Goal: Task Accomplishment & Management: Manage account settings

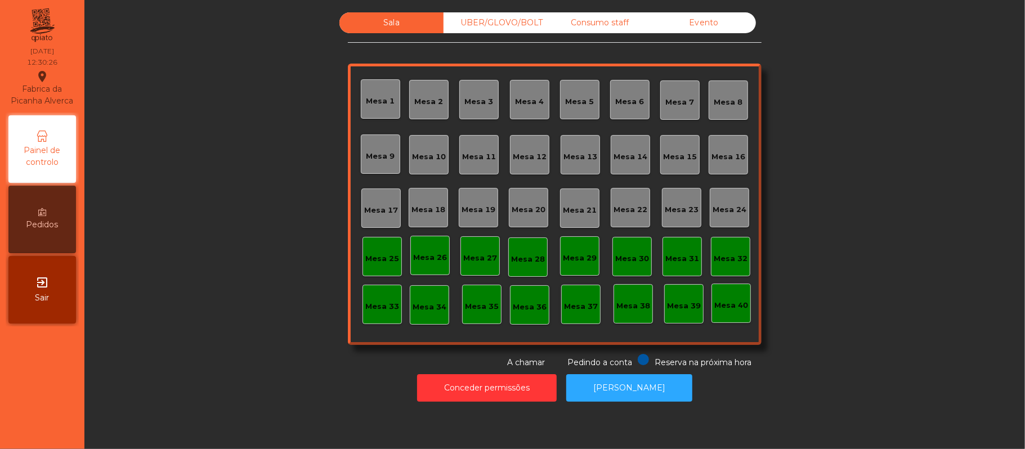
click at [678, 302] on div "Mesa 39" at bounding box center [684, 305] width 34 height 11
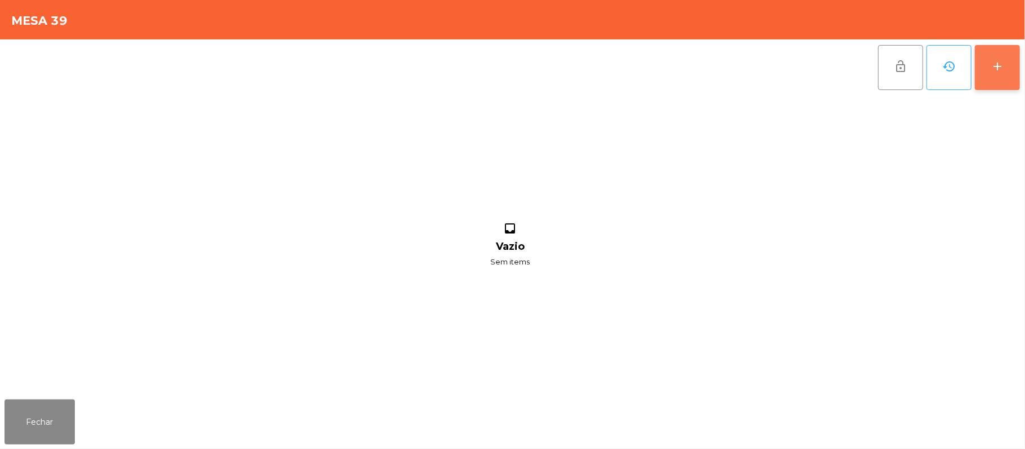
click at [998, 75] on button "add" at bounding box center [997, 67] width 45 height 45
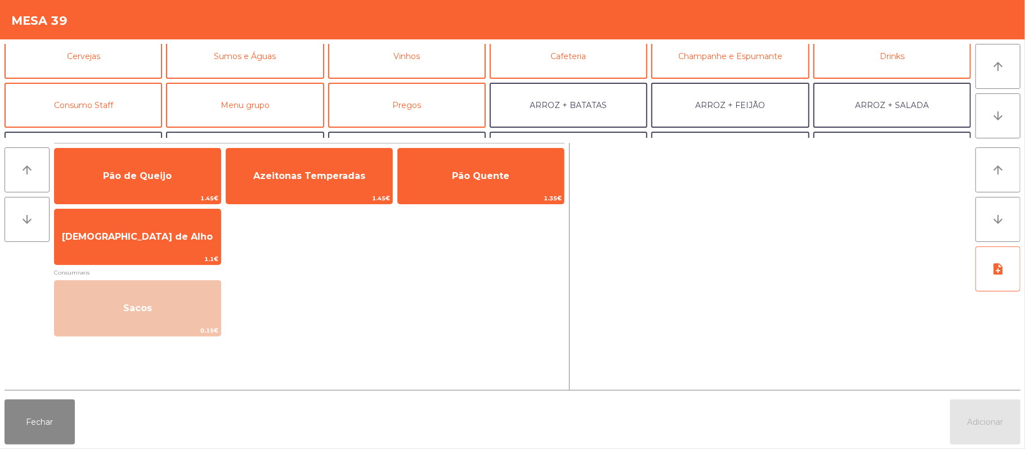
scroll to position [81, 0]
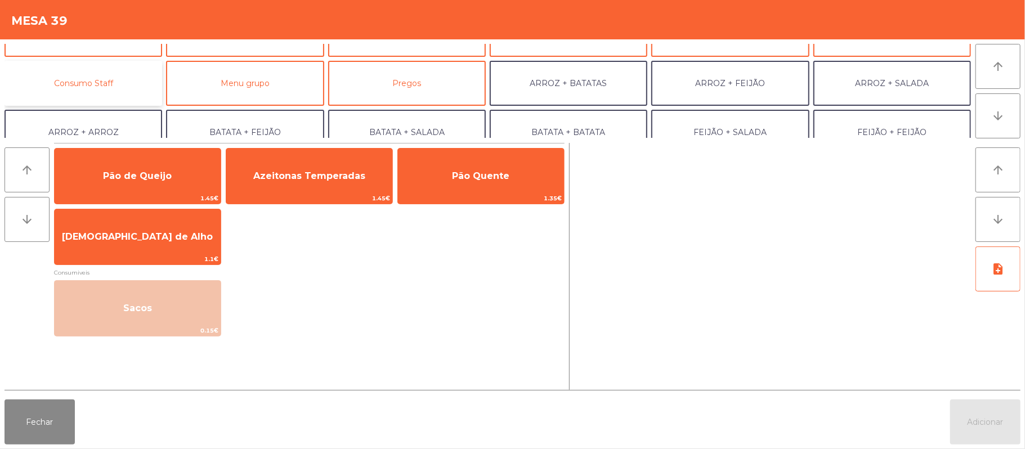
click at [86, 88] on button "Consumo Staff" at bounding box center [84, 83] width 158 height 45
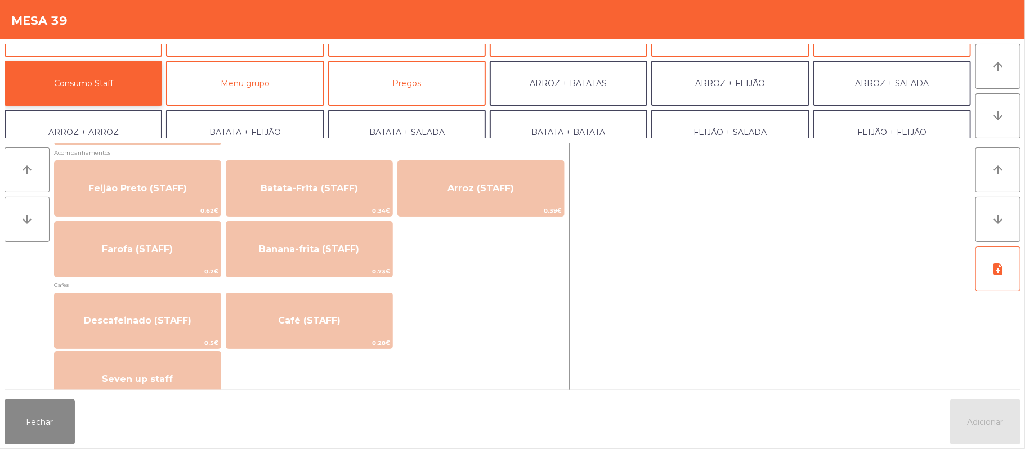
scroll to position [518, 0]
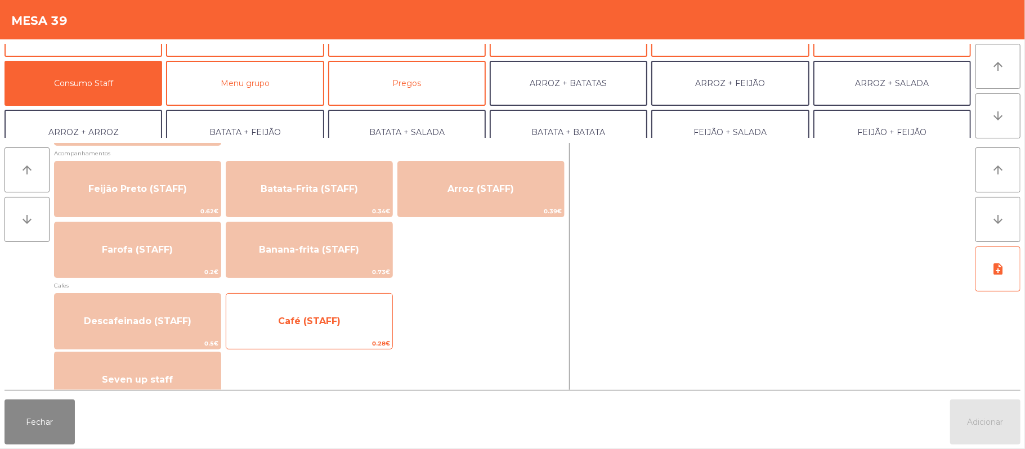
click at [286, 327] on span "Café (STAFF)" at bounding box center [309, 321] width 166 height 30
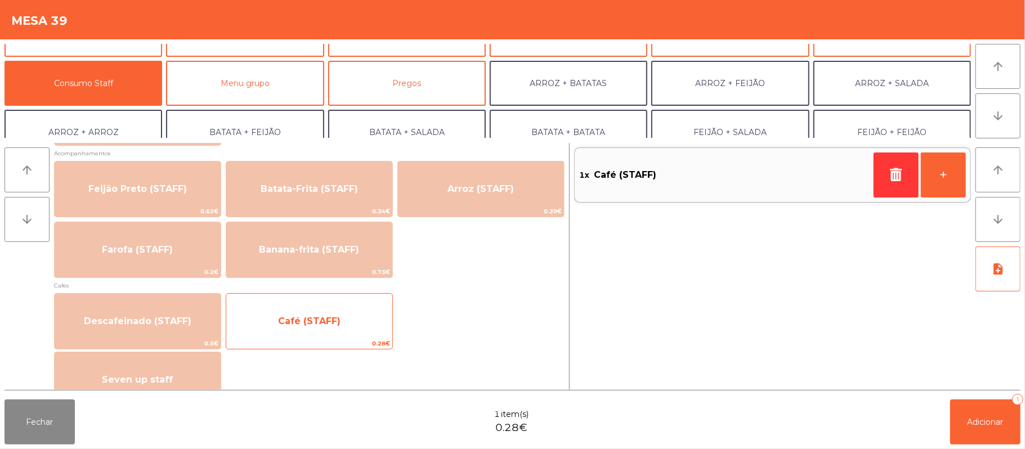
click at [284, 340] on span "0.28€" at bounding box center [309, 343] width 166 height 11
click at [286, 341] on span "0.28€" at bounding box center [309, 343] width 166 height 11
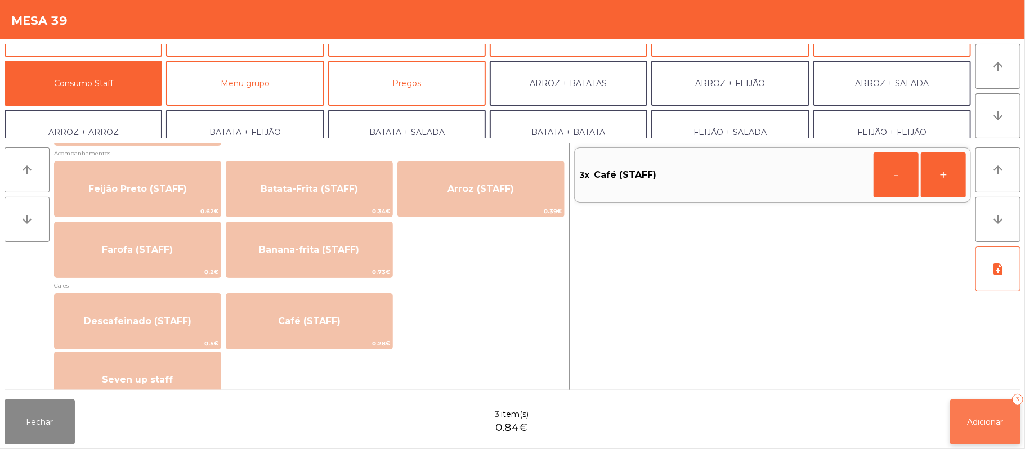
click at [959, 418] on button "Adicionar 3" at bounding box center [985, 422] width 70 height 45
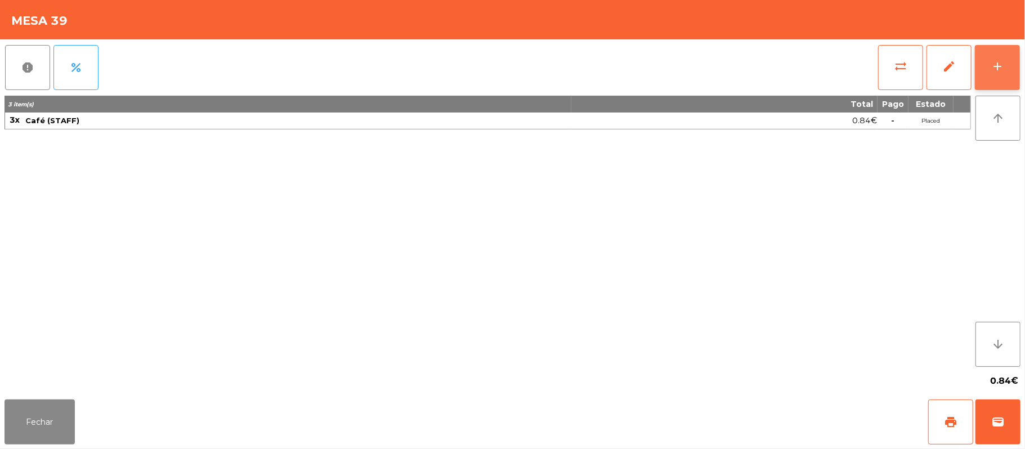
click at [987, 73] on button "add" at bounding box center [997, 67] width 45 height 45
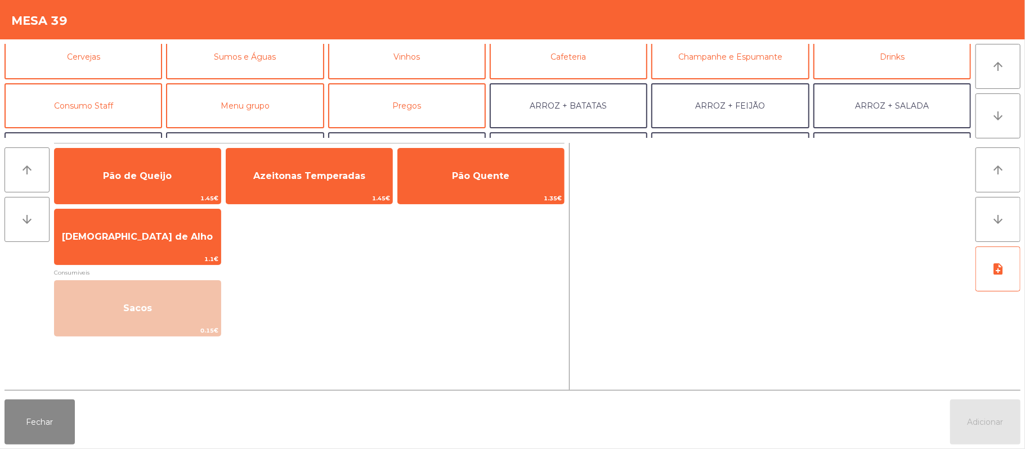
scroll to position [70, 0]
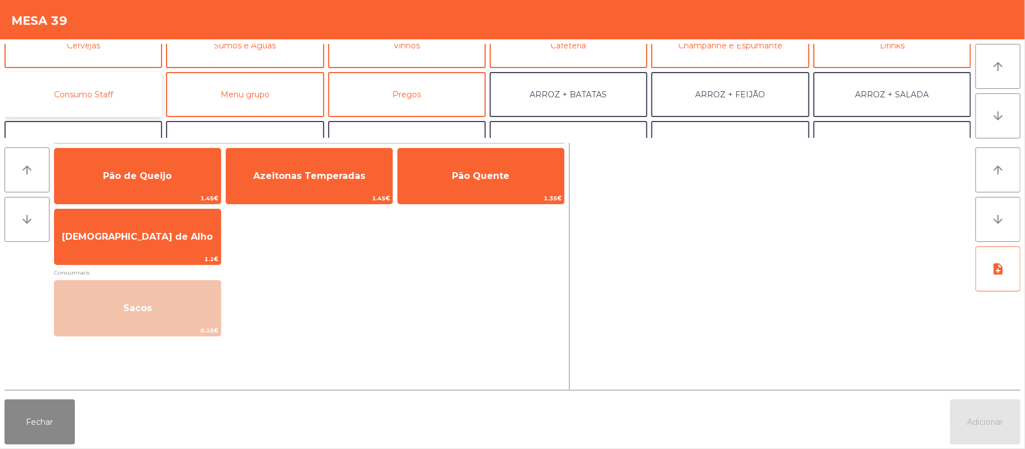
click at [124, 92] on button "Consumo Staff" at bounding box center [84, 94] width 158 height 45
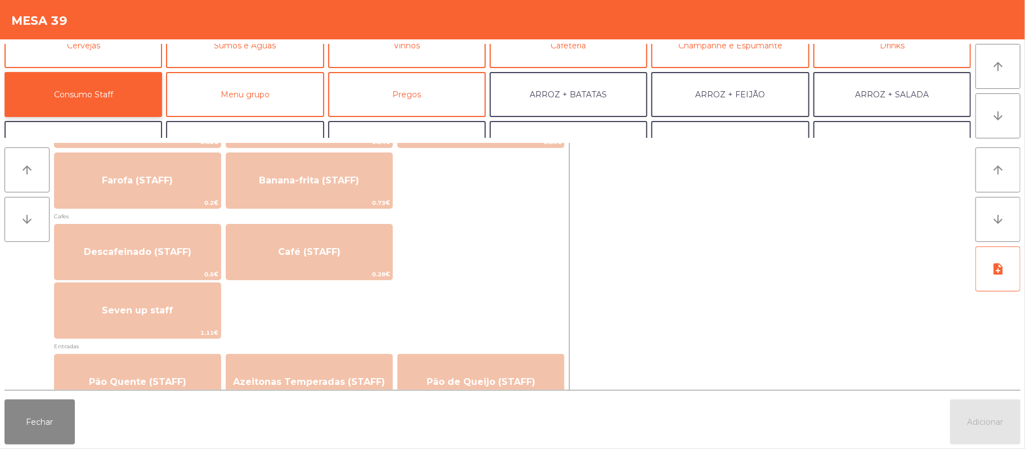
scroll to position [599, 0]
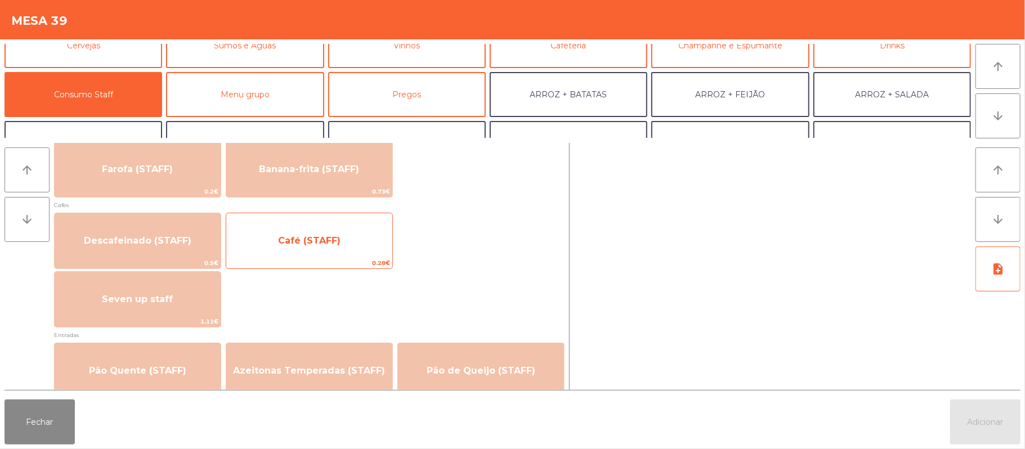
click at [314, 251] on span "Café (STAFF)" at bounding box center [309, 241] width 166 height 30
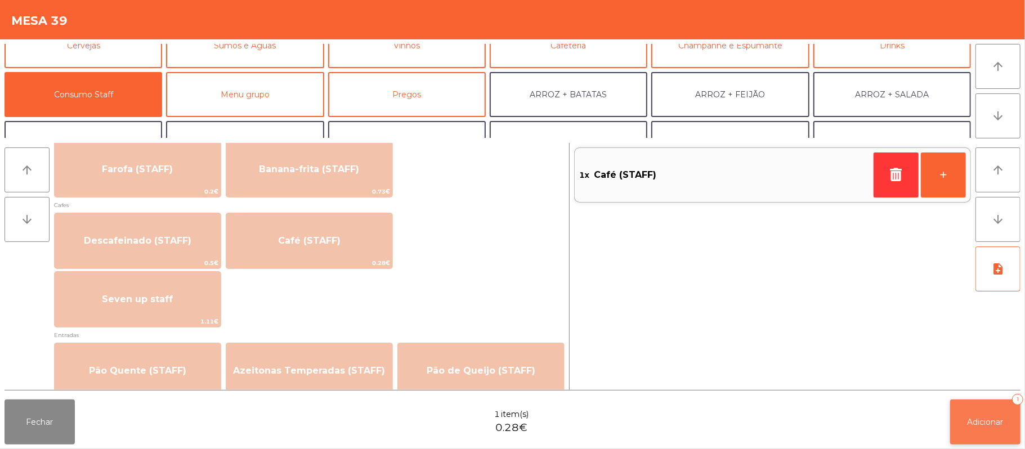
click at [980, 418] on span "Adicionar" at bounding box center [985, 422] width 36 height 10
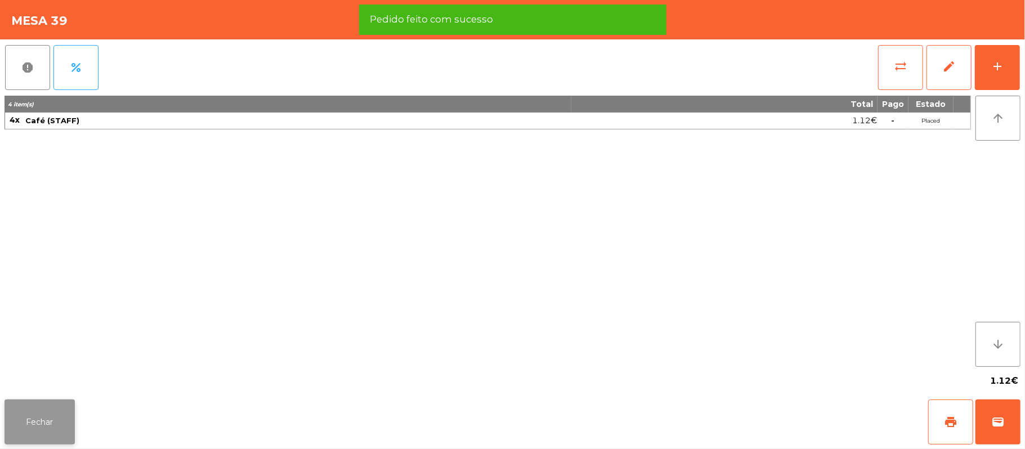
click at [19, 444] on button "Fechar" at bounding box center [40, 422] width 70 height 45
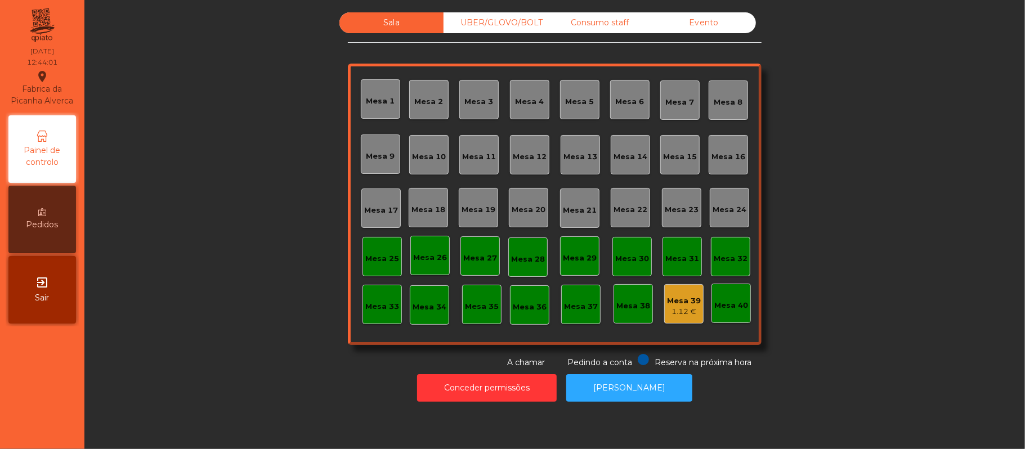
click at [566, 203] on div "Mesa 21" at bounding box center [580, 208] width 34 height 16
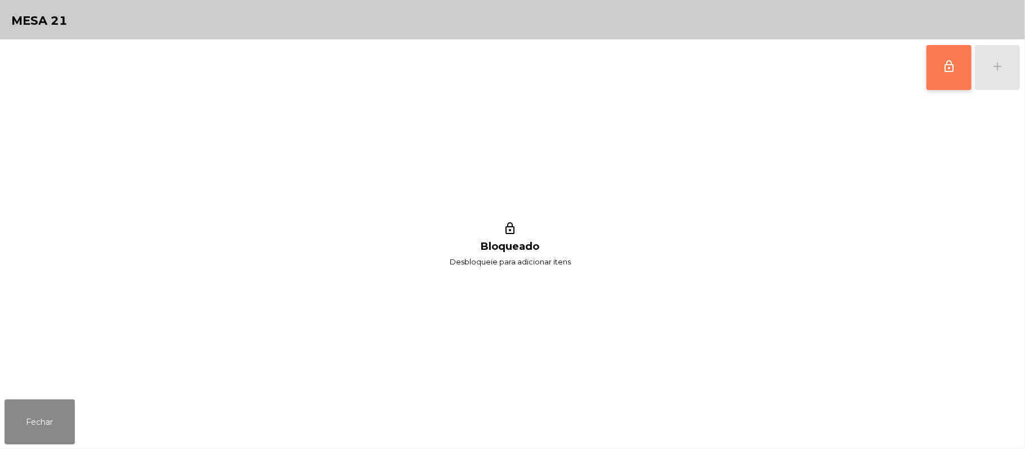
click at [942, 75] on button "lock_outline" at bounding box center [948, 67] width 45 height 45
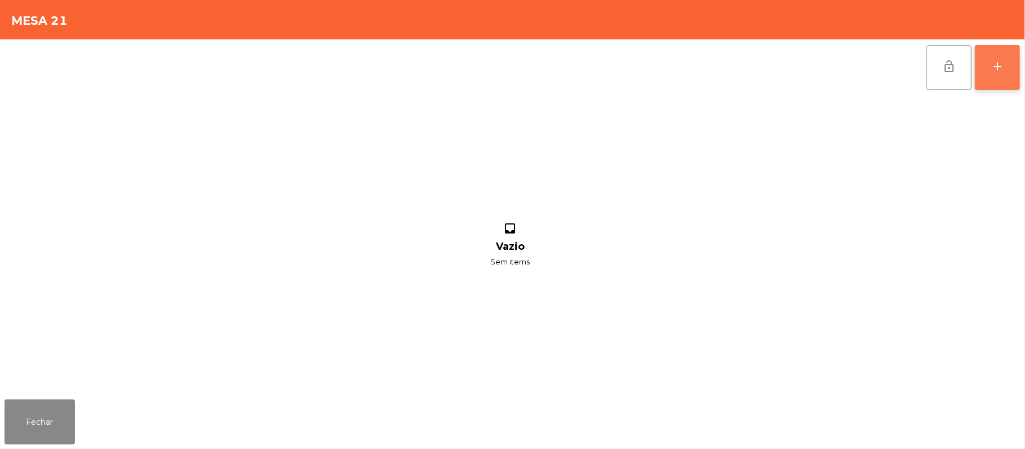
click at [995, 57] on button "add" at bounding box center [997, 67] width 45 height 45
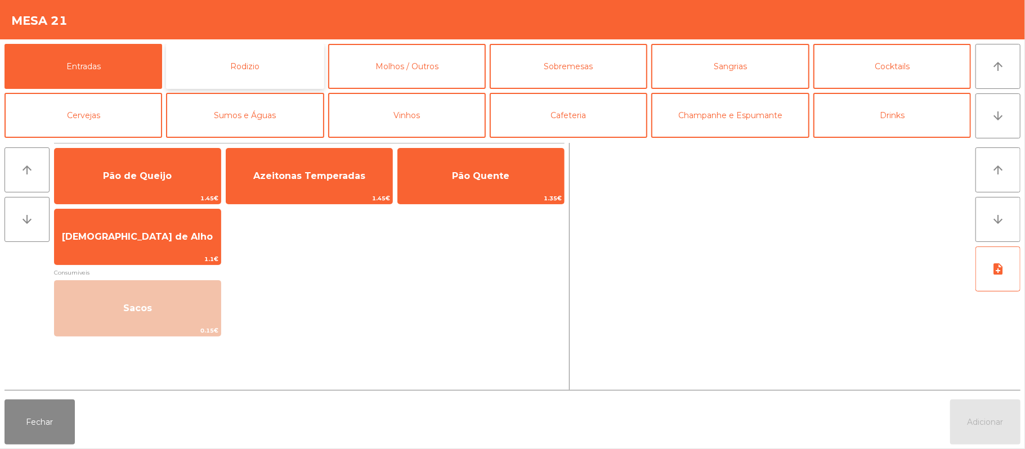
click at [279, 73] on button "Rodizio" at bounding box center [245, 66] width 158 height 45
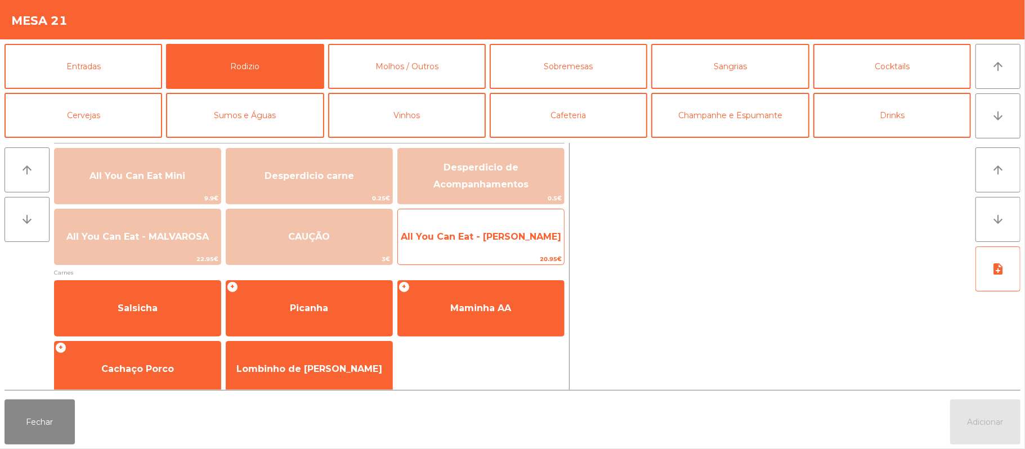
click at [469, 241] on span "All You Can Eat - [PERSON_NAME]" at bounding box center [481, 236] width 160 height 11
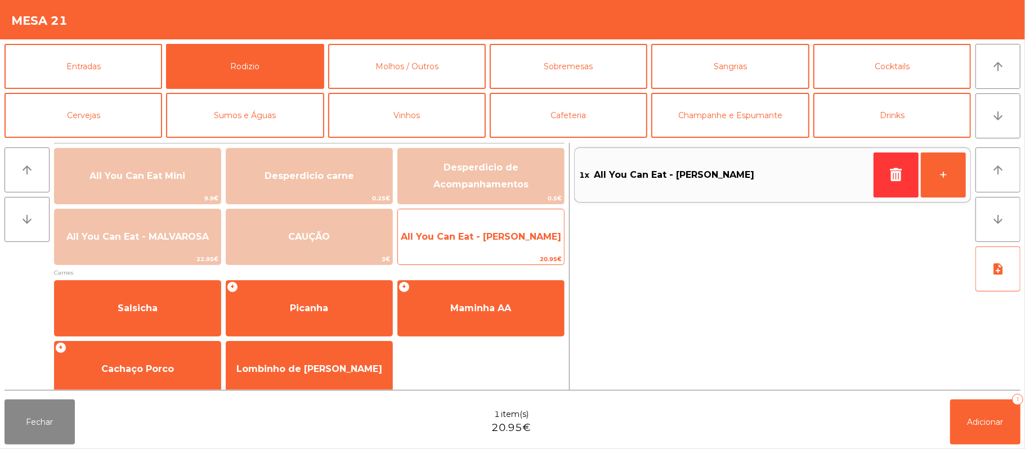
click at [476, 244] on span "All You Can Eat - [PERSON_NAME]" at bounding box center [481, 237] width 166 height 30
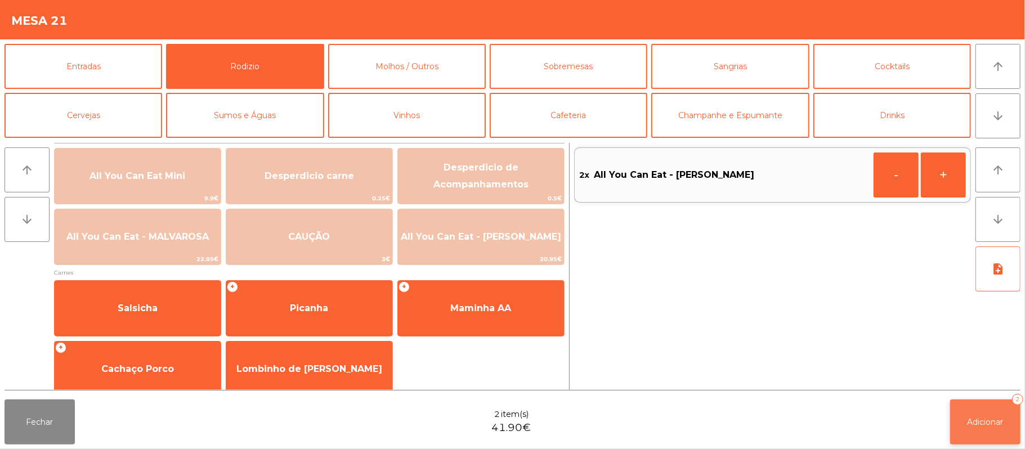
click at [986, 421] on span "Adicionar" at bounding box center [985, 422] width 36 height 10
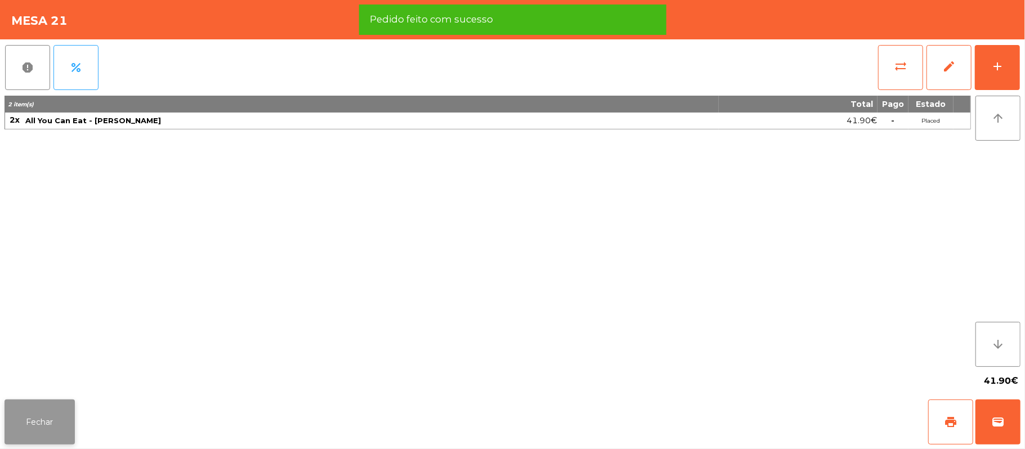
click at [43, 421] on button "Fechar" at bounding box center [40, 422] width 70 height 45
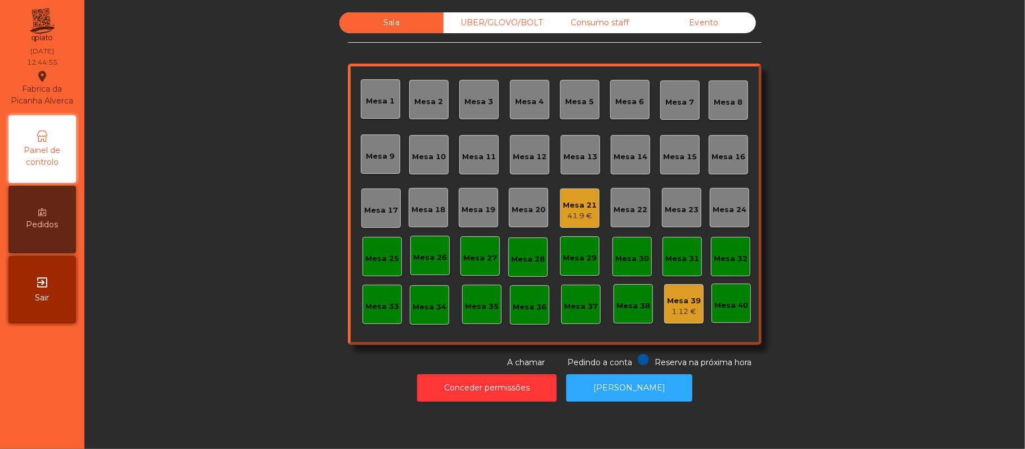
click at [667, 163] on div "Mesa 15" at bounding box center [679, 154] width 39 height 39
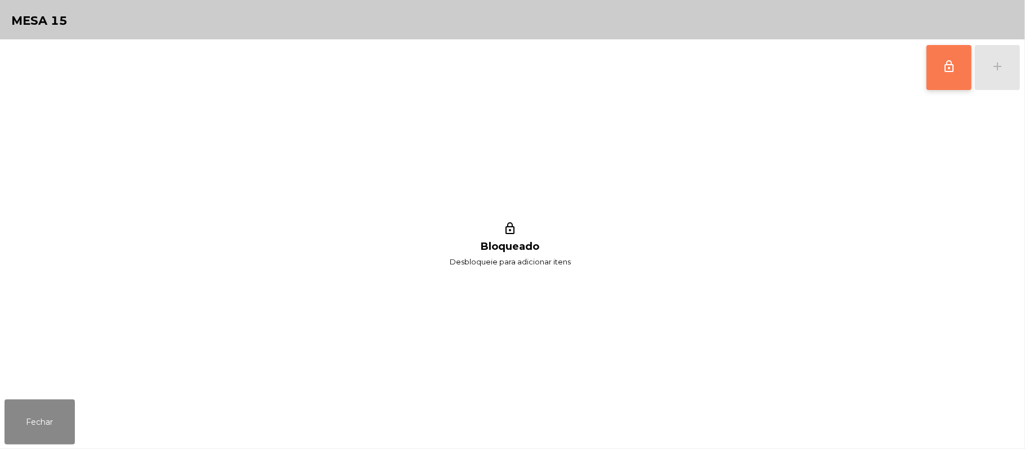
click at [953, 78] on button "lock_outline" at bounding box center [948, 67] width 45 height 45
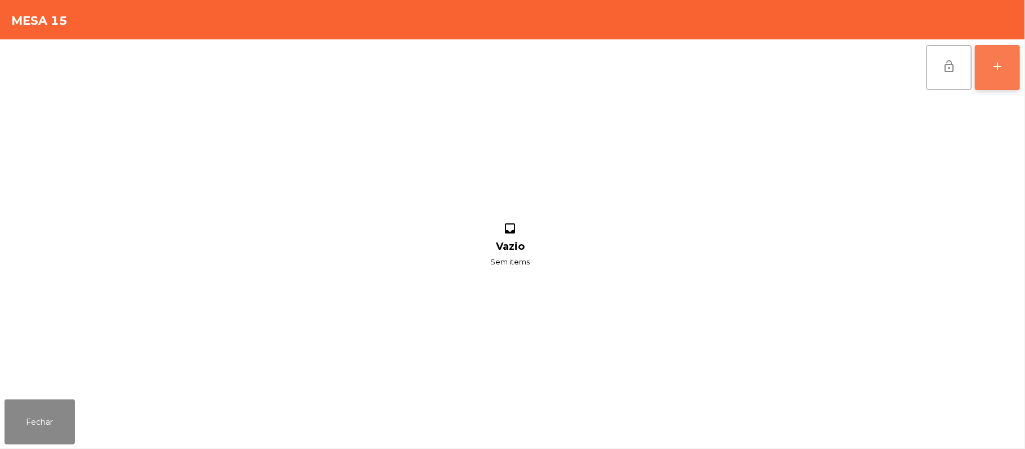
click at [1002, 70] on div "add" at bounding box center [997, 67] width 14 height 14
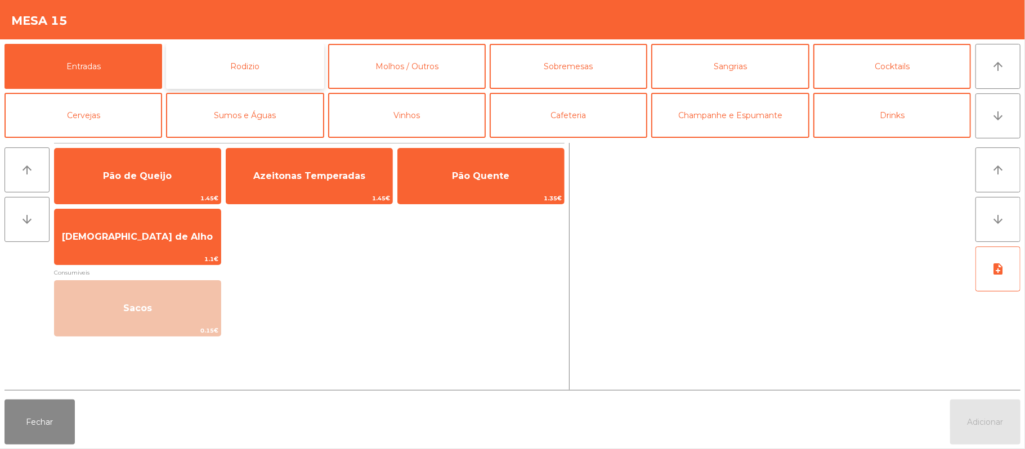
click at [280, 68] on button "Rodizio" at bounding box center [245, 66] width 158 height 45
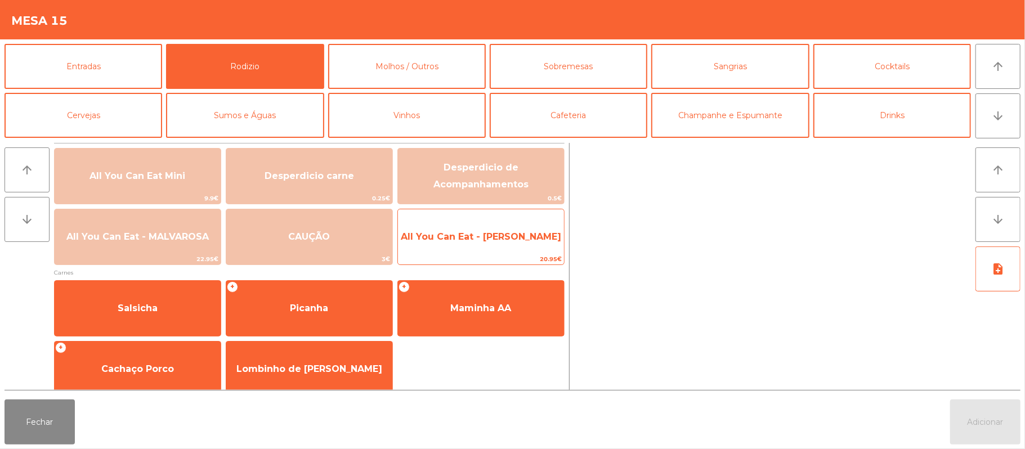
click at [496, 232] on span "All You Can Eat - [PERSON_NAME]" at bounding box center [481, 236] width 160 height 11
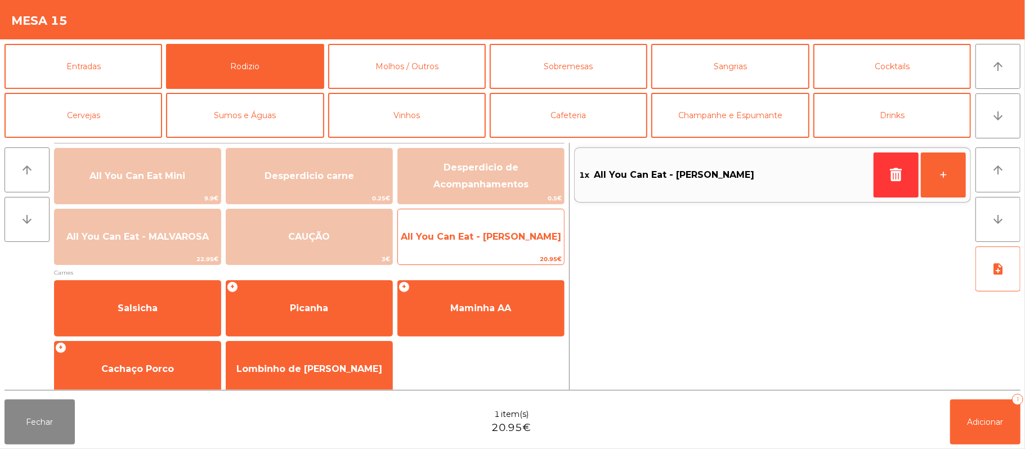
click at [473, 236] on span "All You Can Eat - [PERSON_NAME]" at bounding box center [481, 236] width 160 height 11
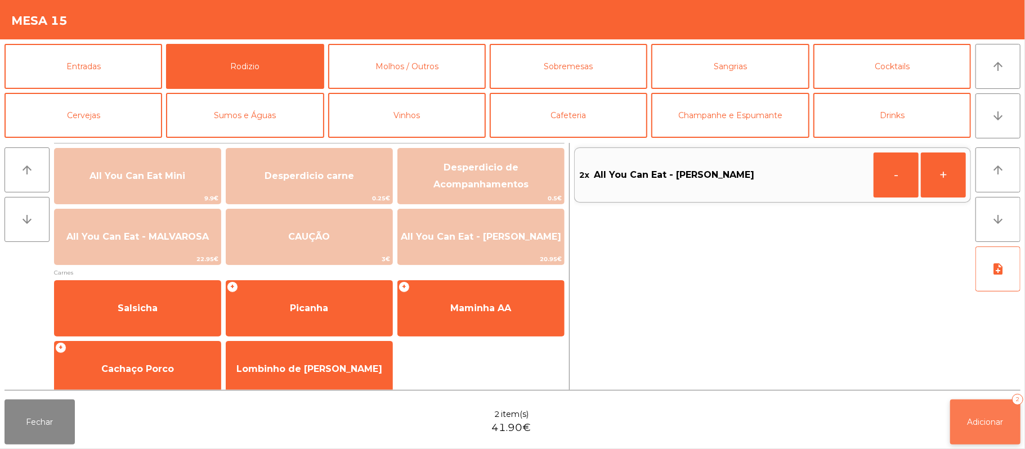
click at [987, 419] on span "Adicionar" at bounding box center [985, 422] width 36 height 10
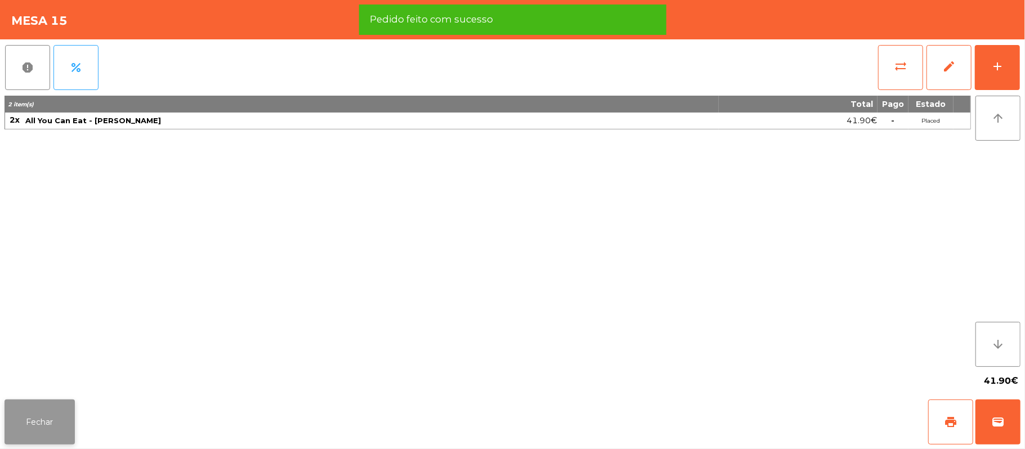
click at [45, 421] on button "Fechar" at bounding box center [40, 422] width 70 height 45
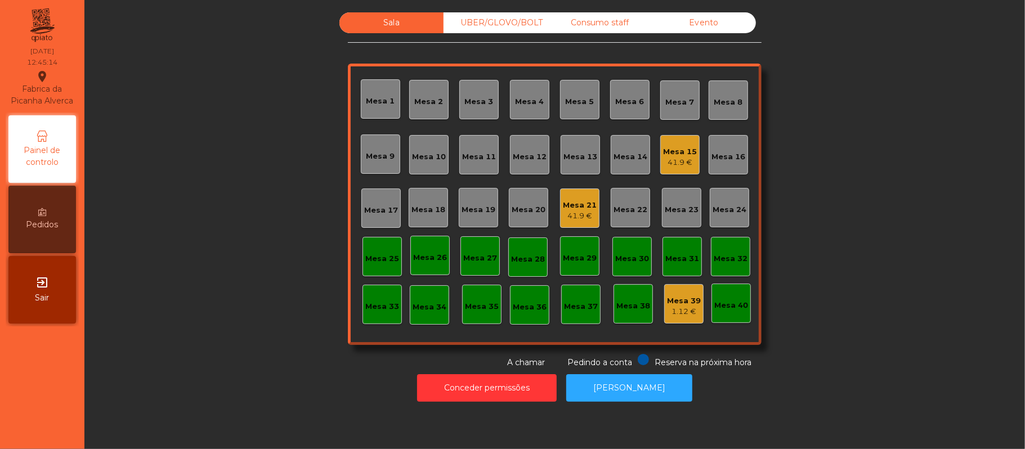
click at [565, 208] on div "Mesa 21" at bounding box center [580, 205] width 34 height 11
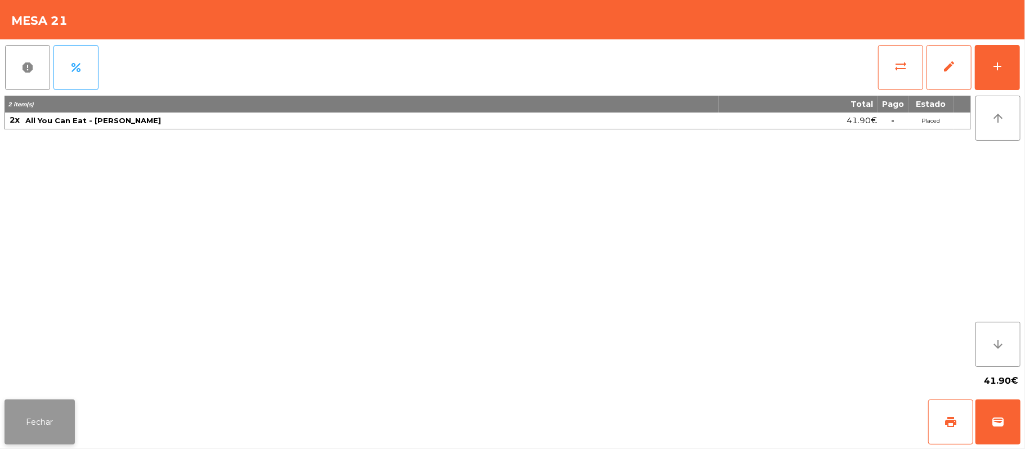
click at [38, 421] on button "Fechar" at bounding box center [40, 422] width 70 height 45
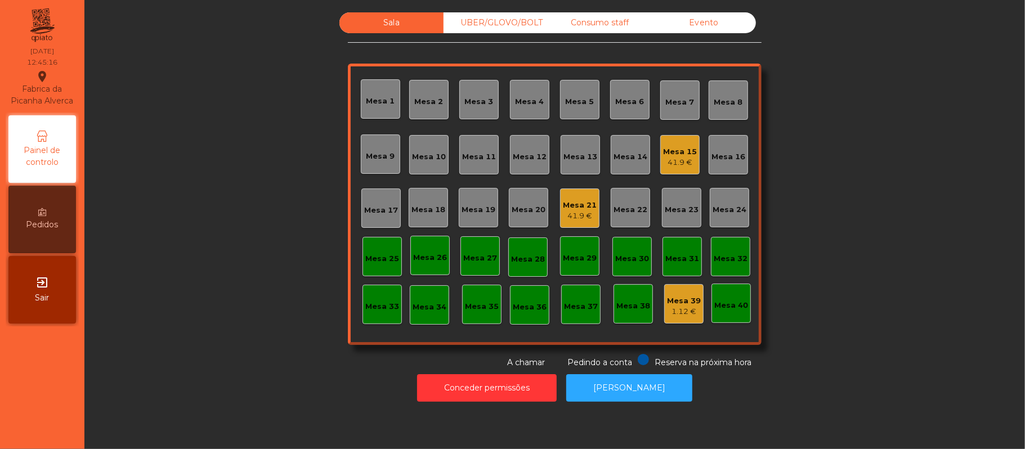
click at [621, 198] on div "Mesa 22" at bounding box center [630, 207] width 39 height 39
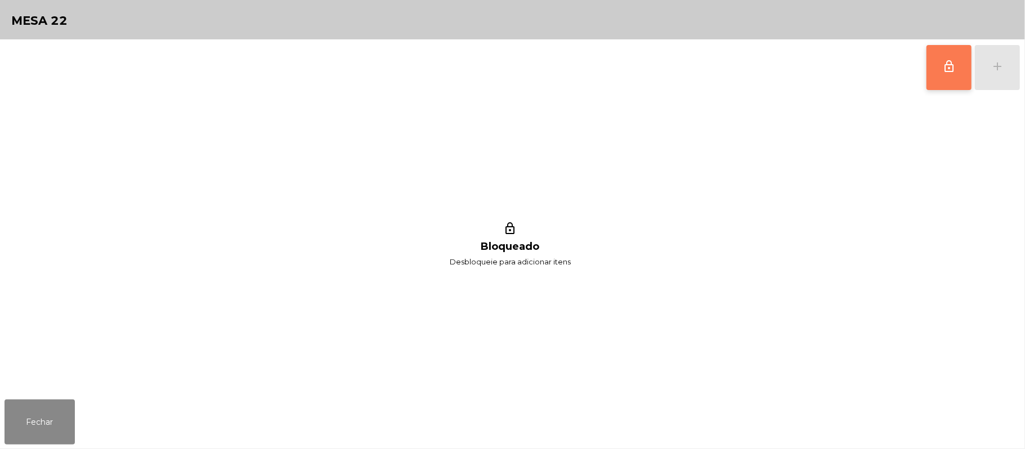
click at [939, 73] on button "lock_outline" at bounding box center [948, 67] width 45 height 45
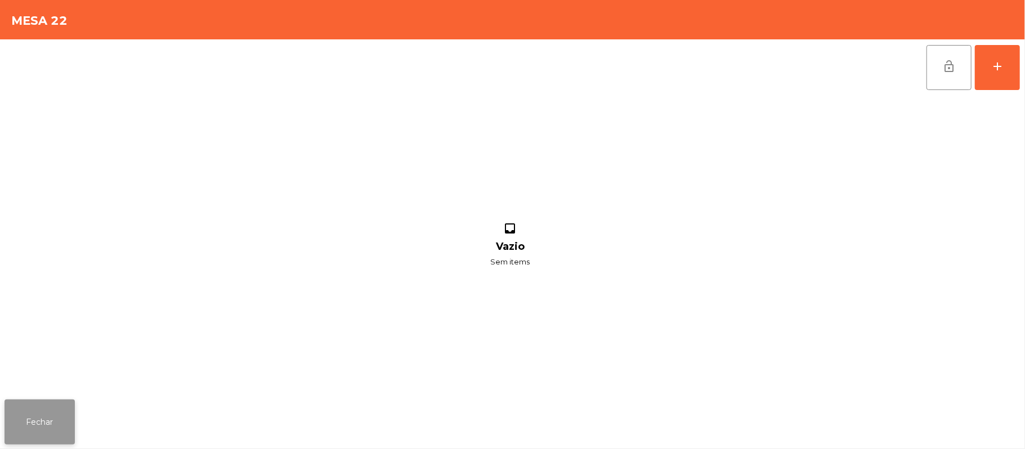
click at [39, 413] on button "Fechar" at bounding box center [40, 422] width 70 height 45
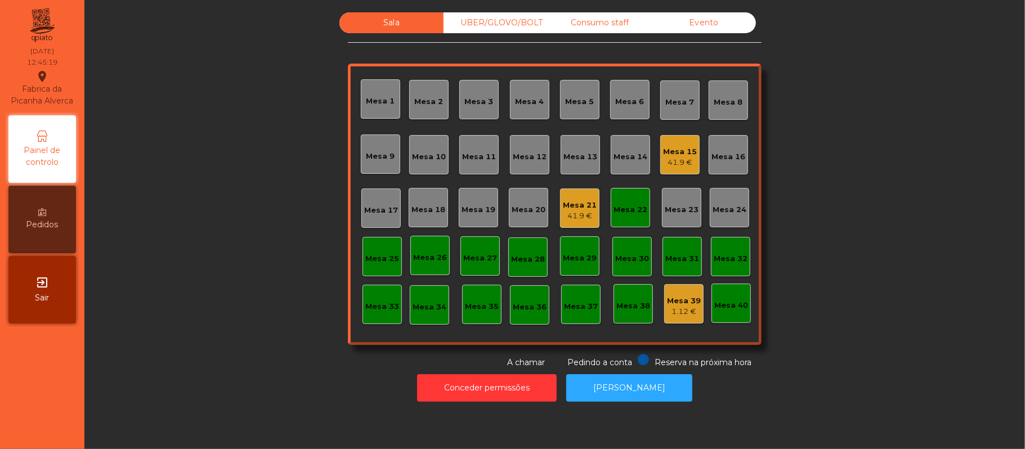
click at [572, 200] on div "Mesa 21" at bounding box center [580, 205] width 34 height 11
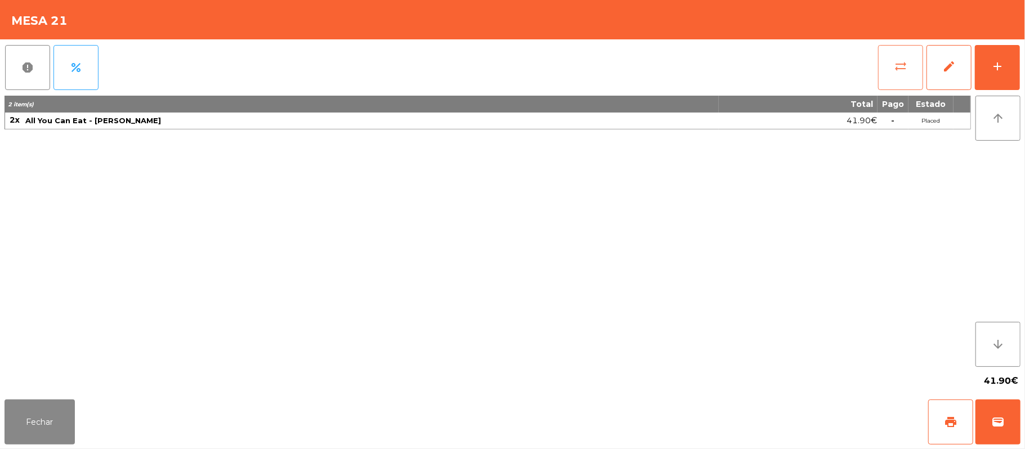
click at [890, 73] on button "sync_alt" at bounding box center [900, 67] width 45 height 45
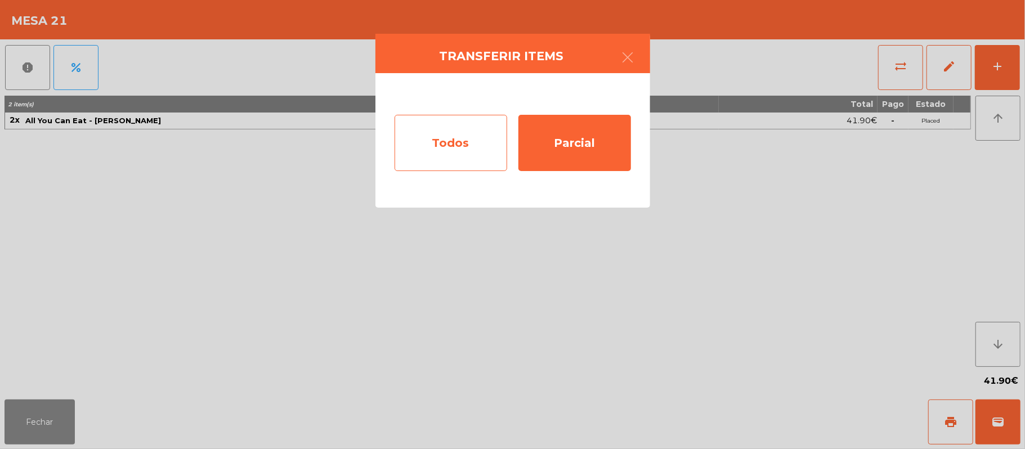
click at [439, 145] on div "Todos" at bounding box center [450, 143] width 113 height 56
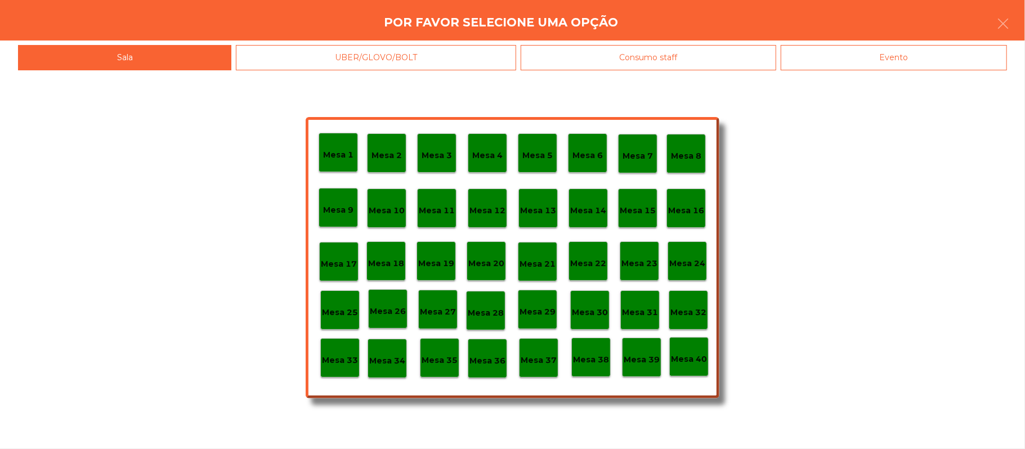
click at [604, 255] on div "Mesa 22" at bounding box center [588, 261] width 36 height 17
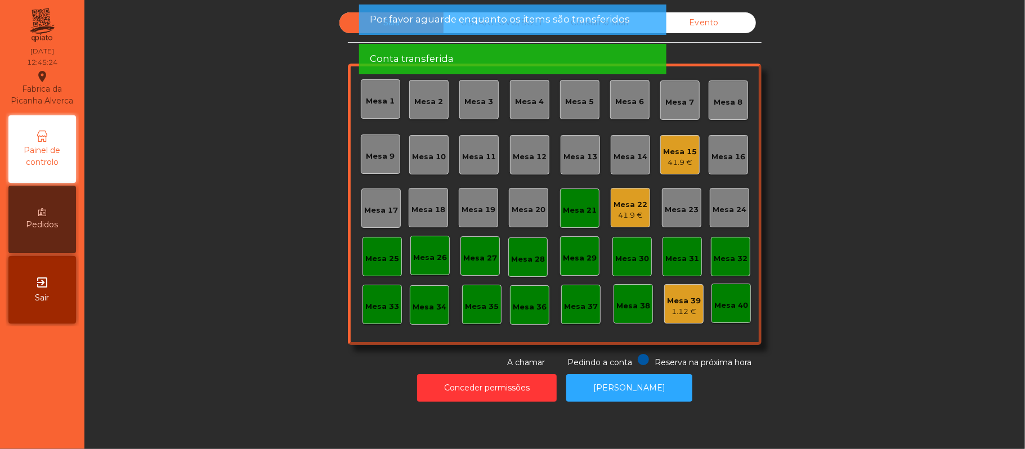
click at [573, 205] on div "Mesa 21" at bounding box center [580, 210] width 34 height 11
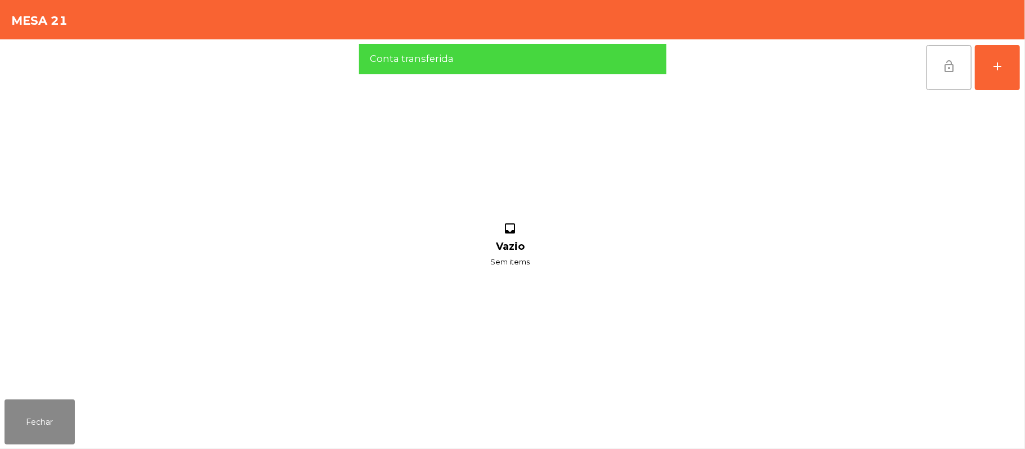
click at [953, 73] on button "lock_open" at bounding box center [948, 67] width 45 height 45
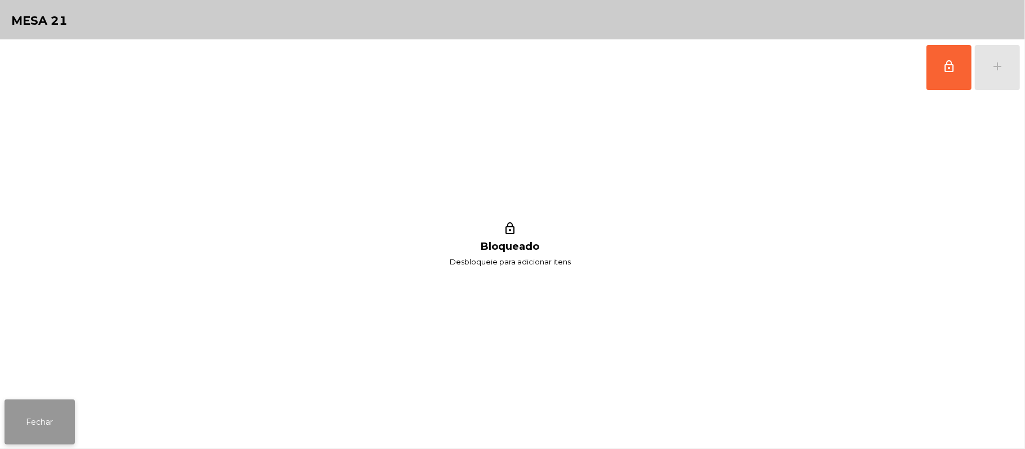
click at [39, 416] on button "Fechar" at bounding box center [40, 422] width 70 height 45
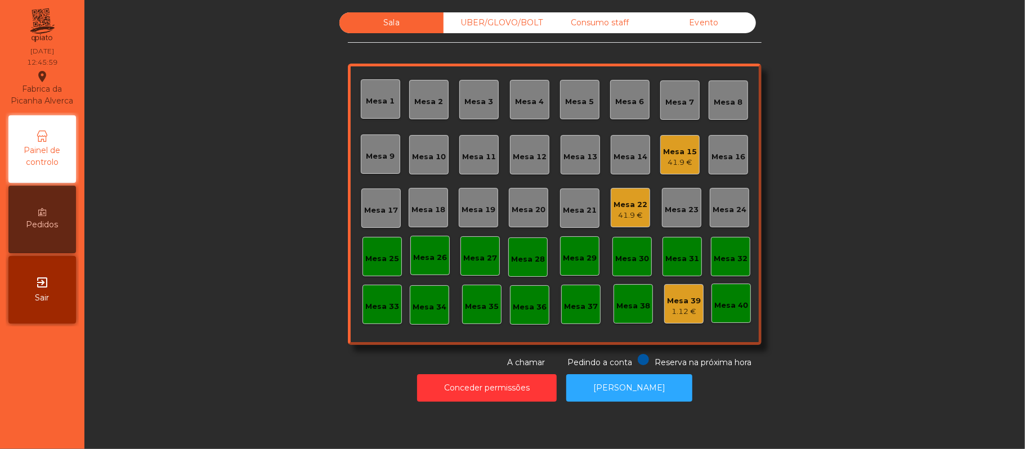
click at [505, 23] on div "UBER/GLOVO/BOLT" at bounding box center [495, 22] width 104 height 21
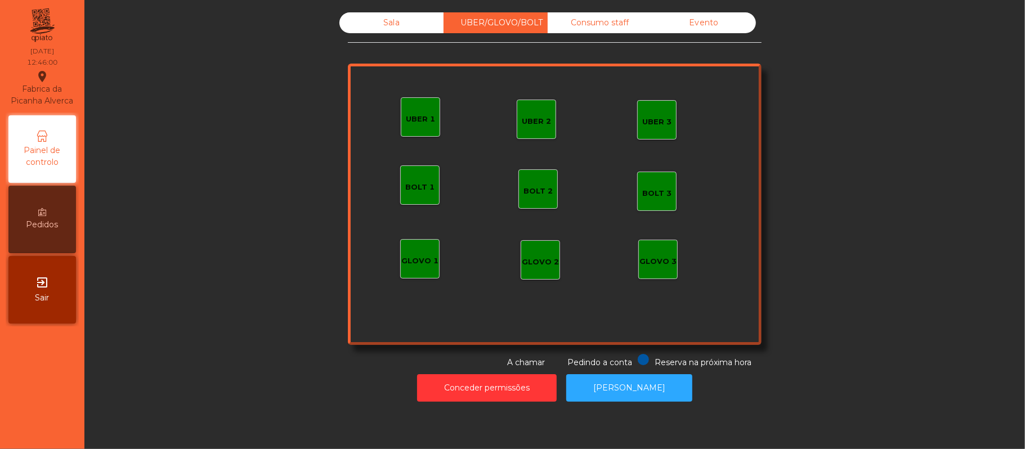
click at [415, 124] on div "UBER 1" at bounding box center [420, 119] width 29 height 11
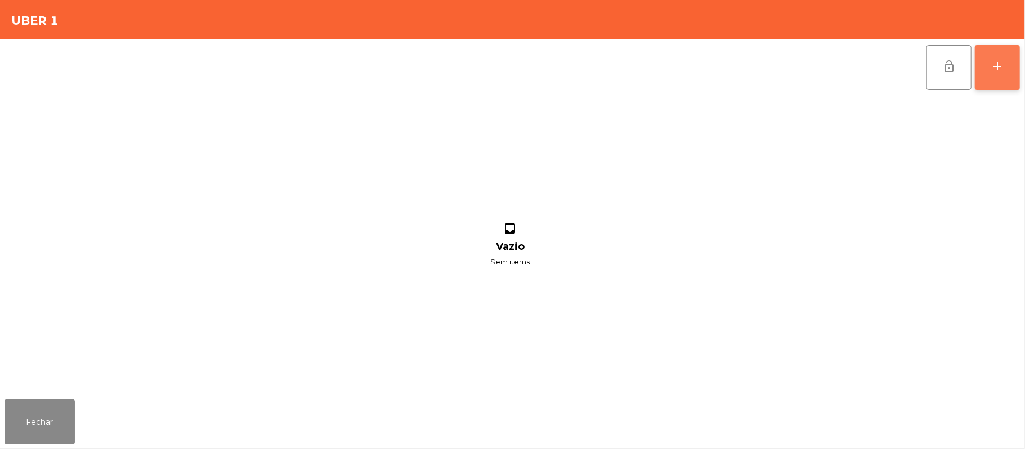
click at [983, 88] on button "add" at bounding box center [997, 67] width 45 height 45
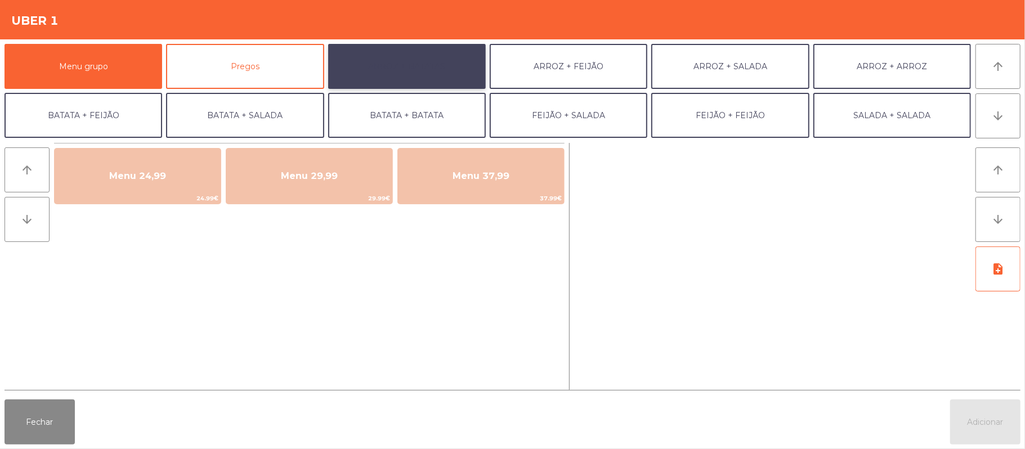
click at [394, 75] on button "ARROZ + BATATAS" at bounding box center [407, 66] width 158 height 45
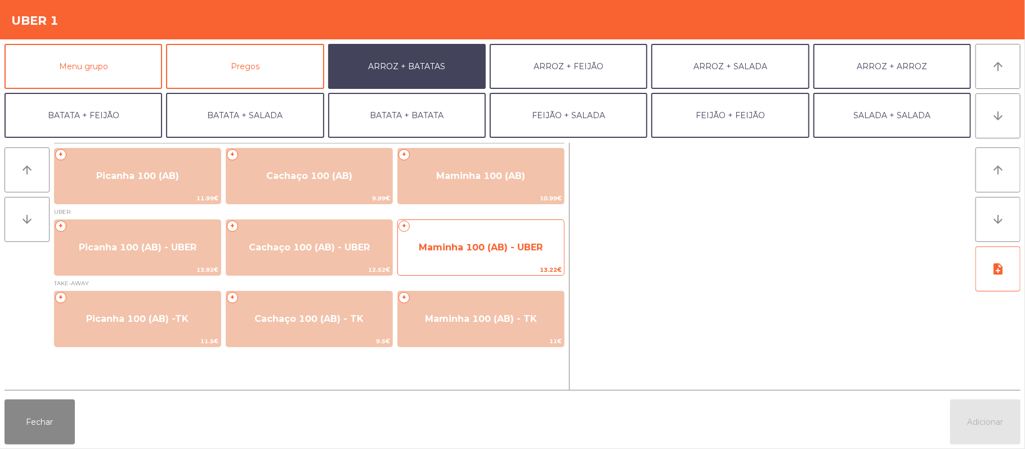
click at [487, 260] on span "Maminha 100 (AB) - UBER" at bounding box center [481, 247] width 166 height 30
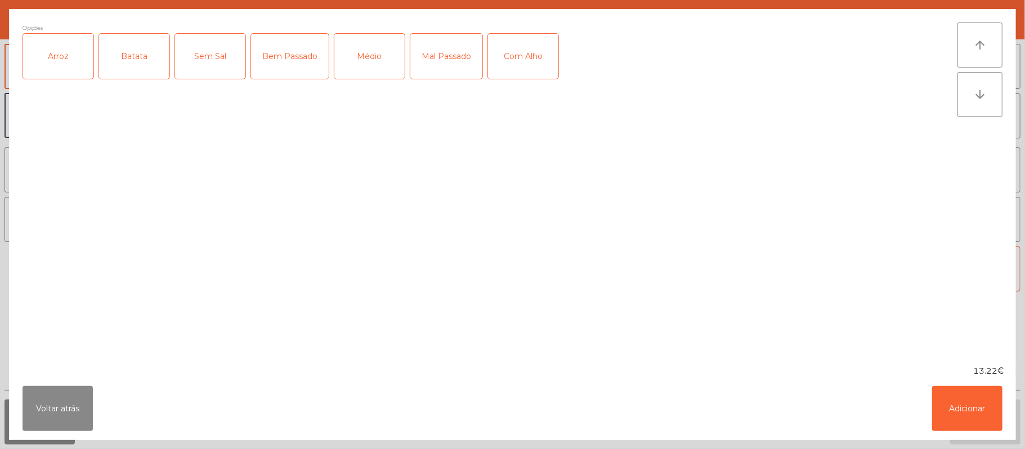
click at [75, 66] on div "Arroz" at bounding box center [58, 56] width 70 height 45
click at [127, 68] on div "Batata" at bounding box center [134, 56] width 70 height 45
click at [379, 69] on div "Médio" at bounding box center [369, 56] width 70 height 45
click at [536, 53] on div "Com Alho" at bounding box center [523, 56] width 70 height 45
click at [968, 400] on button "Adicionar" at bounding box center [967, 408] width 70 height 45
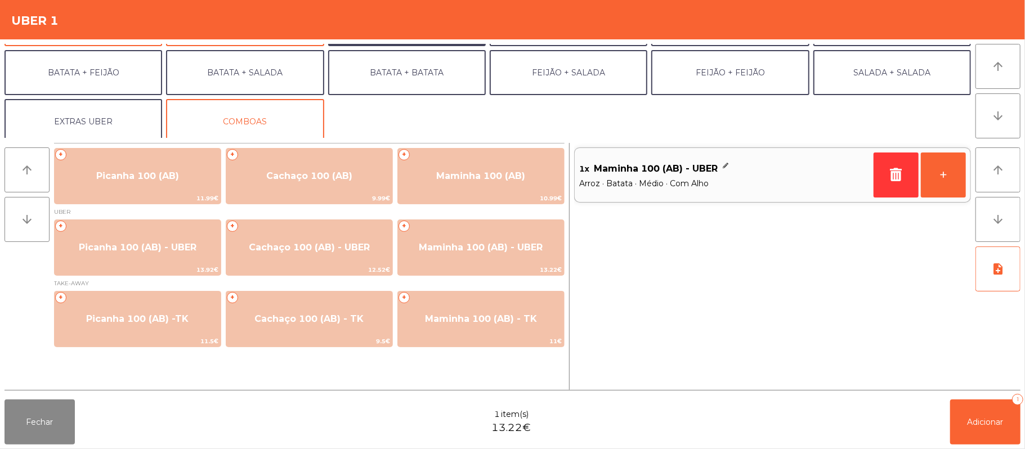
scroll to position [48, 0]
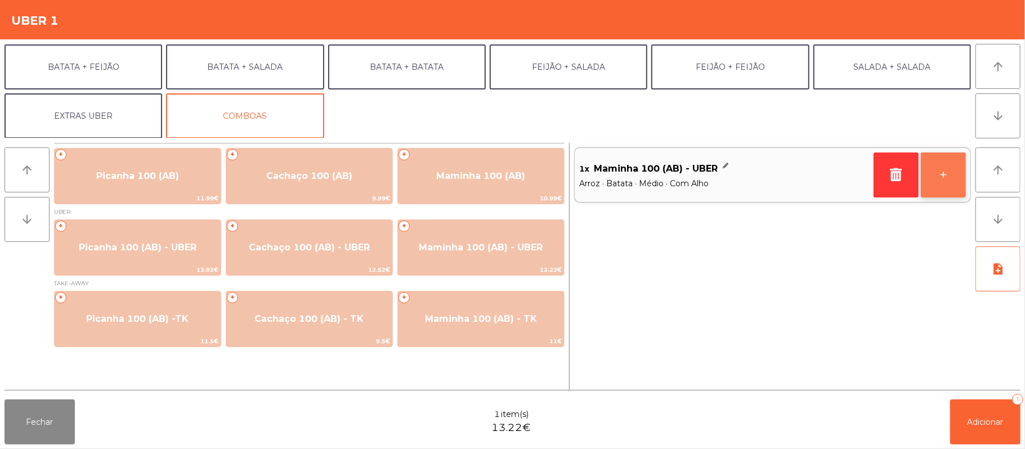
click at [938, 186] on button "+" at bounding box center [943, 175] width 45 height 45
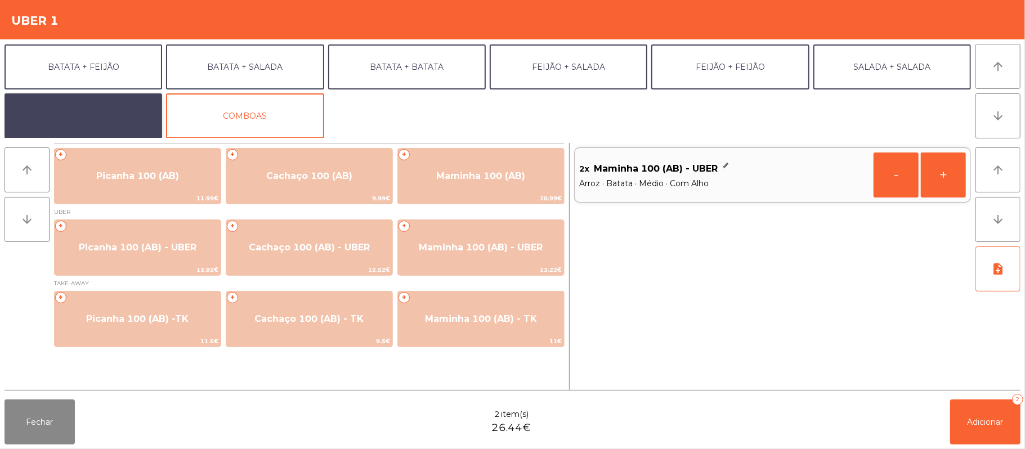
click at [120, 115] on button "EXTRAS UBER" at bounding box center [84, 115] width 158 height 45
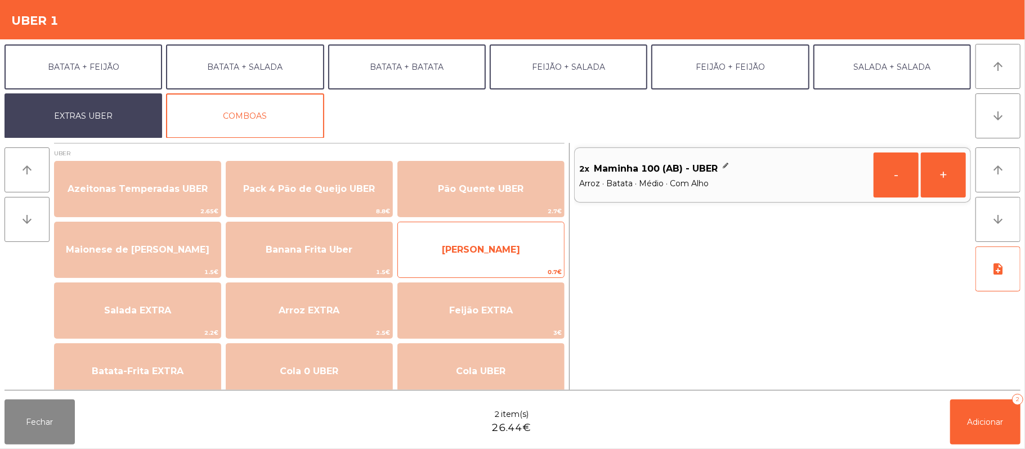
click at [491, 262] on span "[PERSON_NAME]" at bounding box center [481, 250] width 166 height 30
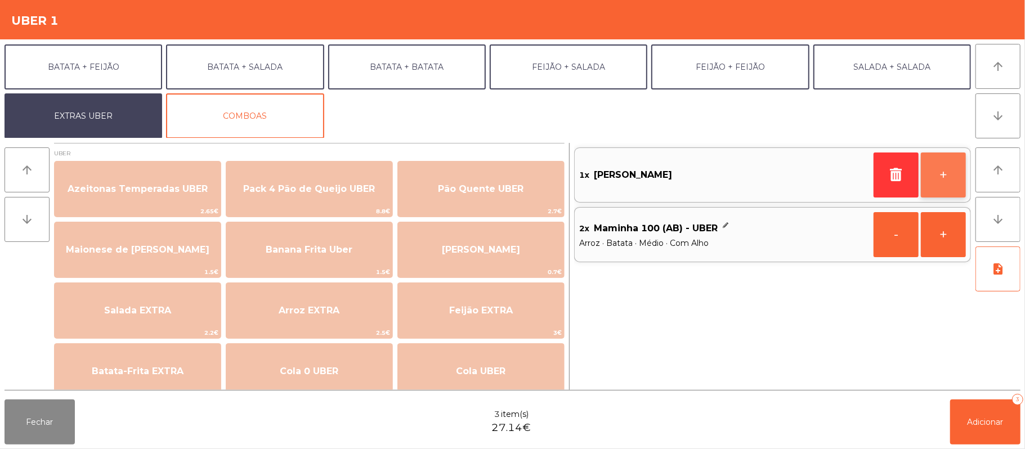
click at [956, 178] on button "+" at bounding box center [943, 175] width 45 height 45
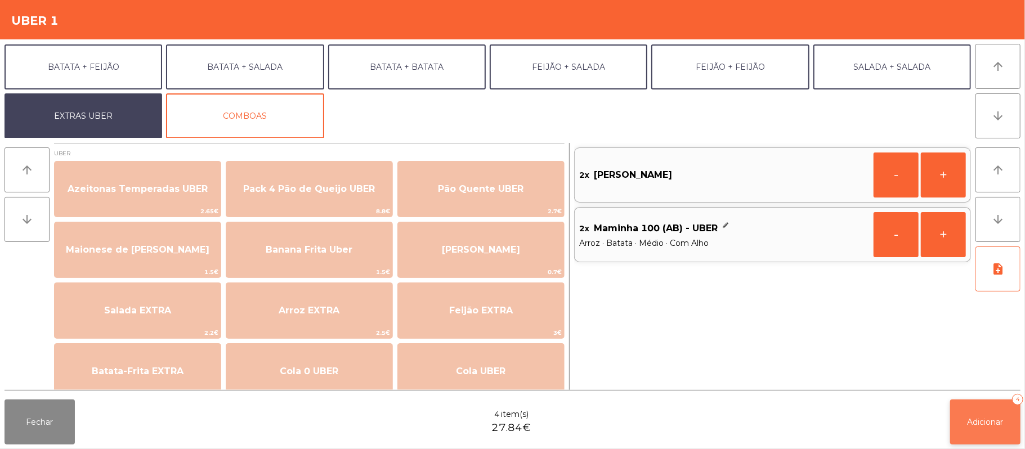
click at [984, 425] on span "Adicionar" at bounding box center [985, 422] width 36 height 10
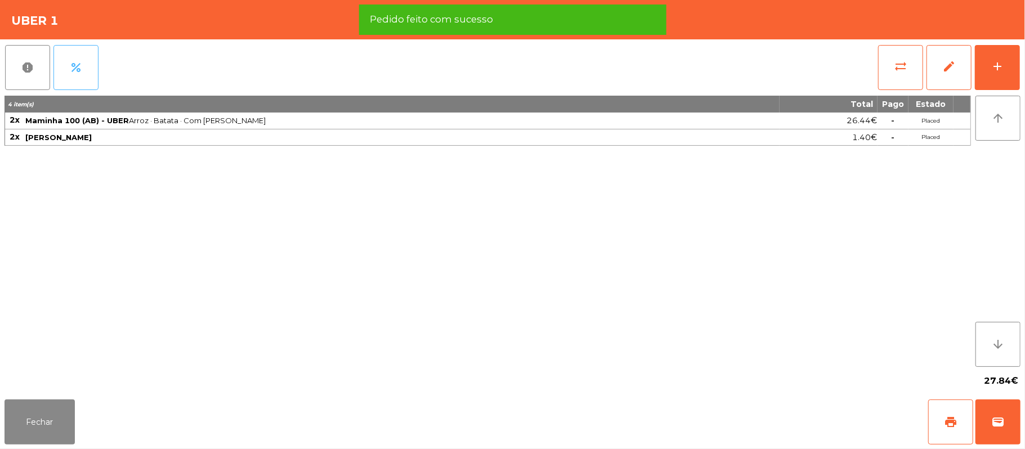
click at [87, 70] on button "percent" at bounding box center [75, 67] width 45 height 45
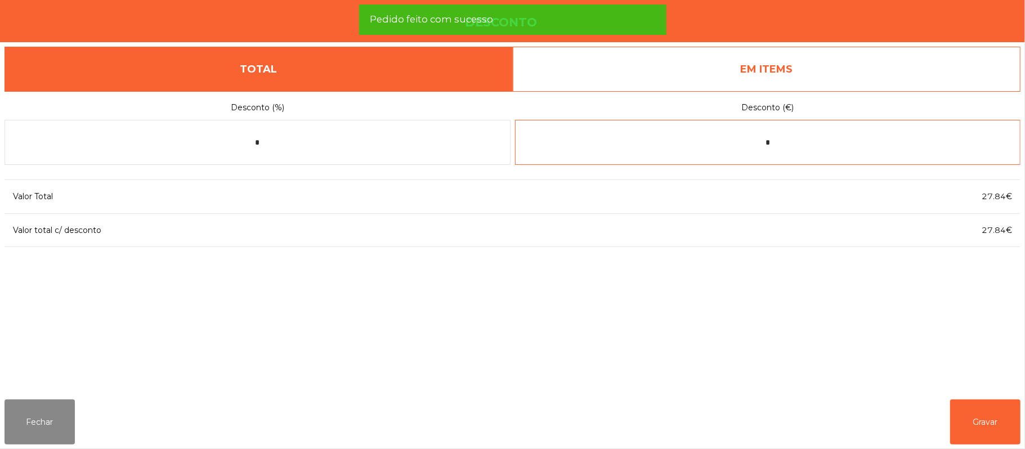
click at [806, 142] on input "*" at bounding box center [768, 142] width 506 height 45
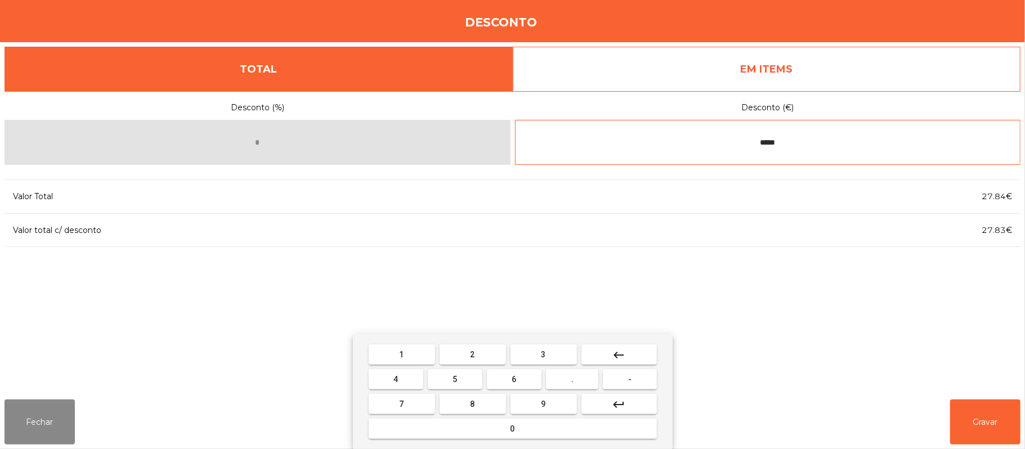
type input "*****"
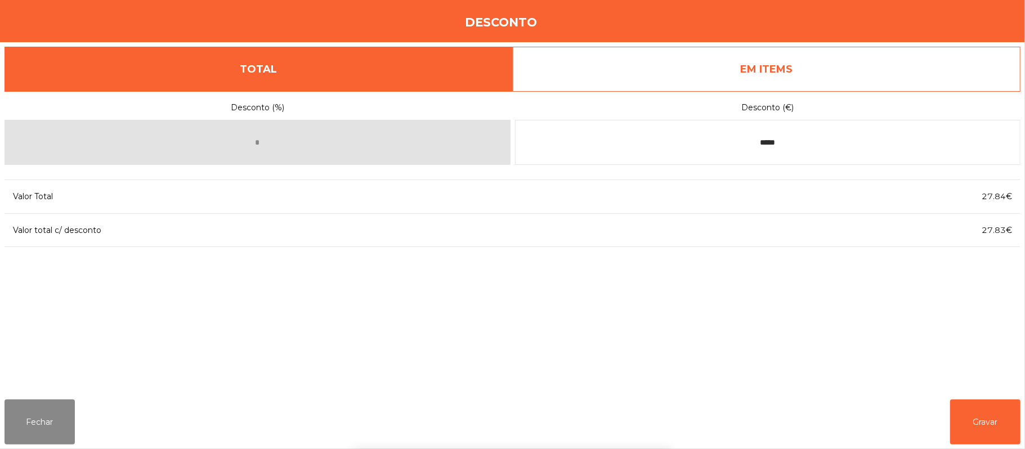
click at [988, 423] on div "1 2 3 keyboard_backspace 4 5 6 . - 7 8 9 keyboard_return 0" at bounding box center [512, 391] width 1025 height 115
click at [991, 417] on button "Gravar" at bounding box center [985, 422] width 70 height 45
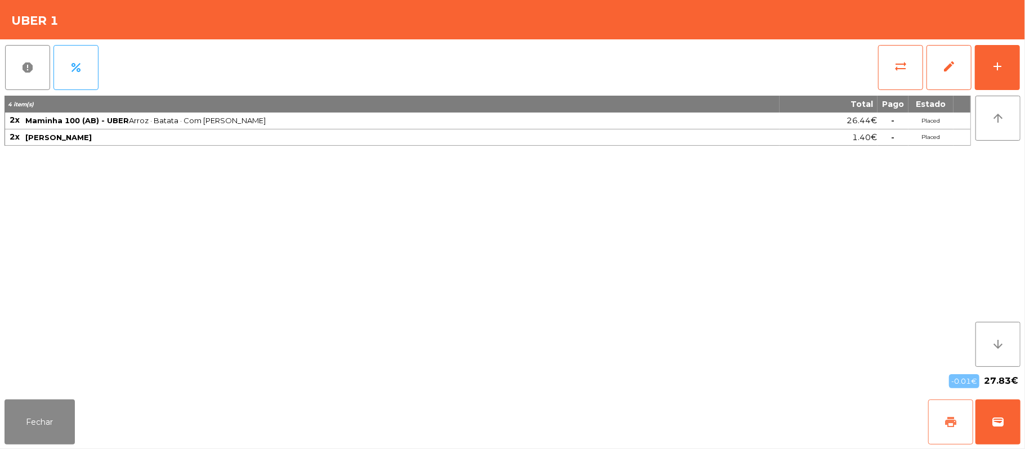
click at [946, 429] on button "print" at bounding box center [950, 422] width 45 height 45
click at [33, 408] on button "Fechar" at bounding box center [40, 422] width 70 height 45
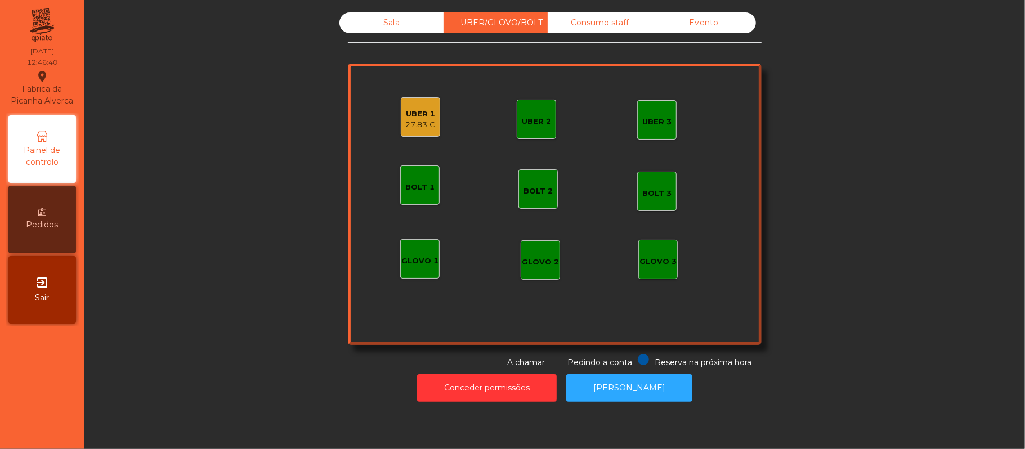
click at [385, 21] on div "Sala" at bounding box center [391, 22] width 104 height 21
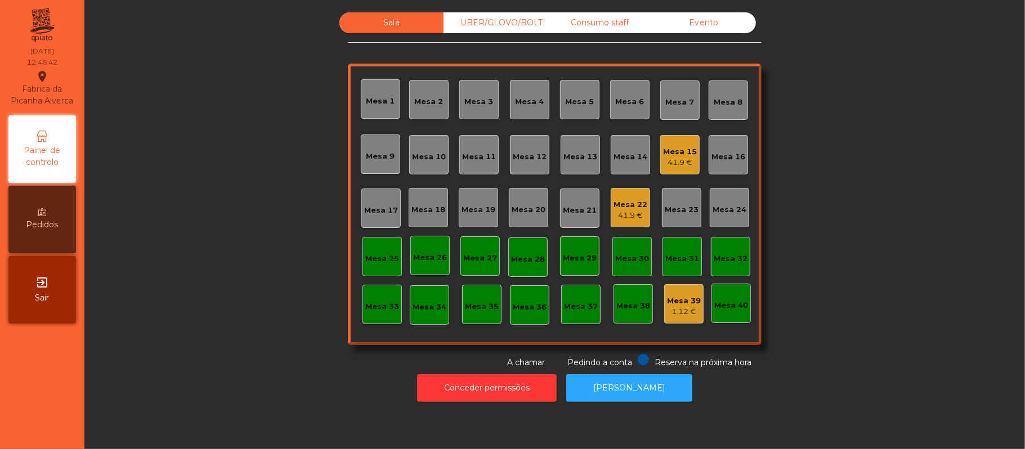
click at [531, 208] on div "Mesa 20" at bounding box center [529, 209] width 34 height 11
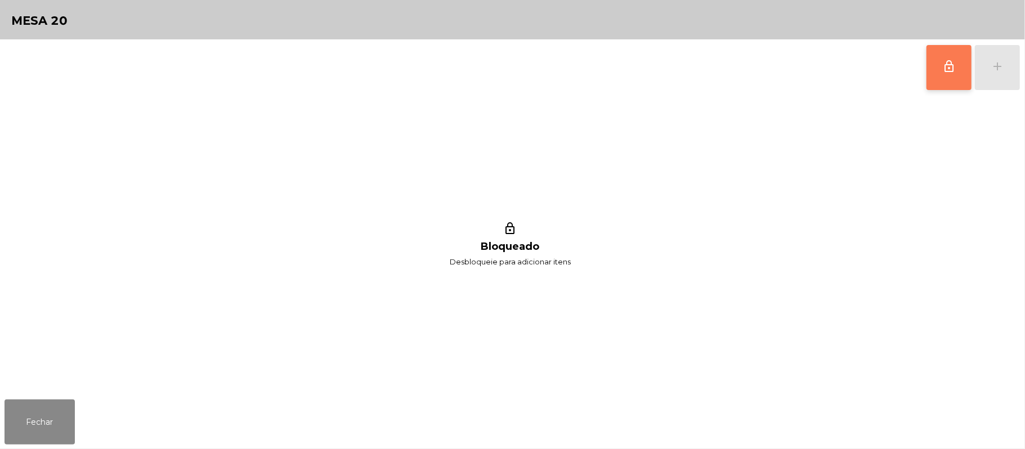
click at [945, 72] on span "lock_outline" at bounding box center [949, 67] width 14 height 14
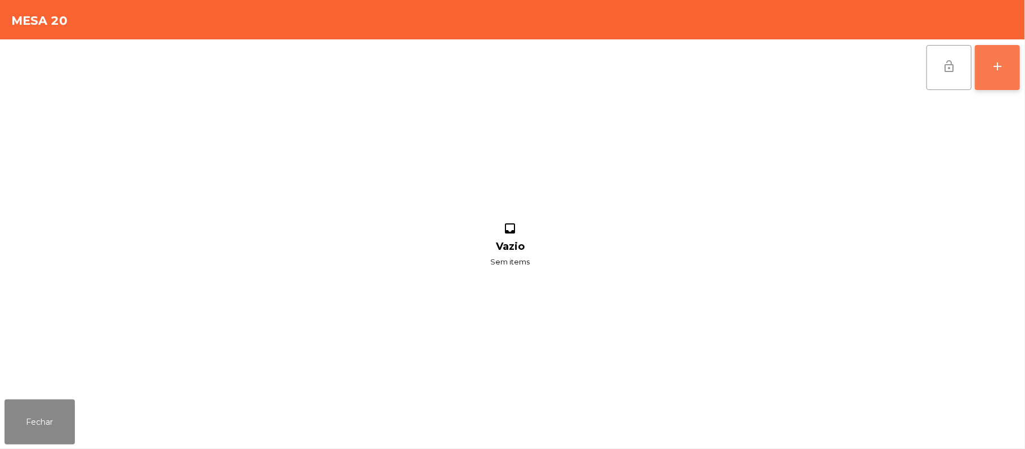
click at [1007, 78] on button "add" at bounding box center [997, 67] width 45 height 45
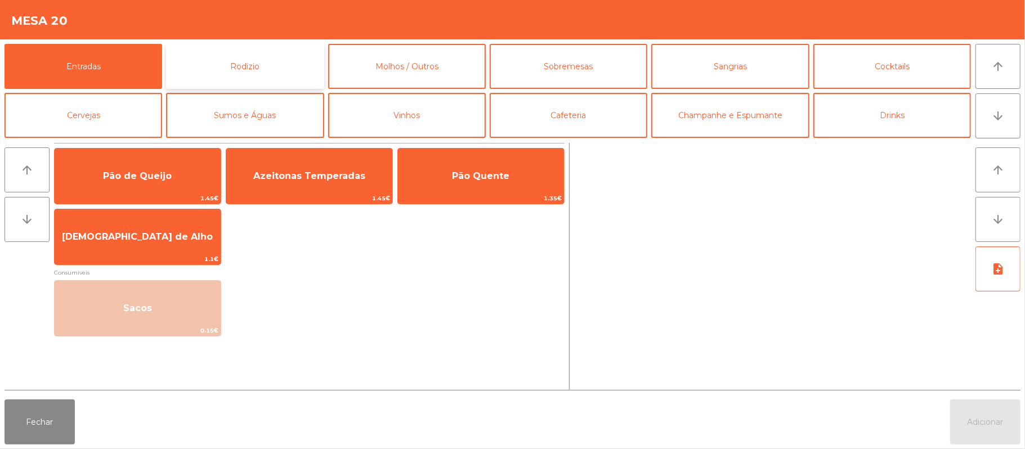
click at [276, 78] on button "Rodizio" at bounding box center [245, 66] width 158 height 45
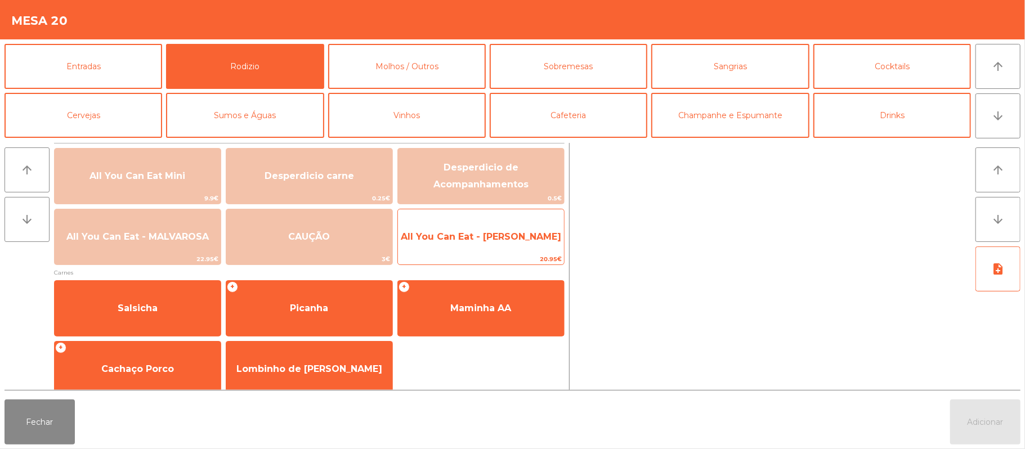
click at [508, 245] on span "All You Can Eat - [PERSON_NAME]" at bounding box center [481, 237] width 166 height 30
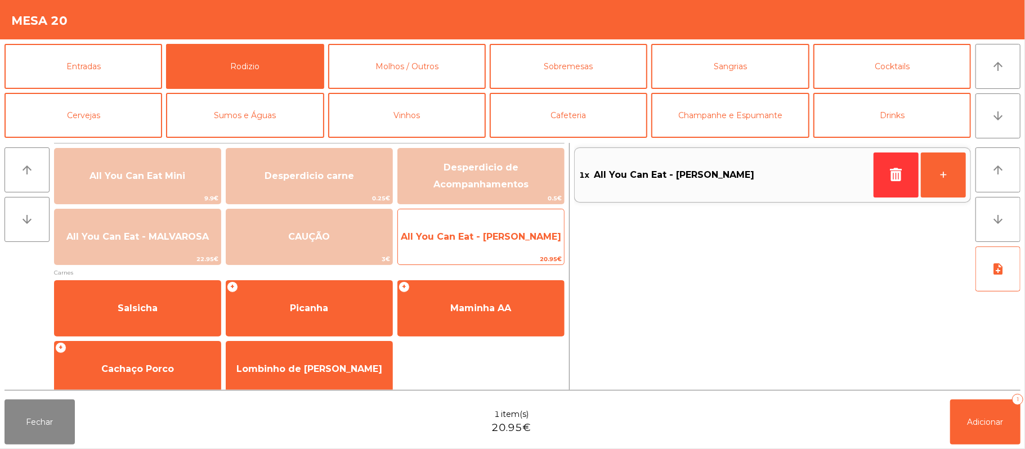
click at [494, 239] on span "All You Can Eat - [PERSON_NAME]" at bounding box center [481, 236] width 160 height 11
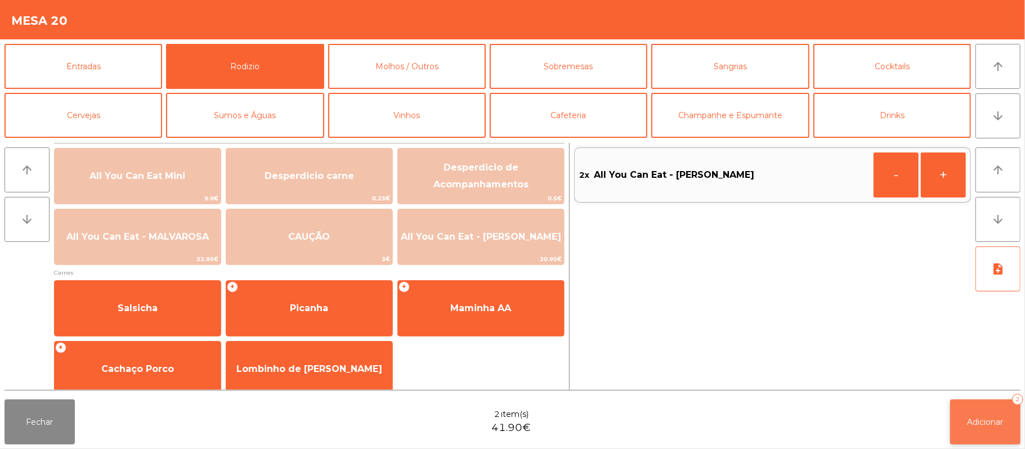
click at [986, 412] on button "Adicionar 2" at bounding box center [985, 422] width 70 height 45
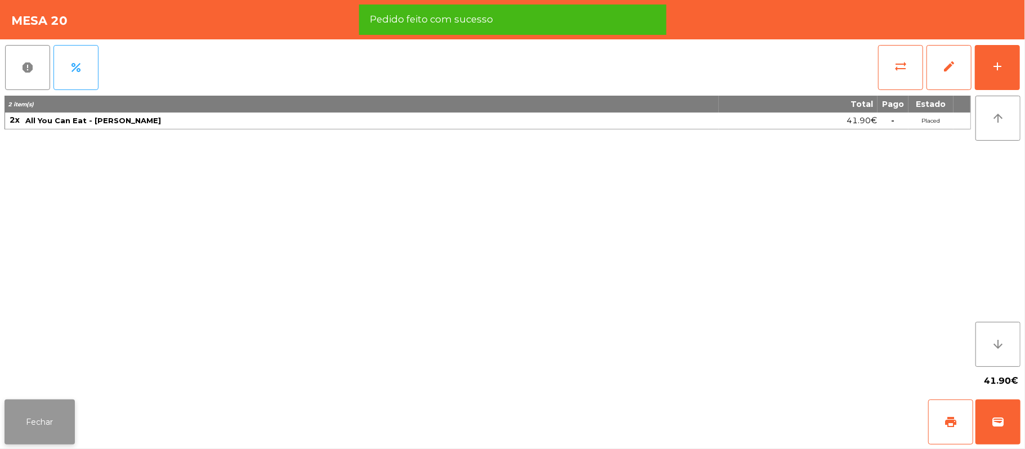
click at [32, 421] on button "Fechar" at bounding box center [40, 422] width 70 height 45
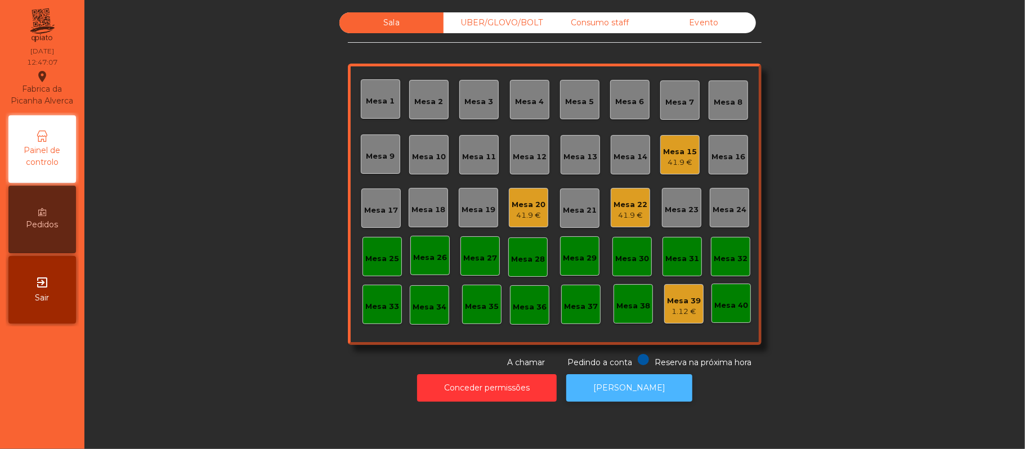
click at [631, 397] on button "[PERSON_NAME]" at bounding box center [629, 388] width 126 height 28
click at [486, 25] on div "UBER/GLOVO/BOLT" at bounding box center [495, 22] width 104 height 21
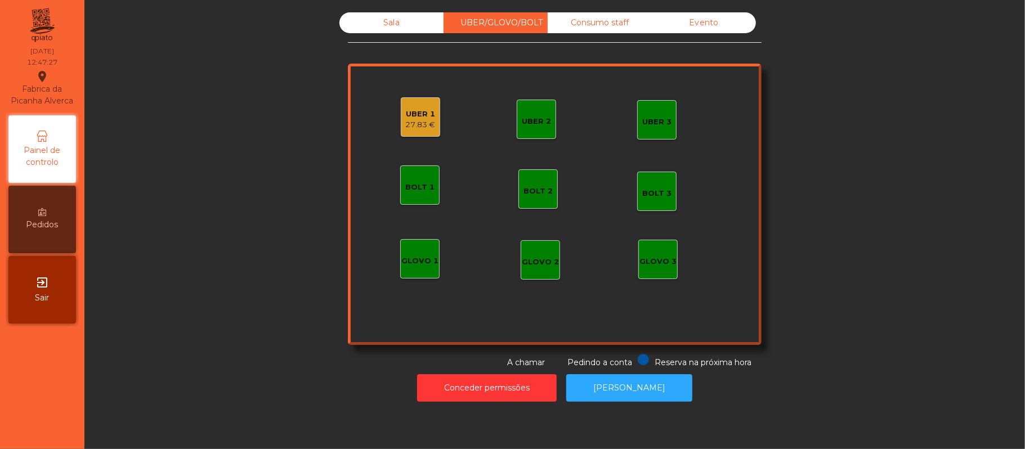
click at [414, 122] on div "27.83 €" at bounding box center [421, 124] width 30 height 11
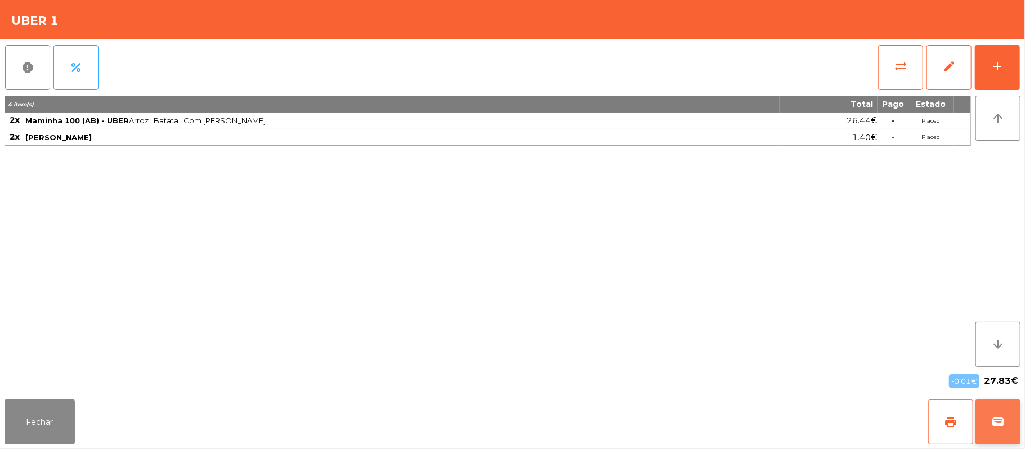
click at [988, 423] on button "wallet" at bounding box center [997, 422] width 45 height 45
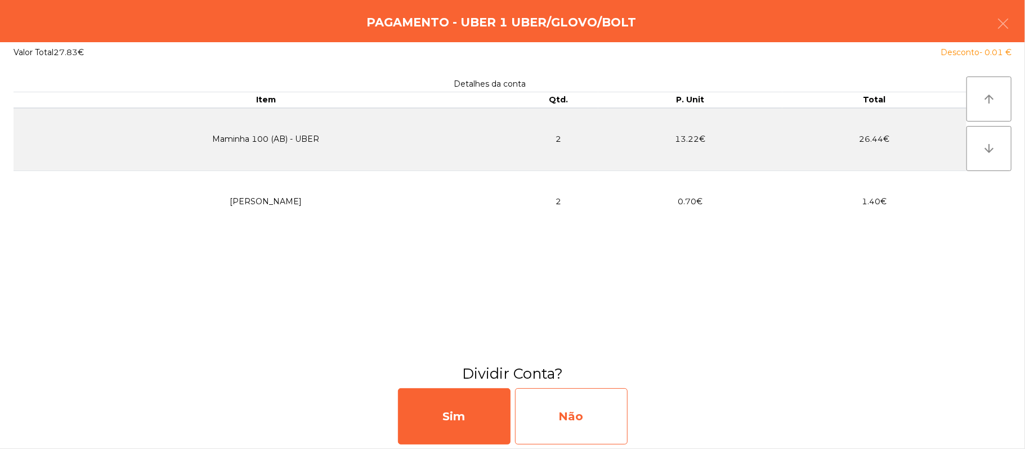
click at [590, 425] on div "Não" at bounding box center [571, 416] width 113 height 56
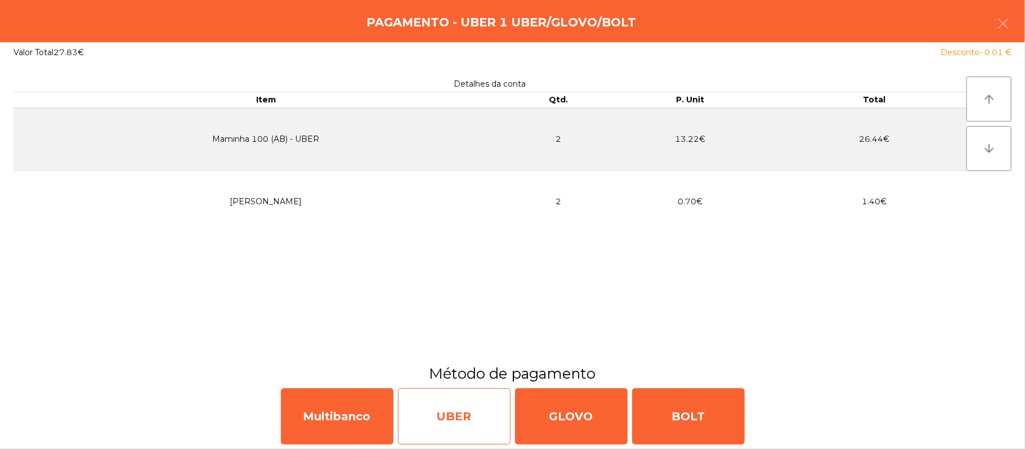
click at [419, 409] on div "UBER" at bounding box center [454, 416] width 113 height 56
select select "**"
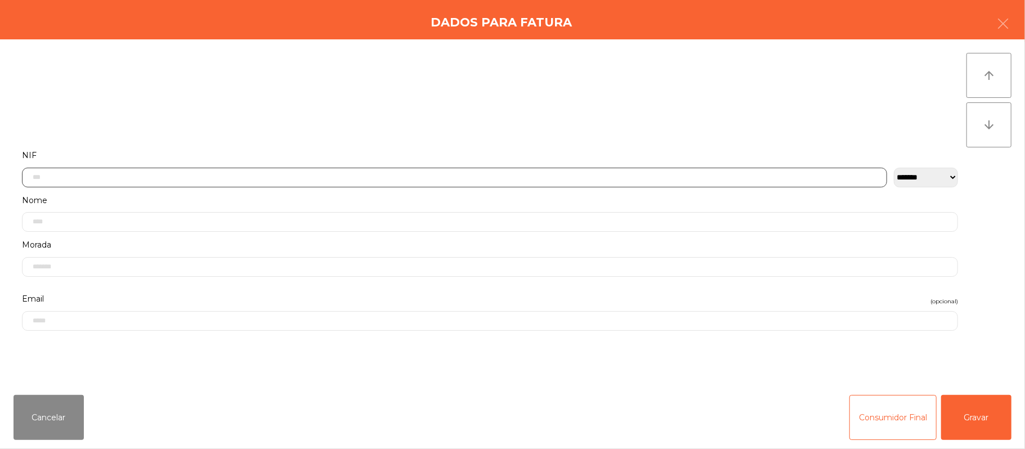
click at [302, 179] on input "text" at bounding box center [454, 178] width 865 height 20
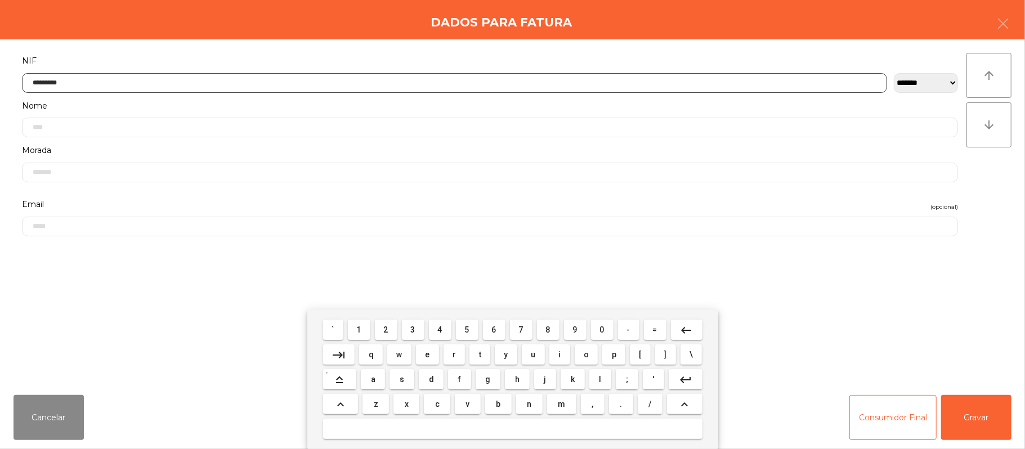
type input "*********"
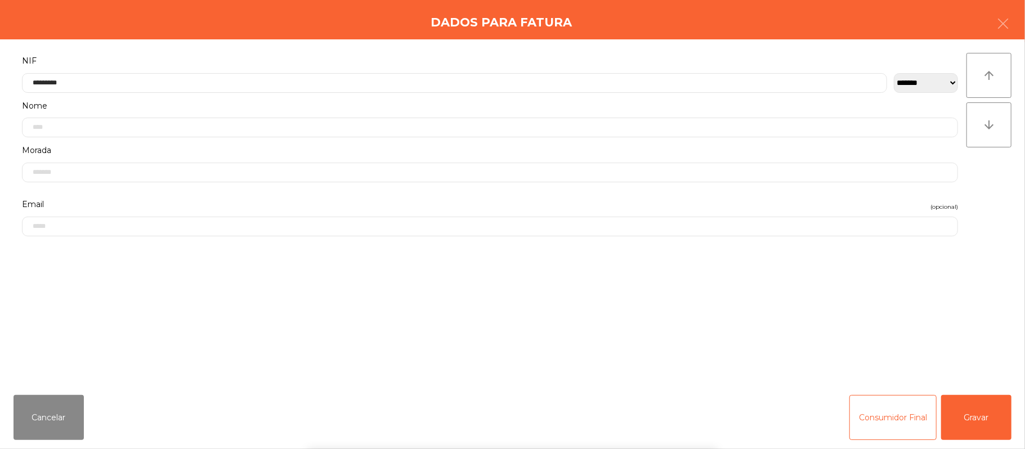
click at [975, 397] on div "` 1 2 3 4 5 6 7 8 9 0 - = keyboard_backspace keyboard_tab q w e r t y u i o p […" at bounding box center [512, 380] width 1025 height 140
click at [969, 415] on button "Gravar" at bounding box center [976, 417] width 70 height 45
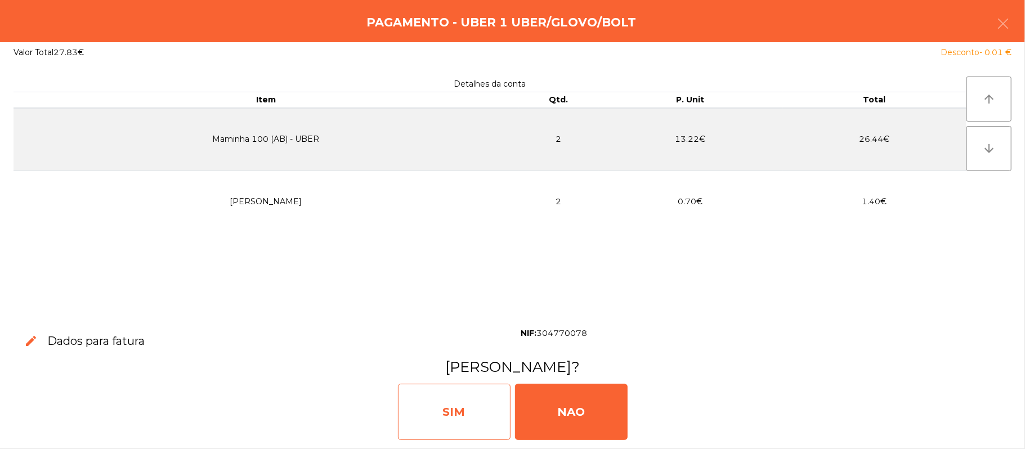
click at [462, 414] on div "SIM" at bounding box center [454, 412] width 113 height 56
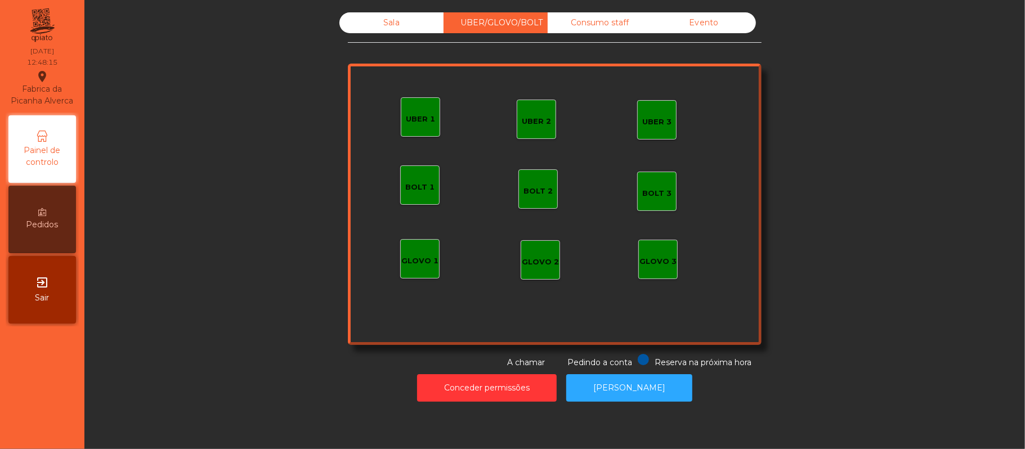
click at [363, 15] on div "Sala" at bounding box center [391, 22] width 104 height 21
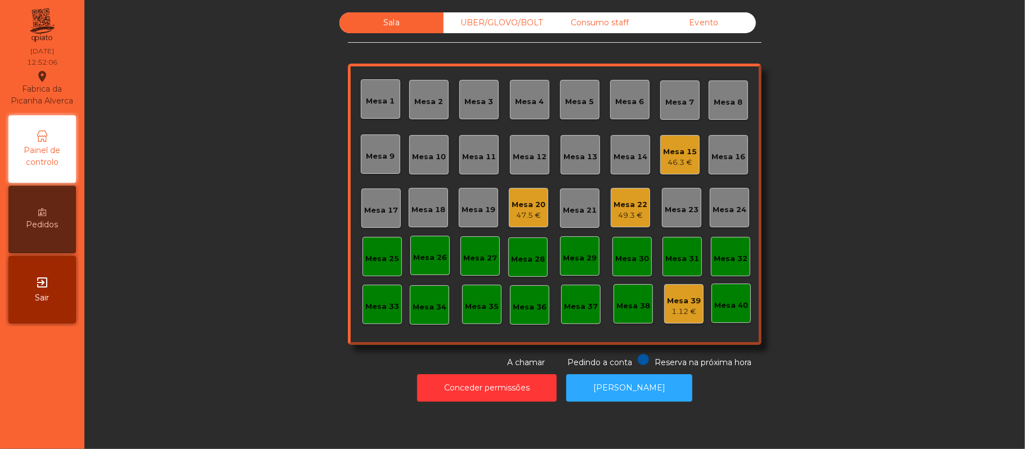
click at [469, 212] on div "Mesa 19" at bounding box center [478, 209] width 34 height 11
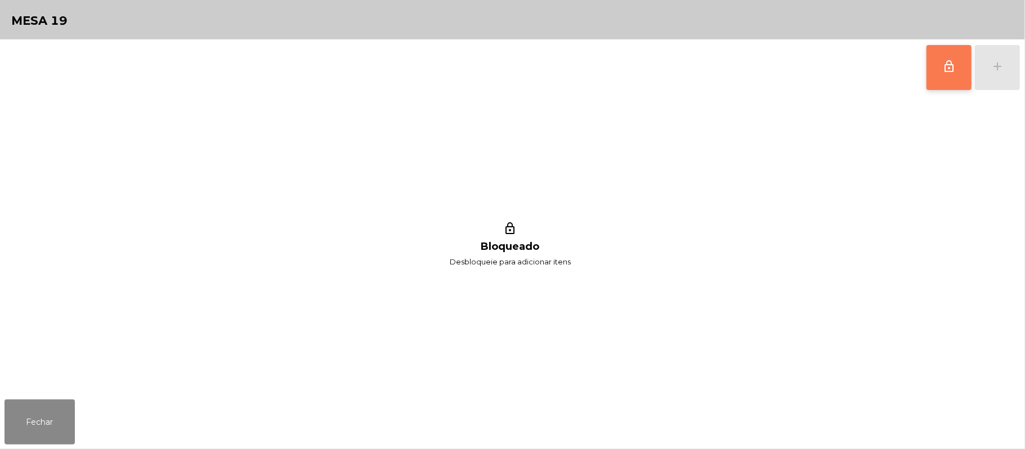
click at [937, 69] on button "lock_outline" at bounding box center [948, 67] width 45 height 45
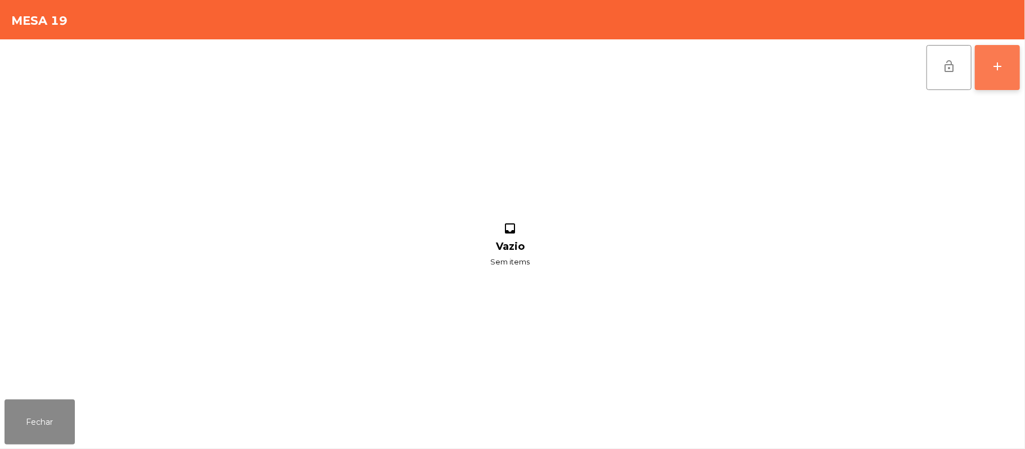
click at [987, 73] on button "add" at bounding box center [997, 67] width 45 height 45
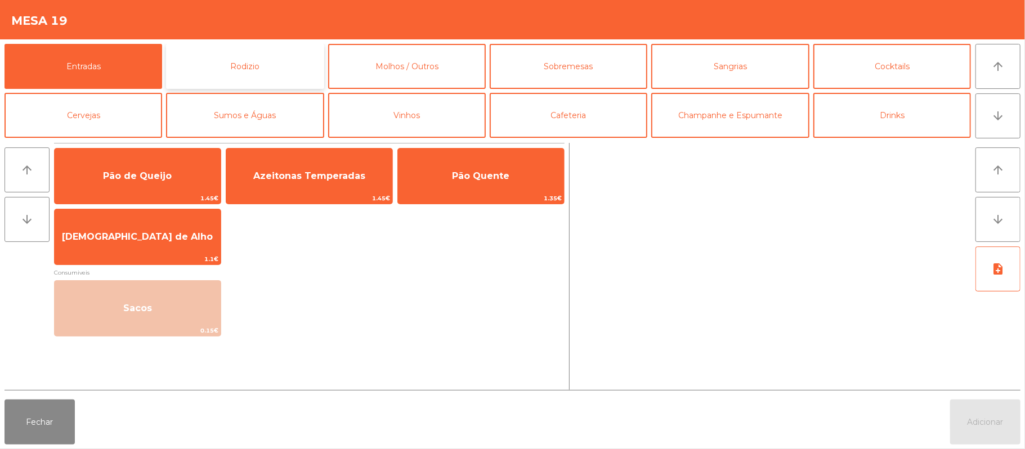
click at [262, 70] on button "Rodizio" at bounding box center [245, 66] width 158 height 45
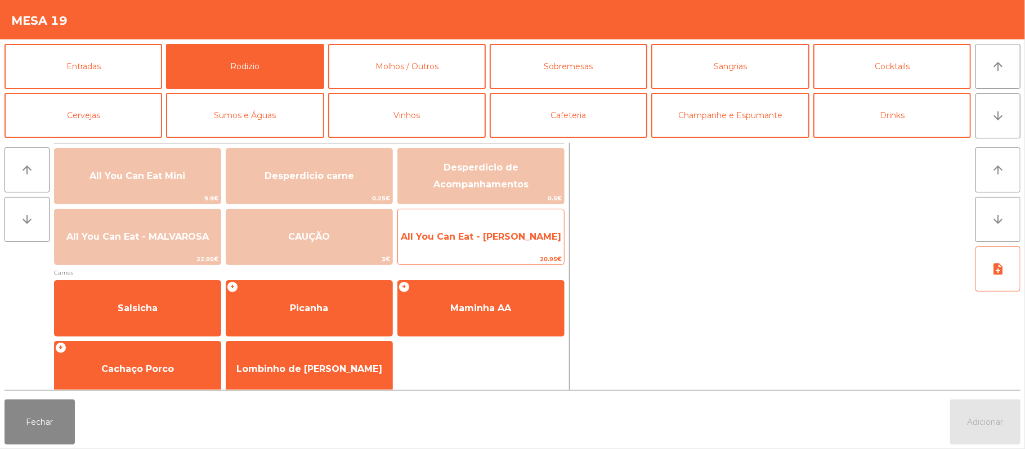
click at [483, 241] on span "All You Can Eat - [PERSON_NAME]" at bounding box center [481, 236] width 160 height 11
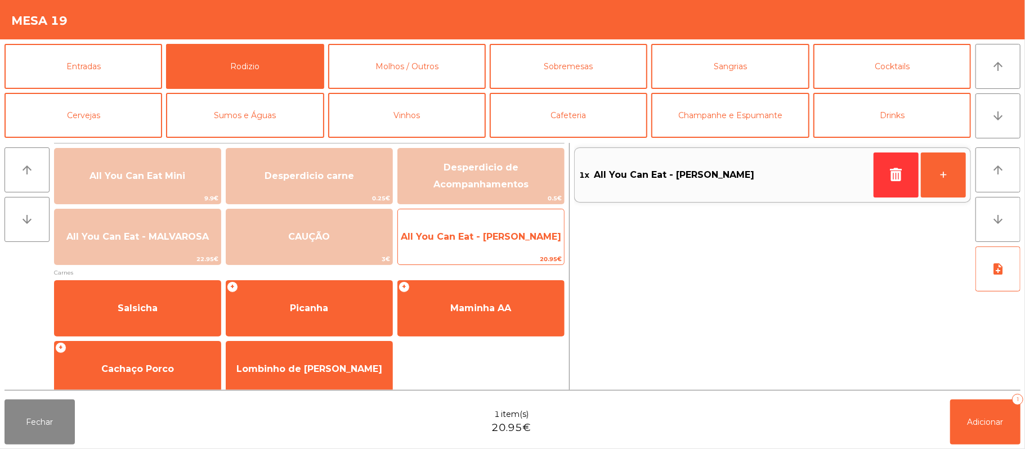
click at [484, 241] on span "All You Can Eat - [PERSON_NAME]" at bounding box center [481, 236] width 160 height 11
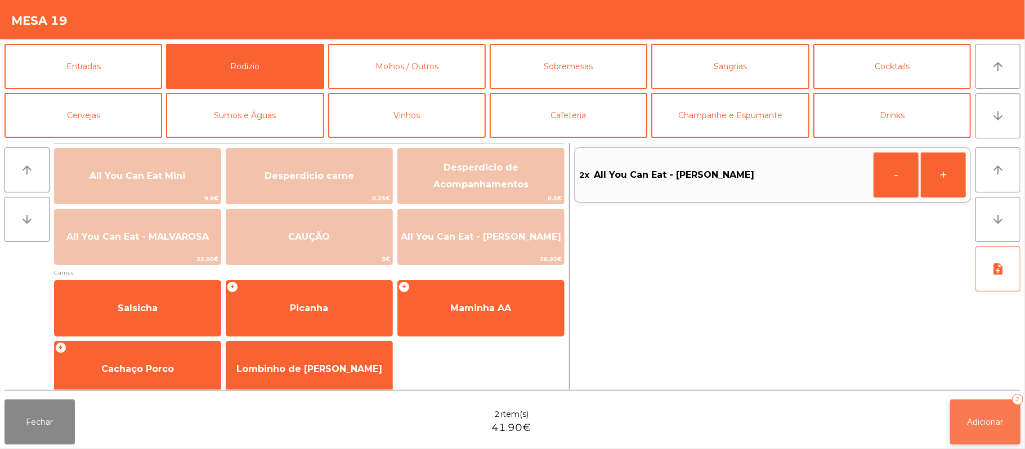
click at [974, 423] on span "Adicionar" at bounding box center [985, 422] width 36 height 10
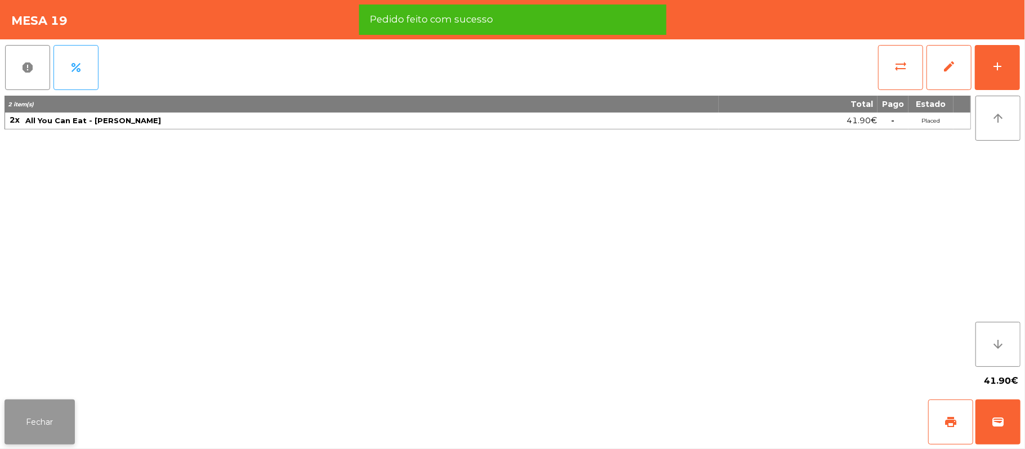
click at [41, 434] on button "Fechar" at bounding box center [40, 422] width 70 height 45
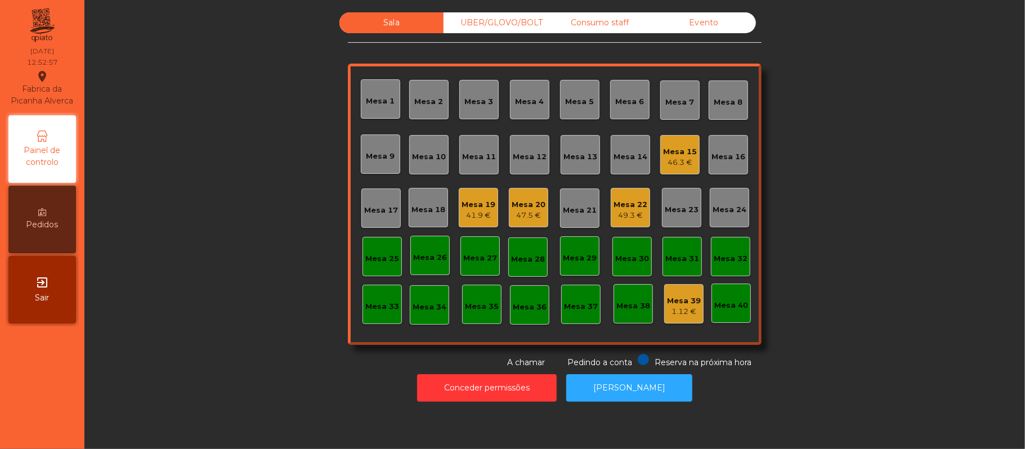
click at [482, 203] on div "Mesa 19" at bounding box center [478, 204] width 34 height 11
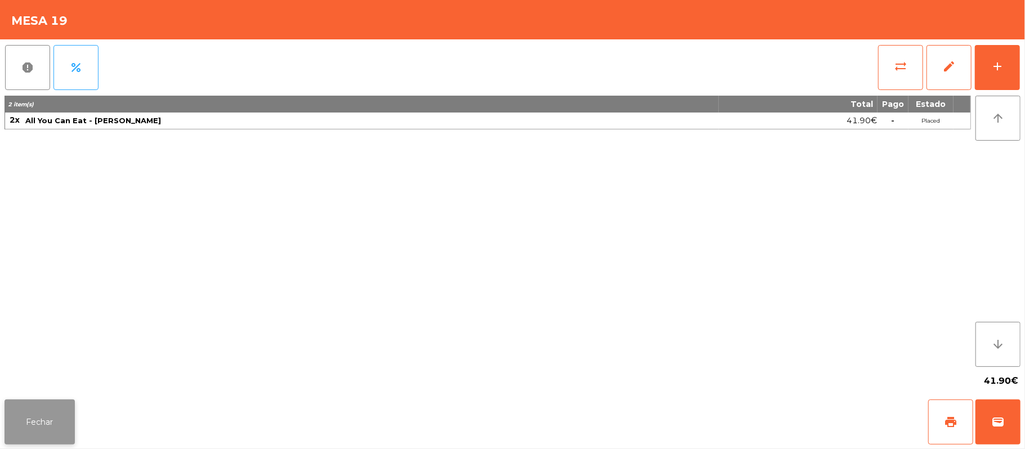
click at [42, 409] on button "Fechar" at bounding box center [40, 422] width 70 height 45
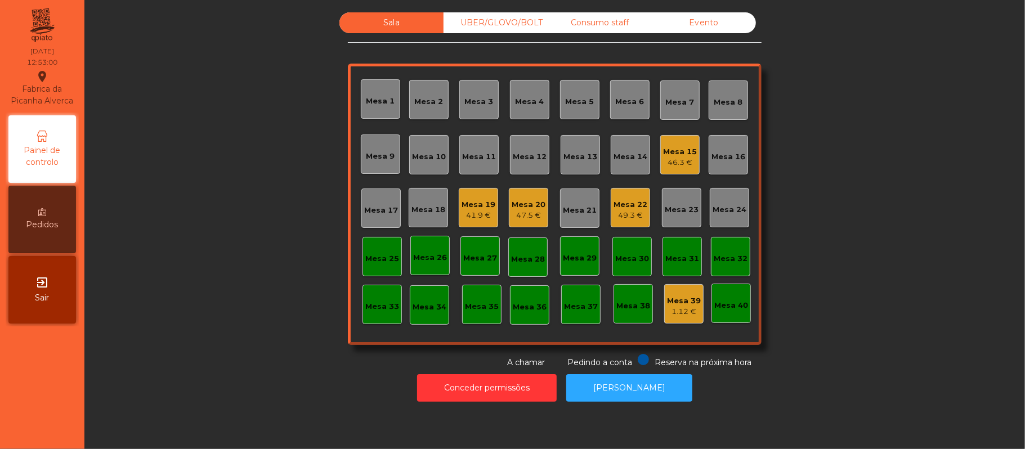
click at [680, 299] on div "Mesa 39" at bounding box center [684, 300] width 34 height 11
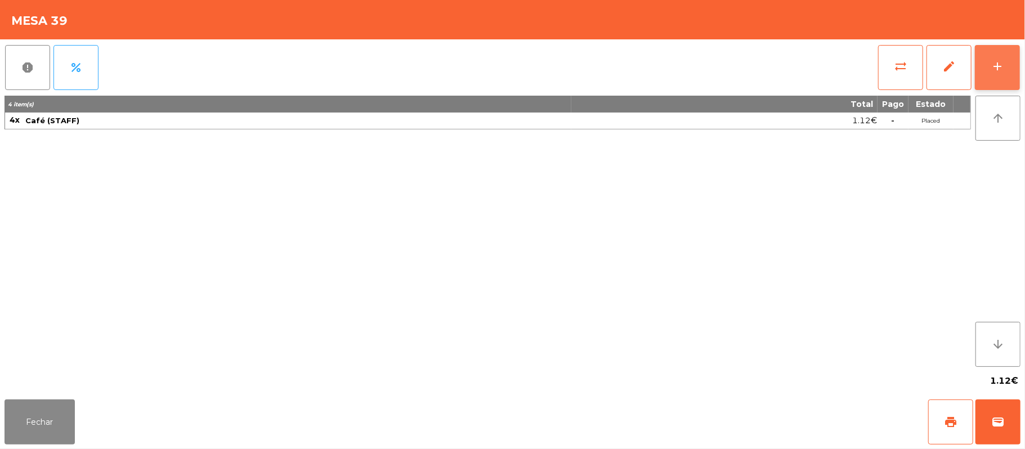
click at [995, 66] on div "add" at bounding box center [997, 67] width 14 height 14
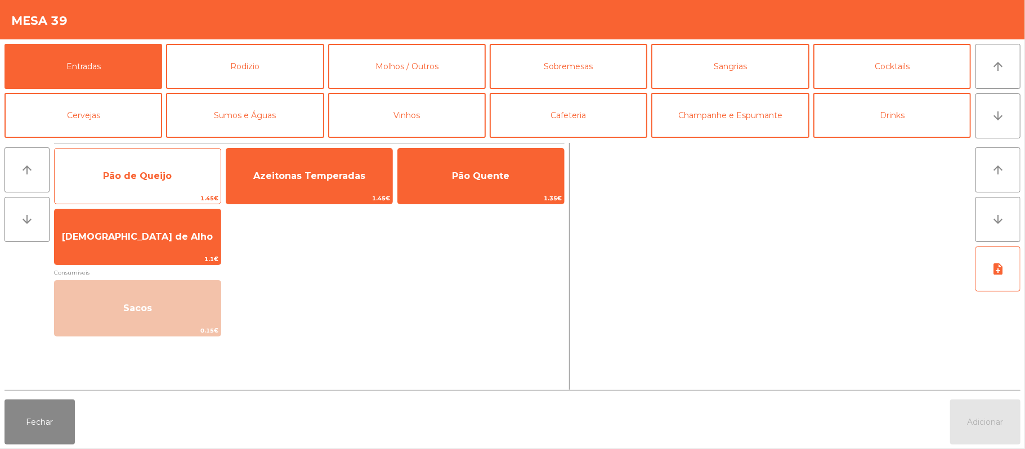
click at [160, 180] on span "Pão de Queijo" at bounding box center [137, 176] width 69 height 11
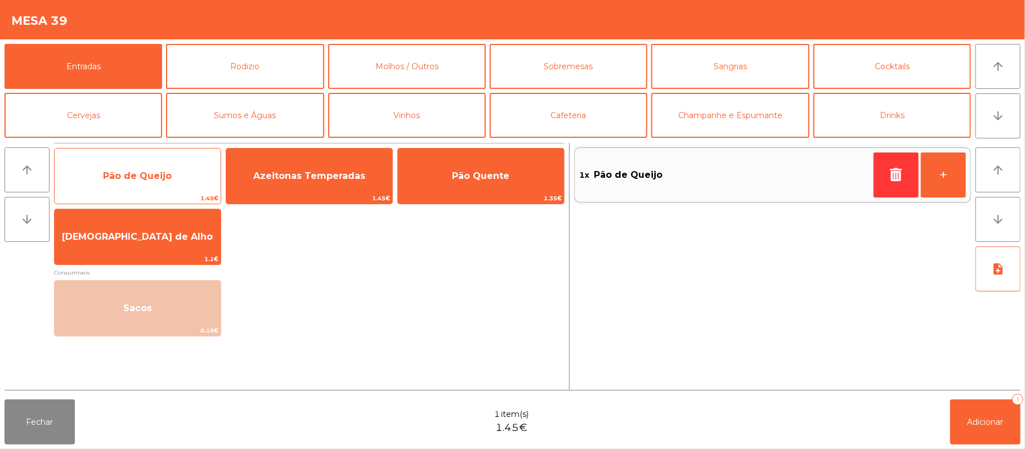
click at [147, 178] on span "Pão de Queijo" at bounding box center [137, 176] width 69 height 11
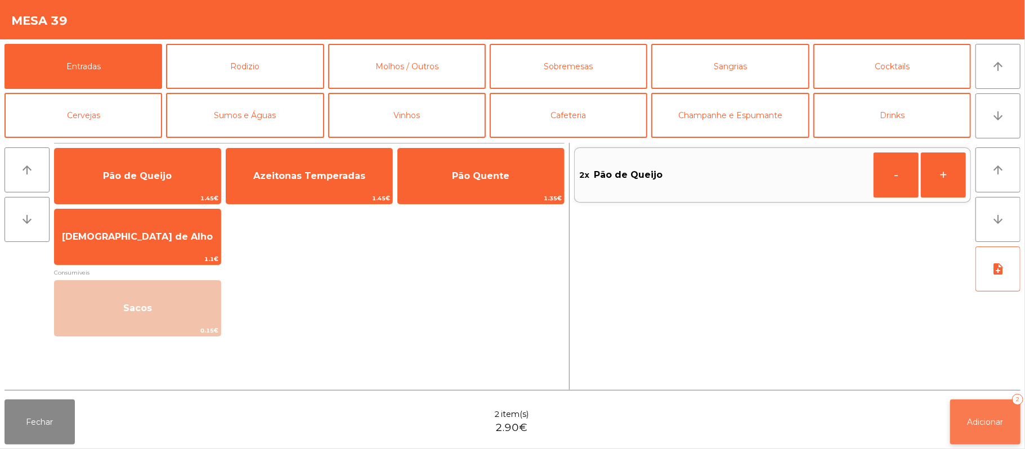
click at [981, 419] on span "Adicionar" at bounding box center [985, 422] width 36 height 10
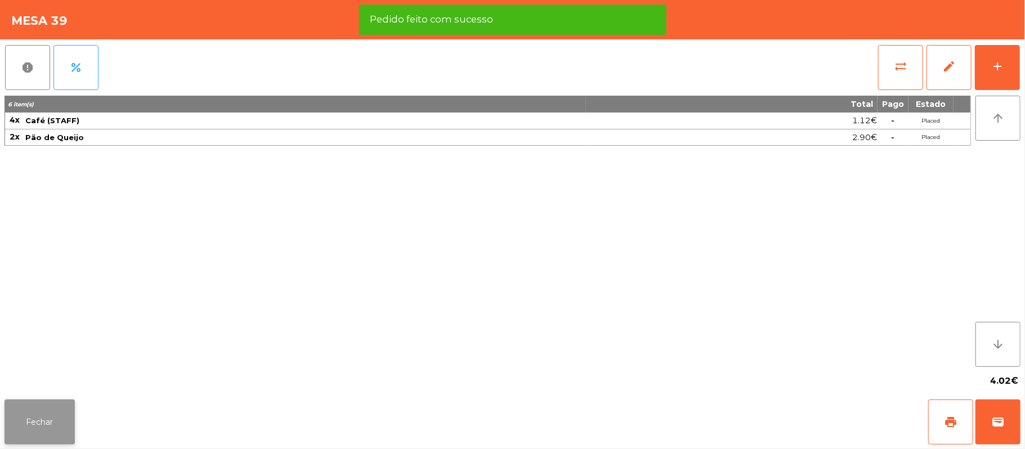
click at [43, 421] on button "Fechar" at bounding box center [40, 422] width 70 height 45
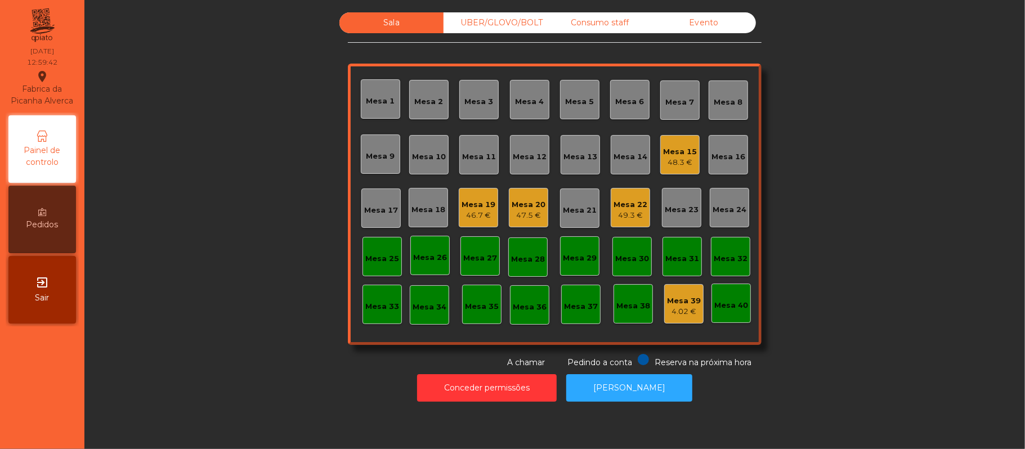
click at [481, 25] on div "UBER/GLOVO/BOLT" at bounding box center [495, 22] width 104 height 21
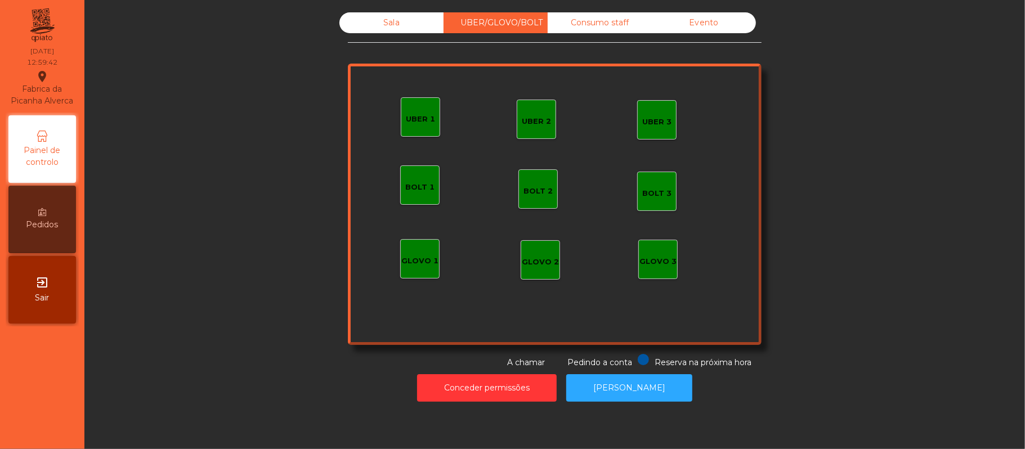
click at [525, 133] on div "UBER 2" at bounding box center [536, 119] width 39 height 39
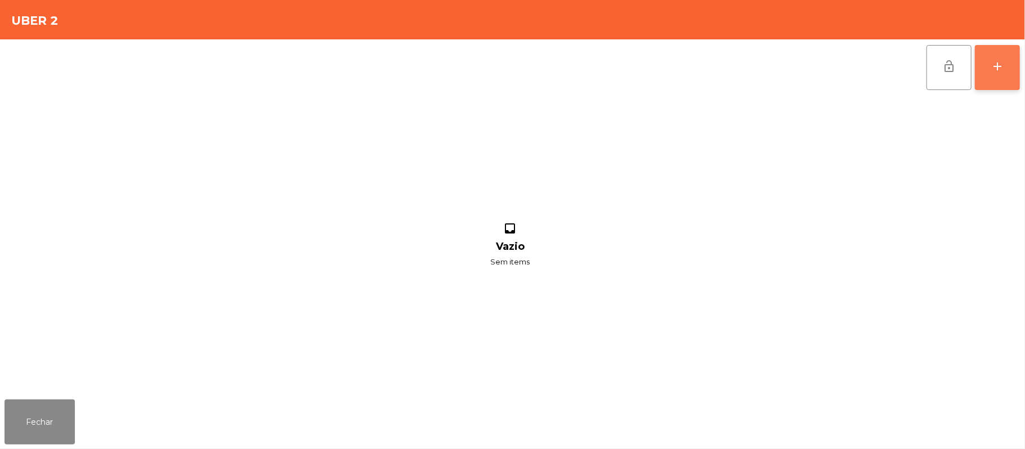
click at [1002, 77] on button "add" at bounding box center [997, 67] width 45 height 45
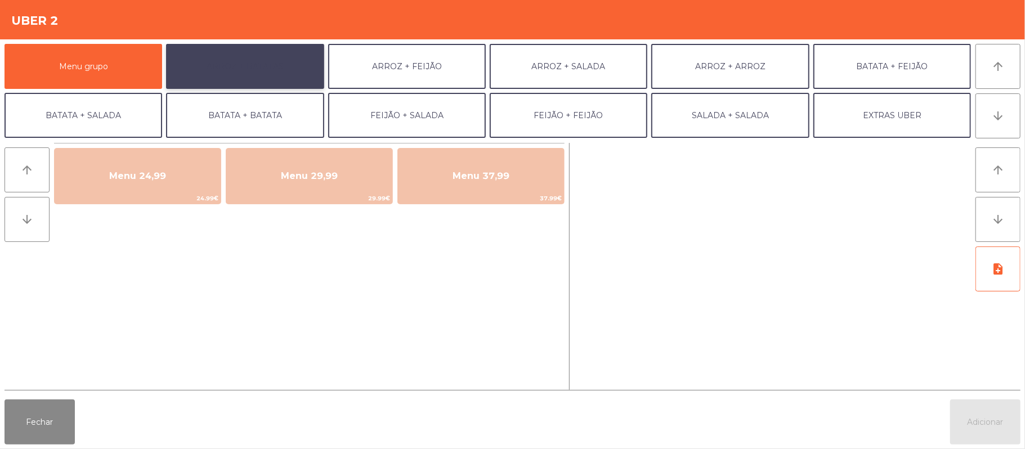
click at [277, 78] on button "ARROZ + BATATAS" at bounding box center [245, 66] width 158 height 45
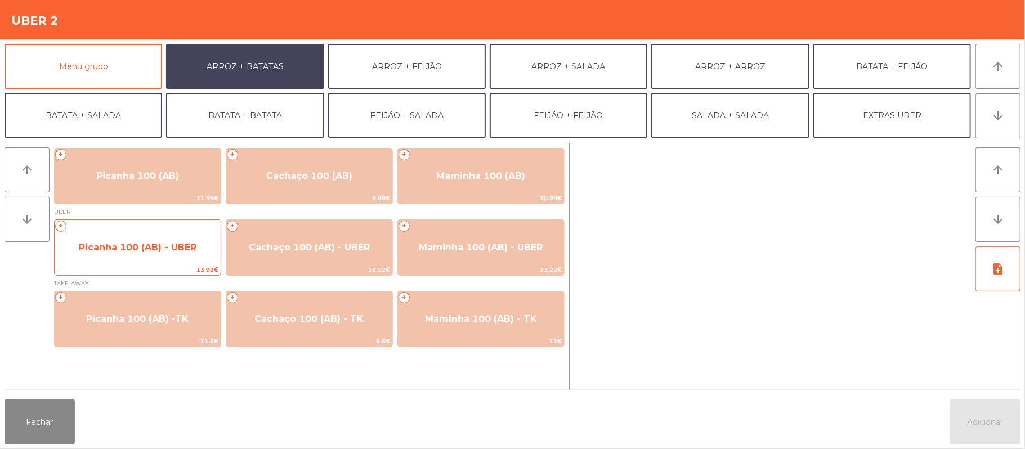
click at [127, 254] on span "Picanha 100 (AB) - UBER" at bounding box center [138, 247] width 166 height 30
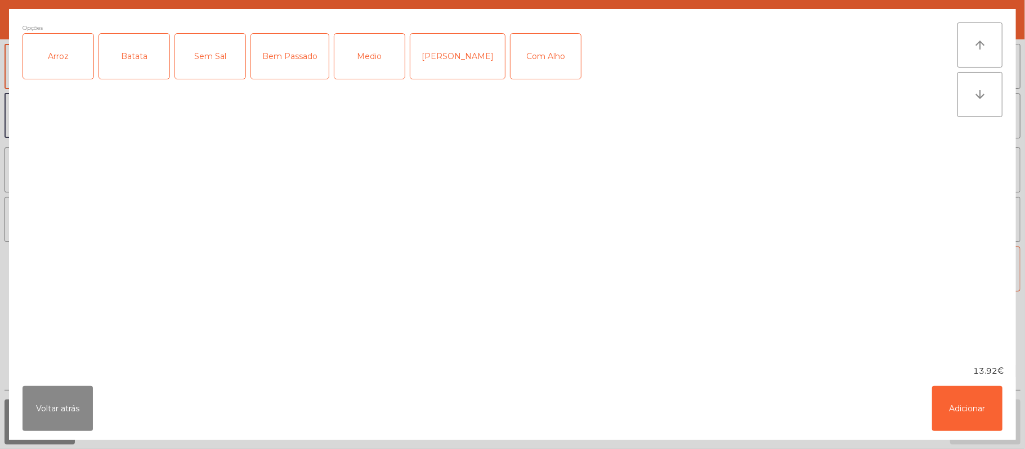
click at [83, 55] on div "Arroz" at bounding box center [58, 56] width 70 height 45
click at [133, 60] on div "Batata" at bounding box center [134, 56] width 70 height 45
click at [289, 60] on div "Bem Passado" at bounding box center [290, 56] width 78 height 45
click at [510, 51] on div "Com Alho" at bounding box center [545, 56] width 70 height 45
click at [978, 419] on button "Adicionar" at bounding box center [967, 408] width 70 height 45
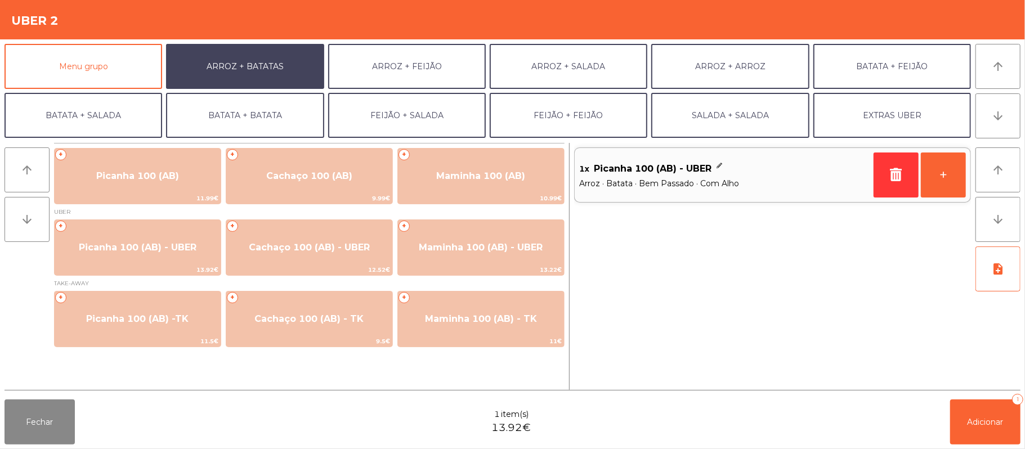
scroll to position [48, 0]
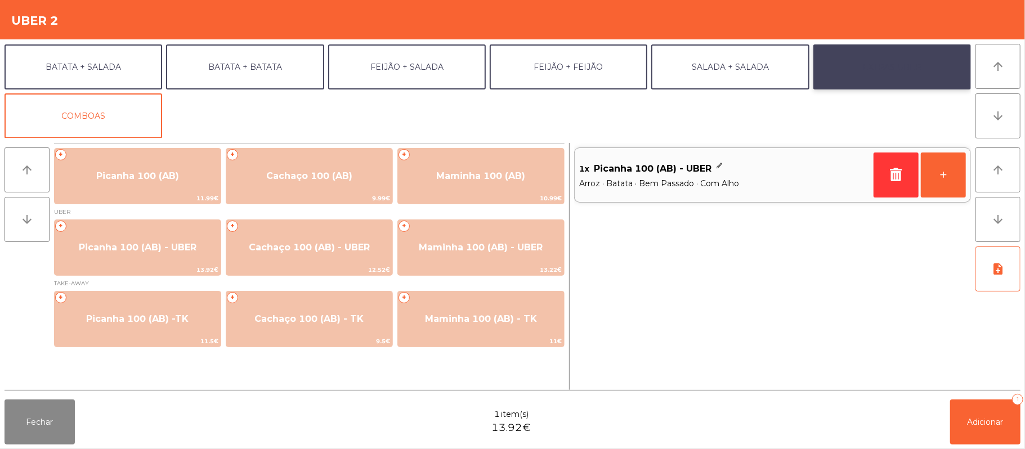
click at [908, 64] on button "EXTRAS UBER" at bounding box center [892, 66] width 158 height 45
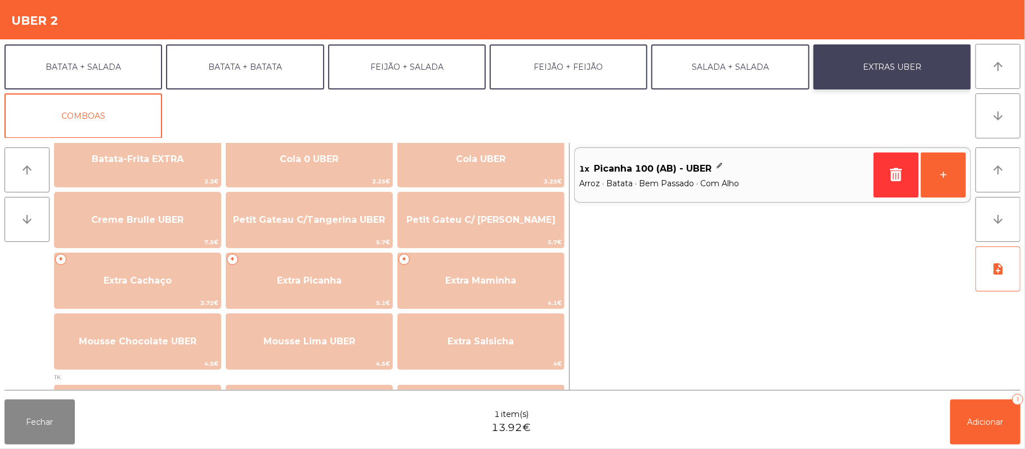
scroll to position [237, 0]
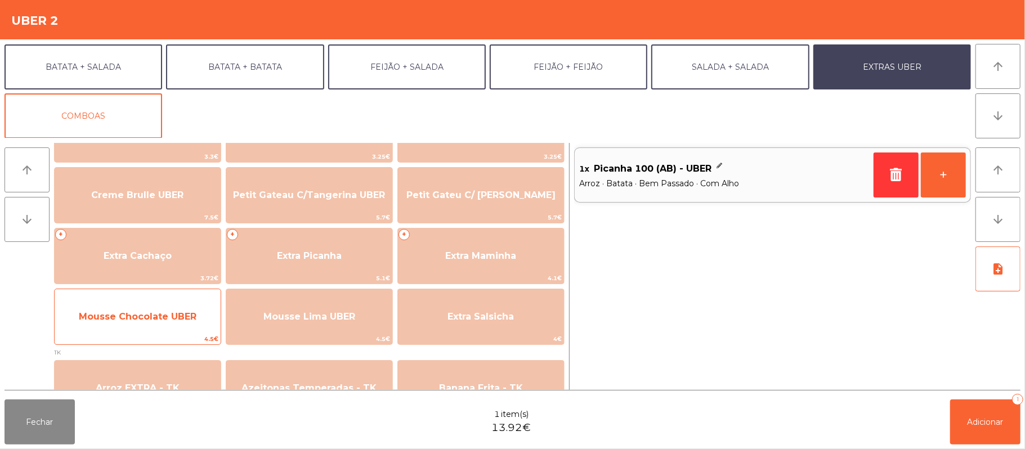
click at [164, 318] on span "Mousse Chocolate UBER" at bounding box center [138, 316] width 118 height 11
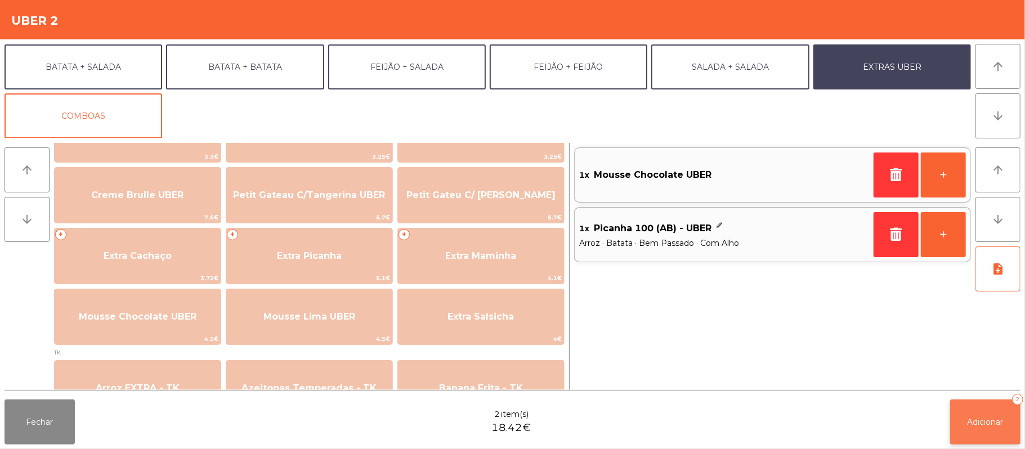
click at [990, 430] on button "Adicionar 2" at bounding box center [985, 422] width 70 height 45
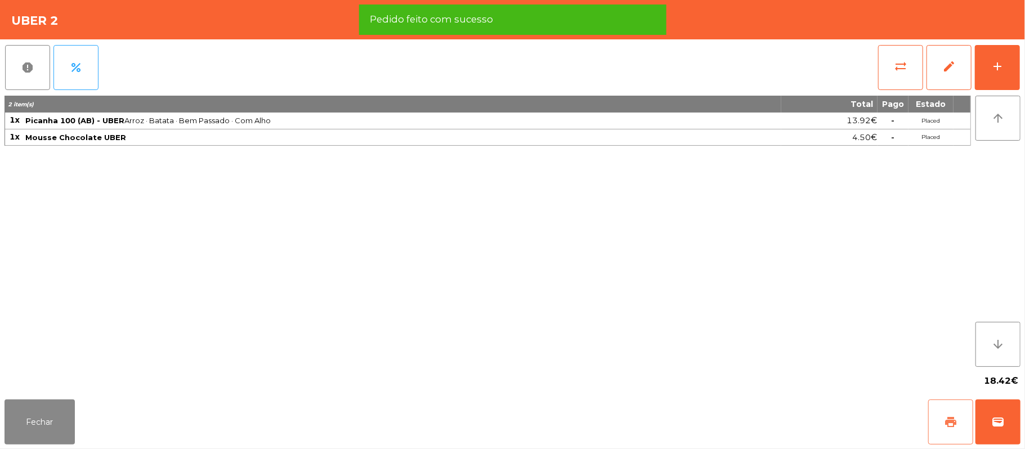
click at [941, 423] on button "print" at bounding box center [950, 422] width 45 height 45
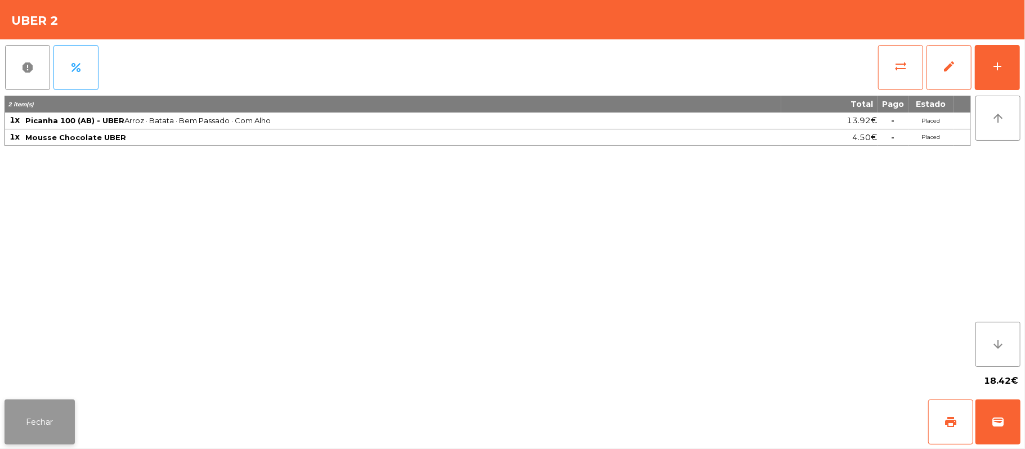
click at [34, 408] on button "Fechar" at bounding box center [40, 422] width 70 height 45
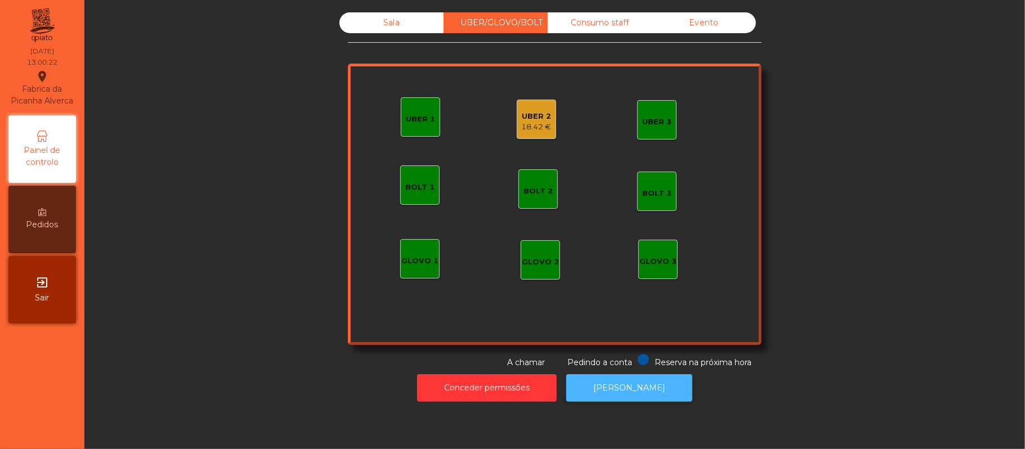
click at [634, 396] on button "[PERSON_NAME]" at bounding box center [629, 388] width 126 height 28
click at [524, 127] on div "18.42 €" at bounding box center [537, 127] width 30 height 11
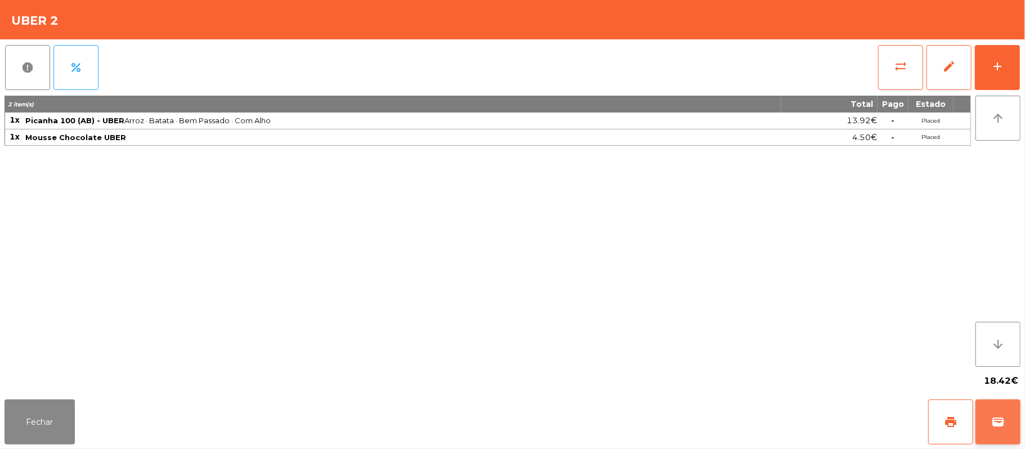
click at [995, 425] on span "wallet" at bounding box center [998, 422] width 14 height 14
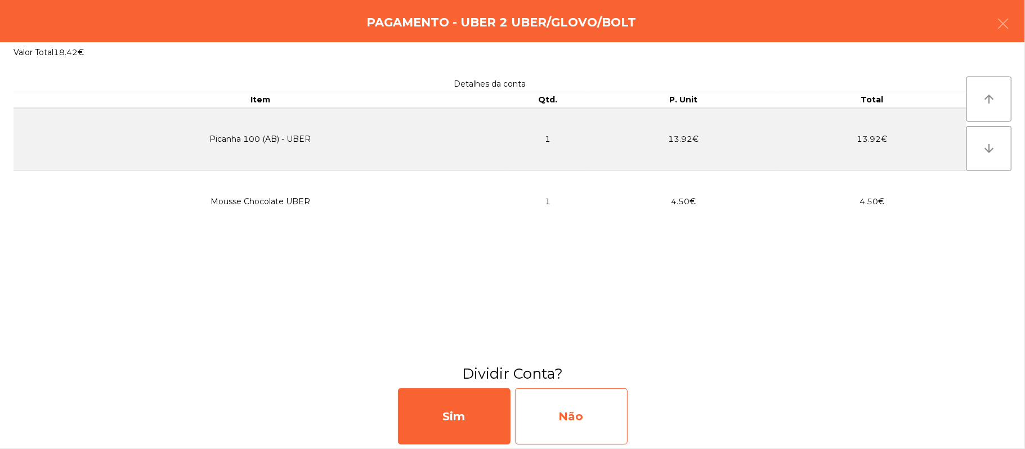
click at [595, 410] on div "Não" at bounding box center [571, 416] width 113 height 56
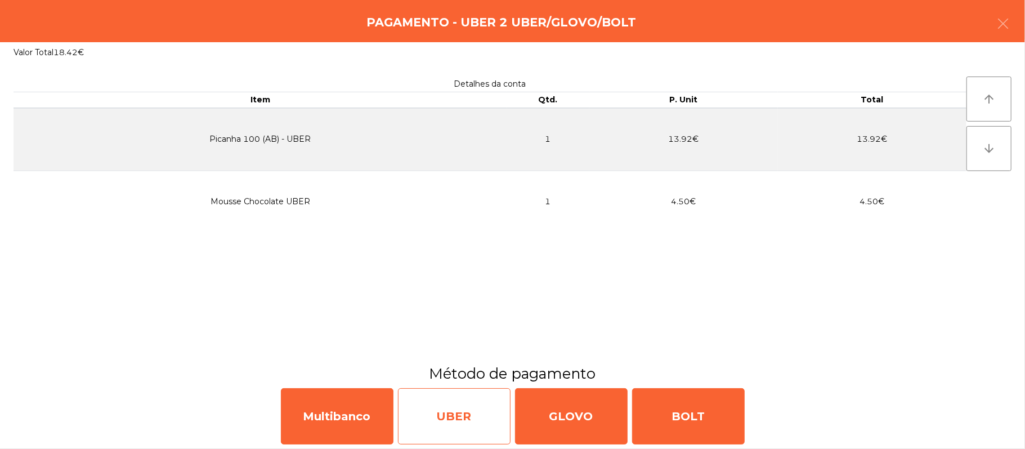
click at [467, 427] on div "UBER" at bounding box center [454, 416] width 113 height 56
select select "**"
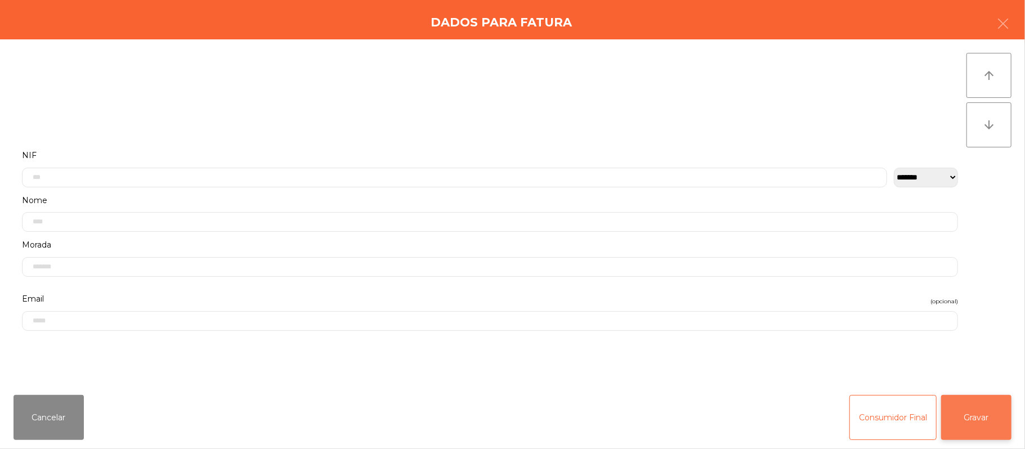
click at [975, 424] on button "Gravar" at bounding box center [976, 417] width 70 height 45
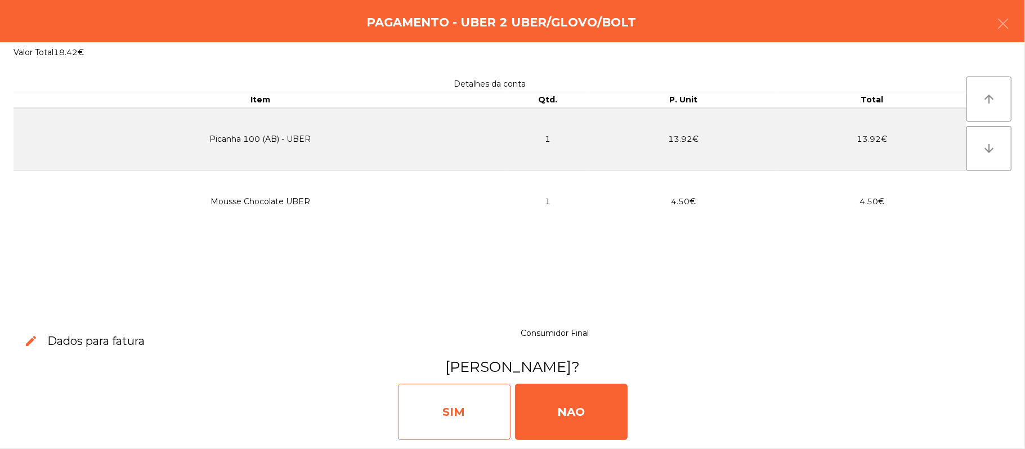
click at [469, 416] on div "SIM" at bounding box center [454, 412] width 113 height 56
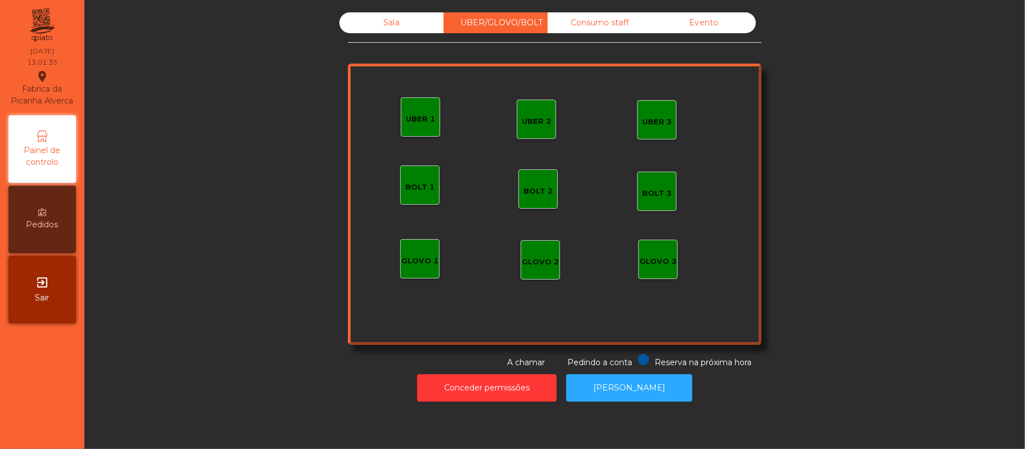
click at [392, 33] on div "Sala" at bounding box center [391, 22] width 104 height 21
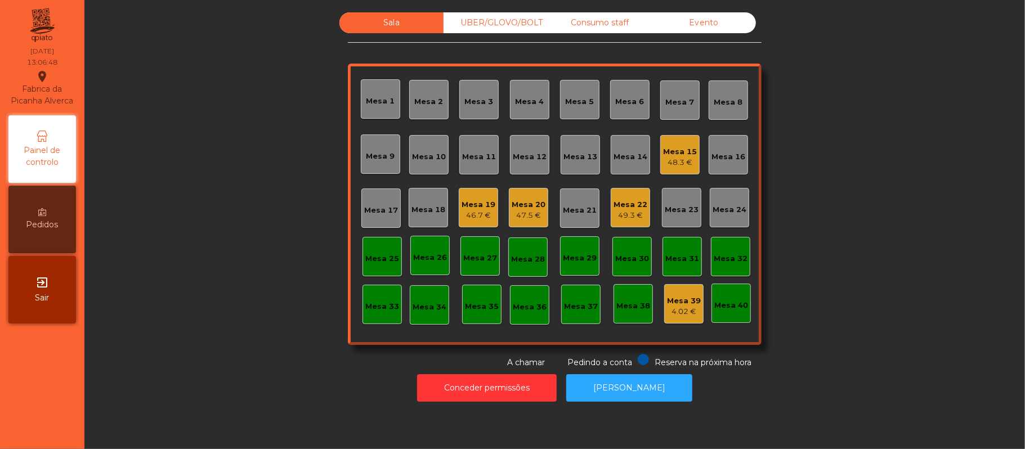
click at [491, 27] on div "UBER/GLOVO/BOLT" at bounding box center [495, 22] width 104 height 21
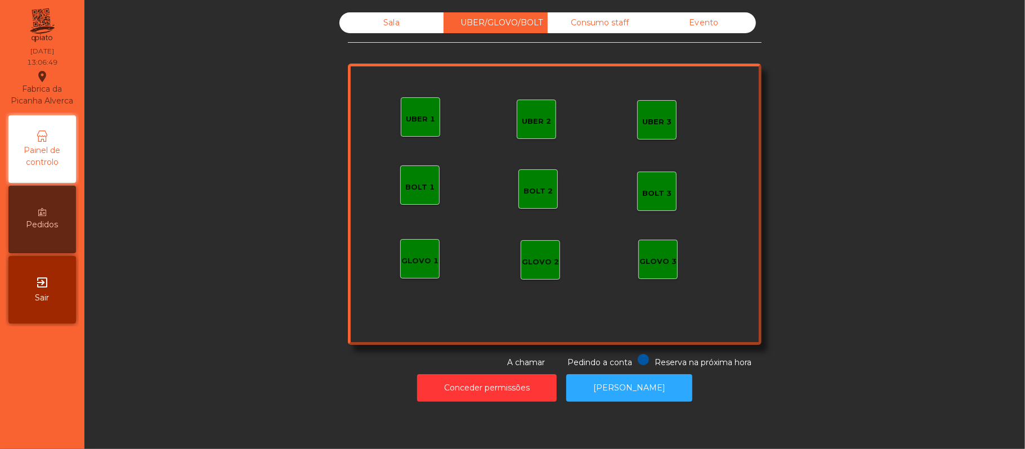
click at [643, 124] on div "UBER 3" at bounding box center [656, 121] width 29 height 11
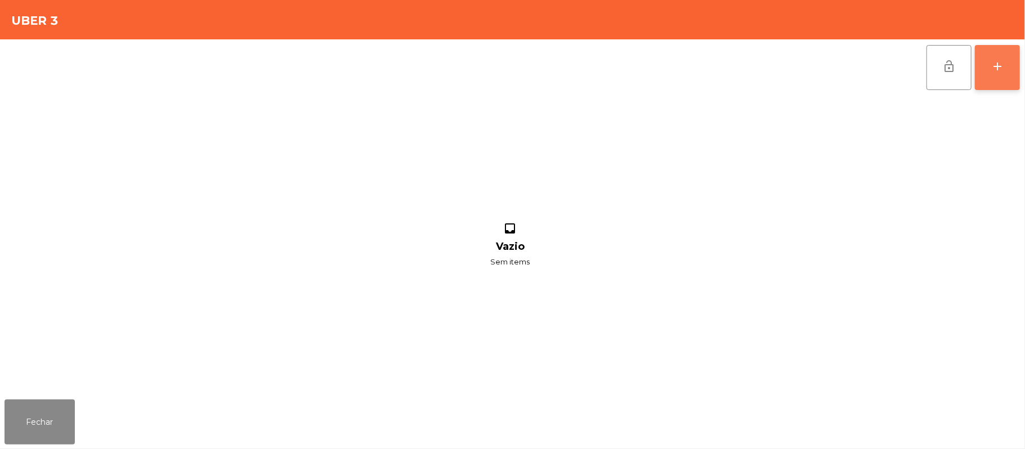
click at [1016, 71] on button "add" at bounding box center [997, 67] width 45 height 45
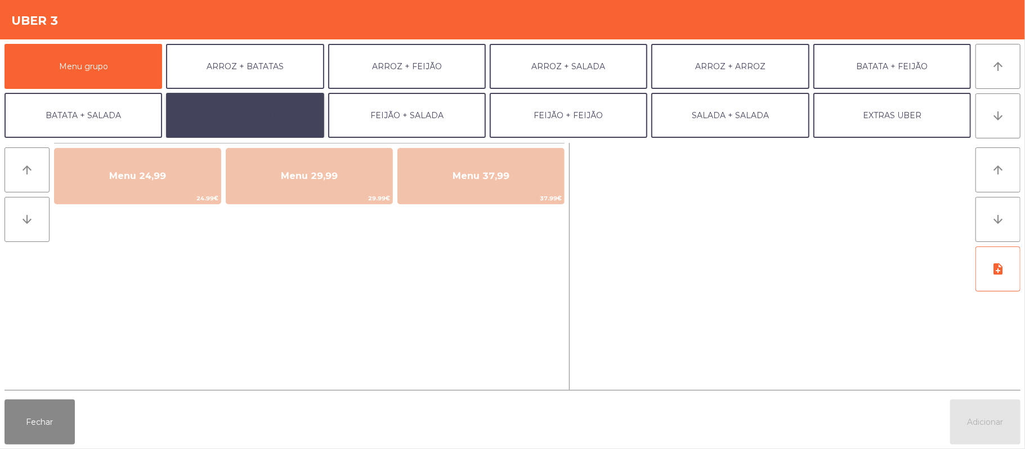
click at [267, 125] on button "BATATA + BATATA" at bounding box center [245, 115] width 158 height 45
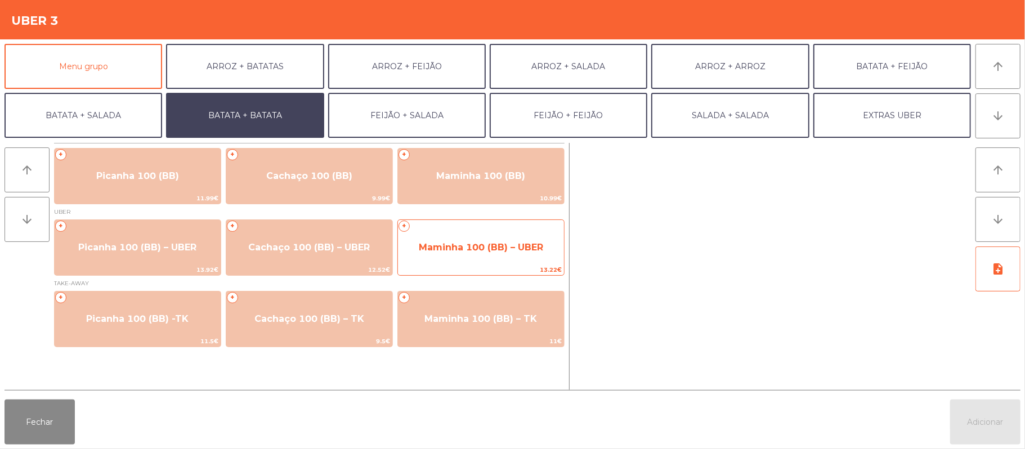
click at [511, 236] on span "Maminha 100 (BB) – UBER" at bounding box center [481, 247] width 166 height 30
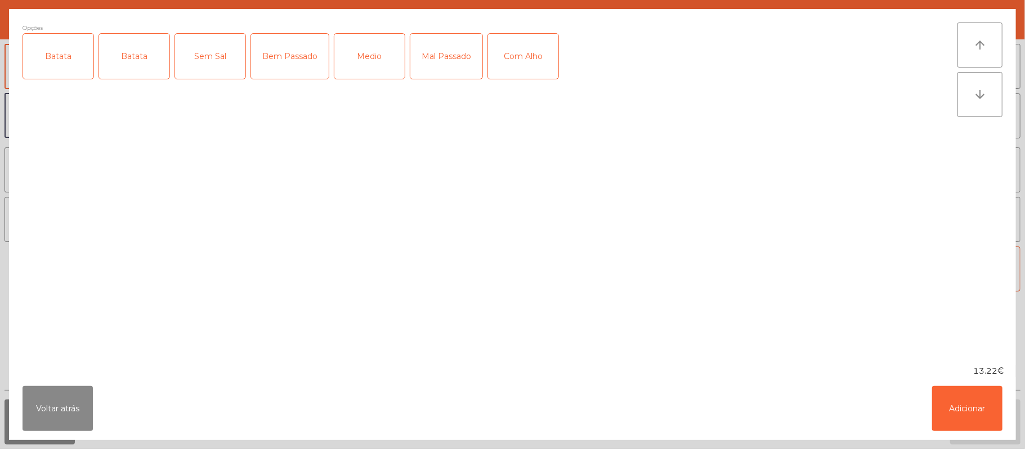
click at [83, 55] on div "Batata" at bounding box center [58, 56] width 70 height 45
click at [446, 57] on div "Mal Passado" at bounding box center [446, 56] width 72 height 45
click at [520, 64] on div "Com Alho" at bounding box center [523, 56] width 70 height 45
click at [979, 411] on button "Adicionar" at bounding box center [967, 408] width 70 height 45
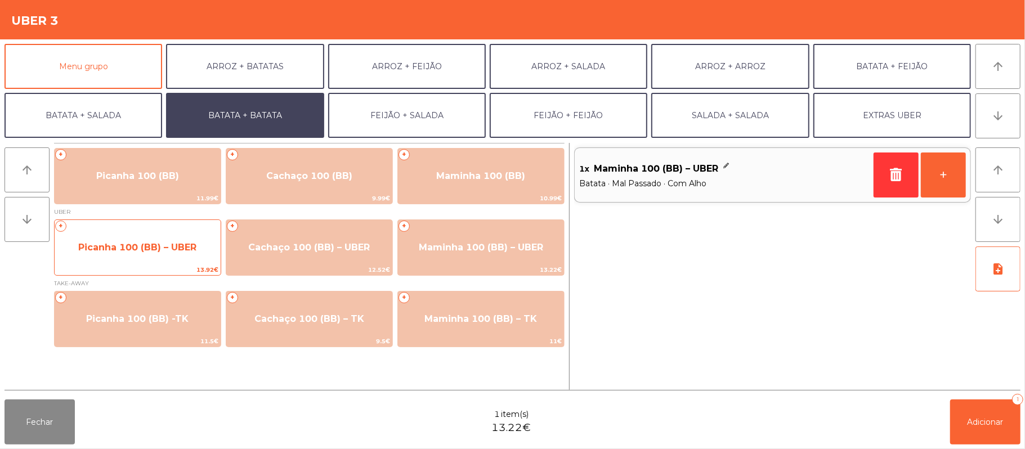
click at [134, 246] on span "Picanha 100 (BB) – UBER" at bounding box center [137, 247] width 118 height 11
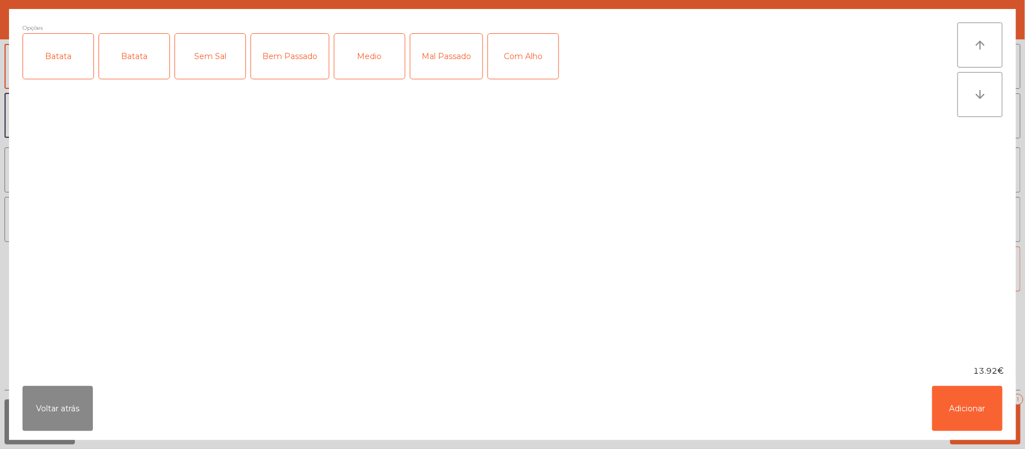
click at [63, 63] on div "Batata" at bounding box center [58, 56] width 70 height 45
click at [449, 55] on div "Mal Passado" at bounding box center [446, 56] width 72 height 45
click at [529, 59] on div "Com Alho" at bounding box center [523, 56] width 70 height 45
click at [976, 419] on button "Adicionar" at bounding box center [967, 408] width 70 height 45
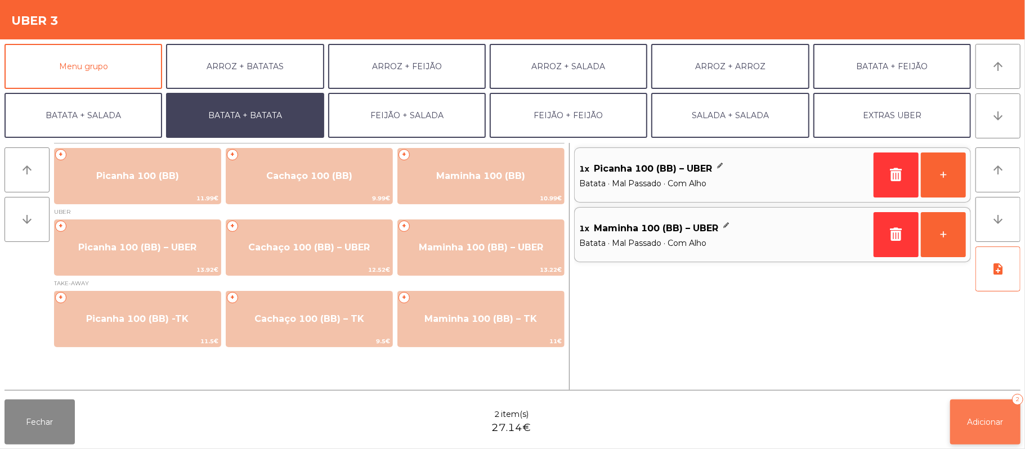
click at [1016, 427] on button "Adicionar 2" at bounding box center [985, 422] width 70 height 45
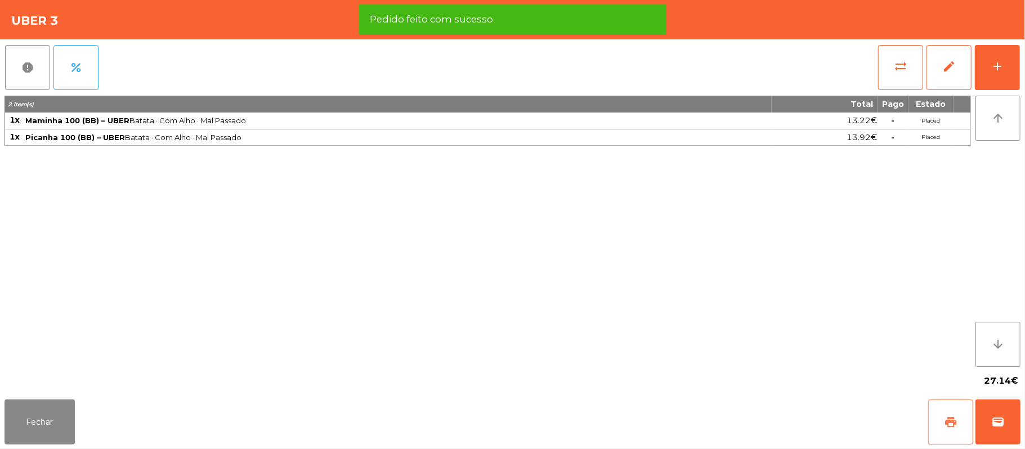
click at [942, 430] on button "print" at bounding box center [950, 422] width 45 height 45
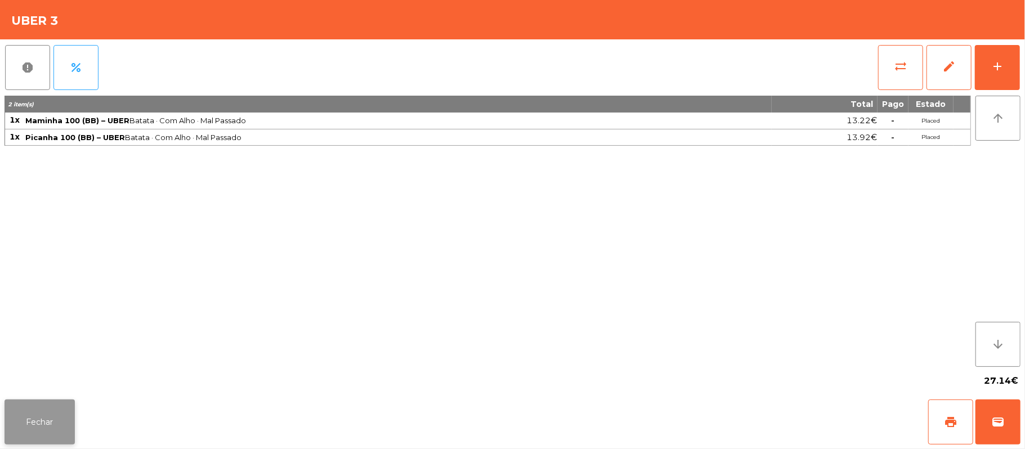
click at [5, 412] on button "Fechar" at bounding box center [40, 422] width 70 height 45
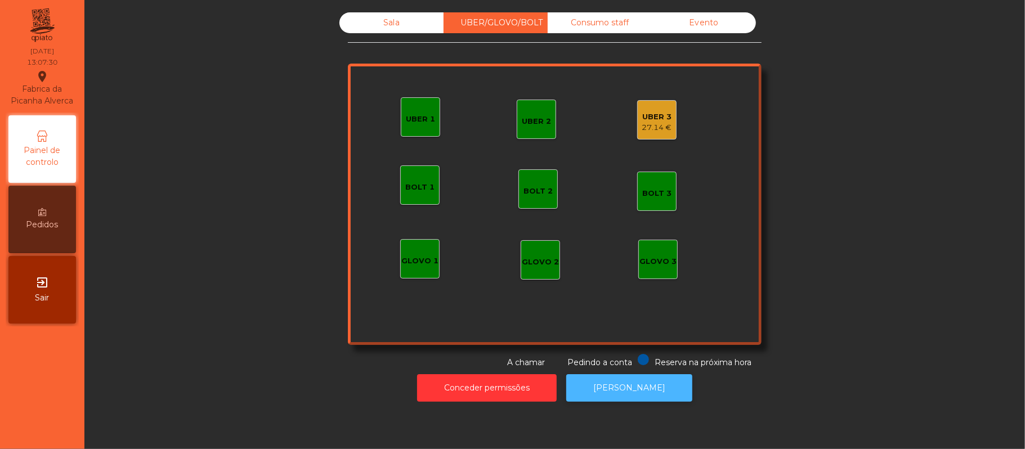
click at [615, 401] on button "[PERSON_NAME]" at bounding box center [629, 388] width 126 height 28
click at [663, 127] on div "27.14 €" at bounding box center [657, 127] width 30 height 11
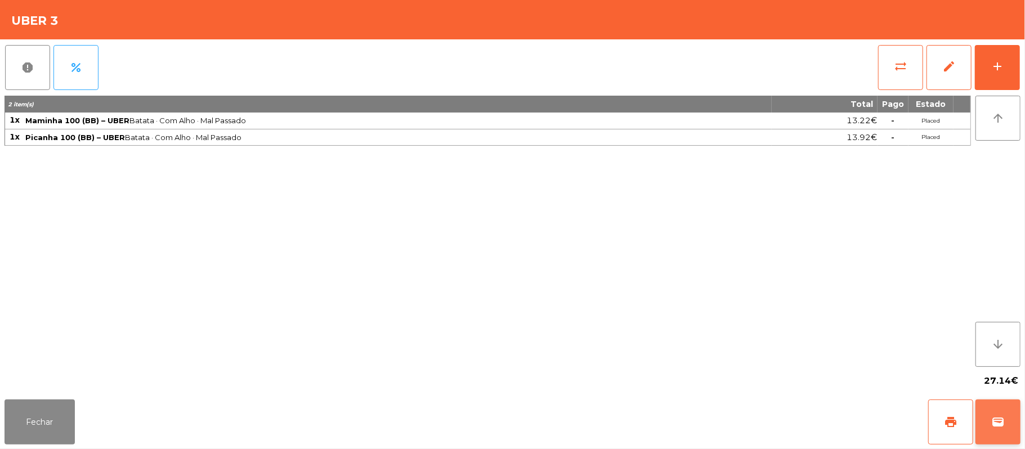
click at [987, 419] on button "wallet" at bounding box center [997, 422] width 45 height 45
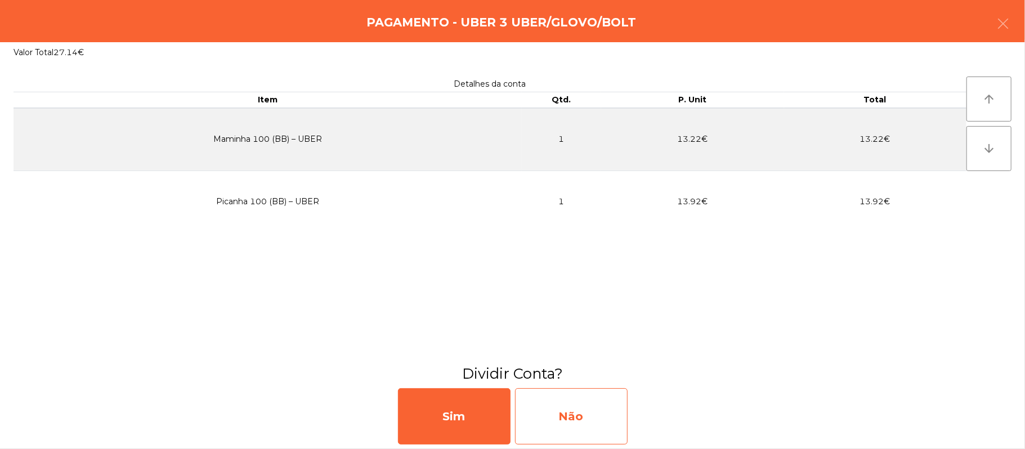
click at [576, 412] on div "Não" at bounding box center [571, 416] width 113 height 56
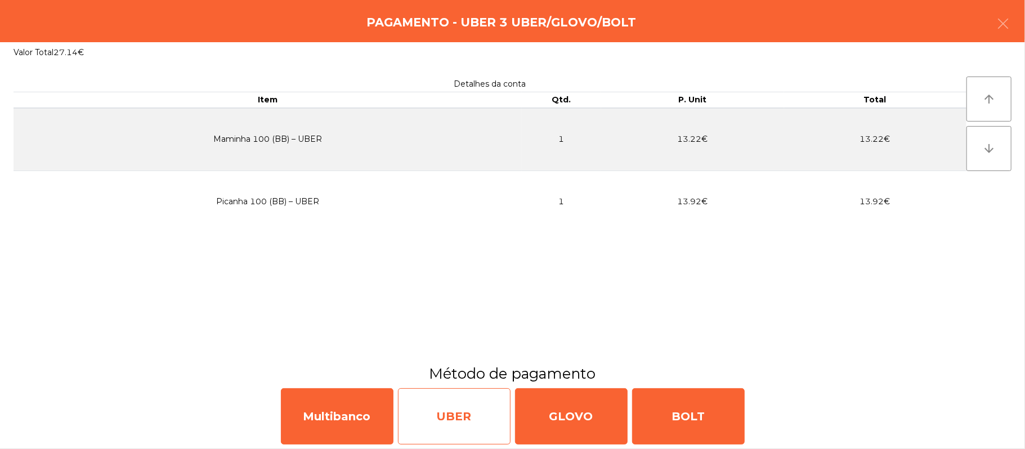
click at [439, 415] on div "UBER" at bounding box center [454, 416] width 113 height 56
select select "**"
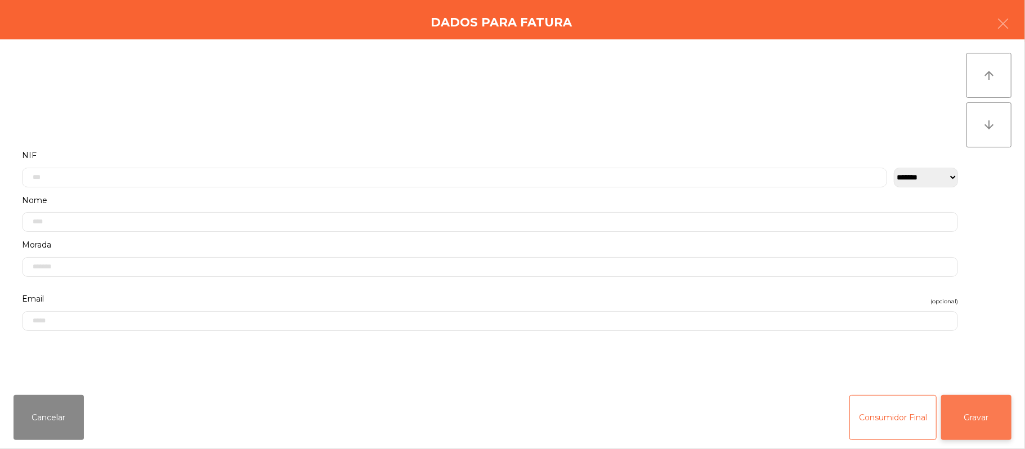
click at [991, 427] on button "Gravar" at bounding box center [976, 417] width 70 height 45
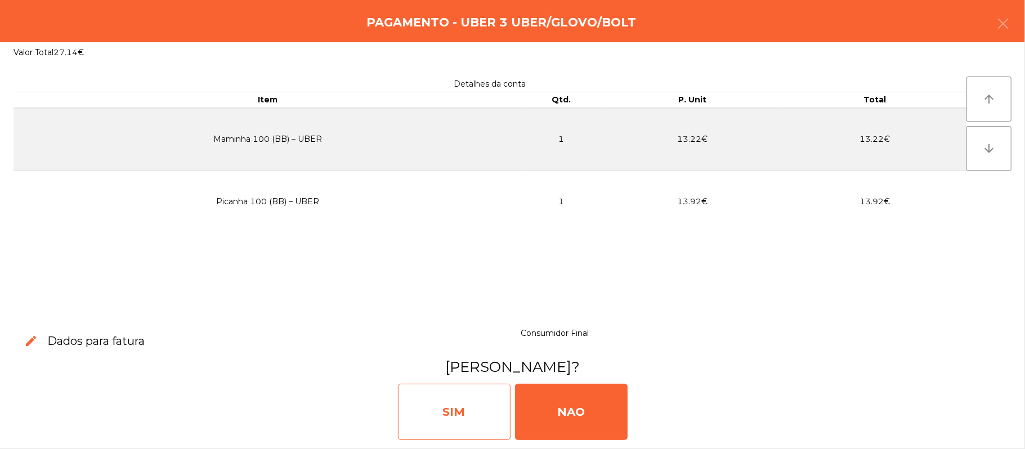
click at [442, 406] on div "SIM" at bounding box center [454, 412] width 113 height 56
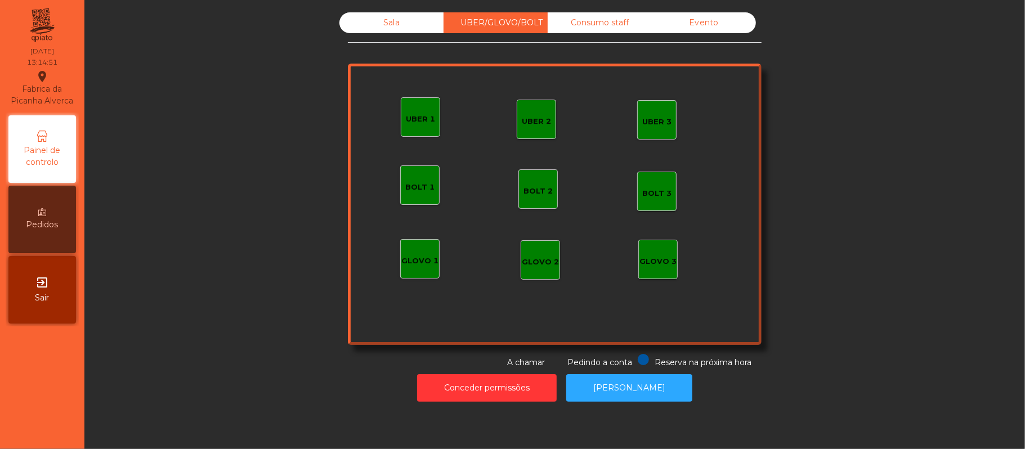
click at [387, 18] on div "Sala" at bounding box center [391, 22] width 104 height 21
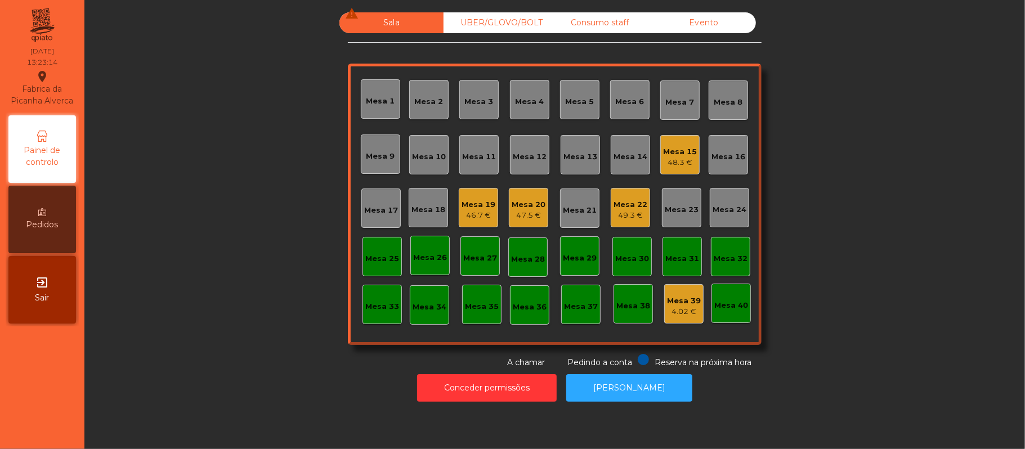
click at [635, 210] on div "49.3 €" at bounding box center [630, 215] width 34 height 11
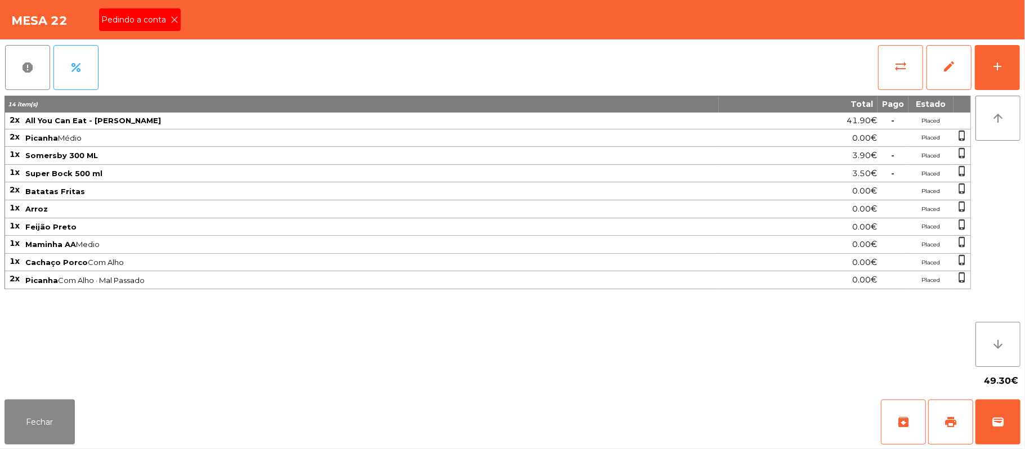
click at [174, 16] on icon at bounding box center [175, 20] width 8 height 8
click at [45, 420] on button "Fechar" at bounding box center [40, 422] width 70 height 45
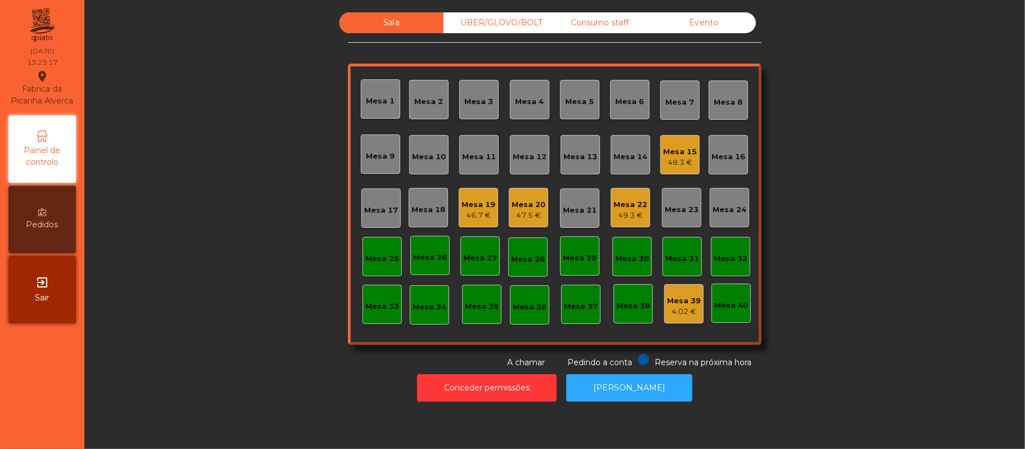
click at [385, 205] on div "Mesa 17" at bounding box center [381, 210] width 34 height 11
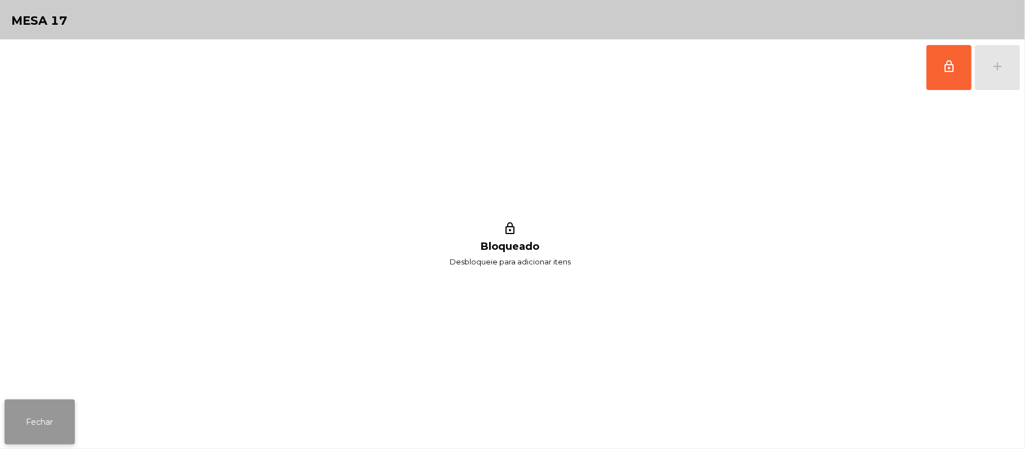
click at [38, 426] on button "Fechar" at bounding box center [40, 422] width 70 height 45
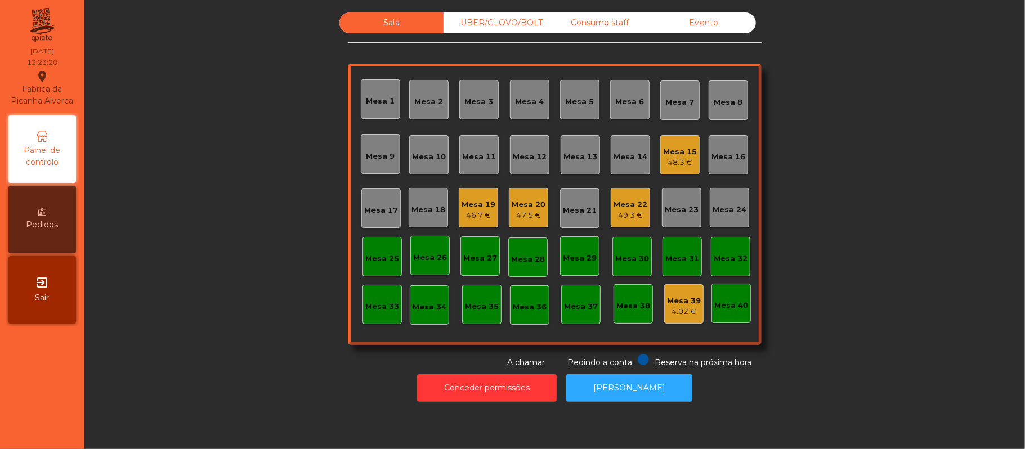
click at [622, 203] on div "Mesa 22" at bounding box center [630, 204] width 34 height 11
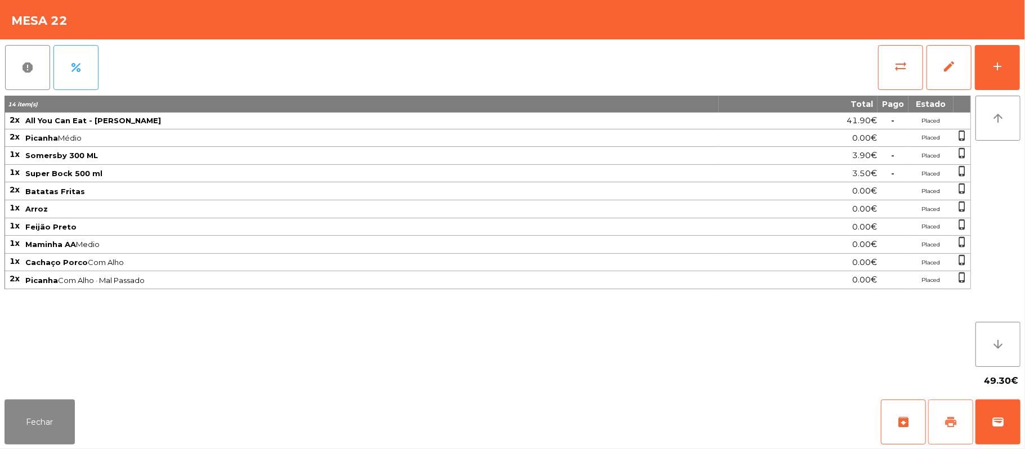
click at [939, 424] on button "print" at bounding box center [950, 422] width 45 height 45
click at [9, 433] on button "Fechar" at bounding box center [40, 422] width 70 height 45
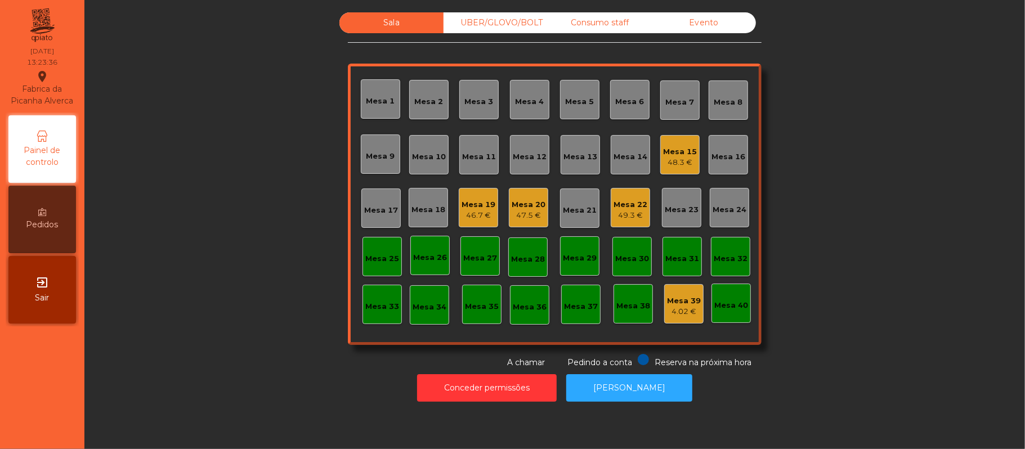
click at [388, 217] on div "Mesa 17" at bounding box center [380, 208] width 39 height 39
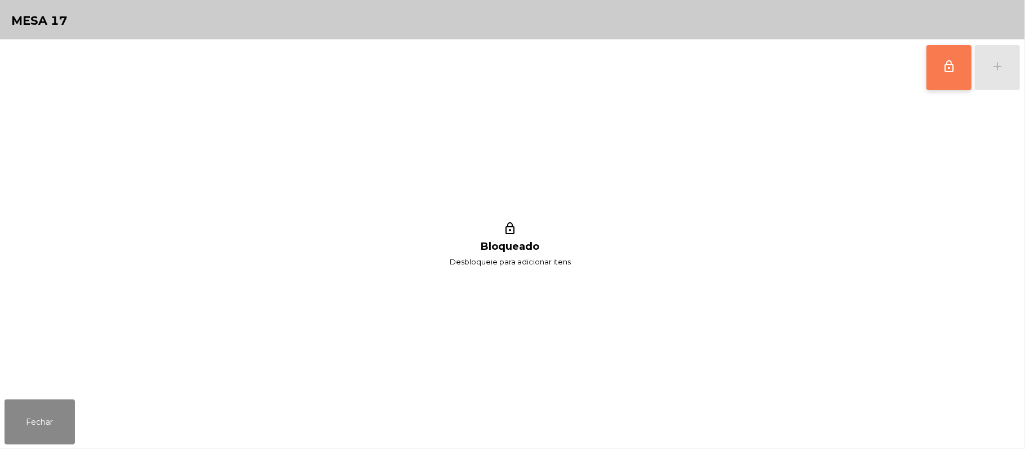
click at [950, 70] on span "lock_outline" at bounding box center [949, 67] width 14 height 14
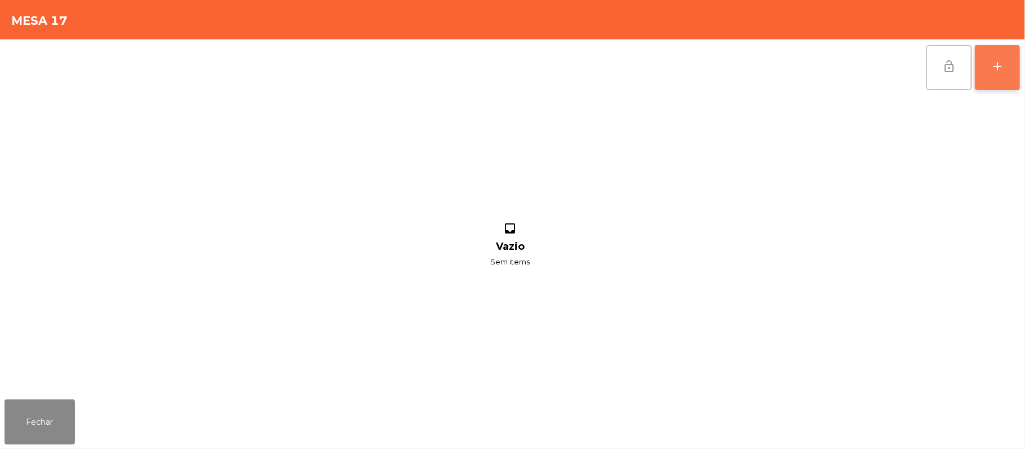
click at [1016, 72] on button "add" at bounding box center [997, 67] width 45 height 45
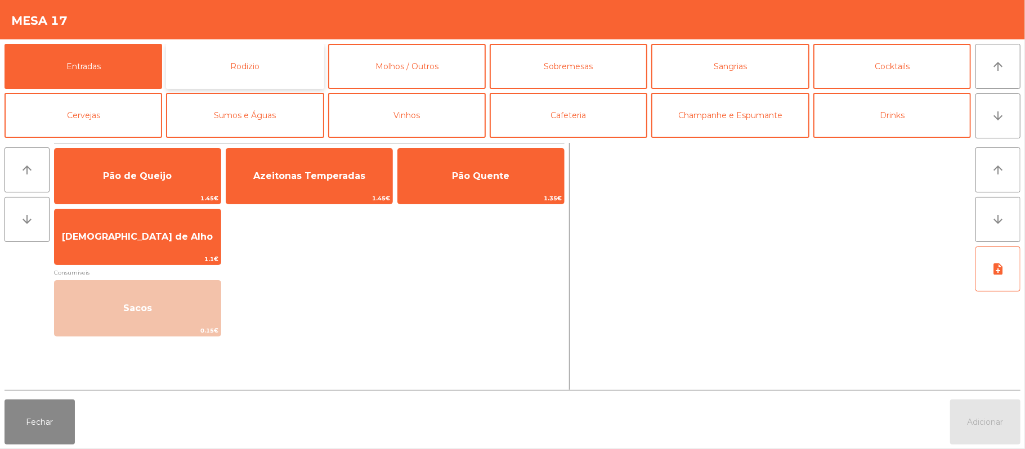
click at [237, 77] on button "Rodizio" at bounding box center [245, 66] width 158 height 45
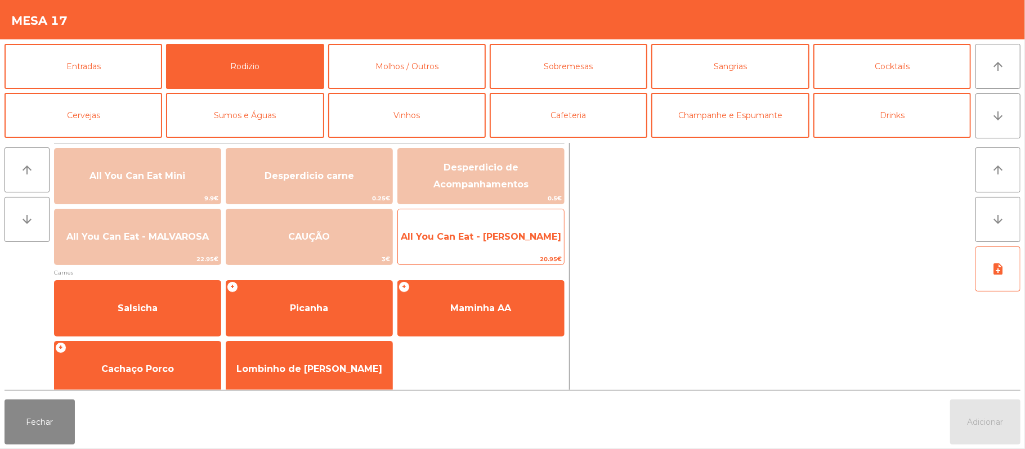
click at [512, 257] on span "20.95€" at bounding box center [481, 259] width 166 height 11
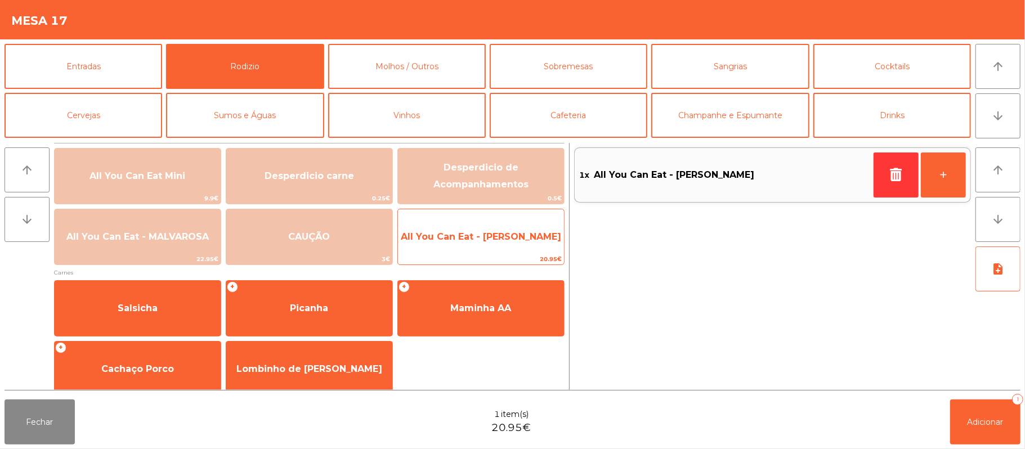
click at [513, 248] on span "All You Can Eat - [PERSON_NAME]" at bounding box center [481, 237] width 166 height 30
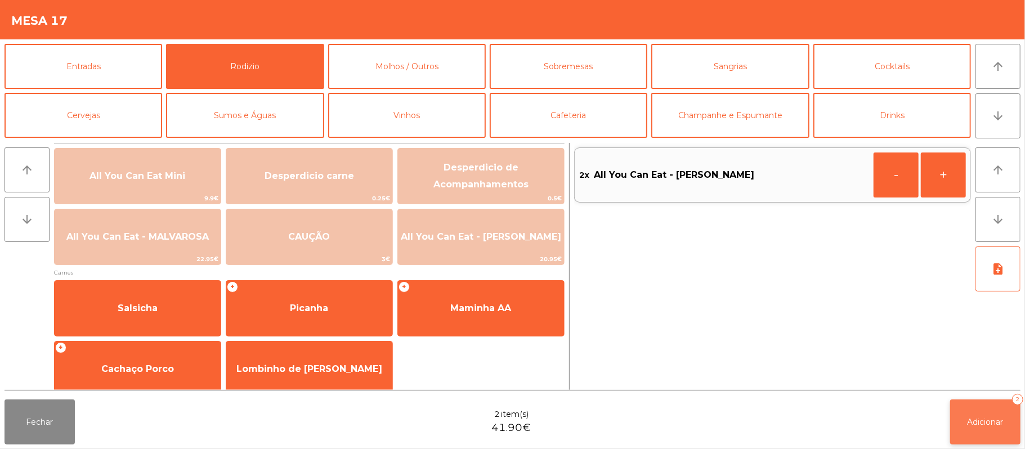
click at [1020, 434] on button "Adicionar 2" at bounding box center [985, 422] width 70 height 45
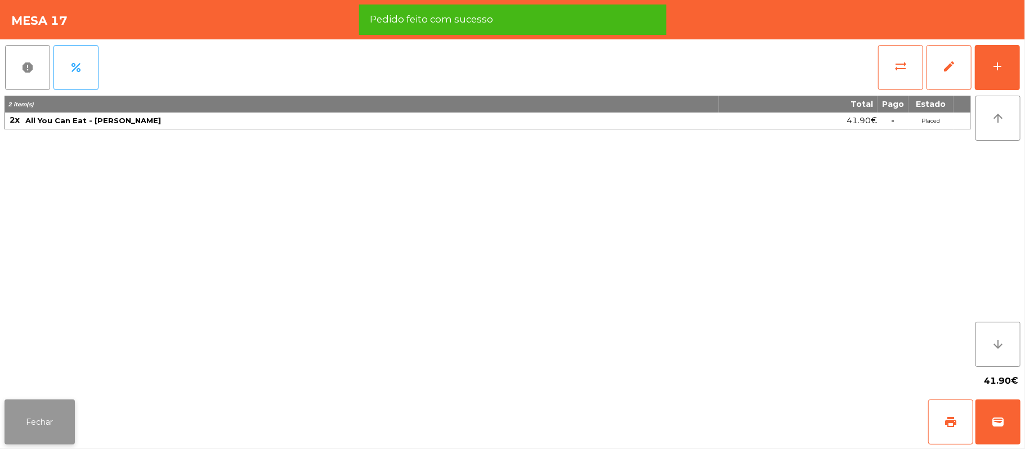
click at [30, 411] on button "Fechar" at bounding box center [40, 422] width 70 height 45
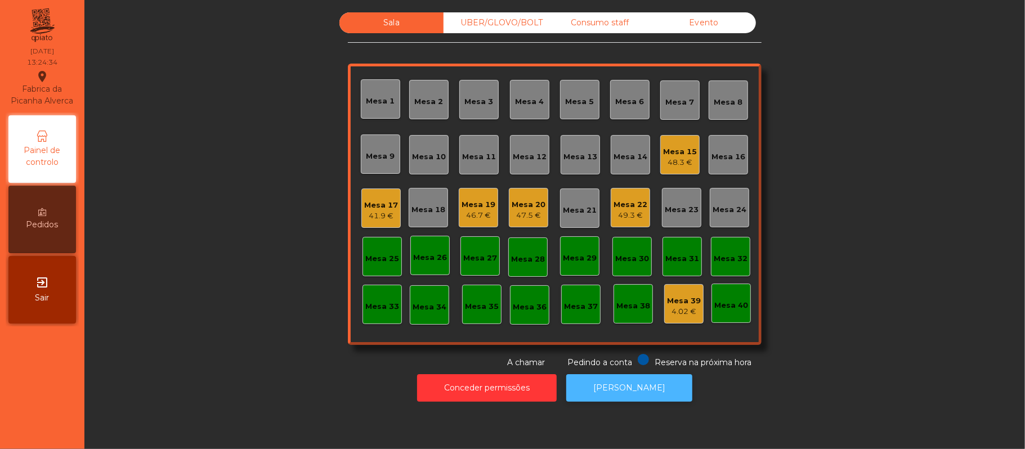
click at [613, 386] on button "[PERSON_NAME]" at bounding box center [629, 388] width 126 height 28
click at [635, 399] on button "[PERSON_NAME]" at bounding box center [629, 388] width 126 height 28
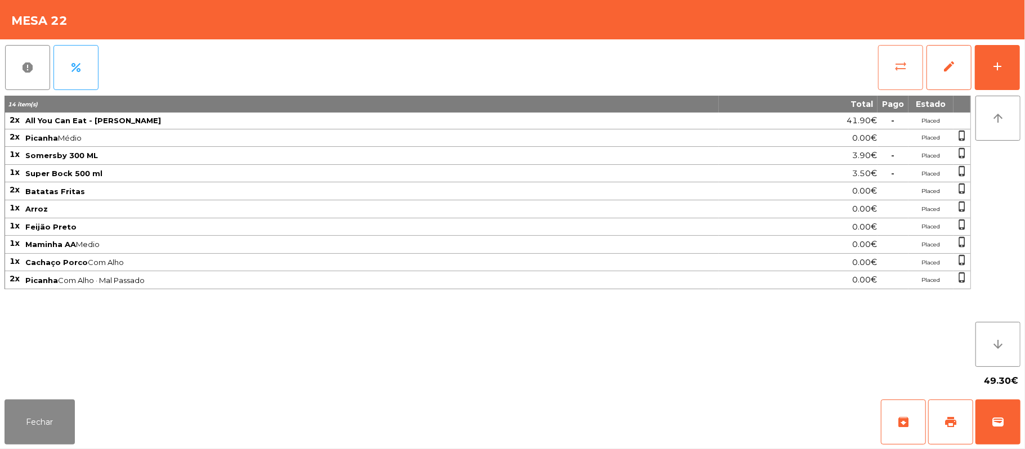
click at [897, 72] on span "sync_alt" at bounding box center [901, 67] width 14 height 14
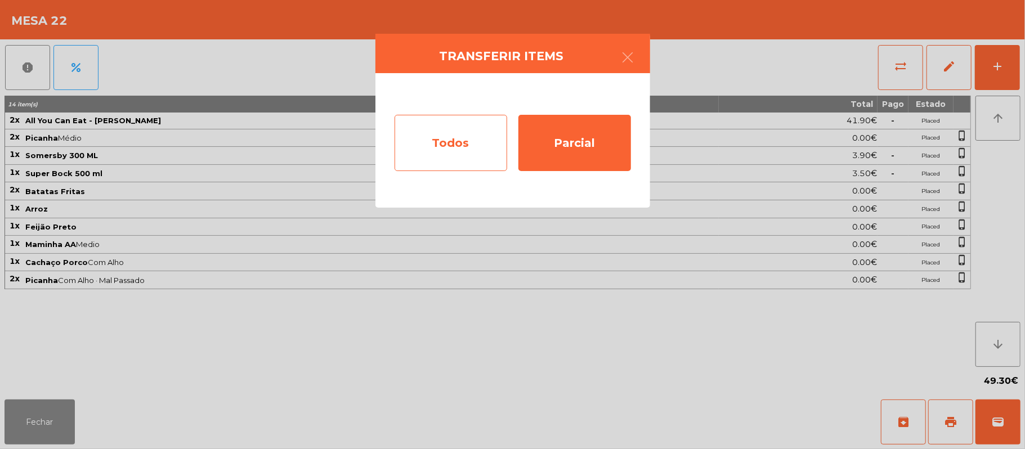
click at [430, 147] on div "Todos" at bounding box center [450, 143] width 113 height 56
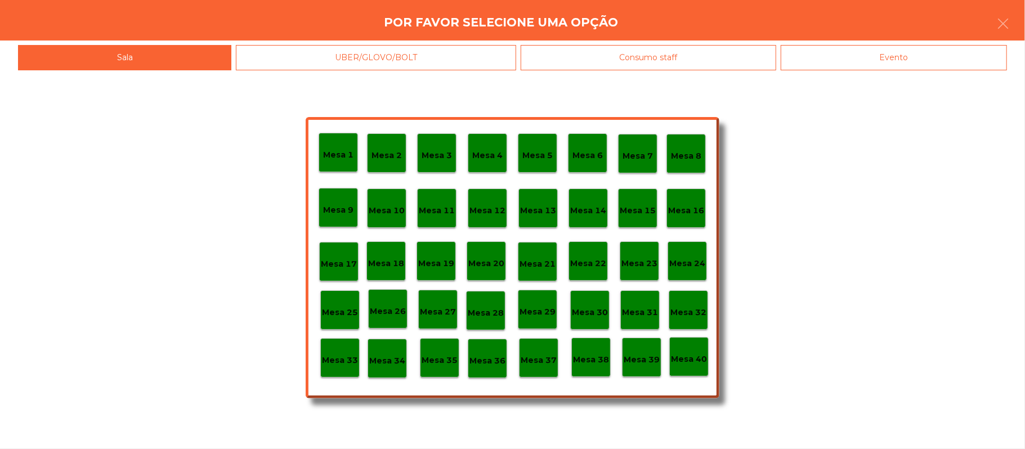
click at [937, 56] on div "Evento" at bounding box center [894, 57] width 226 height 25
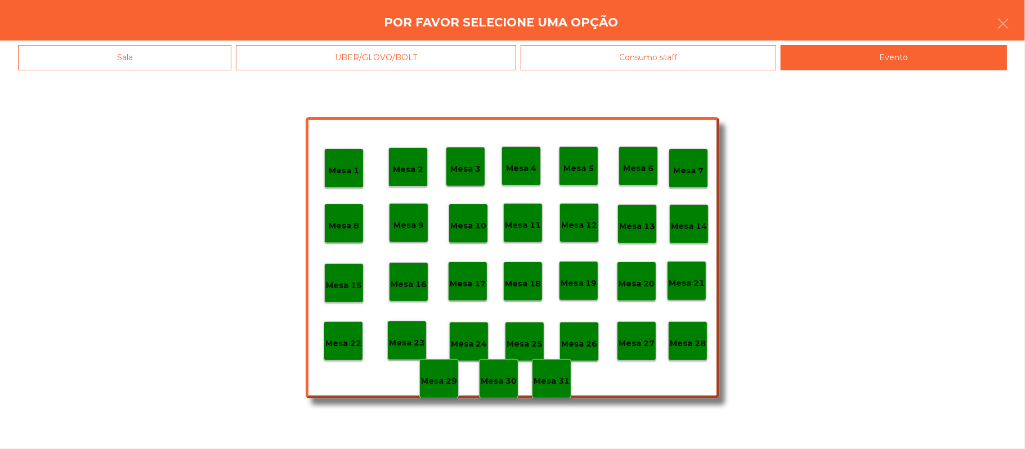
click at [687, 350] on div "Mesa 28" at bounding box center [687, 340] width 39 height 39
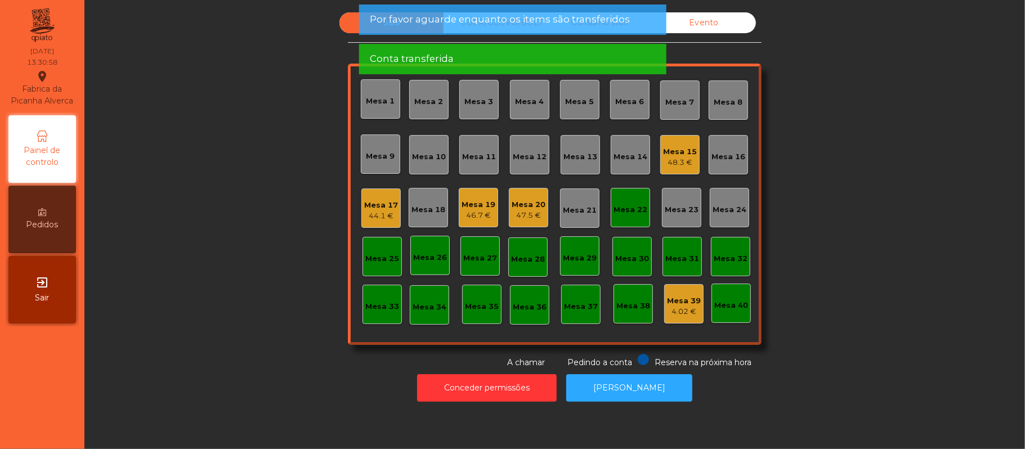
click at [618, 212] on div "Mesa 22" at bounding box center [630, 209] width 34 height 11
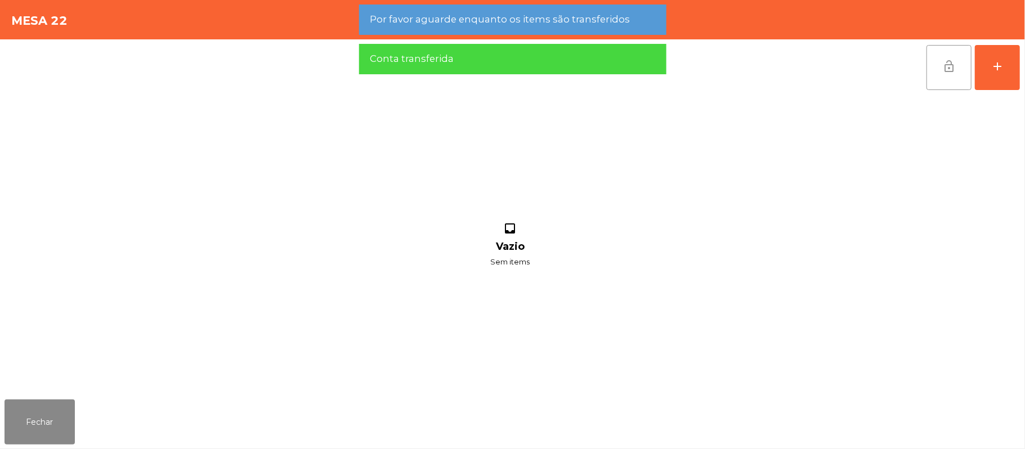
click at [937, 77] on button "lock_open" at bounding box center [948, 67] width 45 height 45
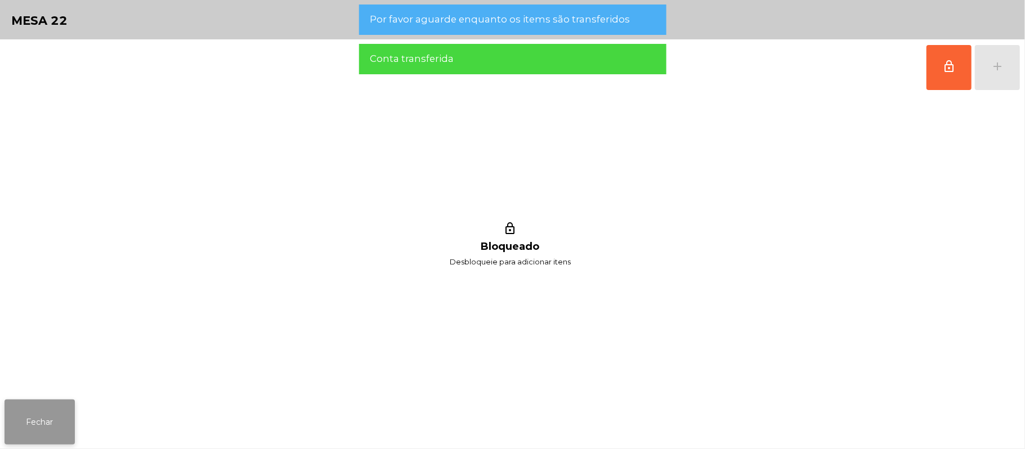
click at [59, 403] on button "Fechar" at bounding box center [40, 422] width 70 height 45
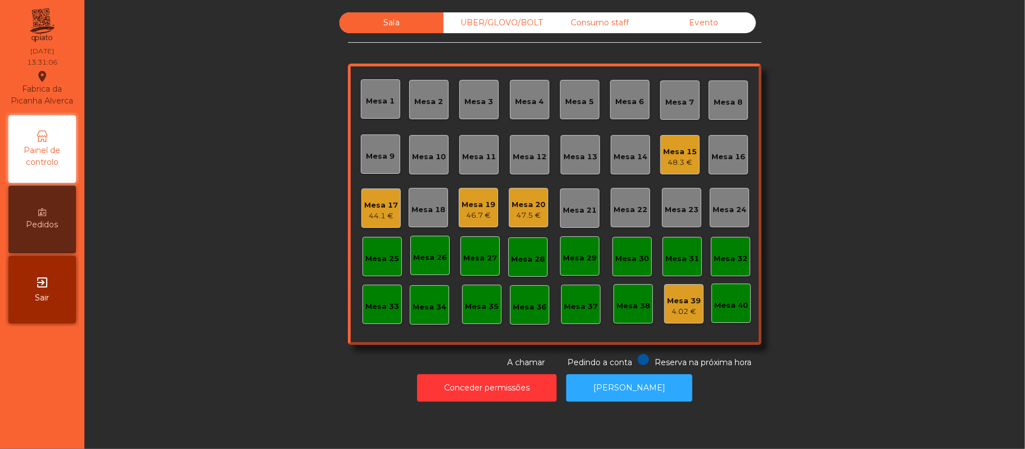
click at [670, 163] on div "48.3 €" at bounding box center [680, 162] width 34 height 11
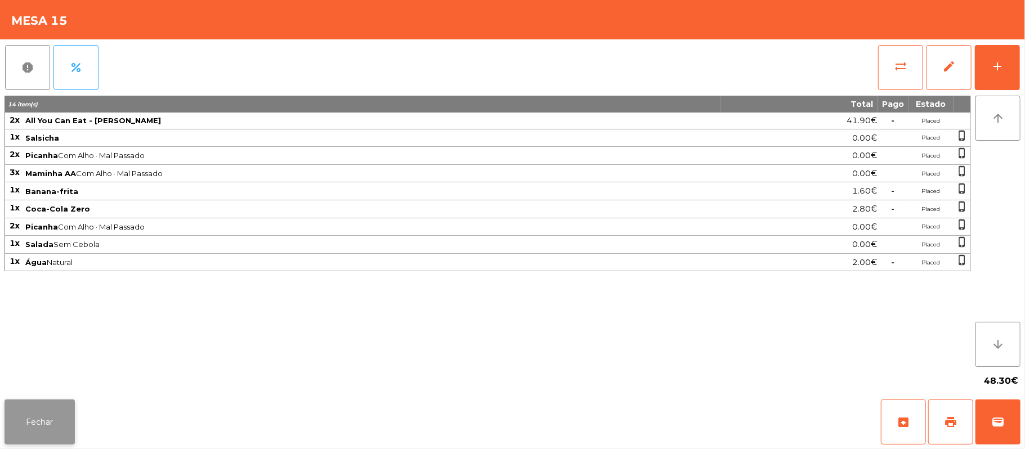
click at [8, 419] on button "Fechar" at bounding box center [40, 422] width 70 height 45
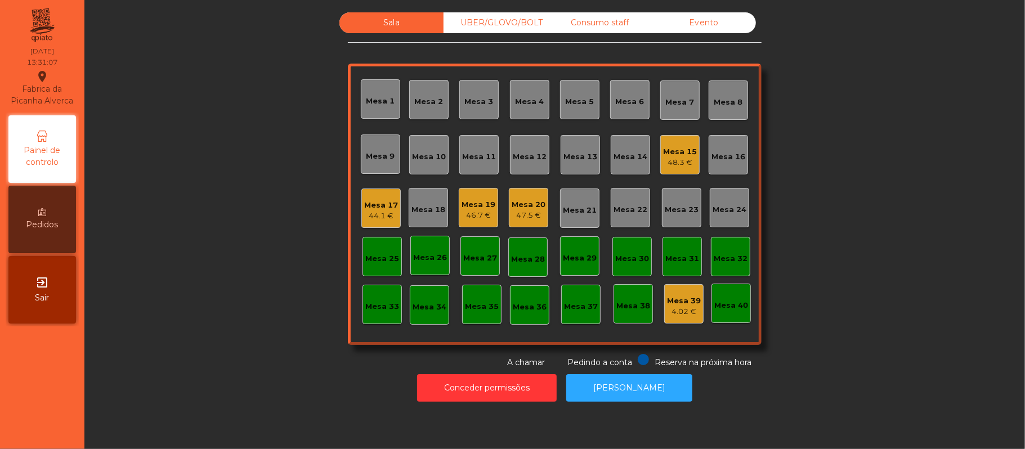
click at [370, 217] on div "44.1 €" at bounding box center [381, 215] width 34 height 11
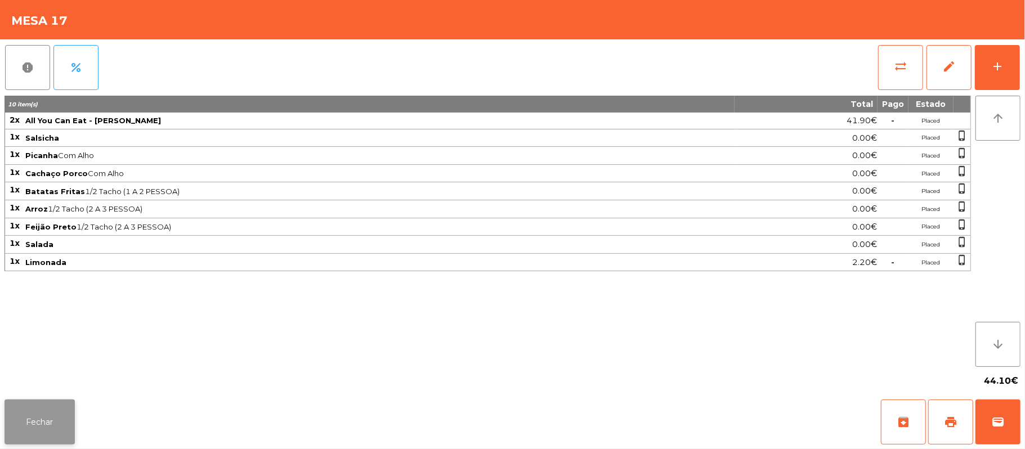
click at [56, 403] on button "Fechar" at bounding box center [40, 422] width 70 height 45
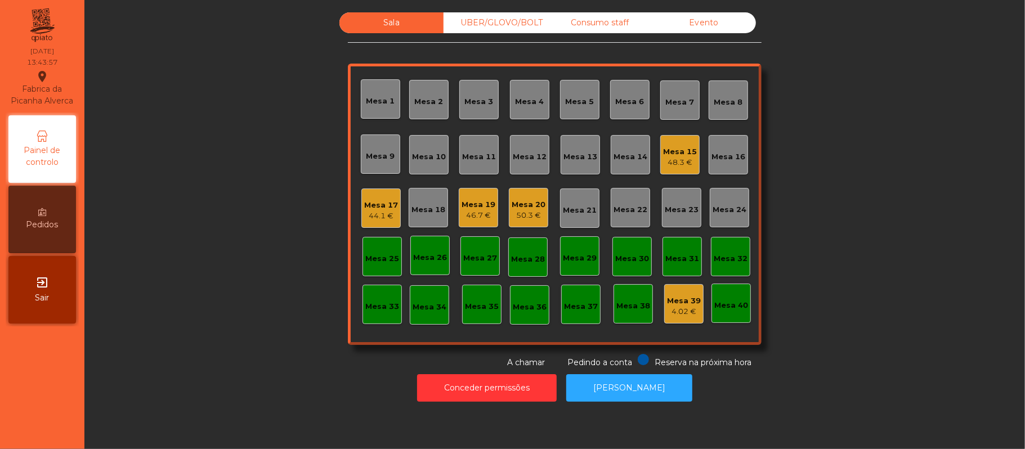
click at [487, 23] on div "UBER/GLOVO/BOLT" at bounding box center [495, 22] width 104 height 21
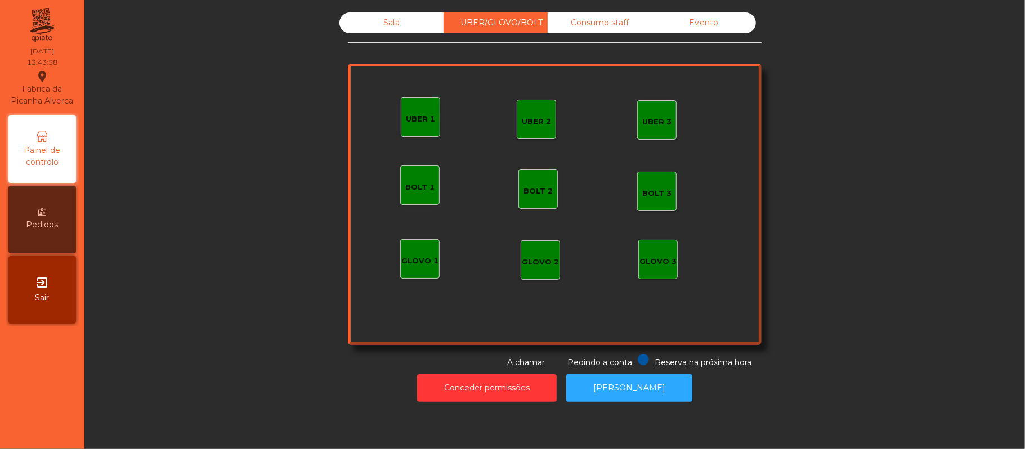
click at [422, 122] on div "UBER 1" at bounding box center [420, 119] width 29 height 11
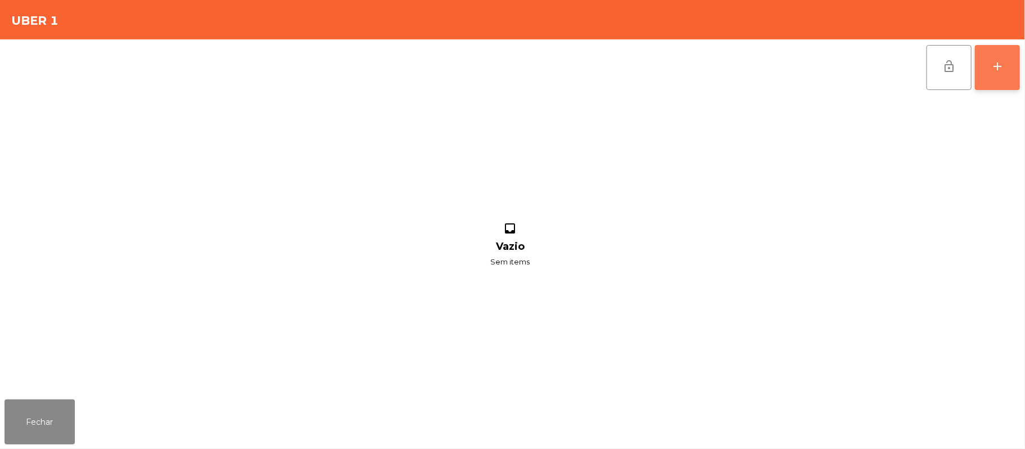
click at [986, 69] on button "add" at bounding box center [997, 67] width 45 height 45
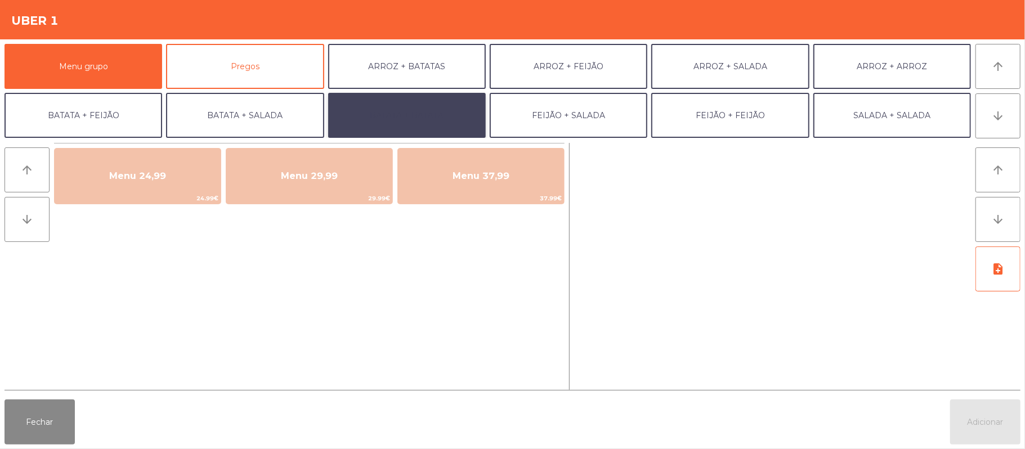
click at [435, 128] on button "BATATA + BATATA" at bounding box center [407, 115] width 158 height 45
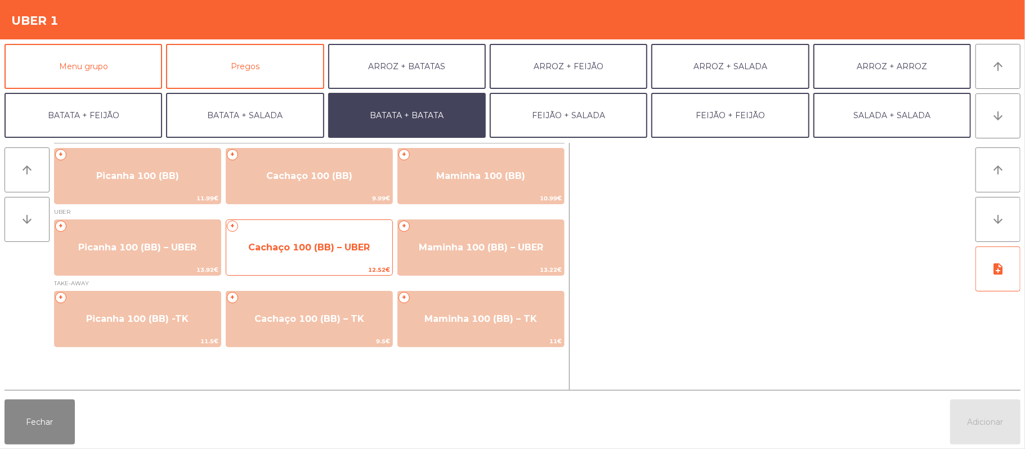
click at [295, 250] on span "Cachaço 100 (BB) – UBER" at bounding box center [309, 247] width 122 height 11
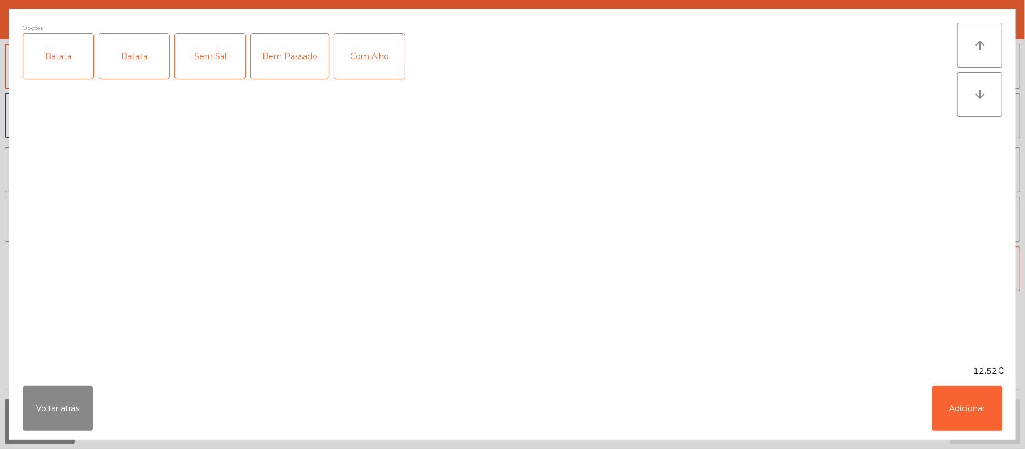
click at [59, 57] on div "Batata" at bounding box center [58, 56] width 70 height 45
click at [302, 68] on div "Bem Passado" at bounding box center [290, 56] width 78 height 45
click at [973, 408] on button "Adicionar" at bounding box center [967, 408] width 70 height 45
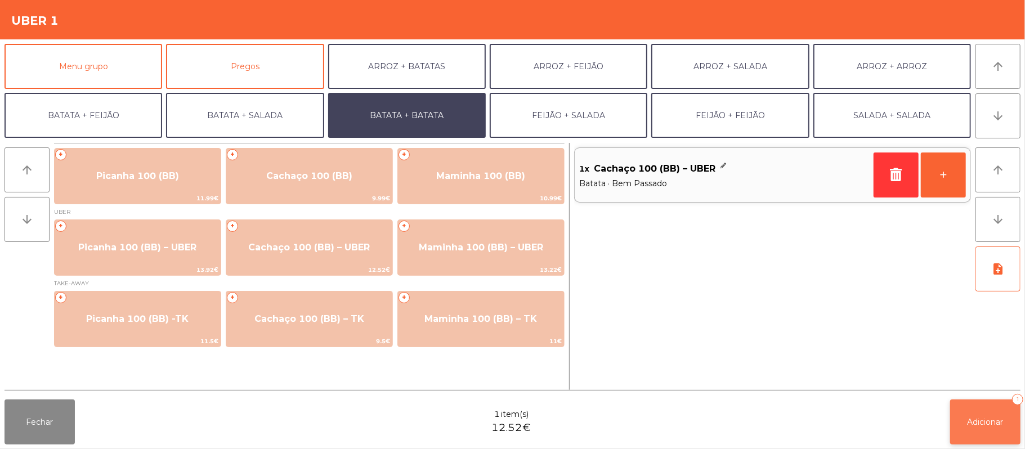
click at [971, 434] on button "Adicionar 1" at bounding box center [985, 422] width 70 height 45
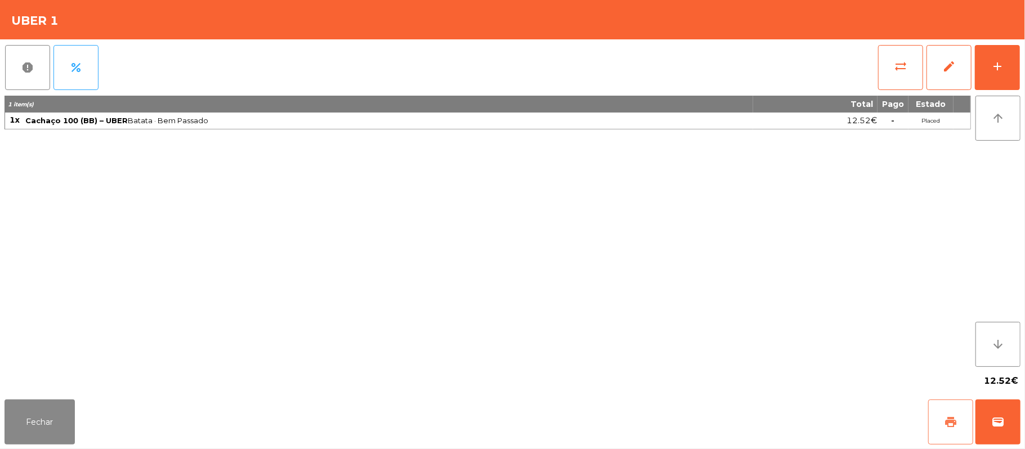
click at [947, 426] on span "print" at bounding box center [951, 422] width 14 height 14
click at [42, 435] on button "Fechar" at bounding box center [40, 422] width 70 height 45
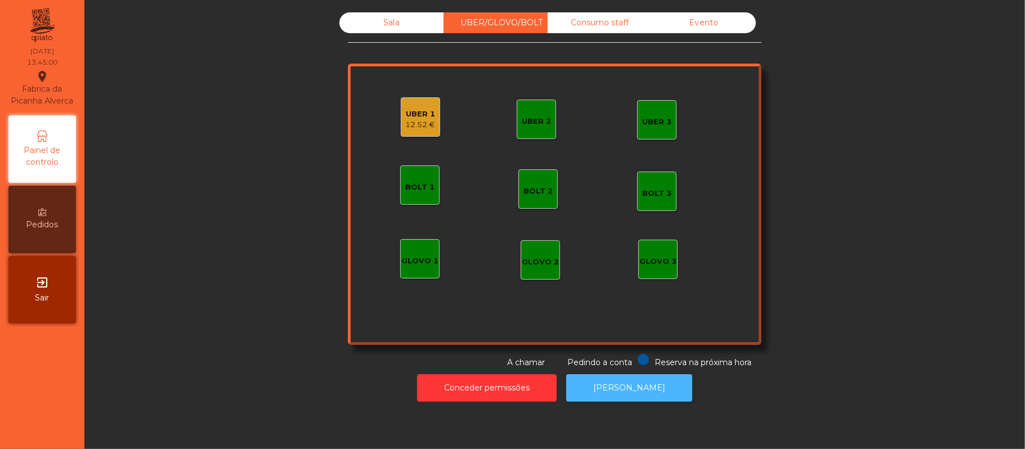
click at [654, 401] on button "[PERSON_NAME]" at bounding box center [629, 388] width 126 height 28
click at [406, 119] on div "12.52 €" at bounding box center [421, 124] width 30 height 11
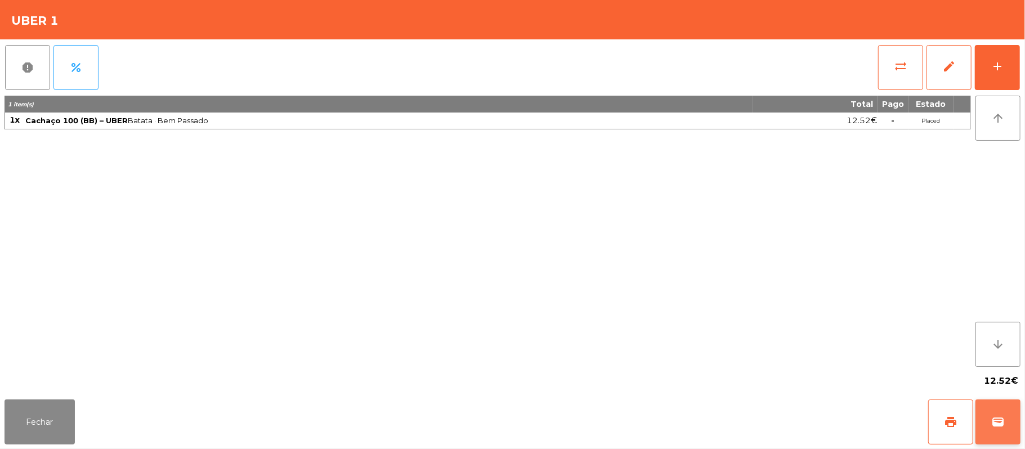
click at [1016, 434] on button "wallet" at bounding box center [997, 422] width 45 height 45
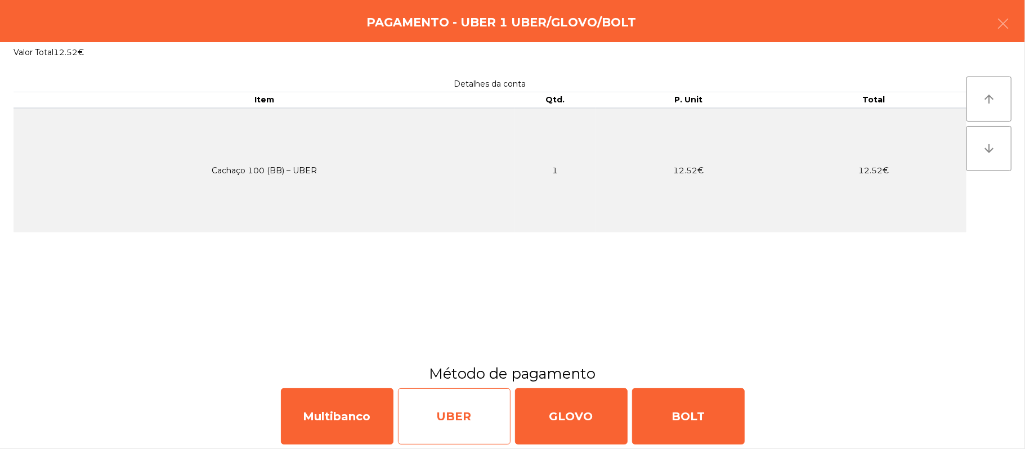
click at [445, 427] on div "UBER" at bounding box center [454, 416] width 113 height 56
select select "**"
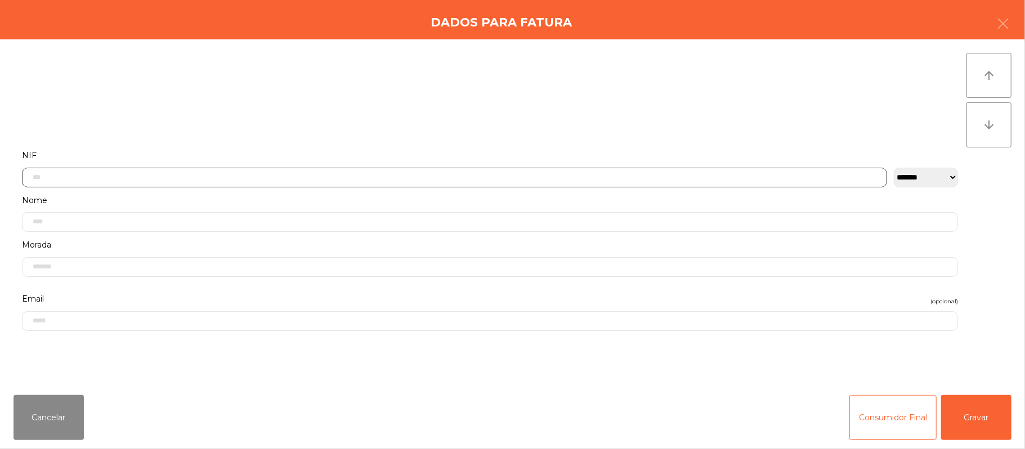
click at [656, 177] on input "text" at bounding box center [454, 178] width 865 height 20
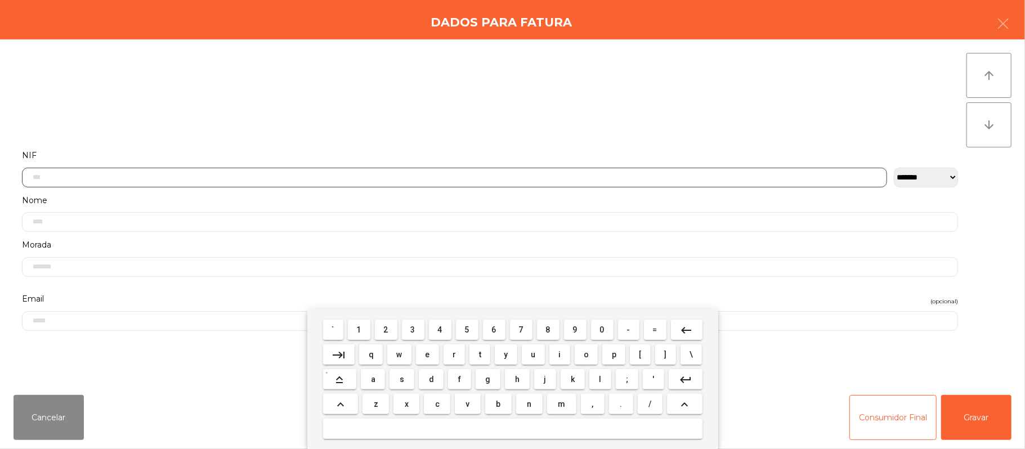
scroll to position [95, 0]
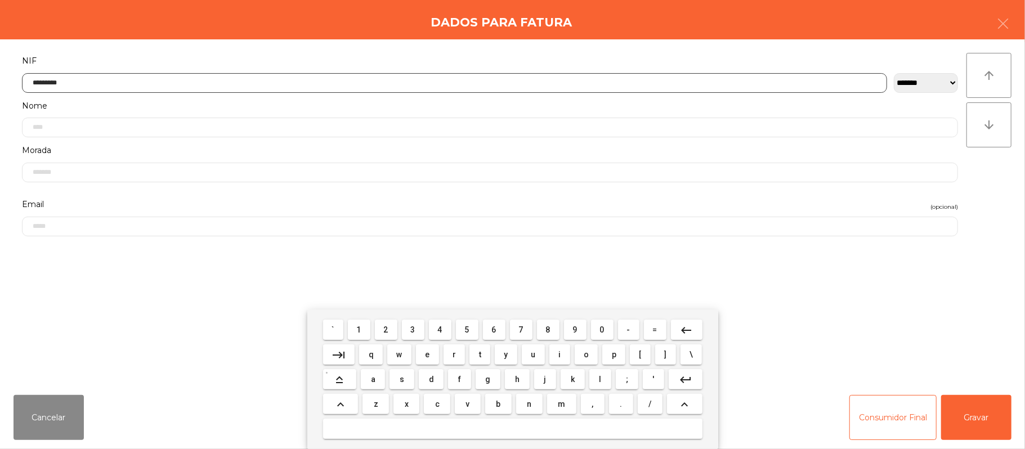
type input "*********"
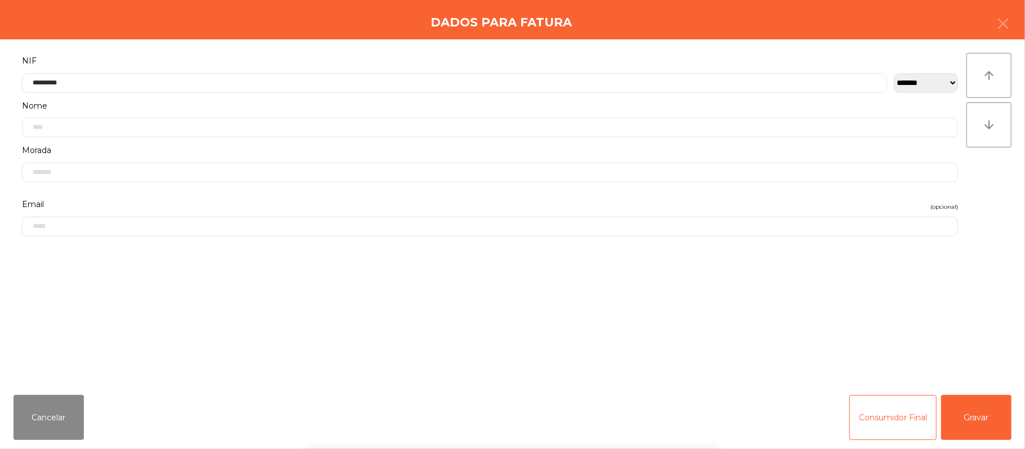
click at [967, 389] on div "` 1 2 3 4 5 6 7 8 9 0 - = keyboard_backspace keyboard_tab q w e r t y u i o p […" at bounding box center [512, 380] width 1025 height 140
click at [993, 404] on div "` 1 2 3 4 5 6 7 8 9 0 - = keyboard_backspace keyboard_tab q w e r t y u i o p […" at bounding box center [512, 380] width 1025 height 140
click at [963, 415] on button "Gravar" at bounding box center [976, 417] width 70 height 45
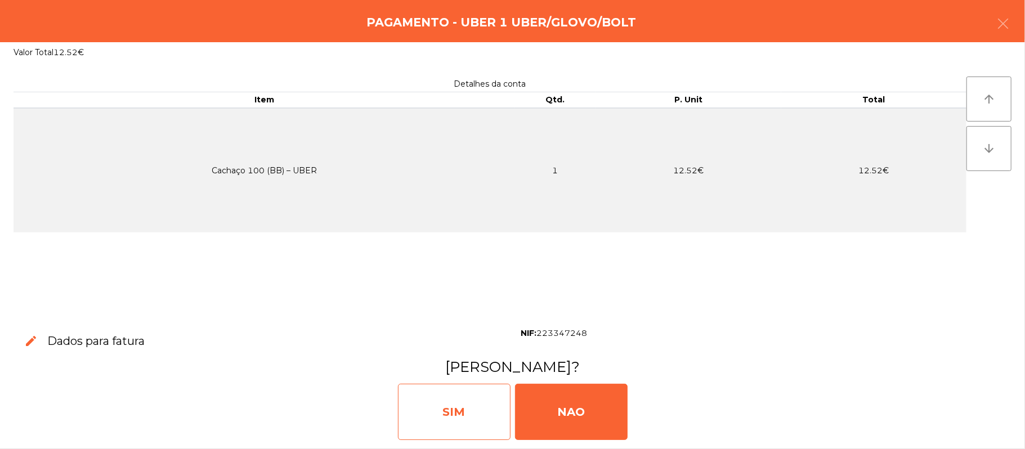
click at [440, 394] on div "SIM" at bounding box center [454, 412] width 113 height 56
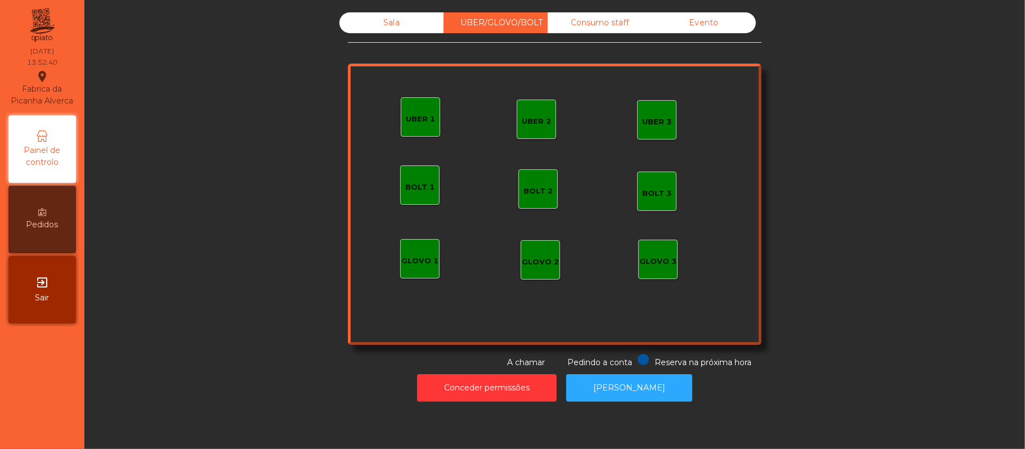
click at [360, 29] on div "Sala" at bounding box center [391, 22] width 104 height 21
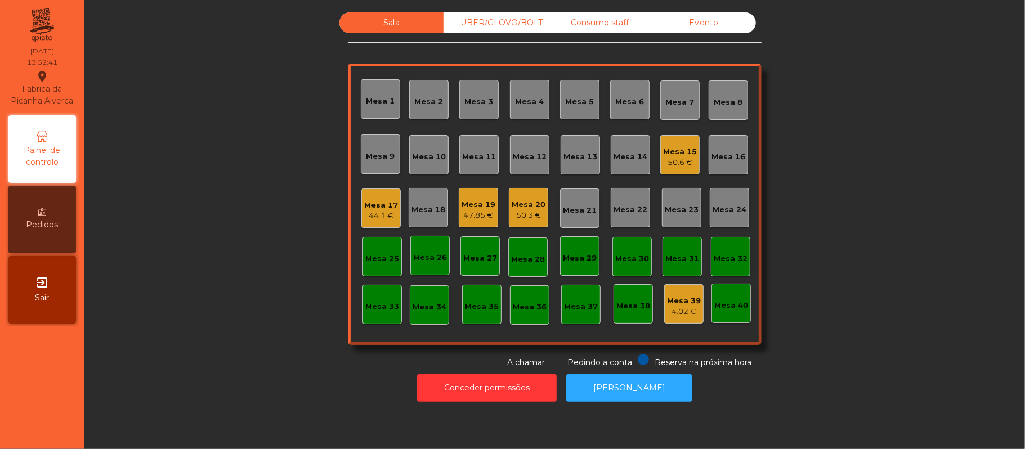
click at [375, 214] on div "44.1 €" at bounding box center [381, 215] width 34 height 11
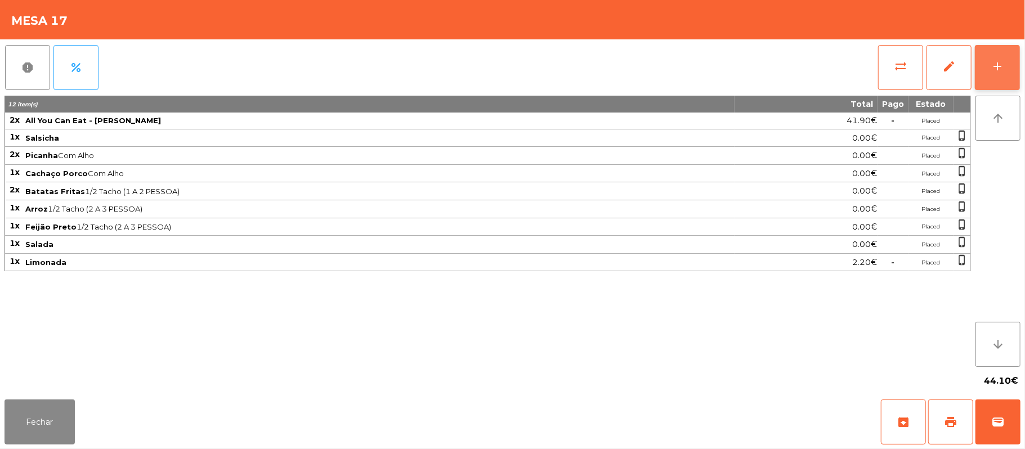
click at [990, 71] on div "add" at bounding box center [997, 67] width 14 height 14
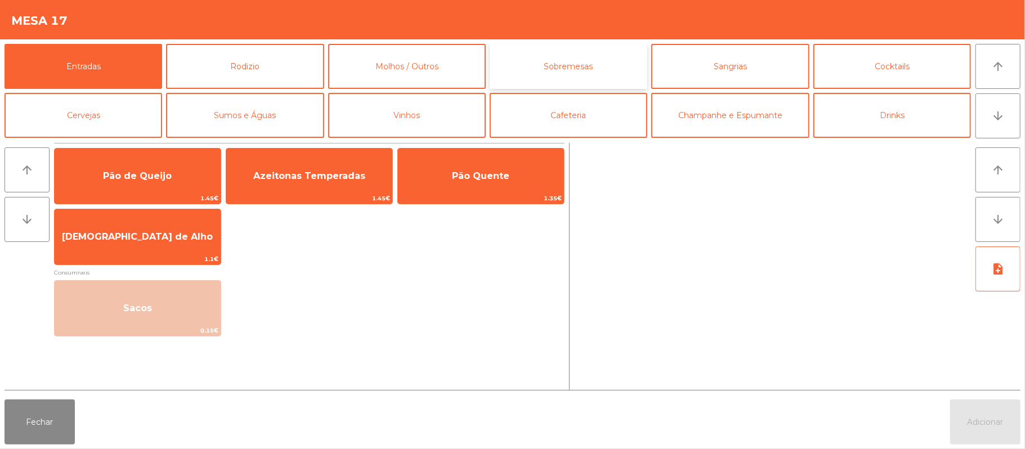
click at [536, 79] on button "Sobremesas" at bounding box center [569, 66] width 158 height 45
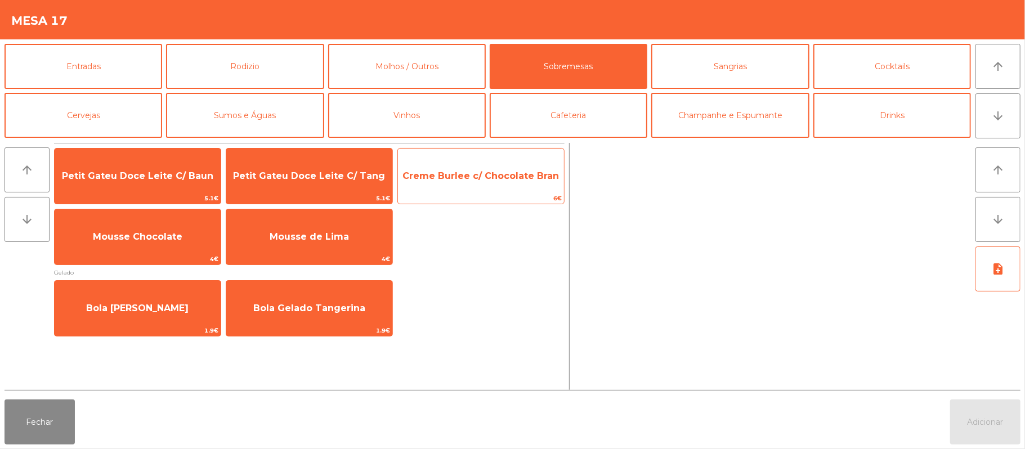
click at [486, 172] on span "Creme Burlee c/ Chocolate Bran" at bounding box center [480, 176] width 156 height 11
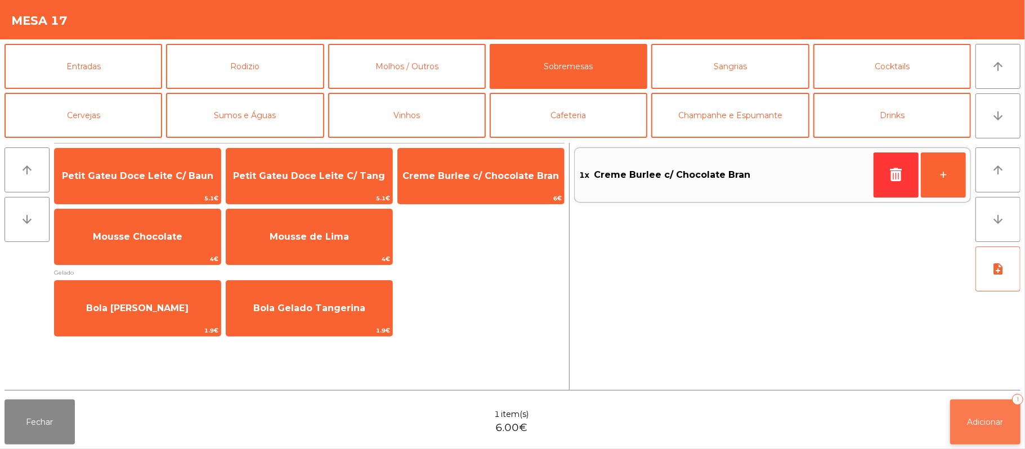
click at [994, 419] on span "Adicionar" at bounding box center [985, 422] width 36 height 10
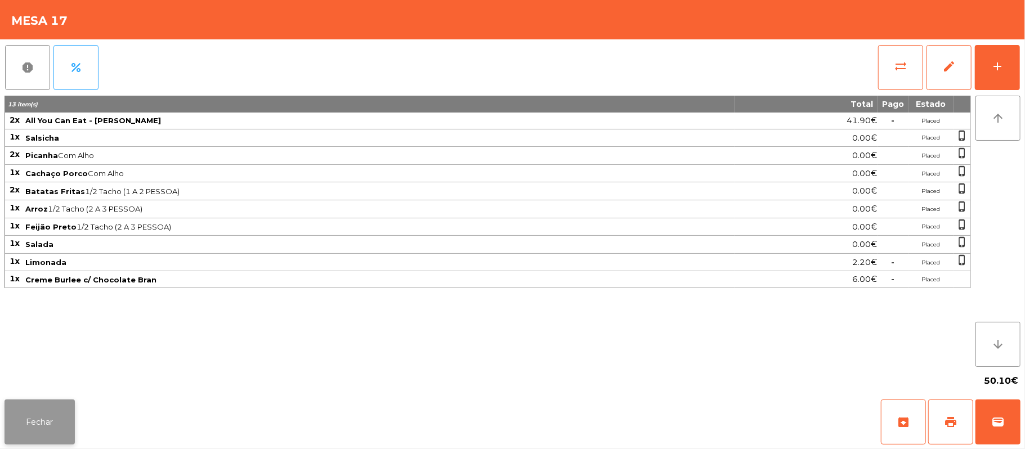
click at [28, 412] on button "Fechar" at bounding box center [40, 422] width 70 height 45
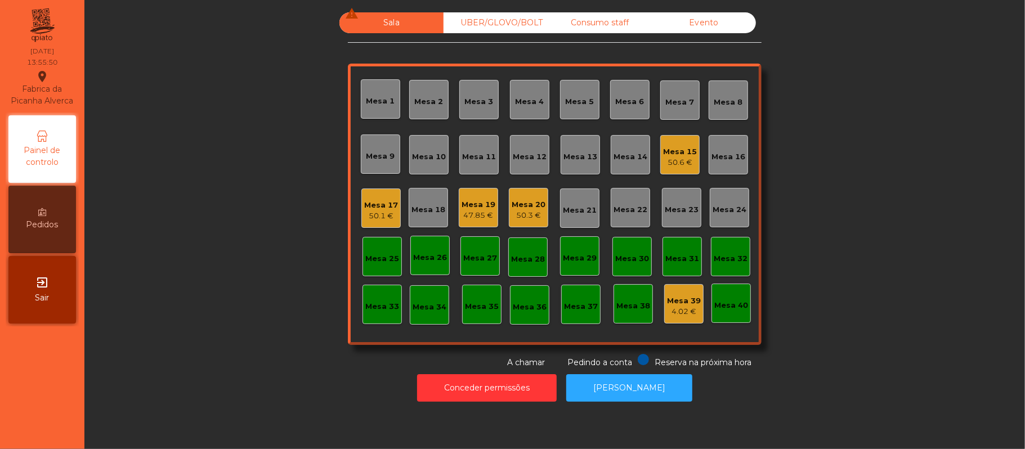
click at [480, 196] on div "Mesa 19 47.85 €" at bounding box center [478, 208] width 34 height 26
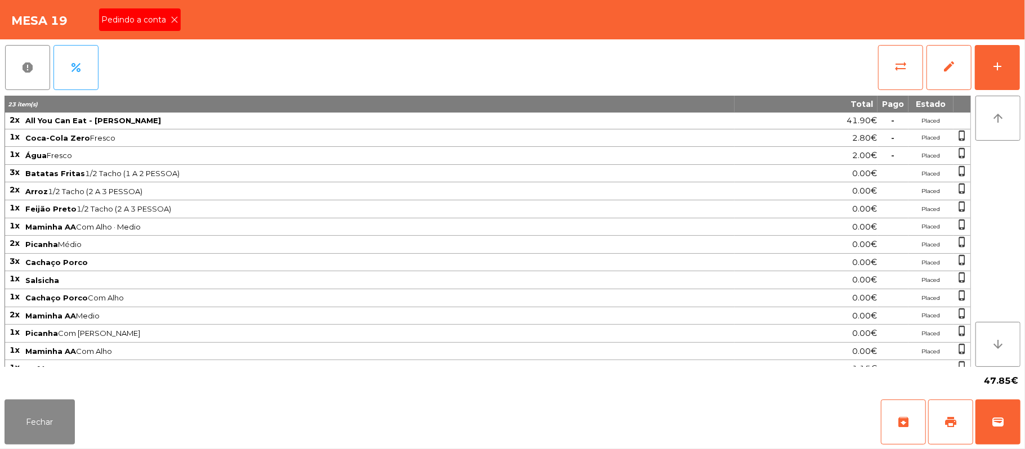
click at [137, 21] on span "Pedindo a conta" at bounding box center [135, 20] width 69 height 12
click at [957, 415] on button "print" at bounding box center [950, 422] width 45 height 45
click at [928, 400] on button "print" at bounding box center [950, 422] width 45 height 45
click at [47, 435] on button "Fechar" at bounding box center [40, 422] width 70 height 45
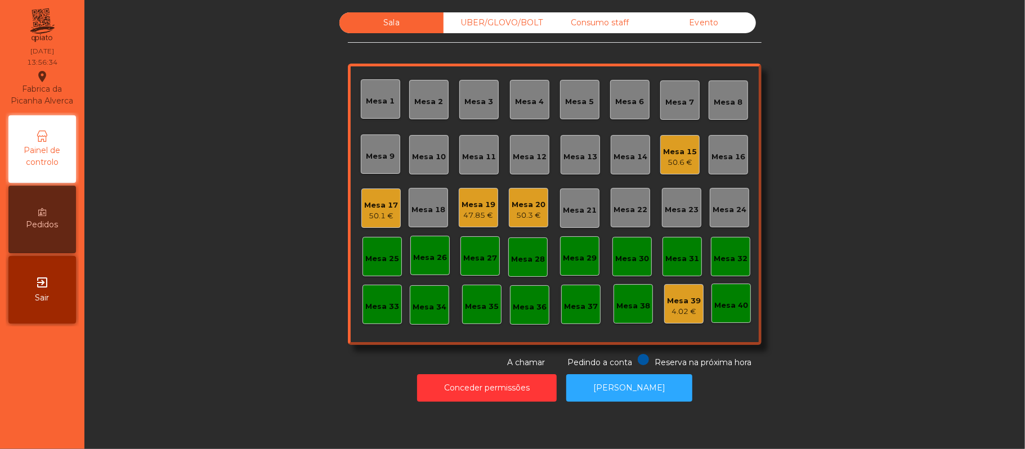
click at [663, 162] on div "50.6 €" at bounding box center [680, 162] width 34 height 11
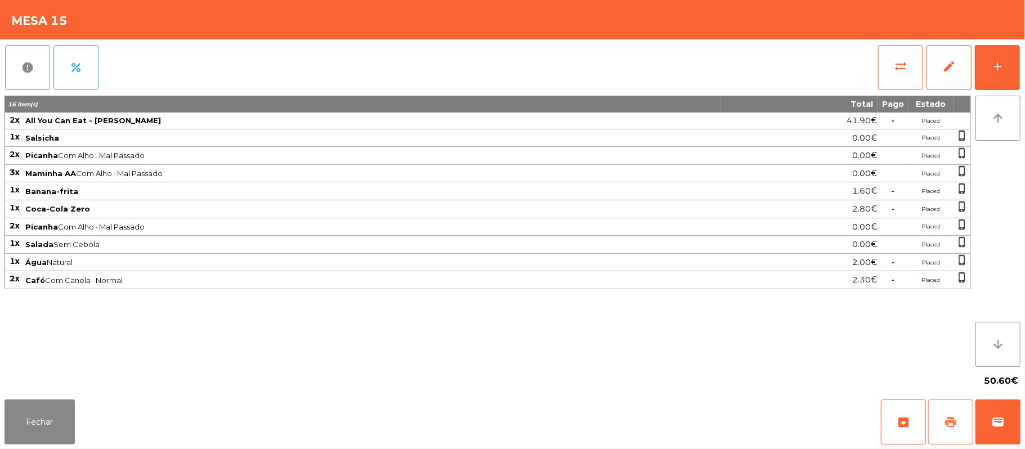
click at [957, 425] on button "print" at bounding box center [950, 422] width 45 height 45
click at [1013, 424] on button "wallet" at bounding box center [997, 422] width 45 height 45
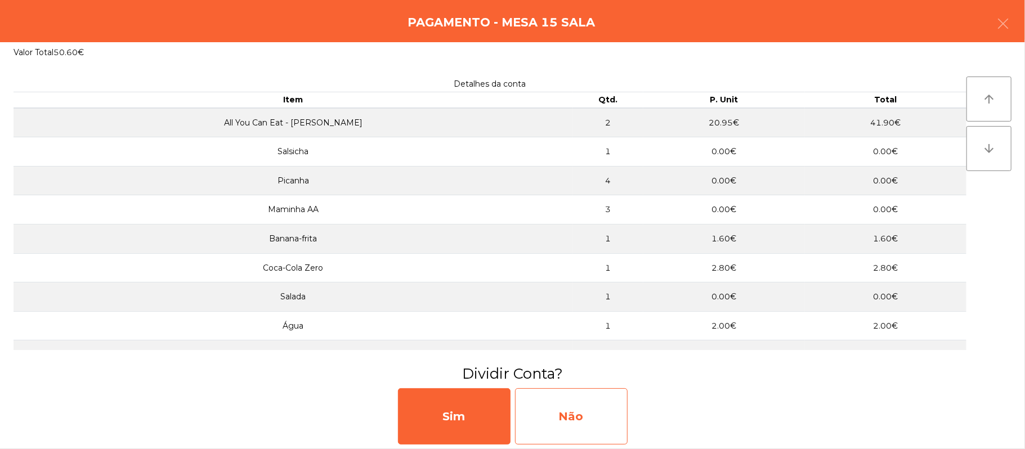
click at [567, 418] on div "Não" at bounding box center [571, 416] width 113 height 56
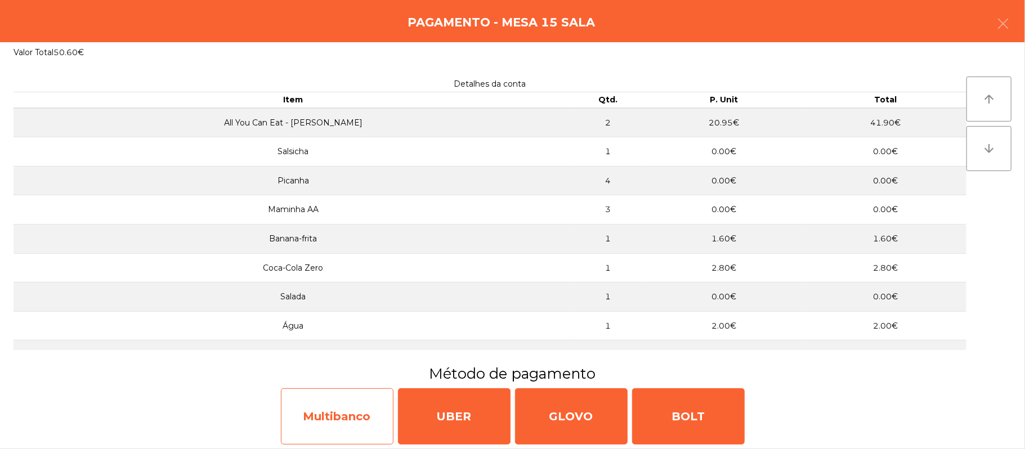
click at [342, 409] on div "Multibanco" at bounding box center [337, 416] width 113 height 56
select select "**"
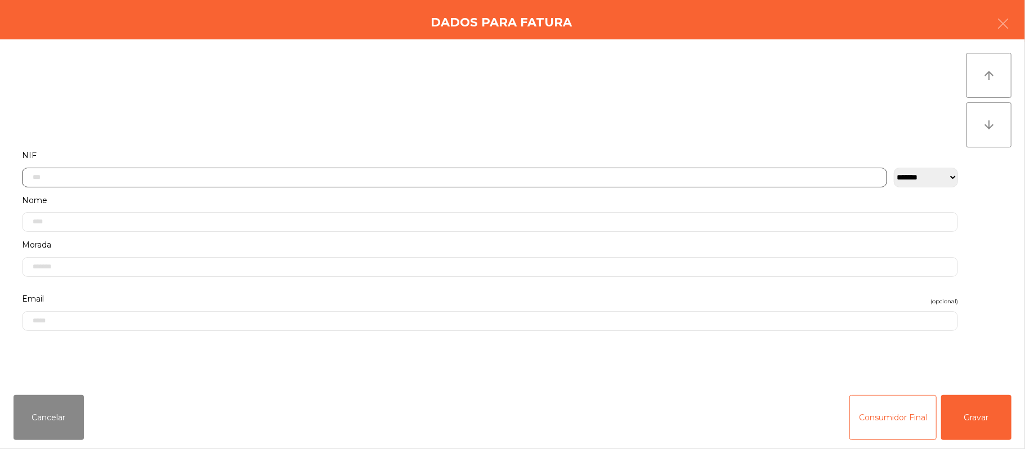
click at [385, 178] on input "text" at bounding box center [454, 178] width 865 height 20
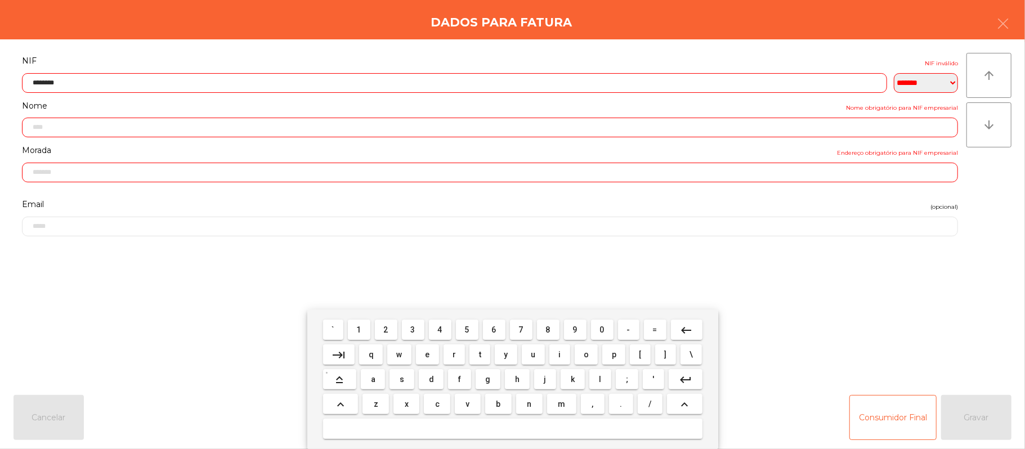
type input "*********"
type input "**********"
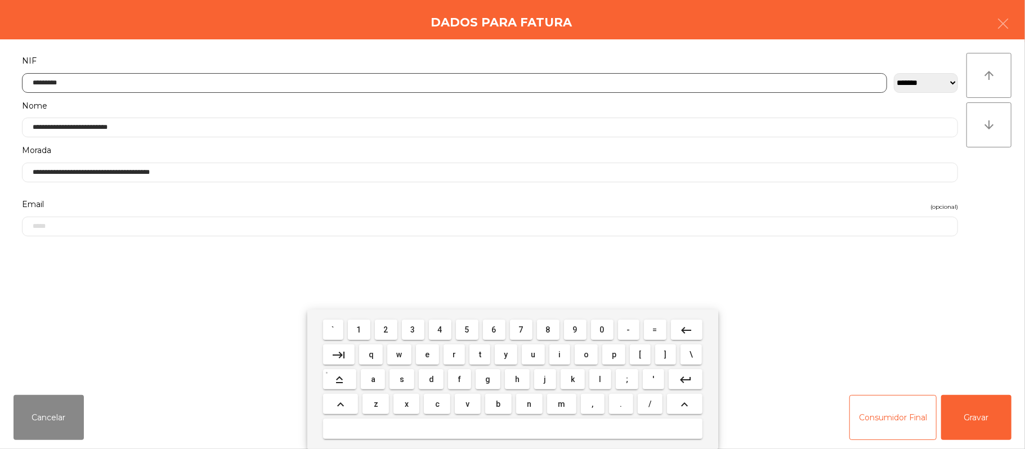
type input "*********"
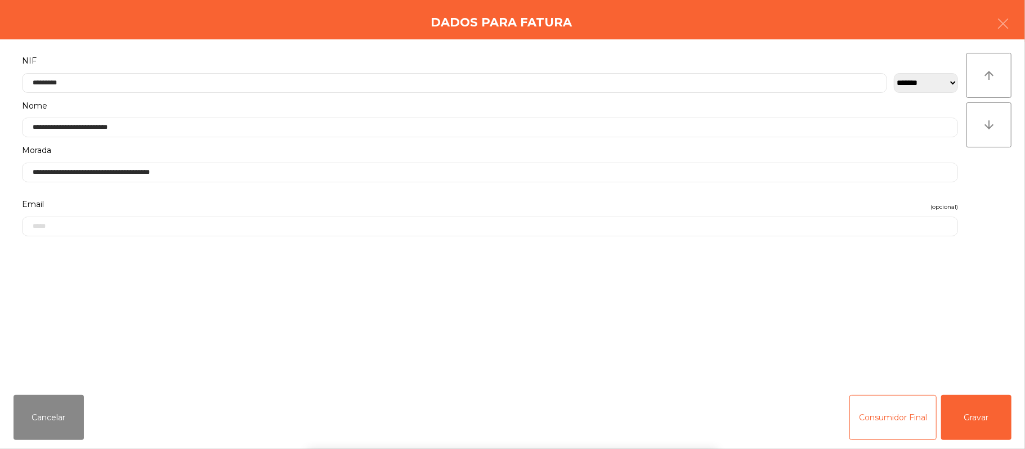
click at [843, 294] on form "**********" at bounding box center [490, 213] width 953 height 320
click at [970, 402] on button "Gravar" at bounding box center [976, 417] width 70 height 45
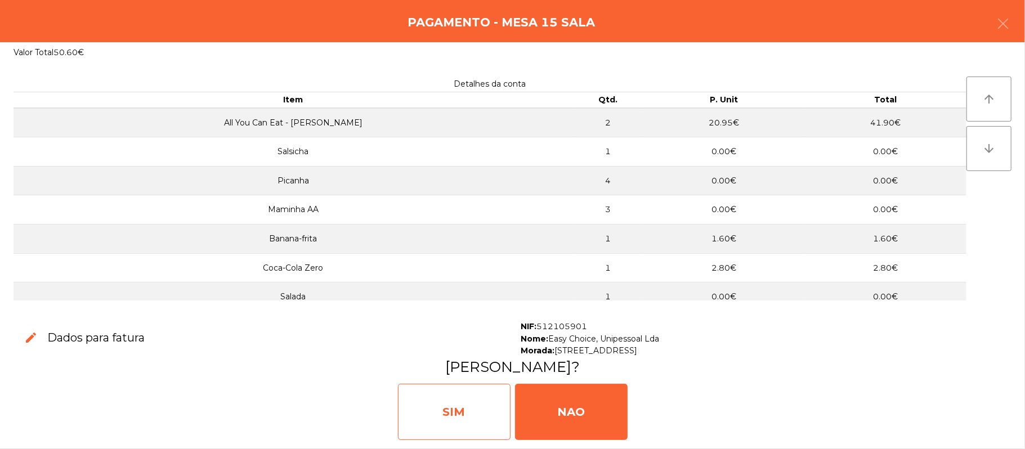
click at [463, 412] on div "SIM" at bounding box center [454, 412] width 113 height 56
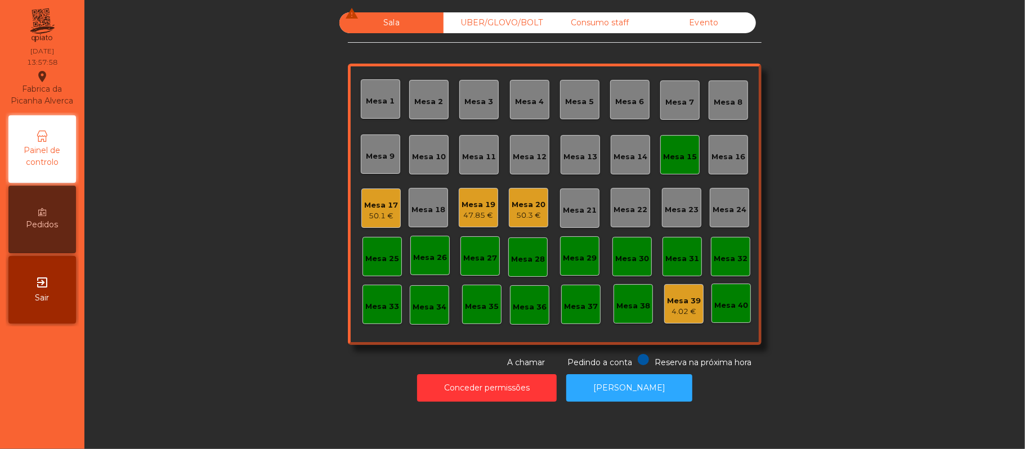
click at [667, 163] on div "Mesa 15" at bounding box center [679, 154] width 39 height 39
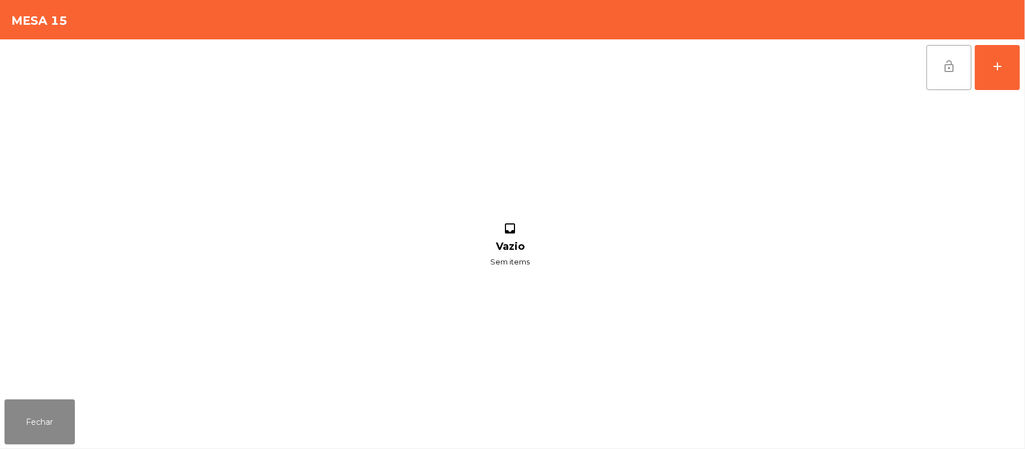
click at [941, 78] on button "lock_open" at bounding box center [948, 67] width 45 height 45
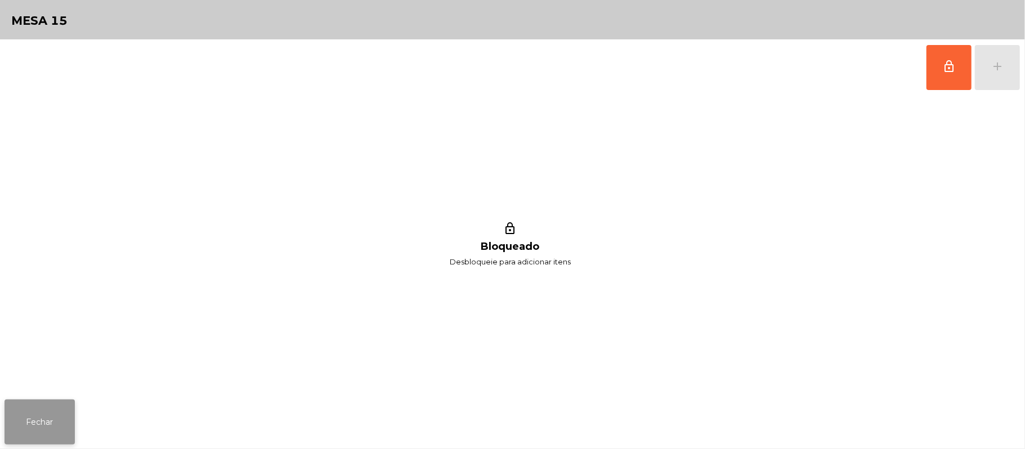
click at [41, 413] on button "Fechar" at bounding box center [40, 422] width 70 height 45
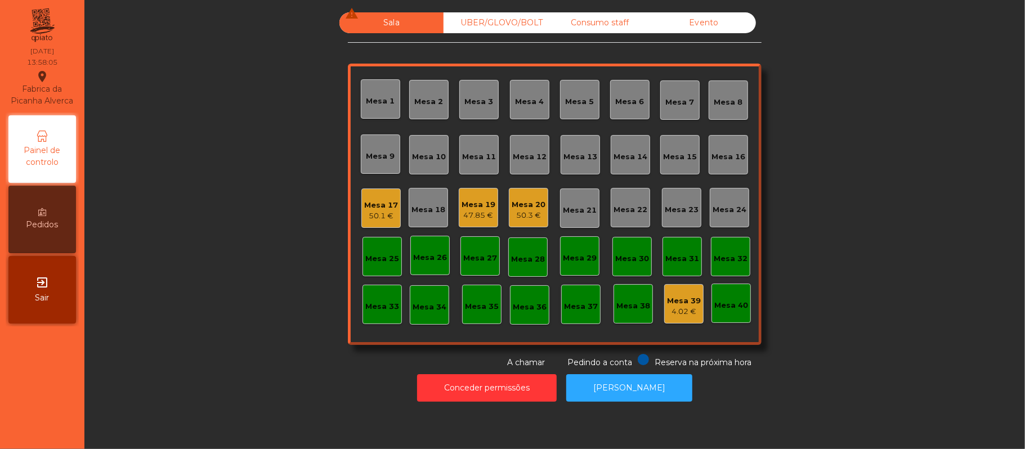
click at [491, 218] on div "Mesa 19 47.85 €" at bounding box center [478, 207] width 39 height 39
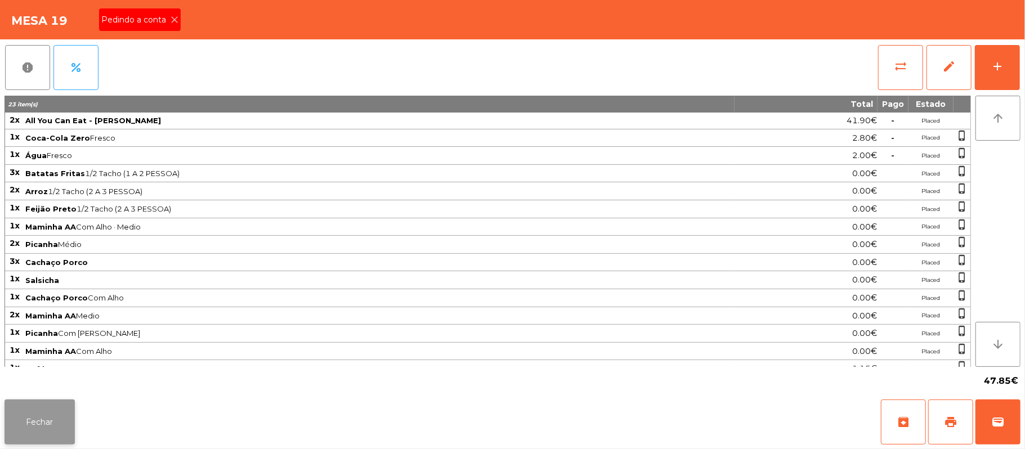
click at [21, 429] on button "Fechar" at bounding box center [40, 422] width 70 height 45
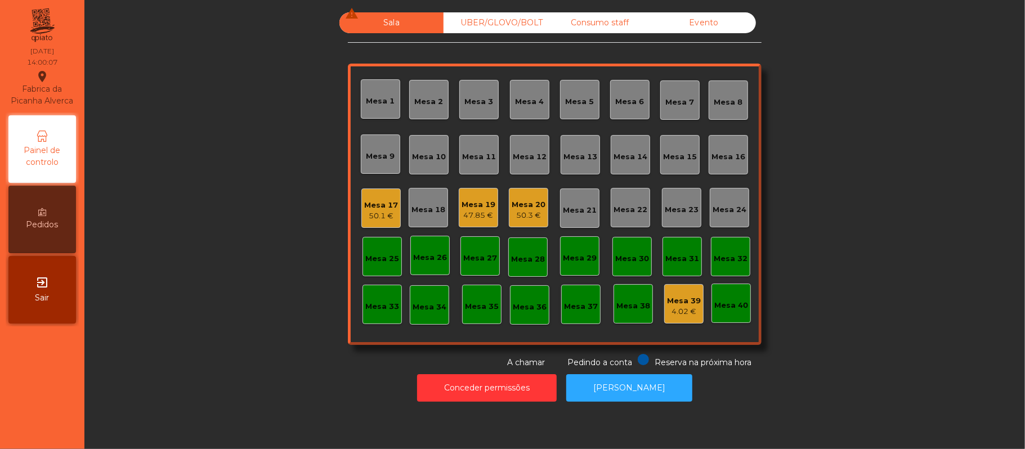
click at [478, 225] on div "Mesa 19 47.85 €" at bounding box center [478, 207] width 39 height 39
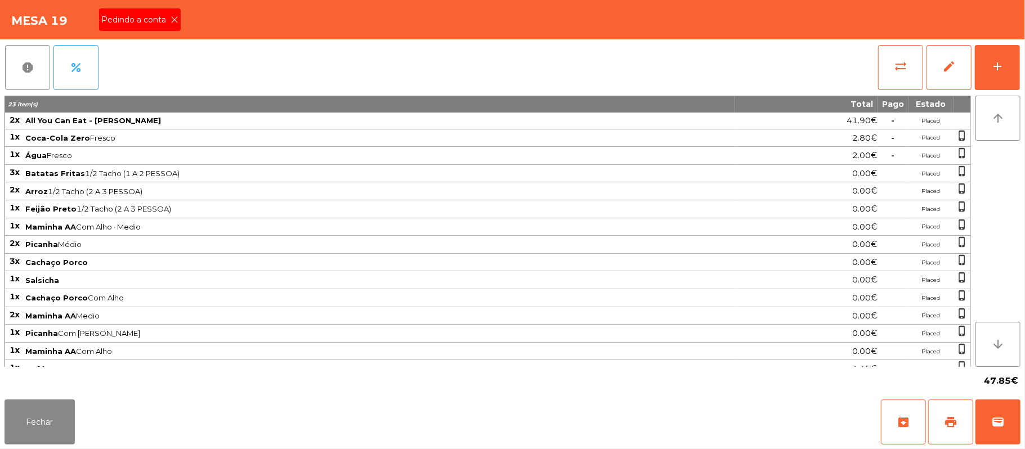
click at [176, 21] on icon at bounding box center [175, 20] width 8 height 8
click at [39, 428] on button "Fechar" at bounding box center [40, 422] width 70 height 45
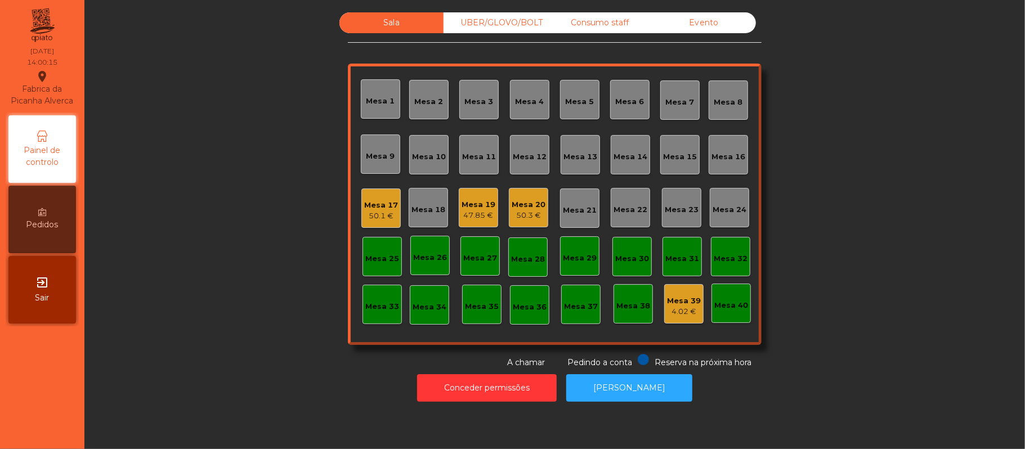
click at [476, 210] on div "47.85 €" at bounding box center [478, 215] width 34 height 11
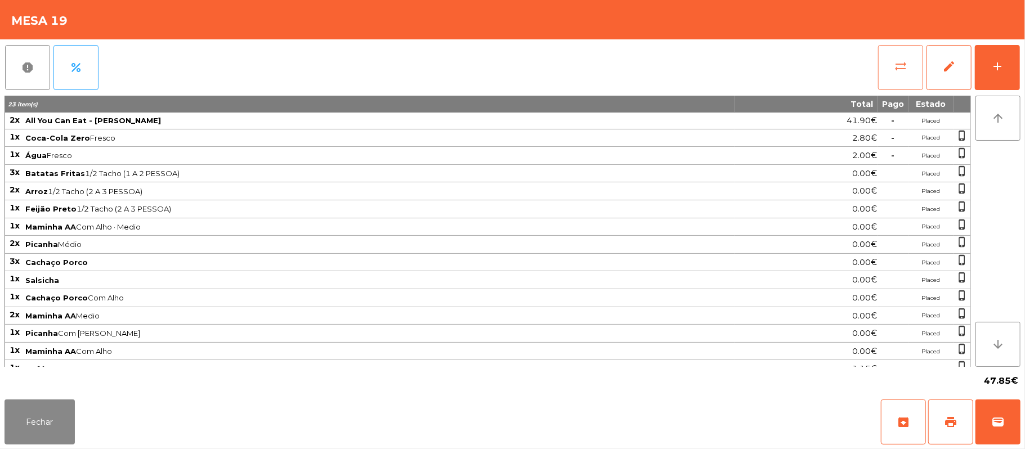
click at [891, 73] on button "sync_alt" at bounding box center [900, 67] width 45 height 45
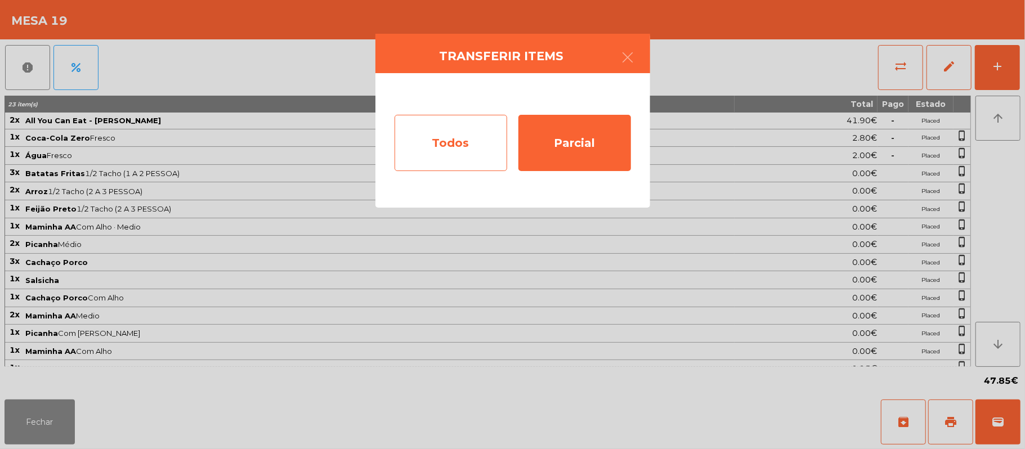
click at [438, 149] on div "Todos" at bounding box center [450, 143] width 113 height 56
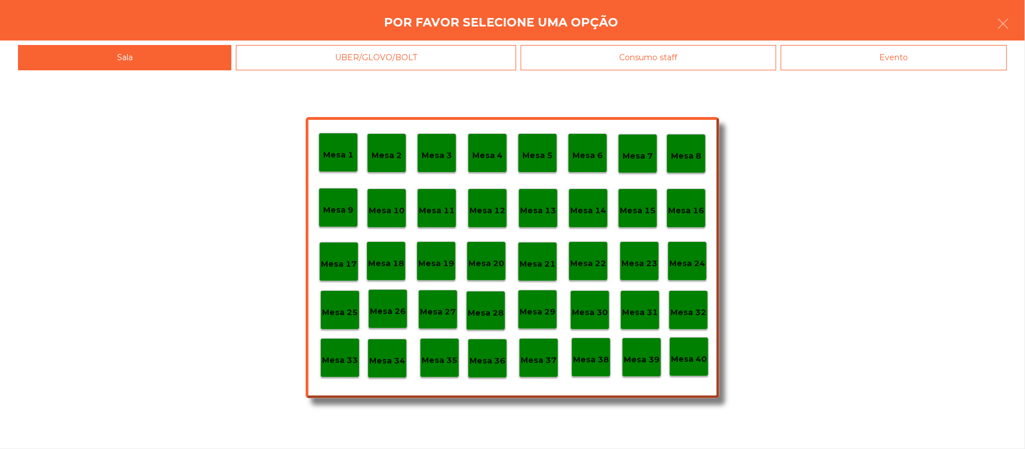
click at [871, 68] on div "Evento" at bounding box center [894, 57] width 226 height 25
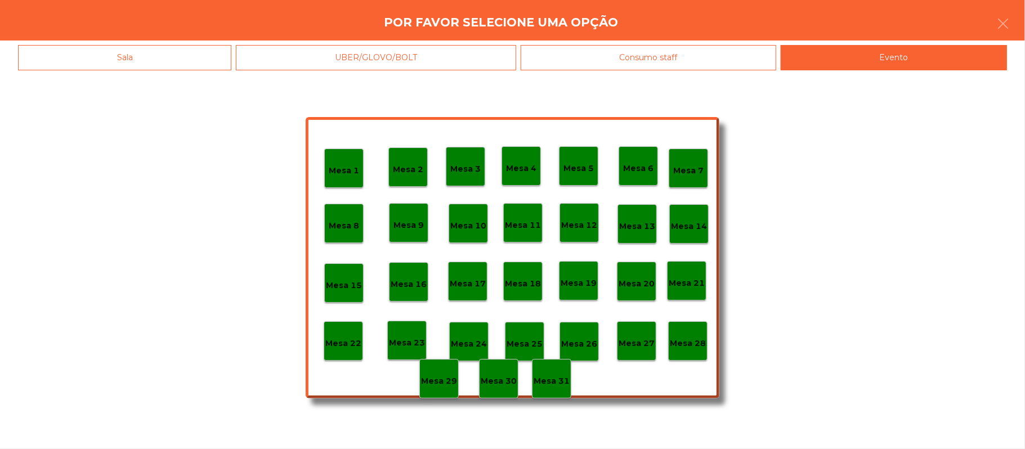
click at [683, 350] on div "Mesa 28" at bounding box center [687, 340] width 39 height 39
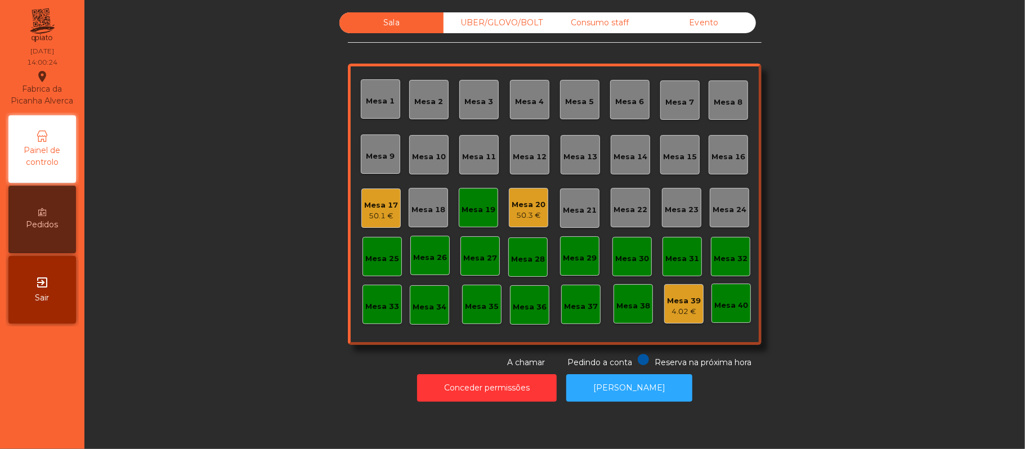
click at [467, 200] on div "Mesa 19" at bounding box center [478, 208] width 34 height 16
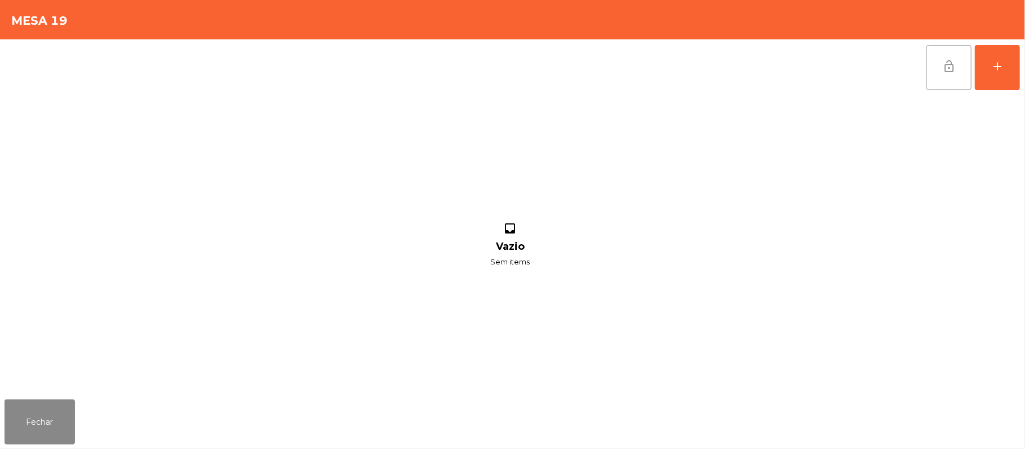
click at [943, 72] on span "lock_open" at bounding box center [949, 67] width 14 height 14
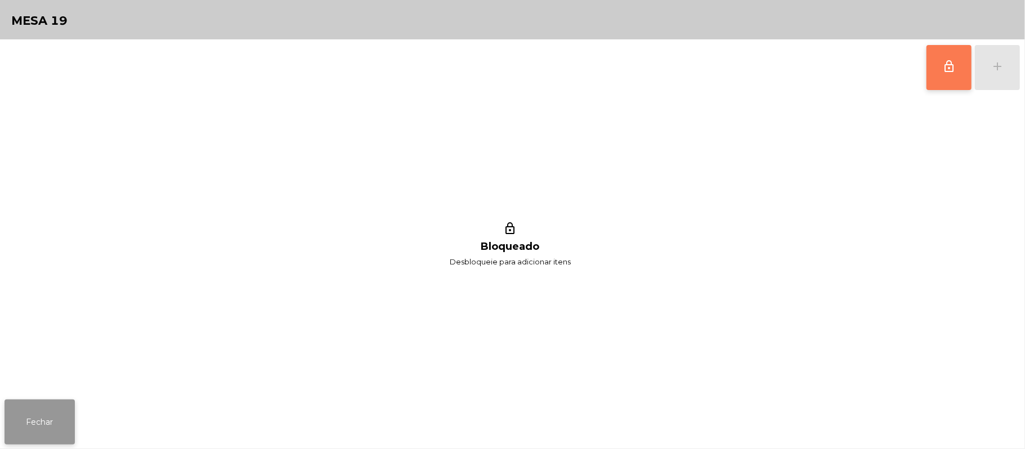
click at [47, 422] on button "Fechar" at bounding box center [40, 422] width 70 height 45
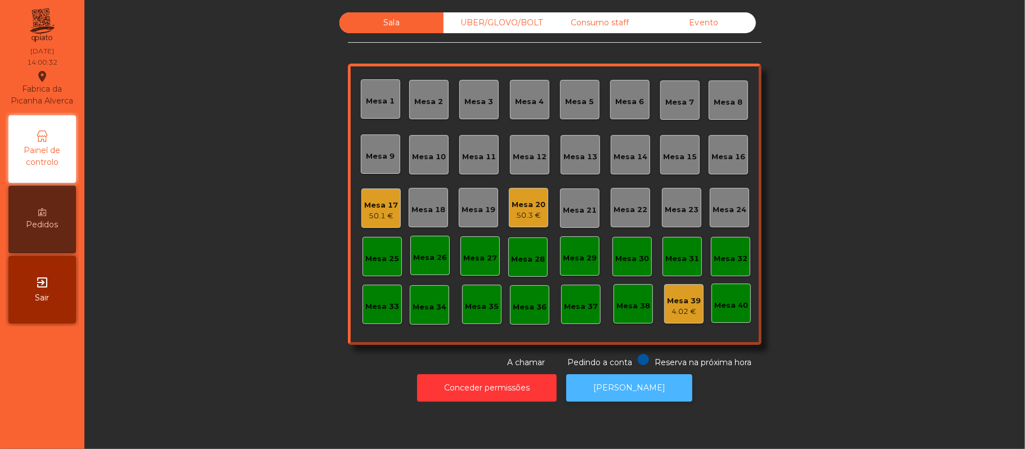
click at [602, 384] on button "[PERSON_NAME]" at bounding box center [629, 388] width 126 height 28
click at [527, 169] on div "Mesa 12" at bounding box center [529, 154] width 39 height 39
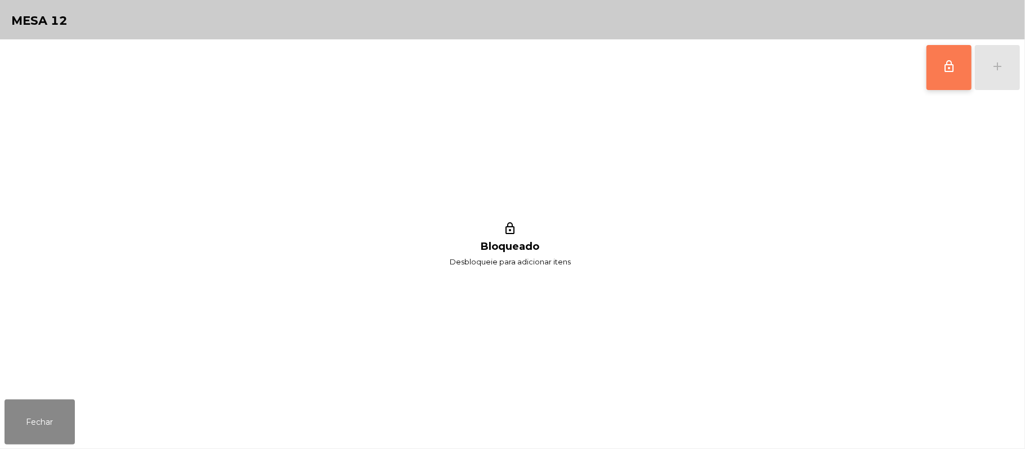
click at [942, 68] on span "lock_outline" at bounding box center [949, 67] width 14 height 14
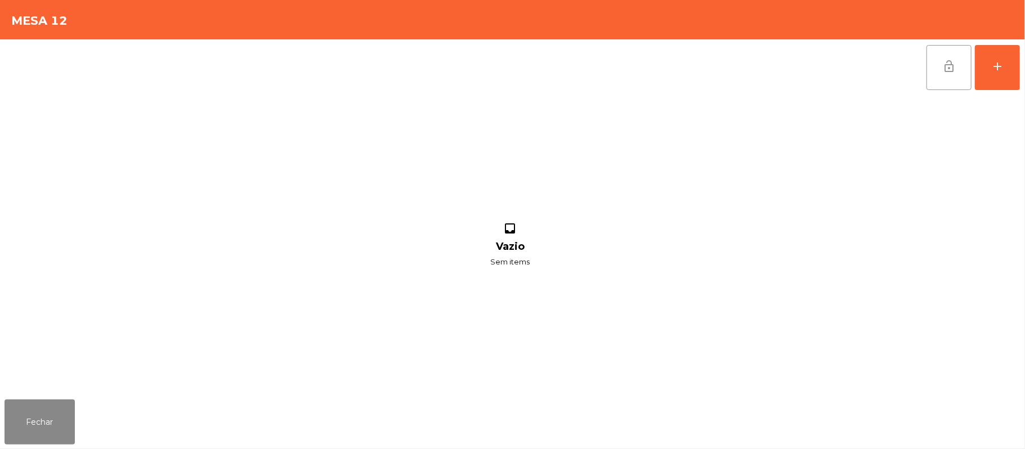
click at [1020, 73] on div "lock_open add inbox Vazio Sem items" at bounding box center [512, 217] width 1025 height 356
click at [1016, 72] on button "add" at bounding box center [997, 67] width 45 height 45
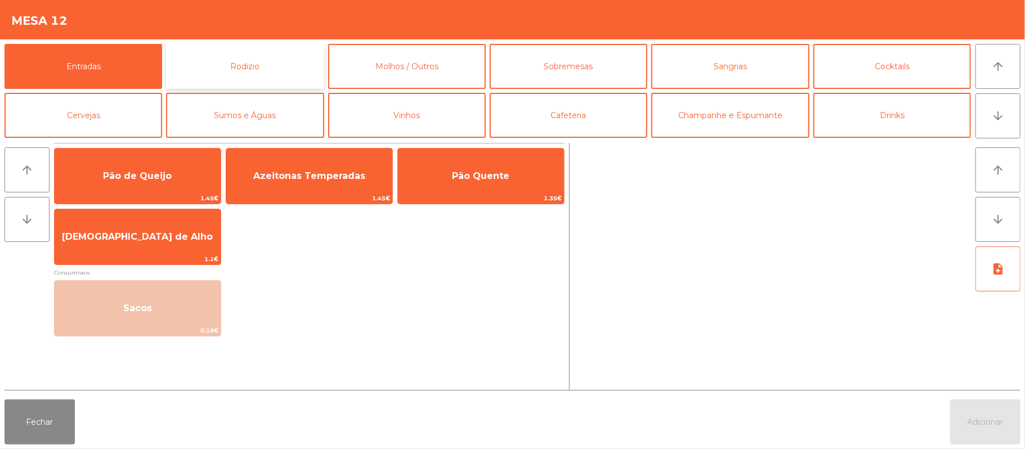
click at [255, 75] on button "Rodizio" at bounding box center [245, 66] width 158 height 45
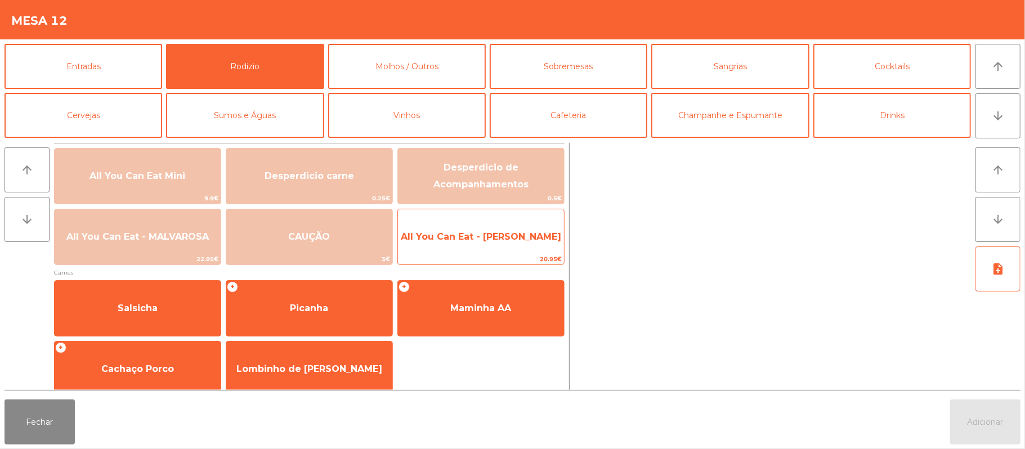
click at [485, 251] on span "All You Can Eat - [PERSON_NAME]" at bounding box center [481, 237] width 166 height 30
click at [485, 250] on span "All You Can Eat - [PERSON_NAME]" at bounding box center [481, 237] width 166 height 30
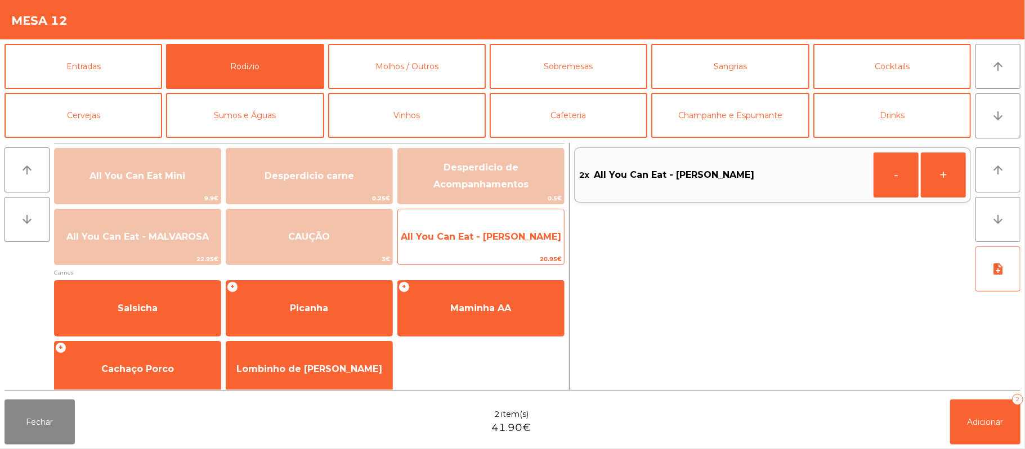
click at [485, 244] on span "All You Can Eat - [PERSON_NAME]" at bounding box center [481, 237] width 166 height 30
click at [480, 254] on span "20.95€" at bounding box center [481, 259] width 166 height 11
click at [473, 254] on span "20.95€" at bounding box center [481, 259] width 166 height 11
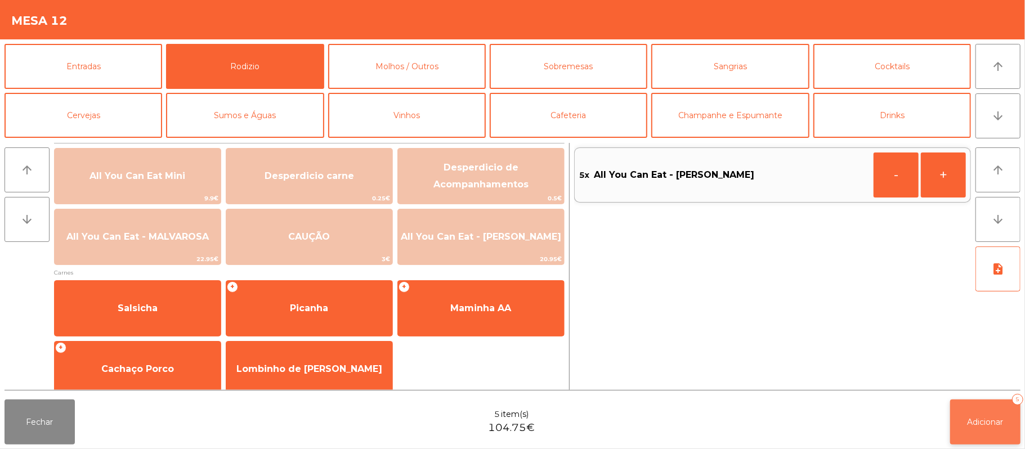
click at [984, 415] on button "Adicionar 5" at bounding box center [985, 422] width 70 height 45
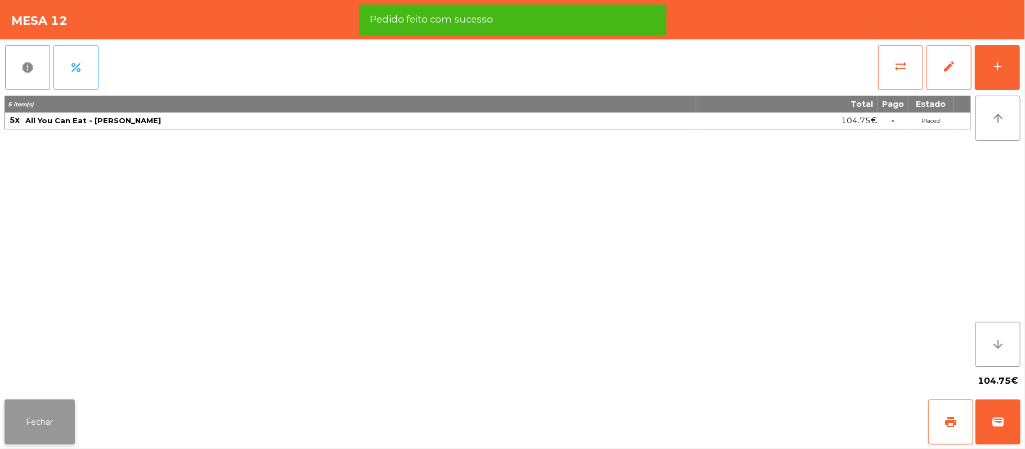
click at [37, 436] on button "Fechar" at bounding box center [40, 422] width 70 height 45
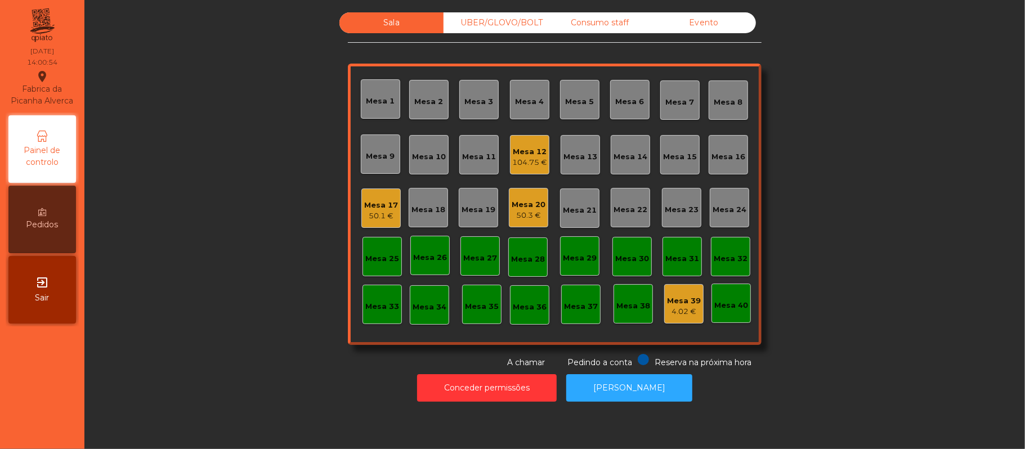
click at [170, 240] on div "Sala UBER/[GEOGRAPHIC_DATA]/BOLT Consumo staff Evento Mesa 1 Mesa 2 [GEOGRAPHIC…" at bounding box center [555, 190] width 910 height 356
click at [370, 203] on div "Mesa 17" at bounding box center [381, 205] width 34 height 11
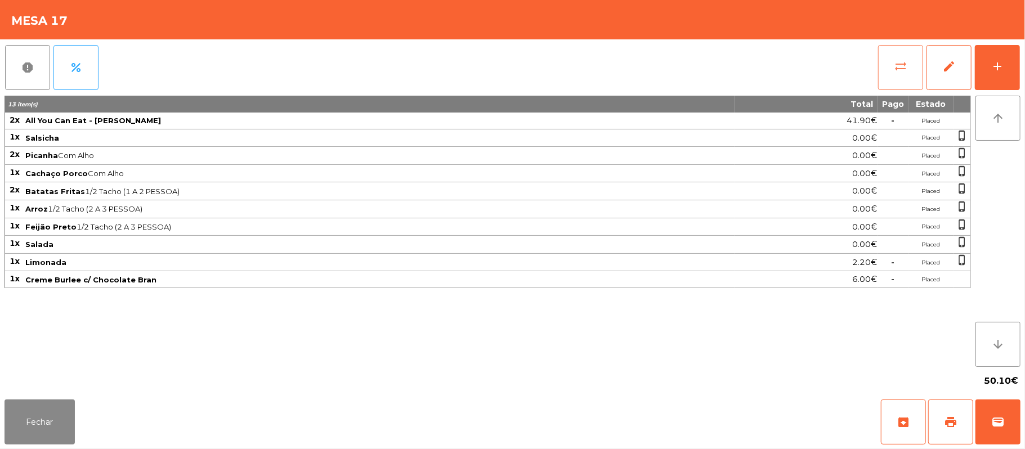
click at [891, 74] on button "sync_alt" at bounding box center [900, 67] width 45 height 45
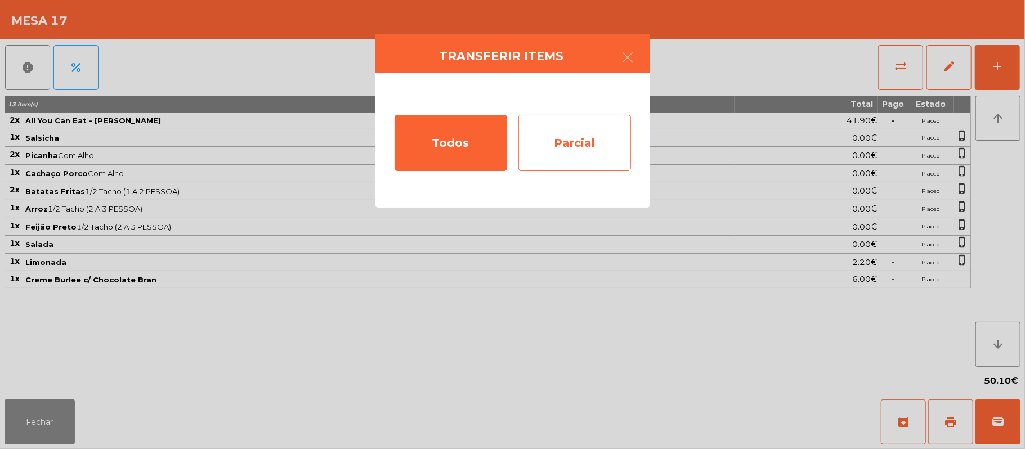
click at [581, 145] on div "Parcial" at bounding box center [574, 143] width 113 height 56
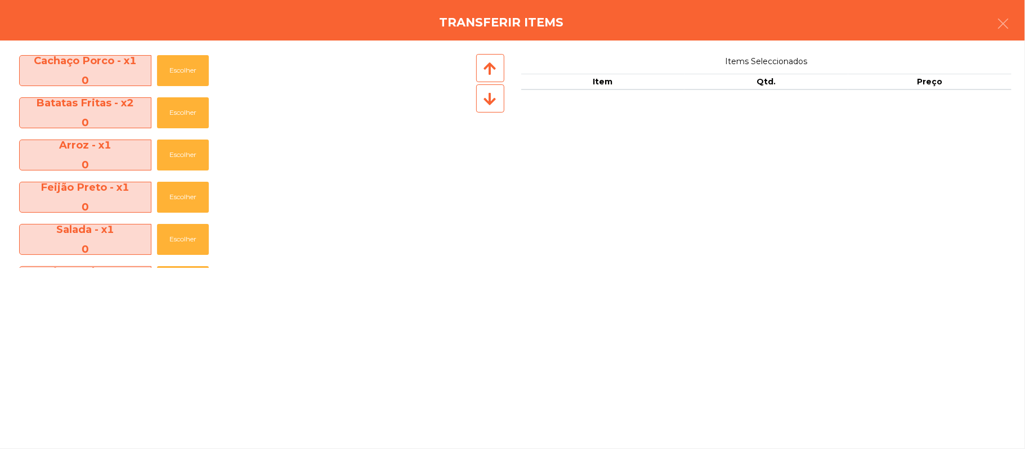
scroll to position [216, 0]
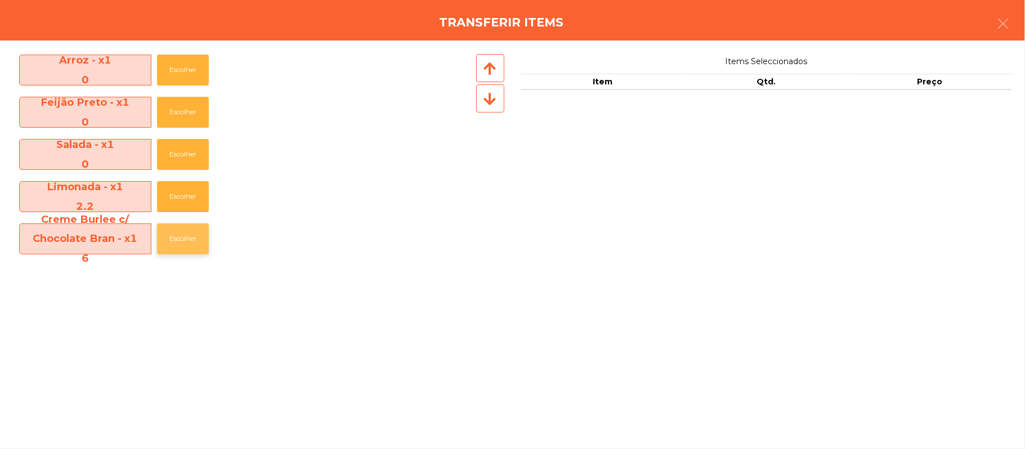
click at [187, 240] on button "Escolher" at bounding box center [183, 238] width 52 height 31
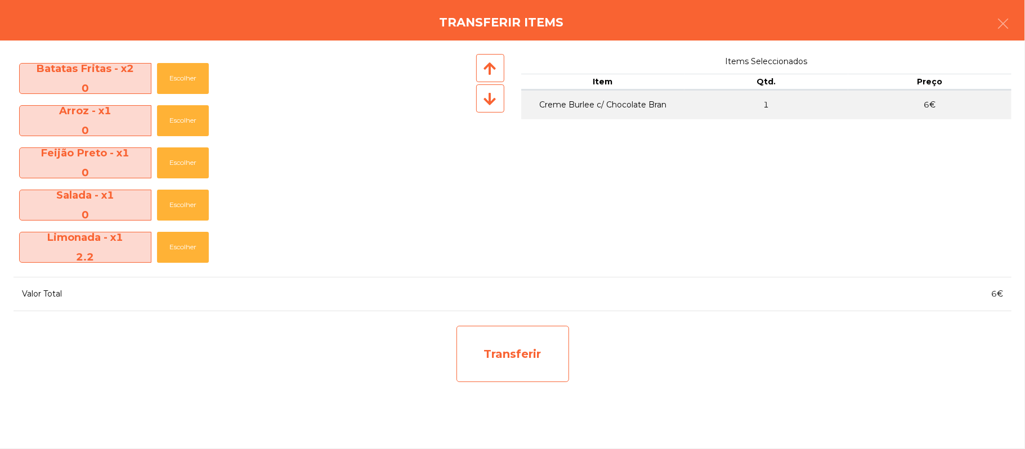
click at [510, 353] on div "Transferir" at bounding box center [512, 354] width 113 height 56
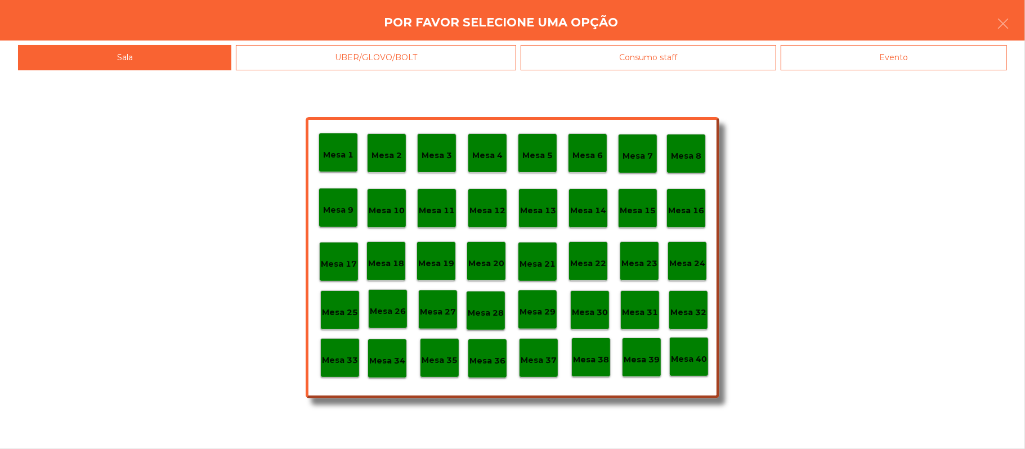
click at [648, 358] on p "Mesa 39" at bounding box center [642, 359] width 36 height 13
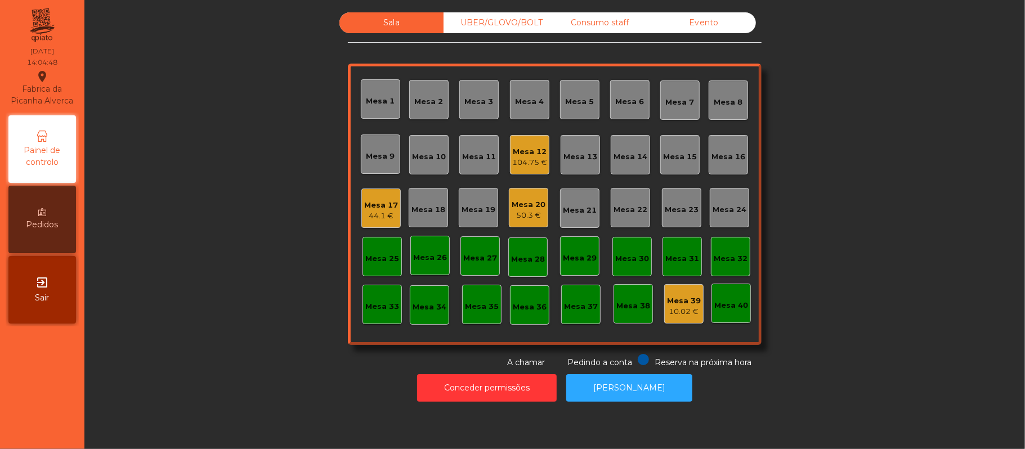
click at [378, 200] on div "Mesa 17" at bounding box center [381, 205] width 34 height 11
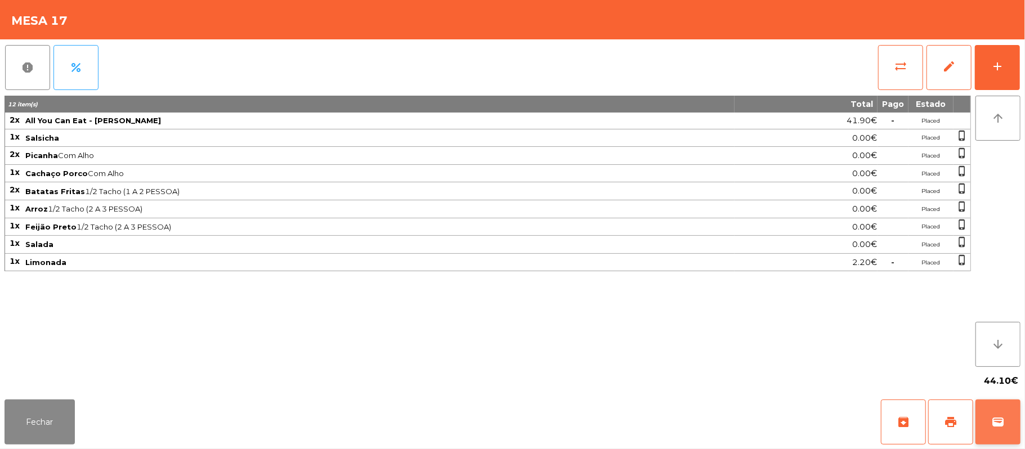
click at [1014, 439] on button "wallet" at bounding box center [997, 422] width 45 height 45
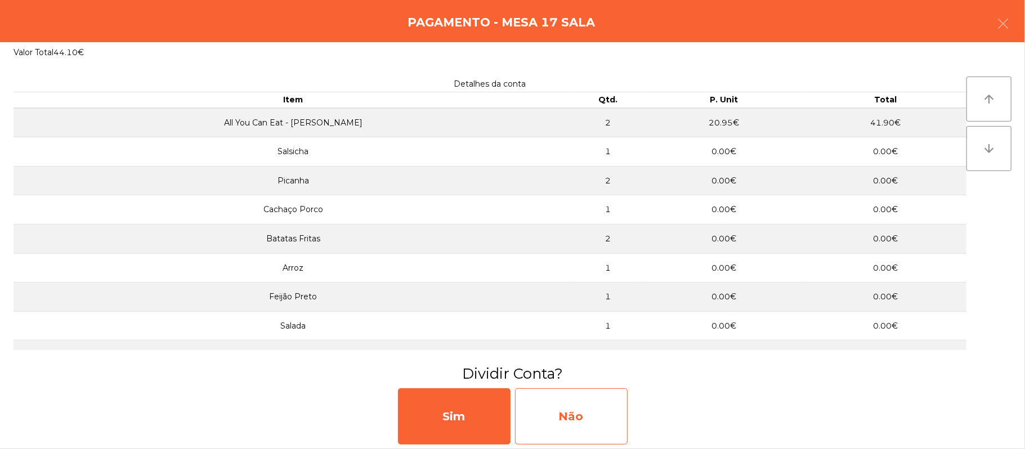
click at [586, 406] on div "Não" at bounding box center [571, 416] width 113 height 56
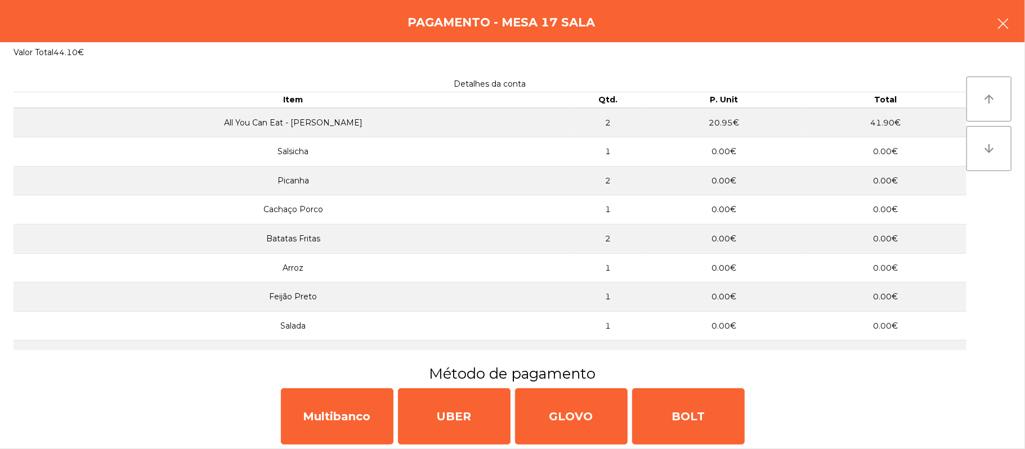
click at [996, 21] on icon "button" at bounding box center [1003, 24] width 14 height 14
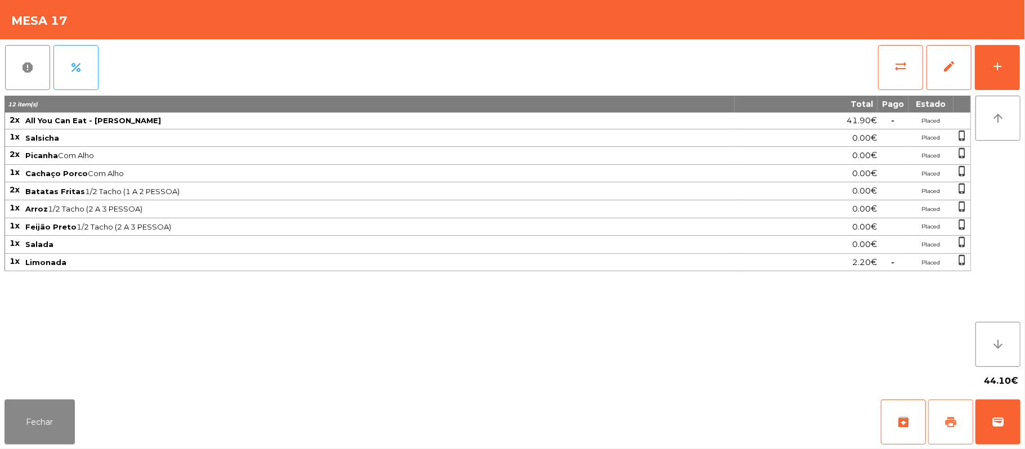
click at [952, 407] on button "print" at bounding box center [950, 422] width 45 height 45
click at [35, 427] on button "Fechar" at bounding box center [40, 422] width 70 height 45
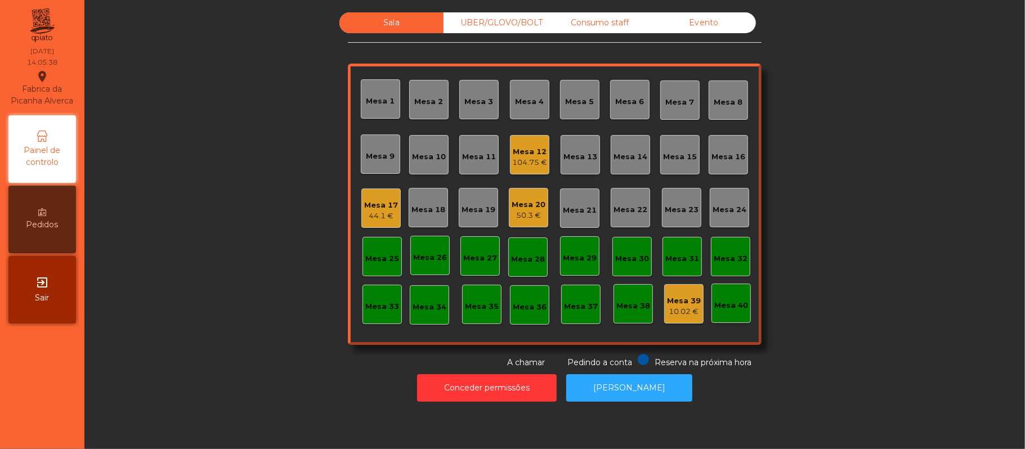
click at [518, 203] on div "Mesa 20" at bounding box center [529, 204] width 34 height 11
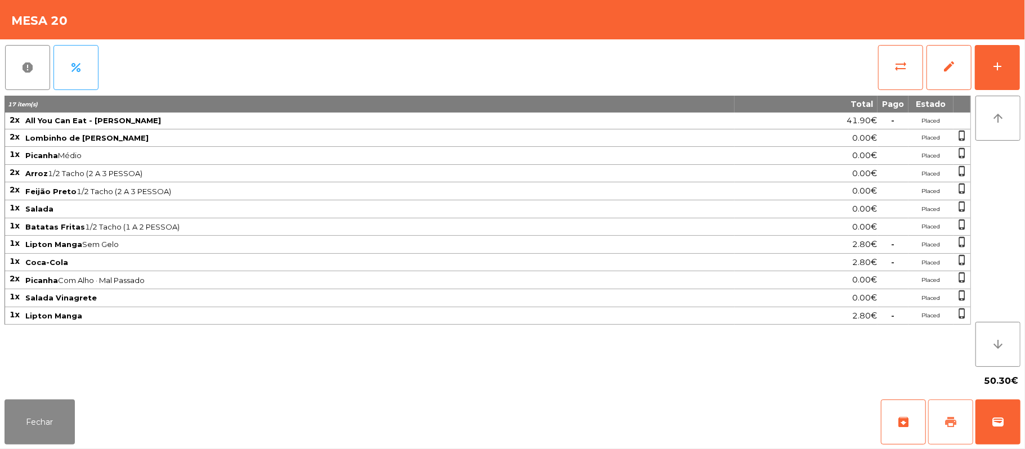
click at [941, 417] on button "print" at bounding box center [950, 422] width 45 height 45
click at [41, 422] on button "Fechar" at bounding box center [40, 422] width 70 height 45
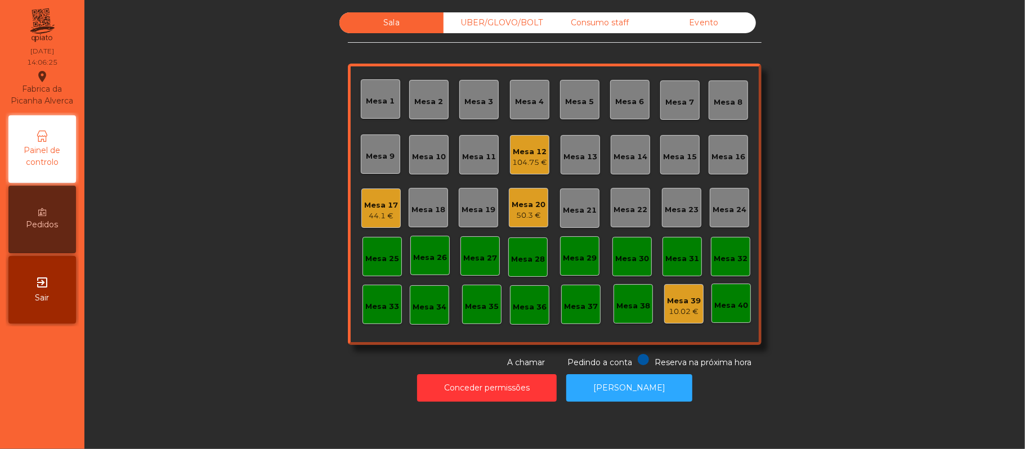
click at [374, 209] on div "Mesa 17" at bounding box center [381, 205] width 34 height 11
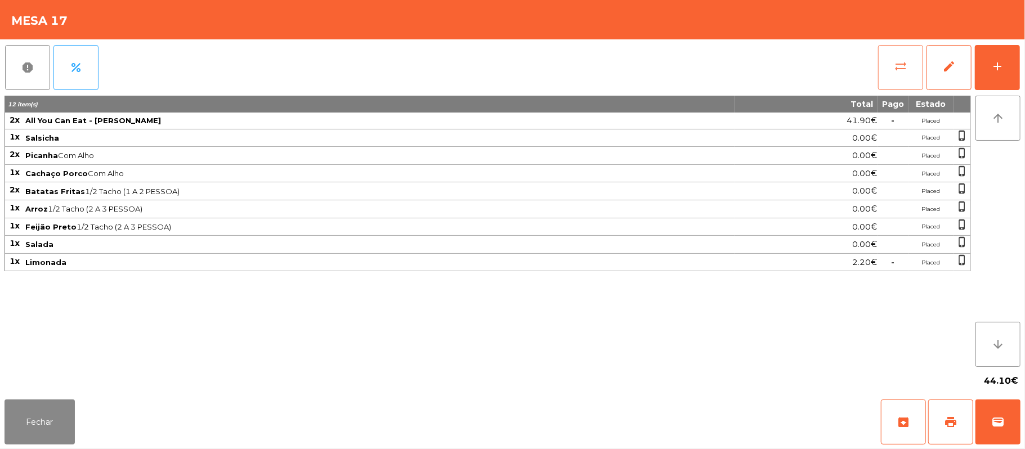
click at [890, 75] on button "sync_alt" at bounding box center [900, 67] width 45 height 45
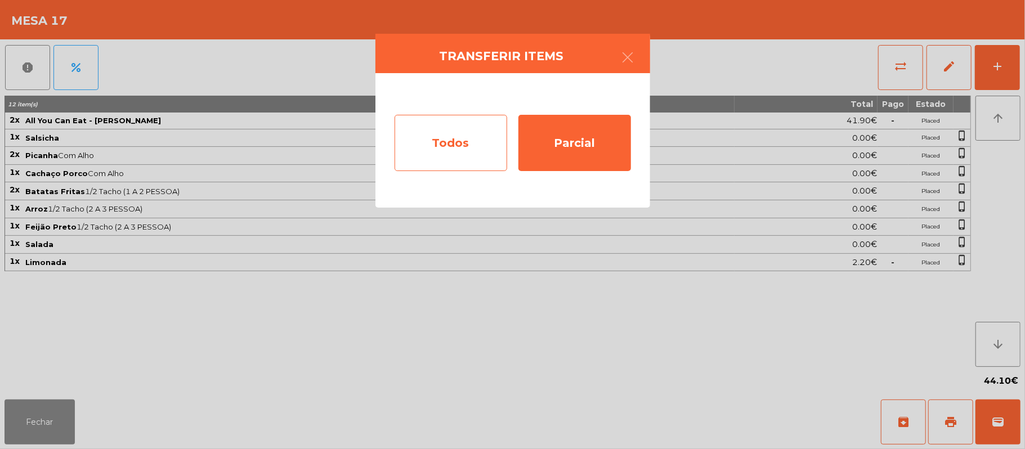
click at [454, 140] on div "Todos" at bounding box center [450, 143] width 113 height 56
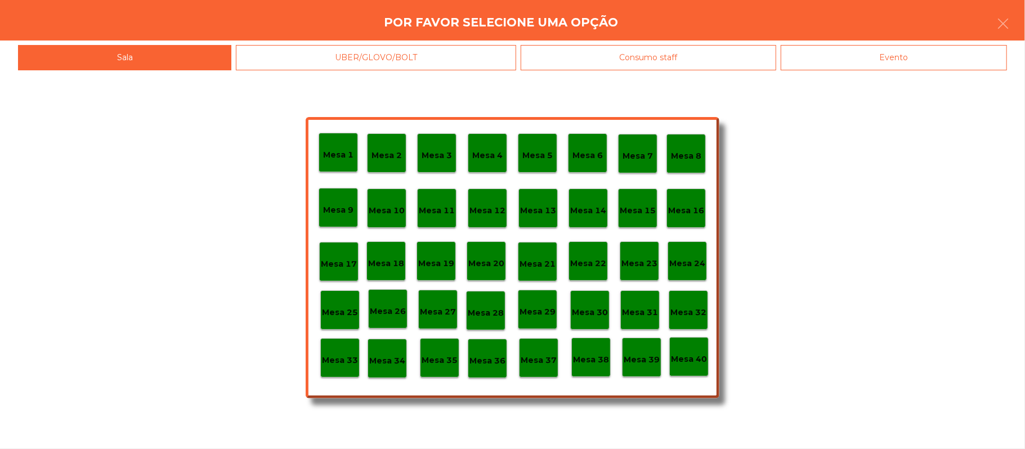
click at [894, 59] on div "Evento" at bounding box center [894, 57] width 226 height 25
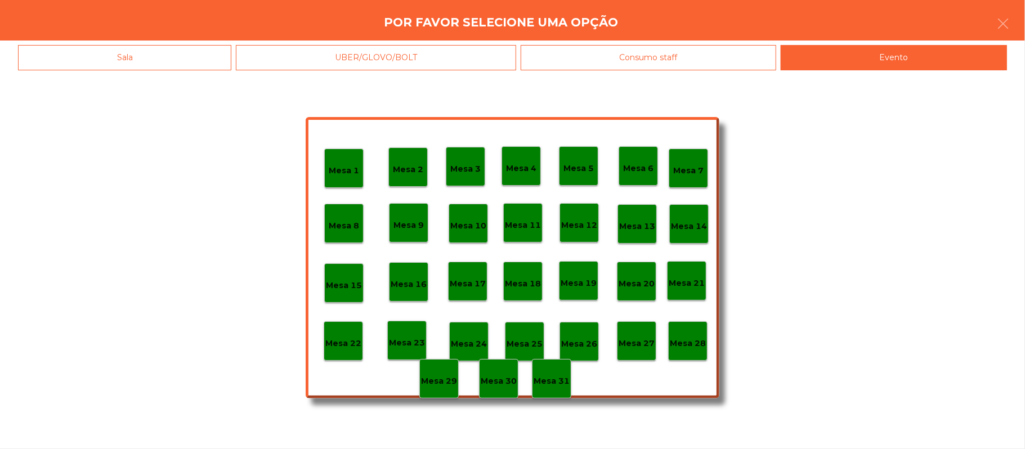
click at [687, 349] on div "Mesa 28" at bounding box center [687, 340] width 39 height 39
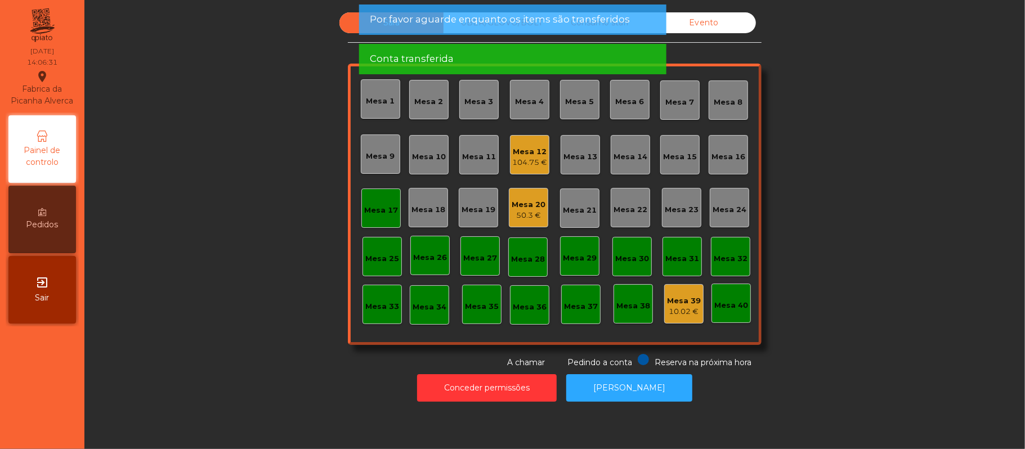
click at [516, 199] on div "Mesa 20" at bounding box center [529, 204] width 34 height 11
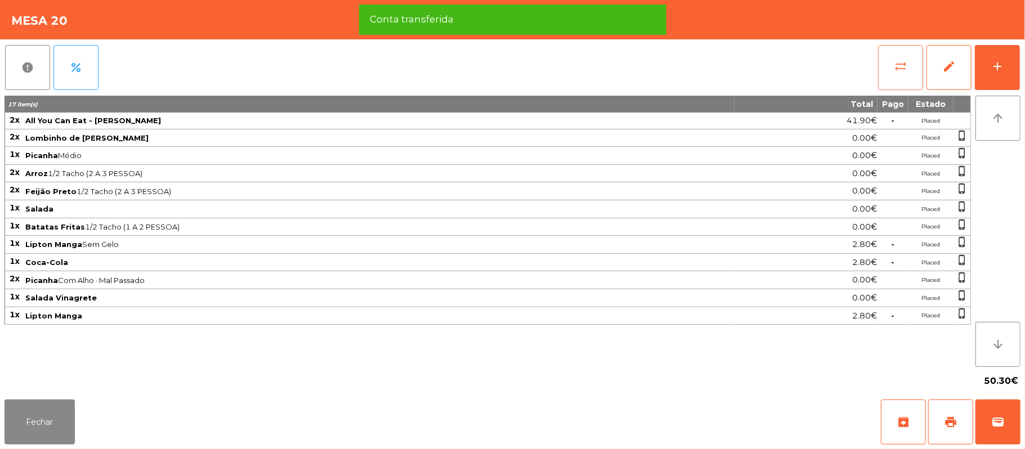
click at [891, 78] on button "sync_alt" at bounding box center [900, 67] width 45 height 45
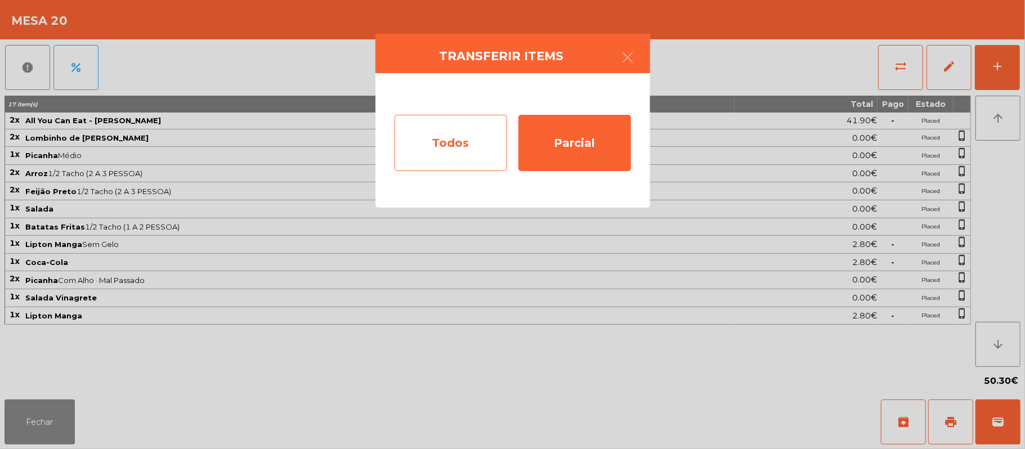
click at [460, 138] on div "Todos" at bounding box center [450, 143] width 113 height 56
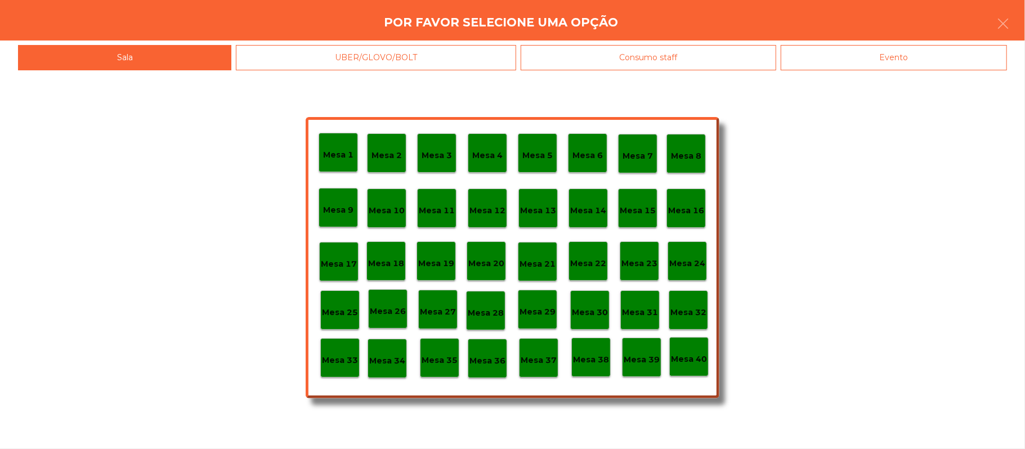
click at [903, 60] on div "Evento" at bounding box center [894, 57] width 226 height 25
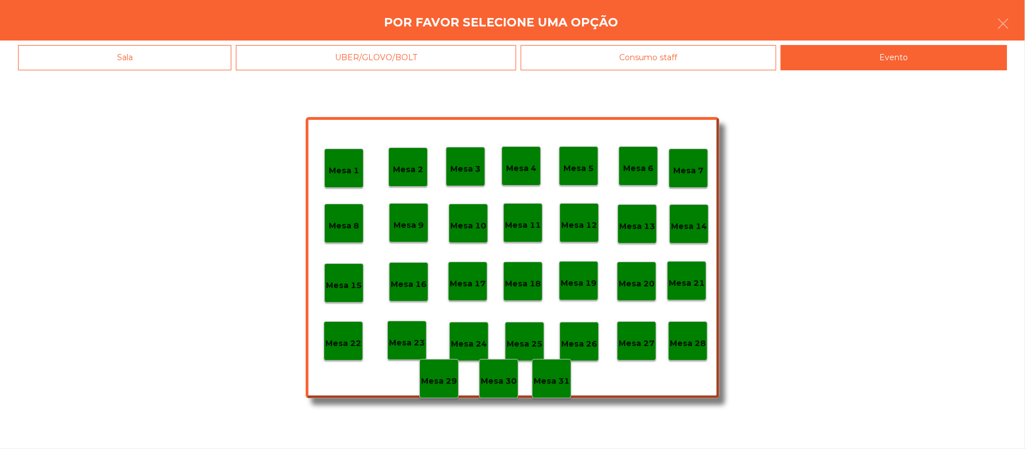
click at [689, 347] on p "Mesa 28" at bounding box center [688, 343] width 36 height 13
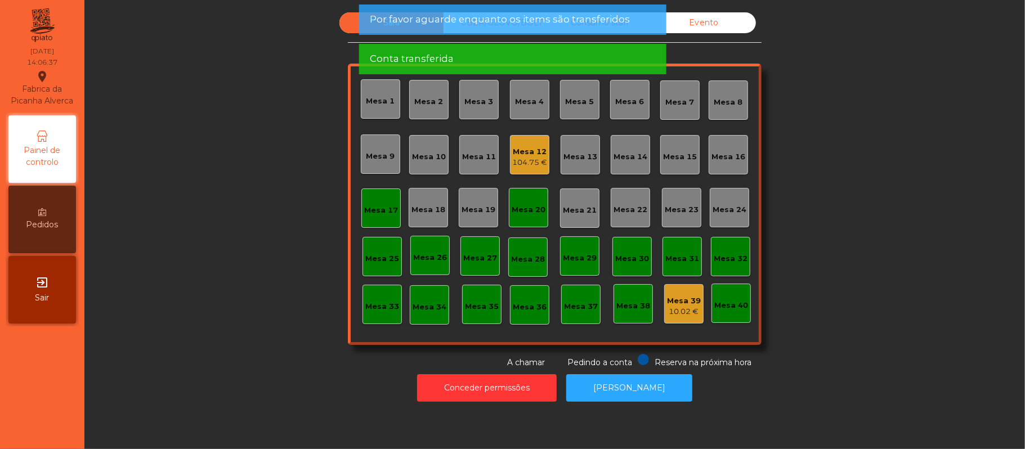
click at [371, 208] on div "Mesa 17" at bounding box center [381, 210] width 34 height 11
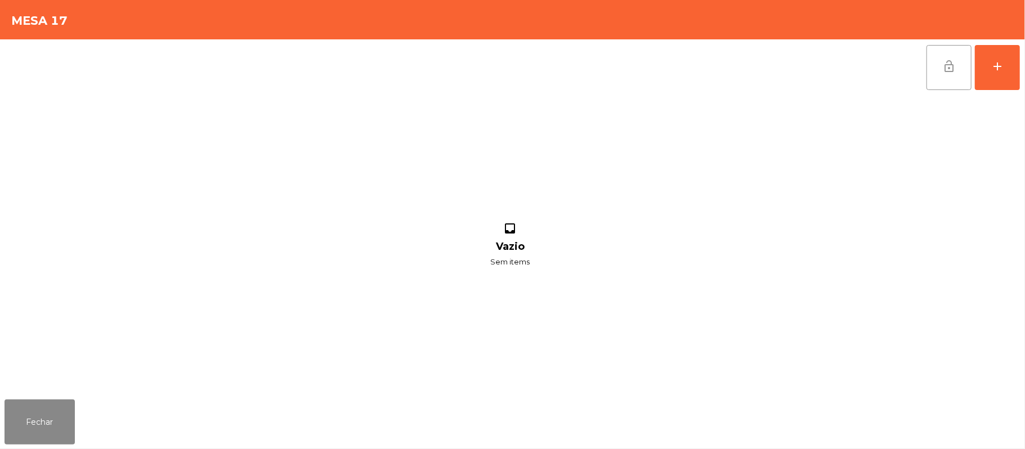
click at [948, 70] on span "lock_open" at bounding box center [949, 67] width 14 height 14
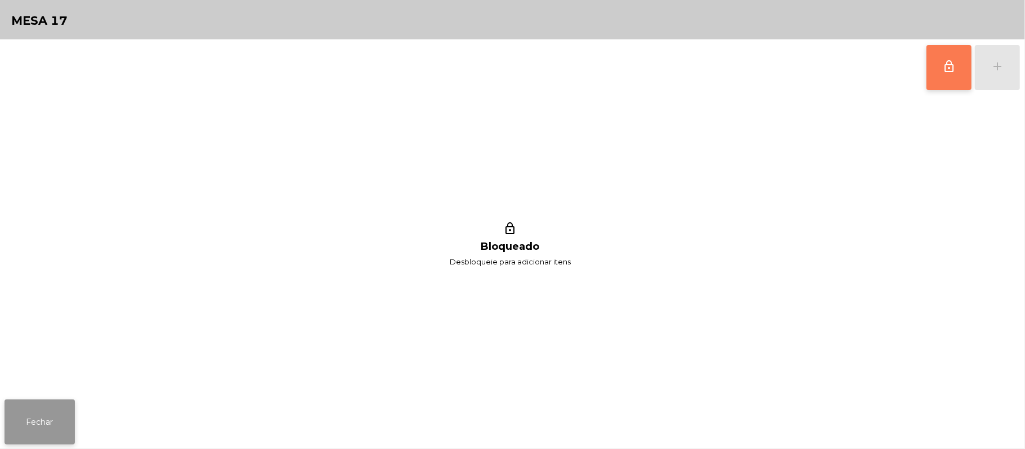
click at [46, 421] on button "Fechar" at bounding box center [40, 422] width 70 height 45
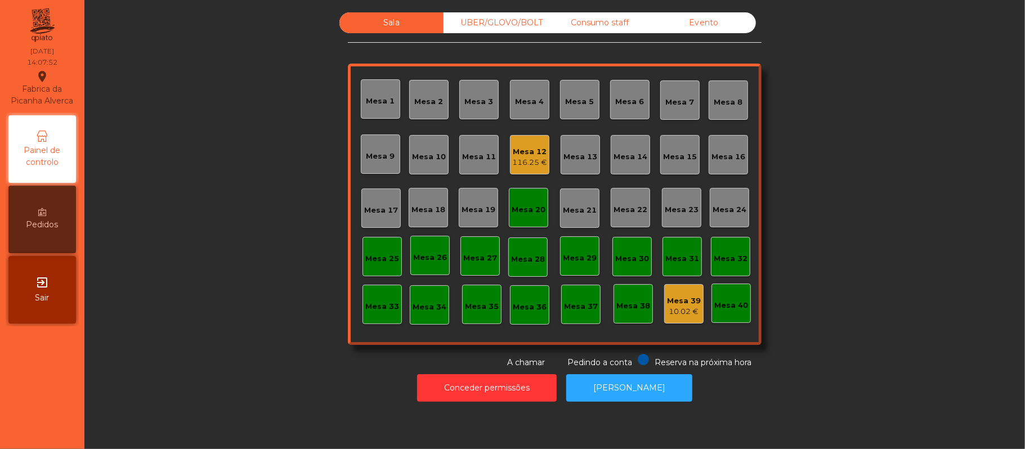
click at [485, 165] on div "Mesa 11" at bounding box center [478, 154] width 39 height 39
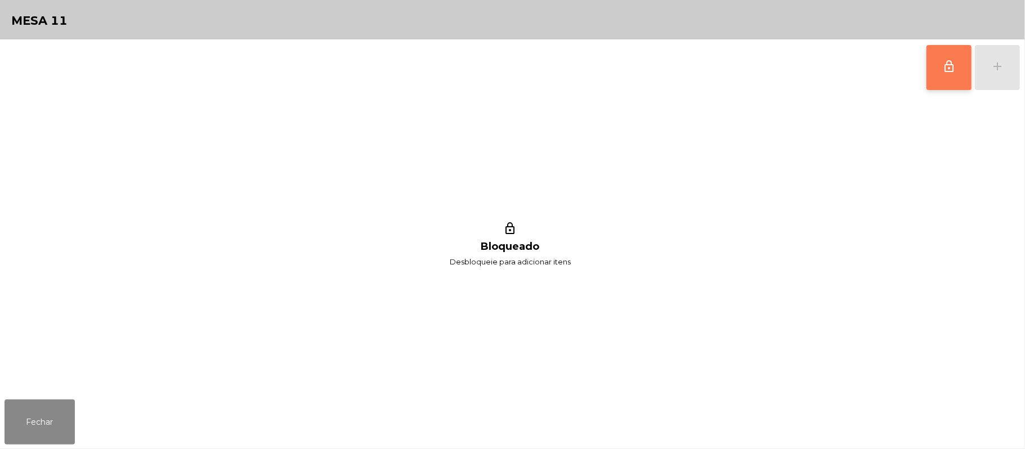
click at [939, 74] on button "lock_outline" at bounding box center [948, 67] width 45 height 45
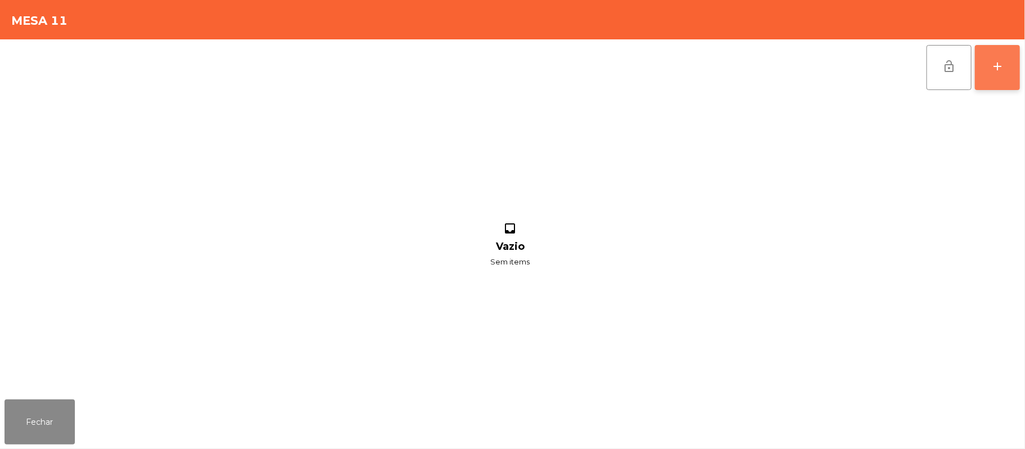
click at [991, 70] on div "add" at bounding box center [997, 67] width 14 height 14
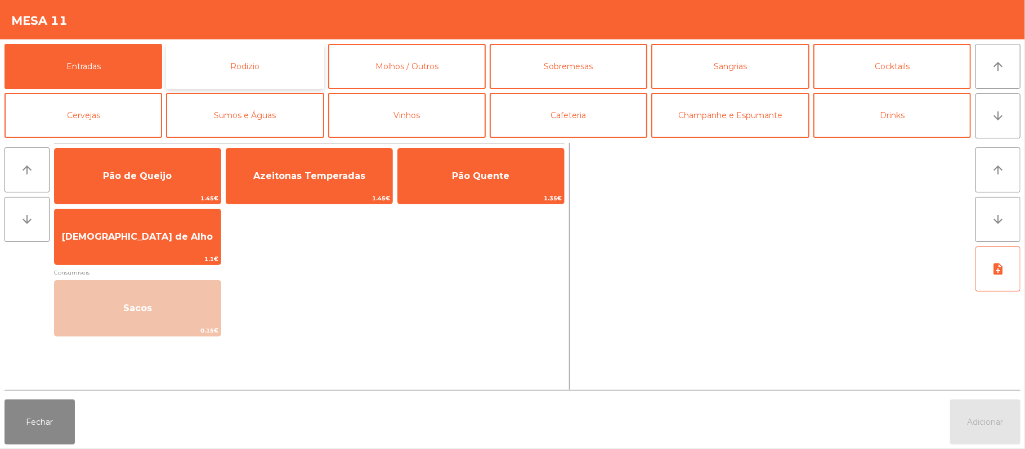
click at [233, 79] on button "Rodizio" at bounding box center [245, 66] width 158 height 45
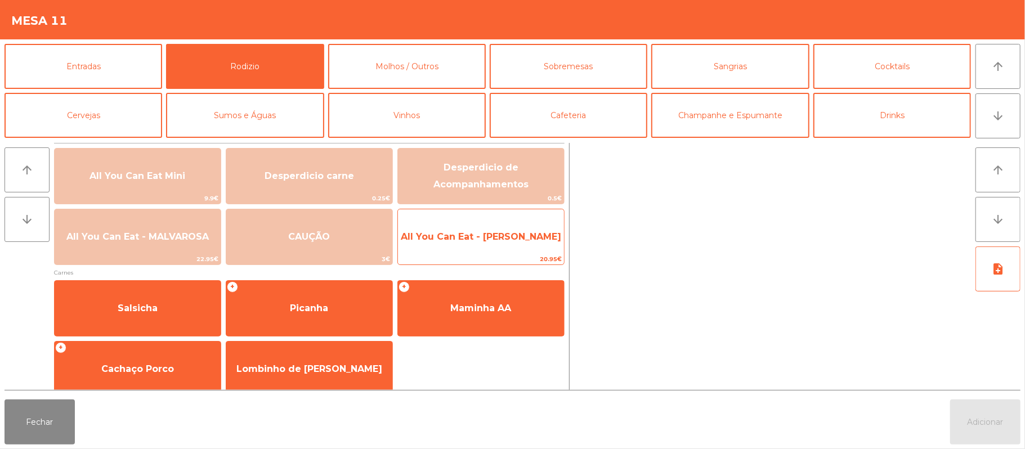
click at [432, 231] on span "All You Can Eat - [PERSON_NAME]" at bounding box center [481, 236] width 160 height 11
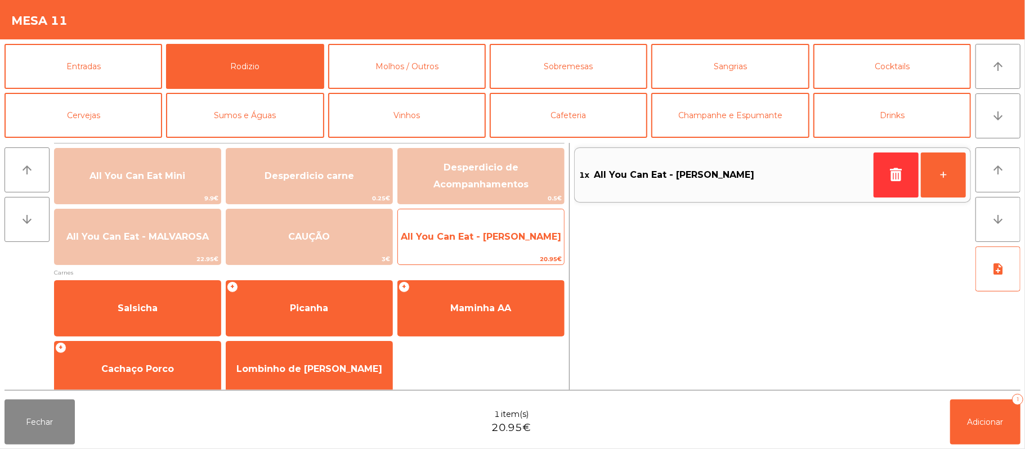
click at [470, 231] on span "All You Can Eat - [PERSON_NAME]" at bounding box center [481, 236] width 160 height 11
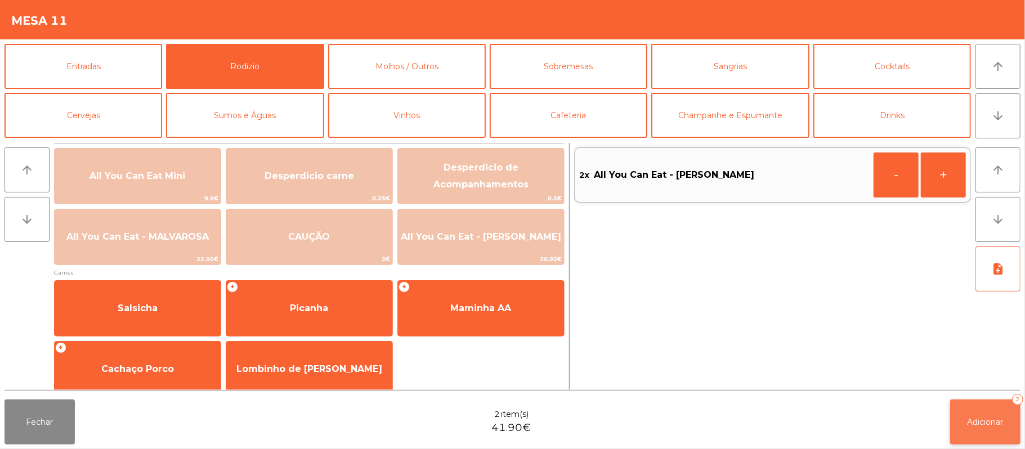
click at [978, 421] on span "Adicionar" at bounding box center [985, 422] width 36 height 10
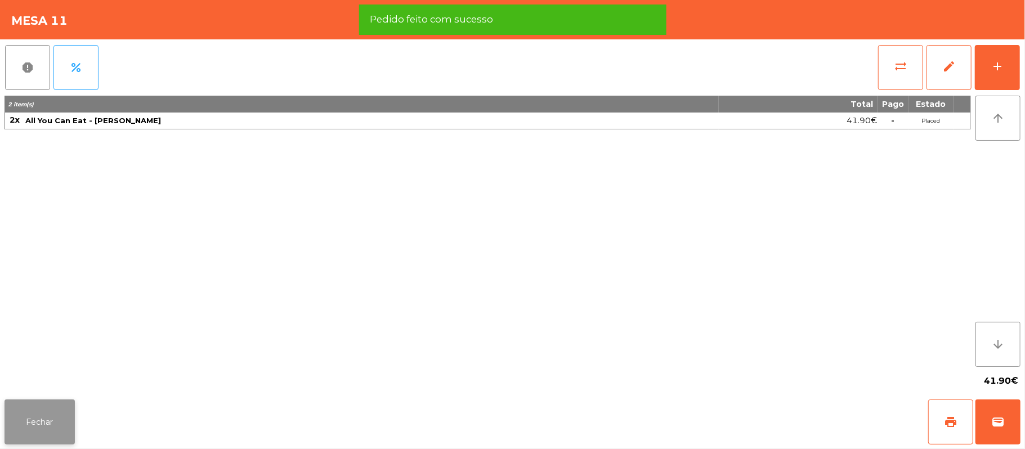
click at [53, 403] on button "Fechar" at bounding box center [40, 422] width 70 height 45
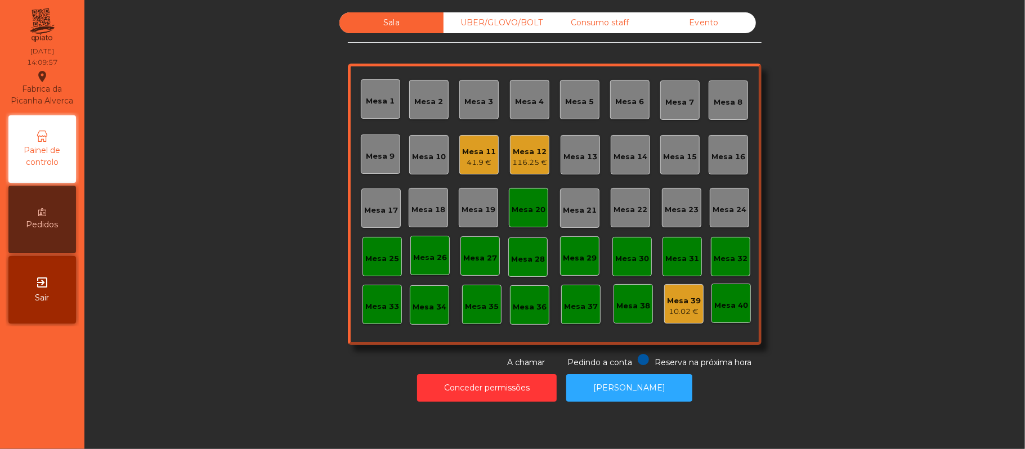
click at [518, 151] on div "Mesa 12" at bounding box center [529, 151] width 35 height 11
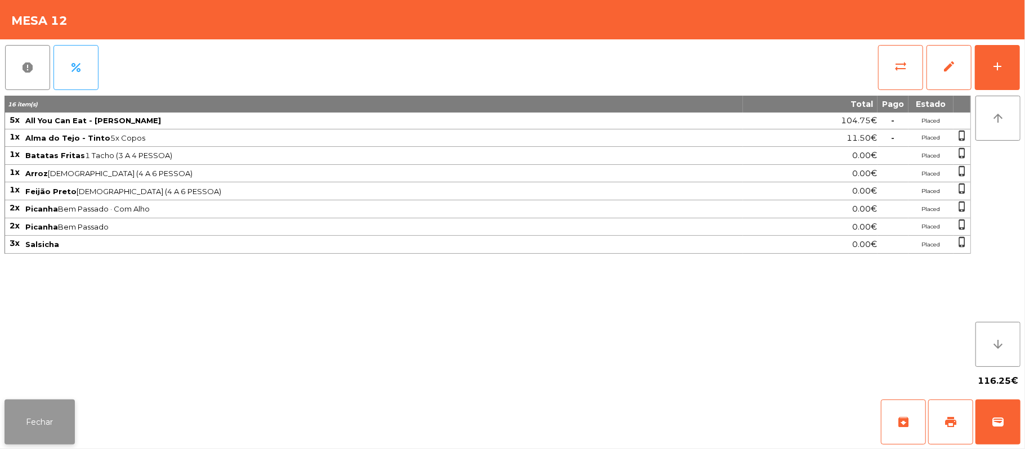
click at [32, 415] on button "Fechar" at bounding box center [40, 422] width 70 height 45
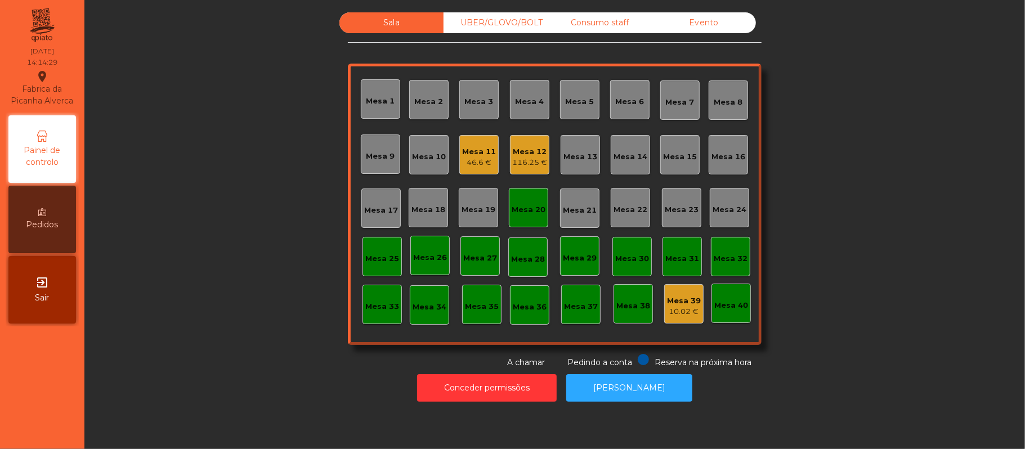
click at [527, 151] on div "Mesa 12" at bounding box center [529, 151] width 35 height 11
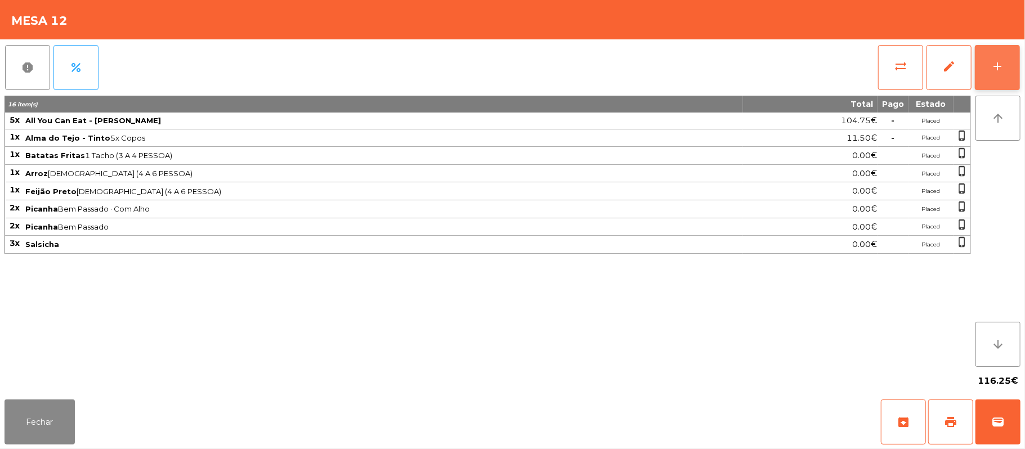
click at [987, 70] on button "add" at bounding box center [997, 67] width 45 height 45
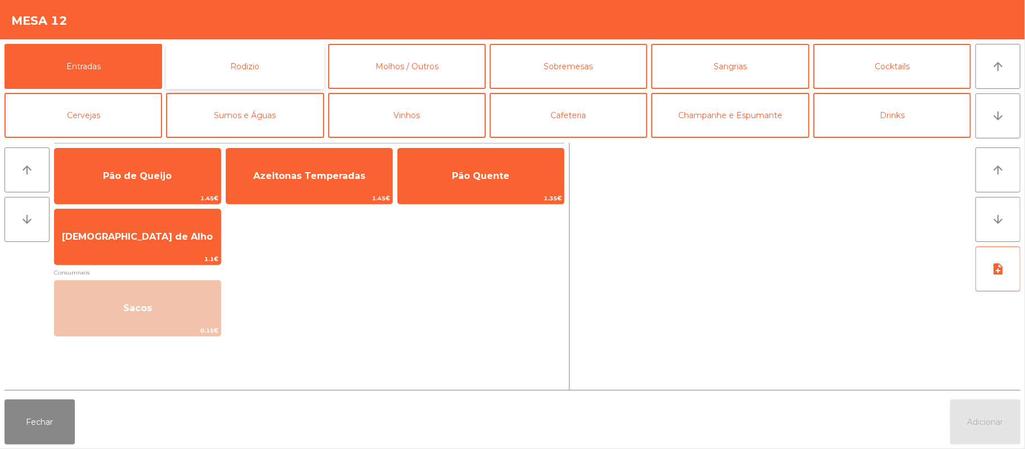
click at [227, 72] on button "Rodizio" at bounding box center [245, 66] width 158 height 45
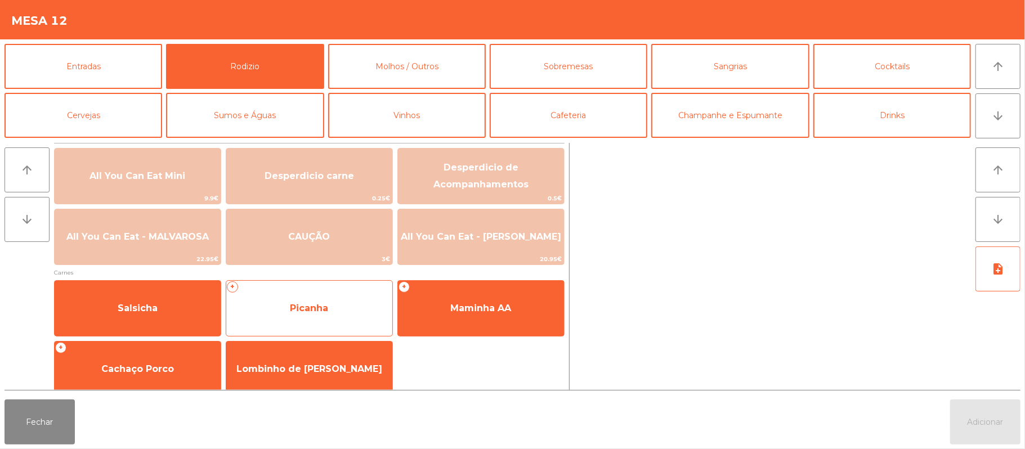
click at [285, 311] on span "Picanha" at bounding box center [309, 308] width 166 height 30
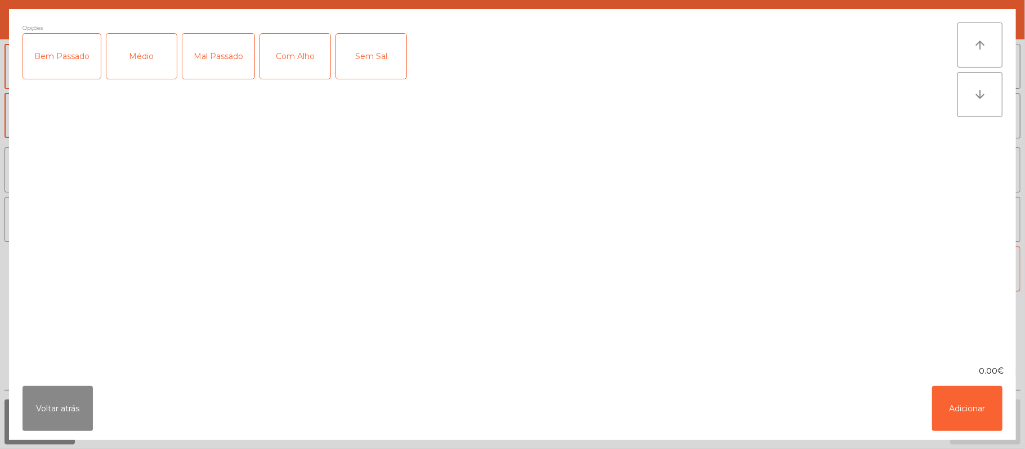
click at [140, 68] on div "Médio" at bounding box center [141, 56] width 70 height 45
click at [290, 52] on div "Com Alho" at bounding box center [295, 56] width 70 height 45
click at [983, 402] on button "Adicionar" at bounding box center [967, 408] width 70 height 45
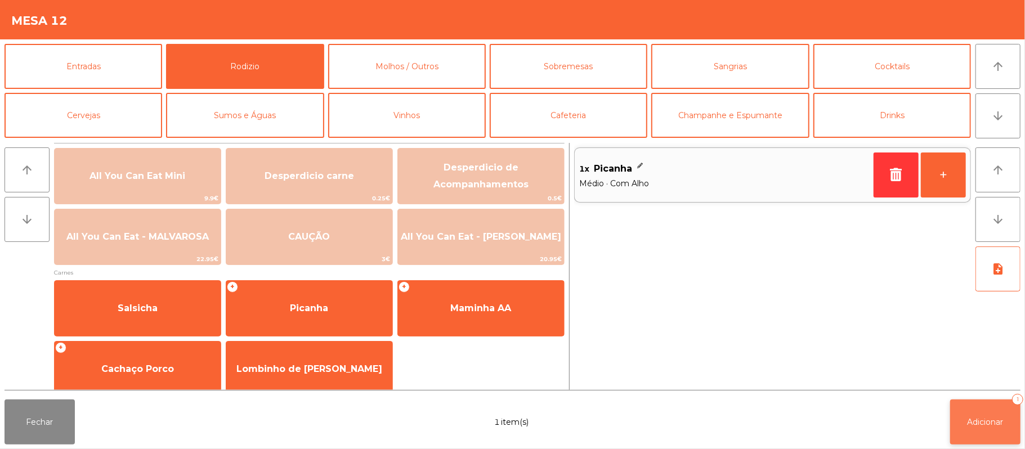
click at [988, 418] on span "Adicionar" at bounding box center [985, 422] width 36 height 10
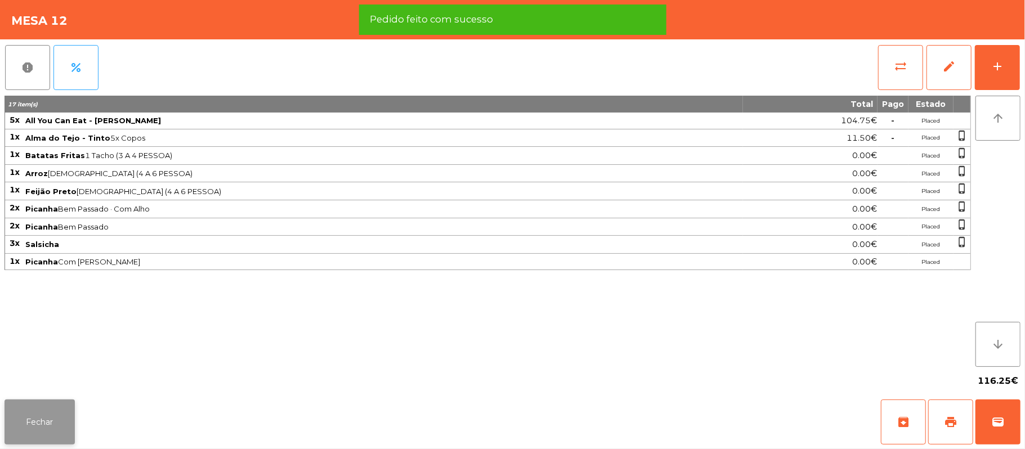
click at [38, 420] on button "Fechar" at bounding box center [40, 422] width 70 height 45
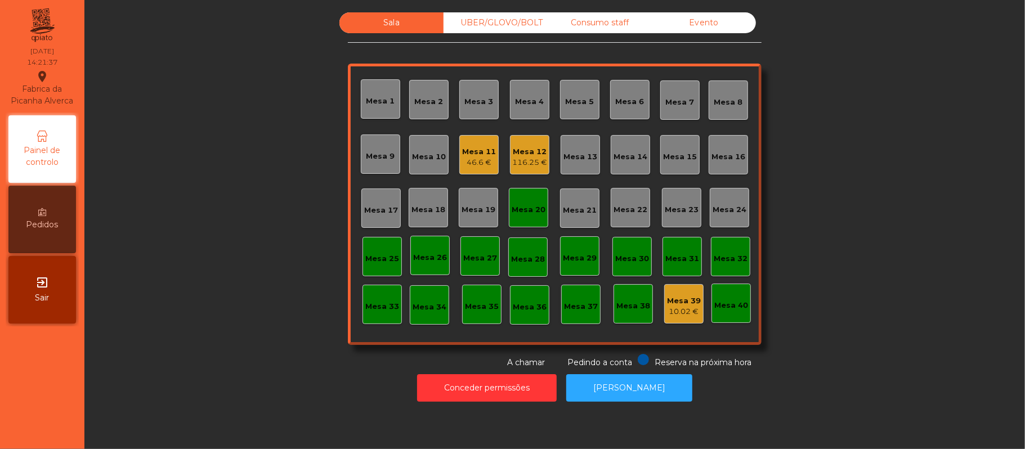
click at [521, 151] on div "Mesa 12" at bounding box center [529, 151] width 35 height 11
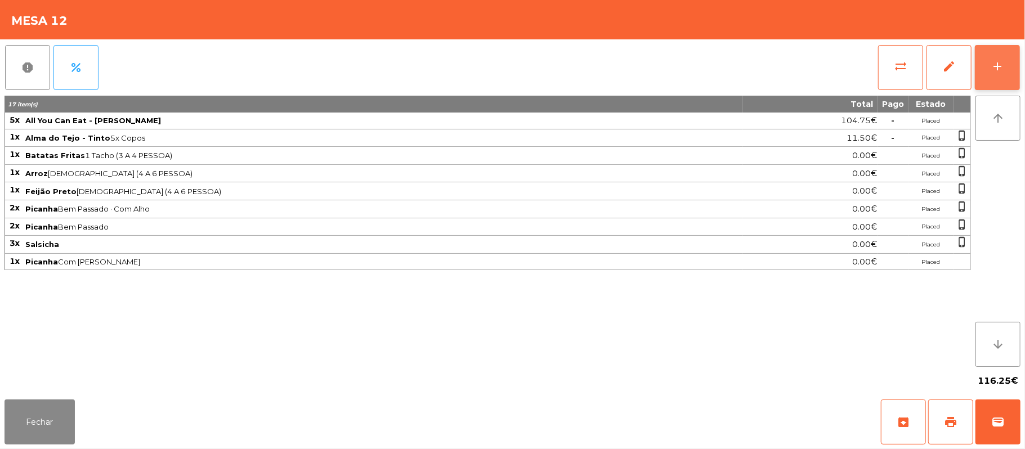
click at [991, 73] on button "add" at bounding box center [997, 67] width 45 height 45
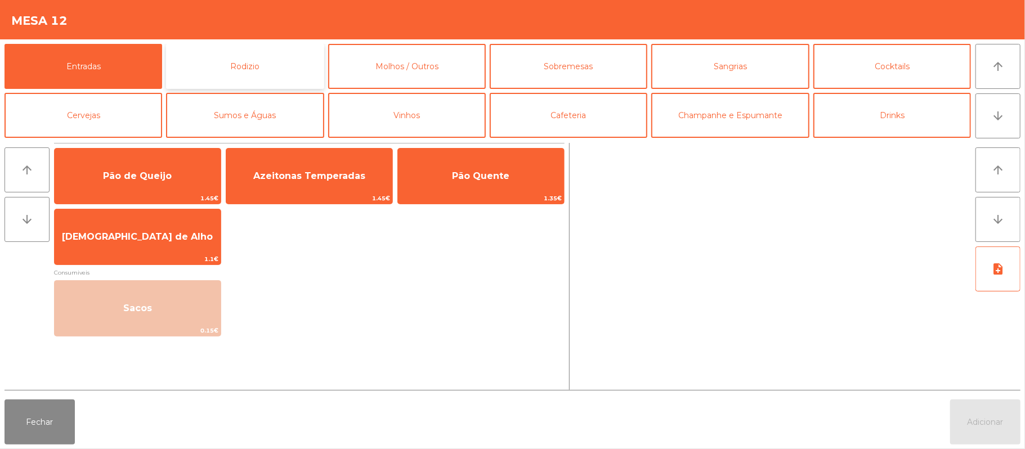
click at [259, 65] on button "Rodizio" at bounding box center [245, 66] width 158 height 45
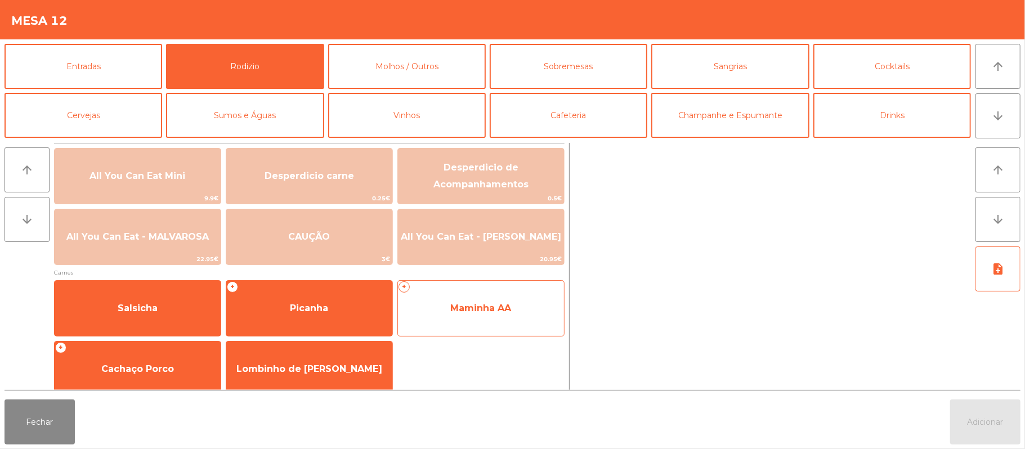
click at [441, 300] on span "Maminha AA" at bounding box center [481, 308] width 166 height 30
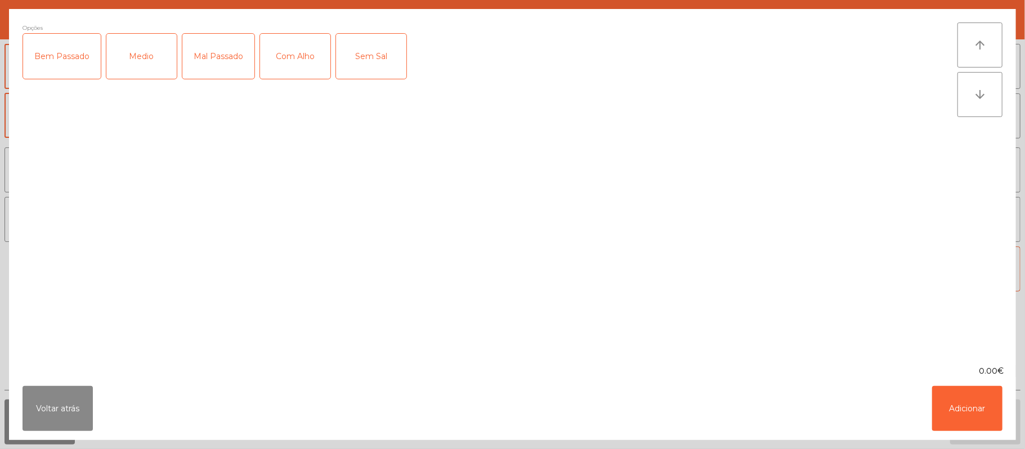
click at [64, 69] on div "Bem Passado" at bounding box center [62, 56] width 78 height 45
click at [961, 403] on button "Adicionar" at bounding box center [967, 408] width 70 height 45
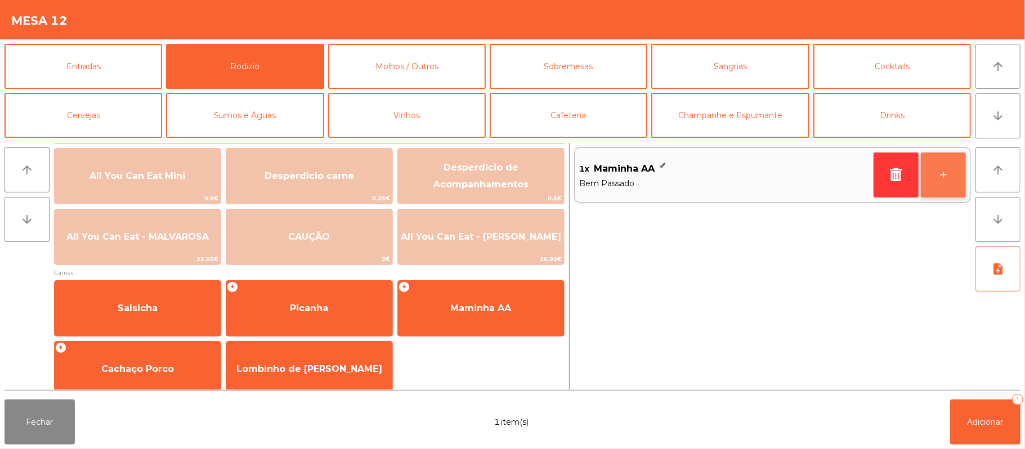
click at [941, 178] on button "+" at bounding box center [943, 175] width 45 height 45
click at [945, 181] on button "+" at bounding box center [943, 175] width 45 height 45
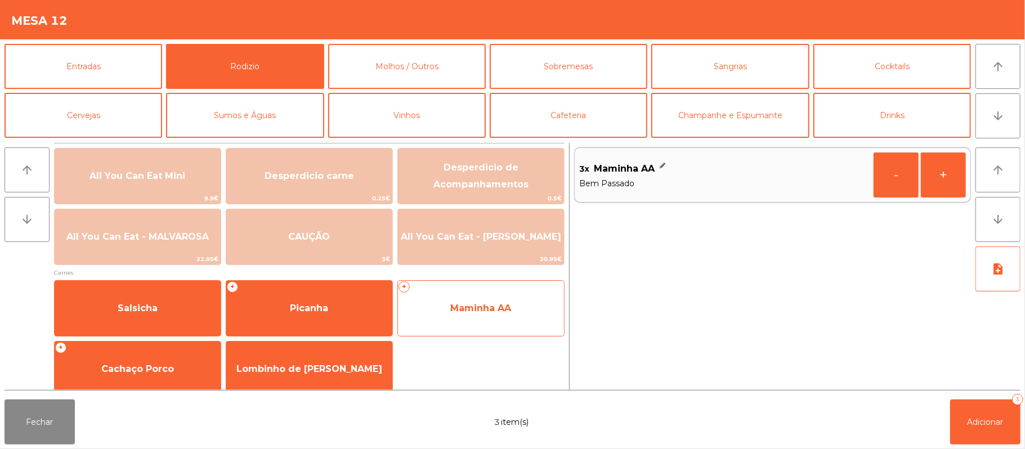
click at [494, 303] on span "Maminha AA" at bounding box center [480, 308] width 61 height 11
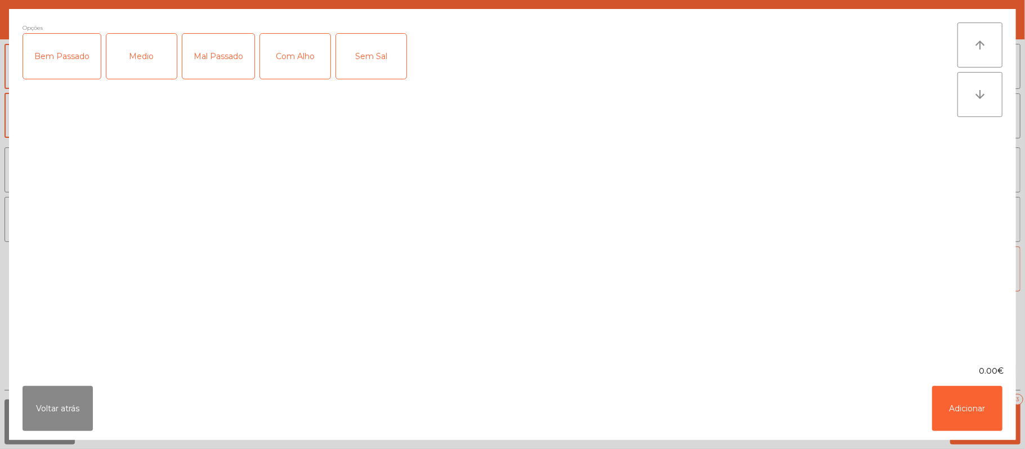
click at [60, 70] on div "Bem Passado" at bounding box center [62, 56] width 78 height 45
click at [291, 64] on div "Com Alho" at bounding box center [295, 56] width 70 height 45
click at [968, 410] on button "Adicionar" at bounding box center [967, 408] width 70 height 45
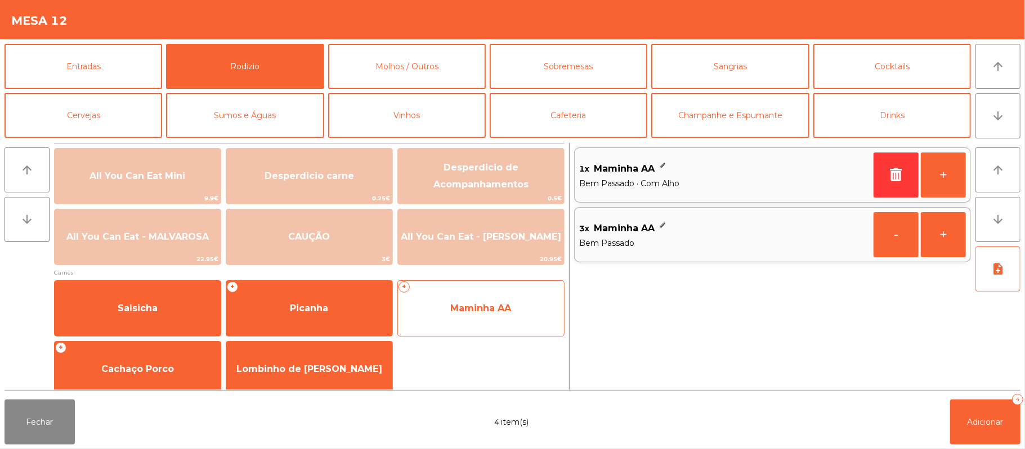
click at [467, 311] on span "Maminha AA" at bounding box center [480, 308] width 61 height 11
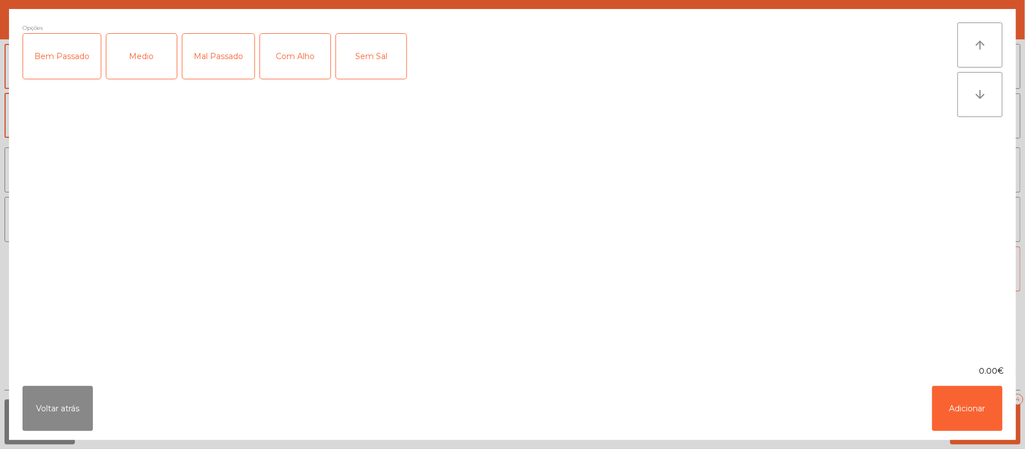
click at [143, 53] on div "Medio" at bounding box center [141, 56] width 70 height 45
click at [291, 52] on div "Com Alho" at bounding box center [295, 56] width 70 height 45
click at [989, 411] on button "Adicionar" at bounding box center [967, 408] width 70 height 45
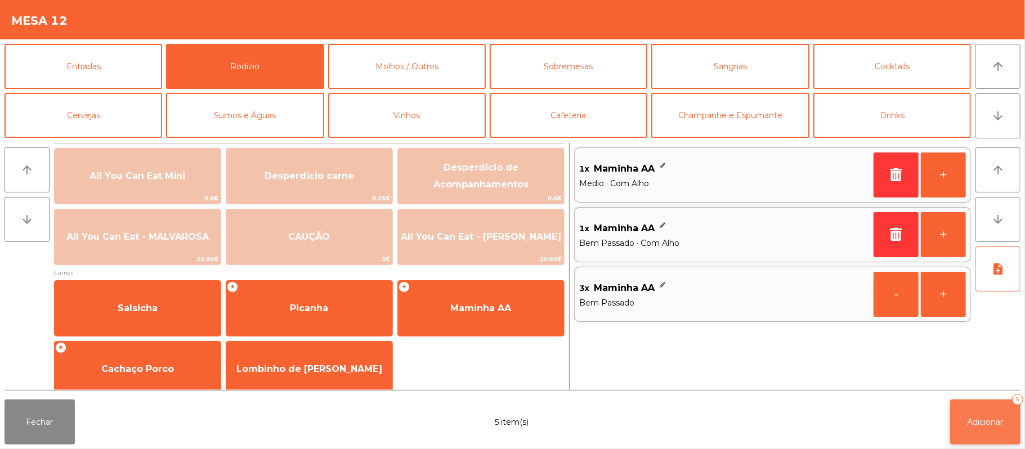
click at [971, 421] on span "Adicionar" at bounding box center [985, 422] width 36 height 10
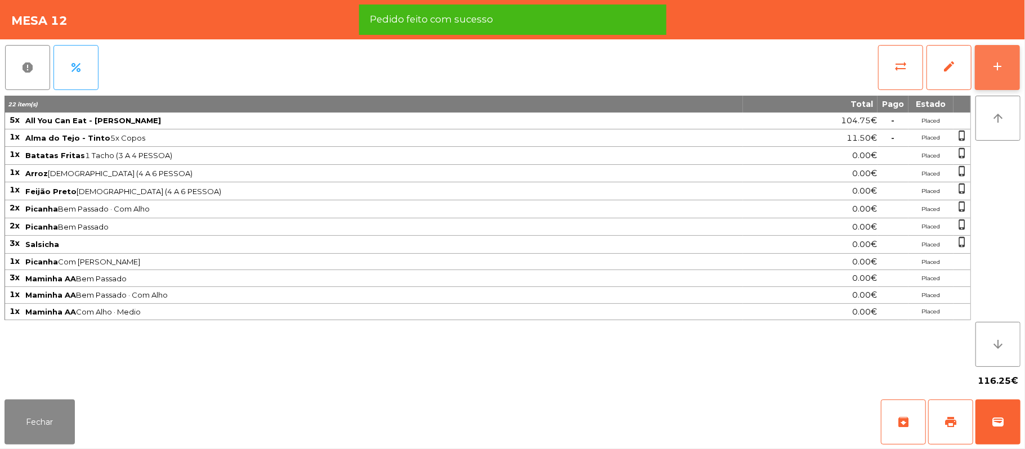
click at [995, 48] on button "add" at bounding box center [997, 67] width 45 height 45
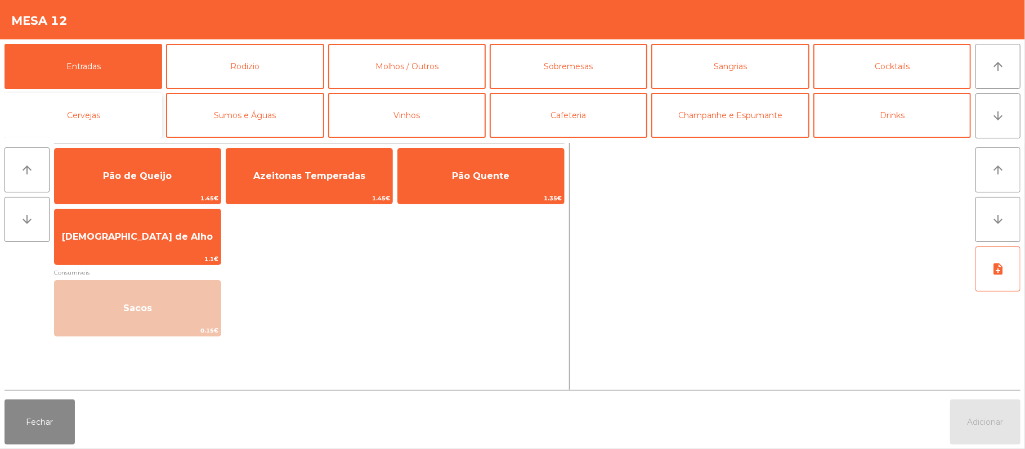
click at [106, 119] on button "Cervejas" at bounding box center [84, 115] width 158 height 45
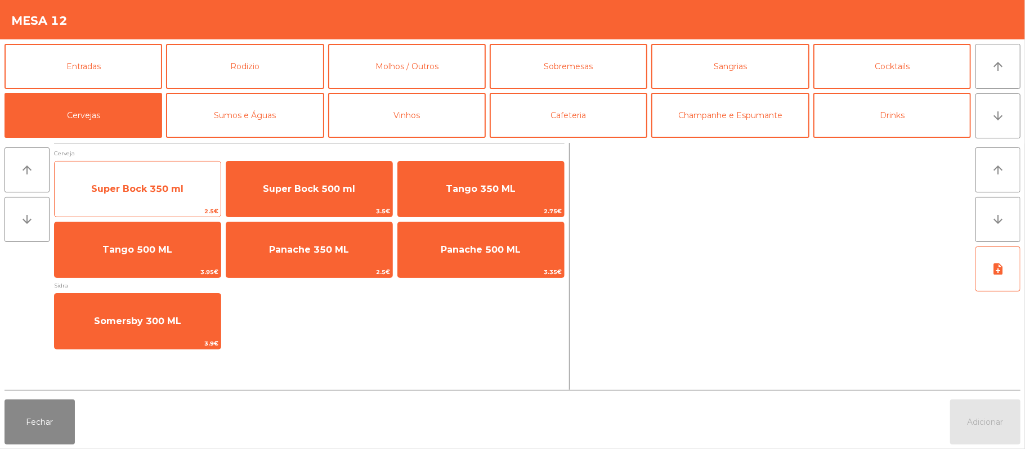
click at [136, 174] on span "Super Bock 350 ml" at bounding box center [138, 189] width 166 height 30
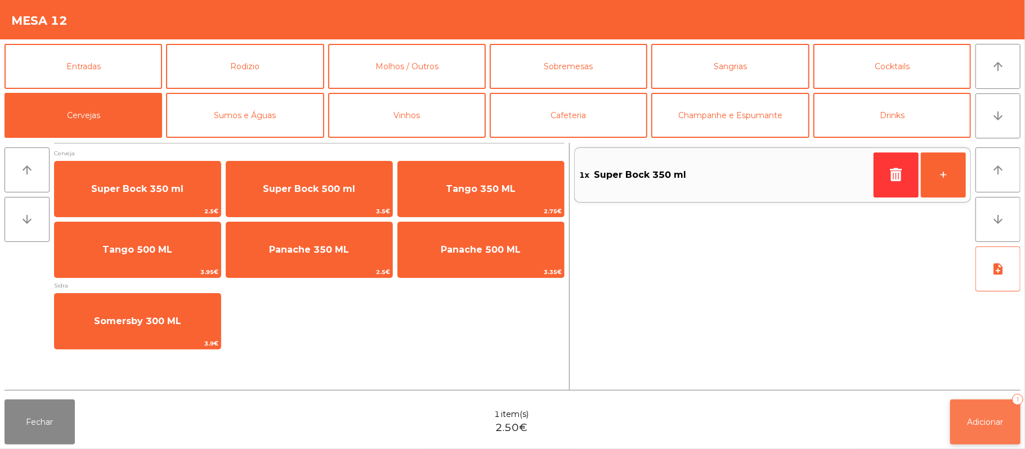
click at [985, 429] on button "Adicionar 1" at bounding box center [985, 422] width 70 height 45
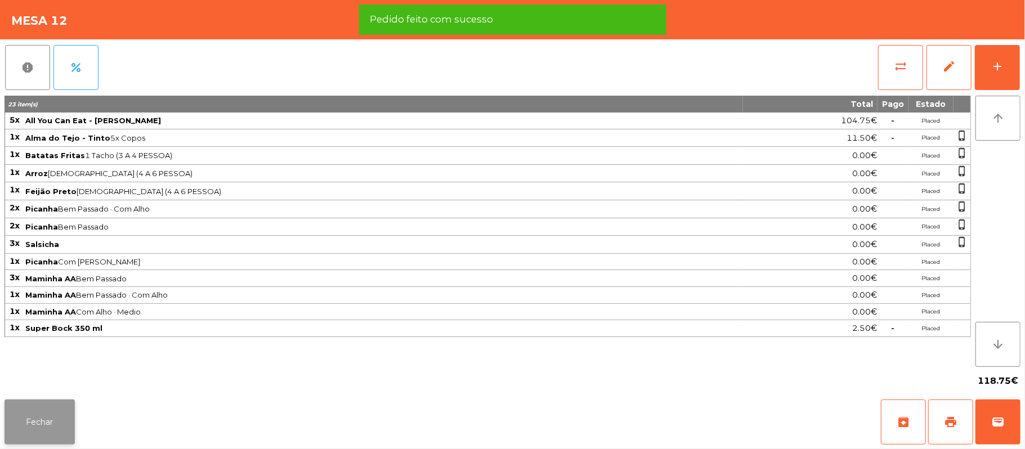
click at [37, 432] on button "Fechar" at bounding box center [40, 422] width 70 height 45
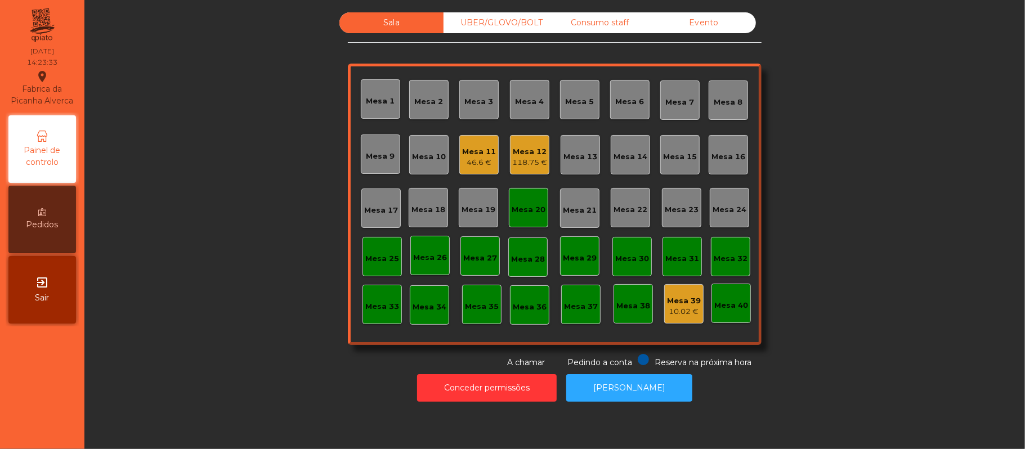
click at [530, 161] on div "118.75 €" at bounding box center [529, 162] width 35 height 11
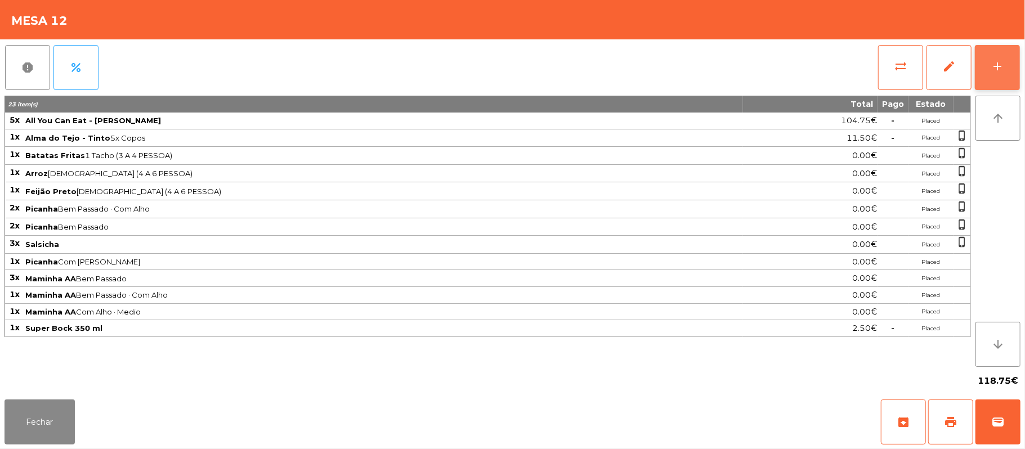
click at [988, 59] on button "add" at bounding box center [997, 67] width 45 height 45
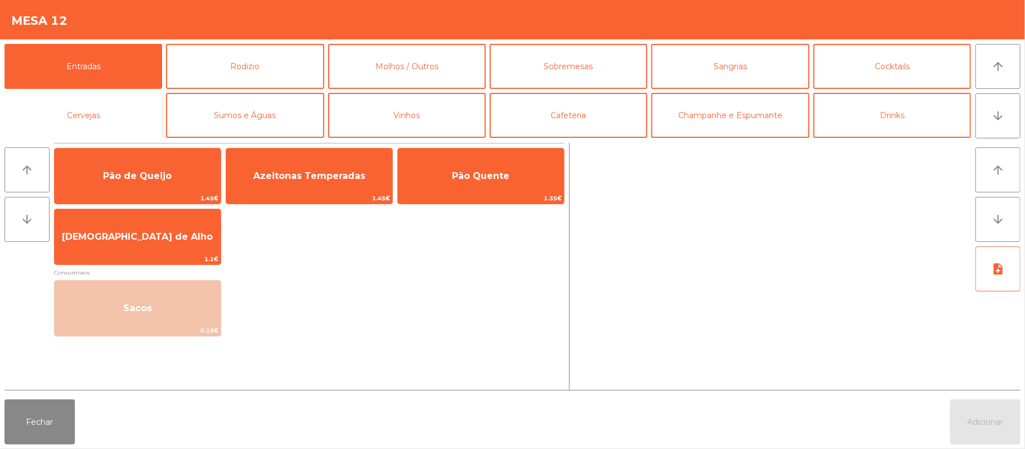
click at [64, 127] on button "Cervejas" at bounding box center [84, 115] width 158 height 45
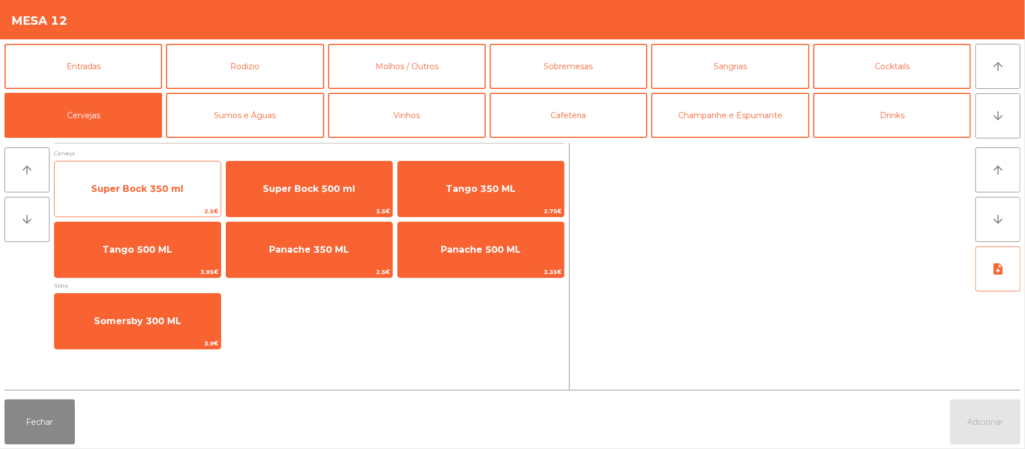
click at [138, 186] on span "Super Bock 350 ml" at bounding box center [137, 188] width 92 height 11
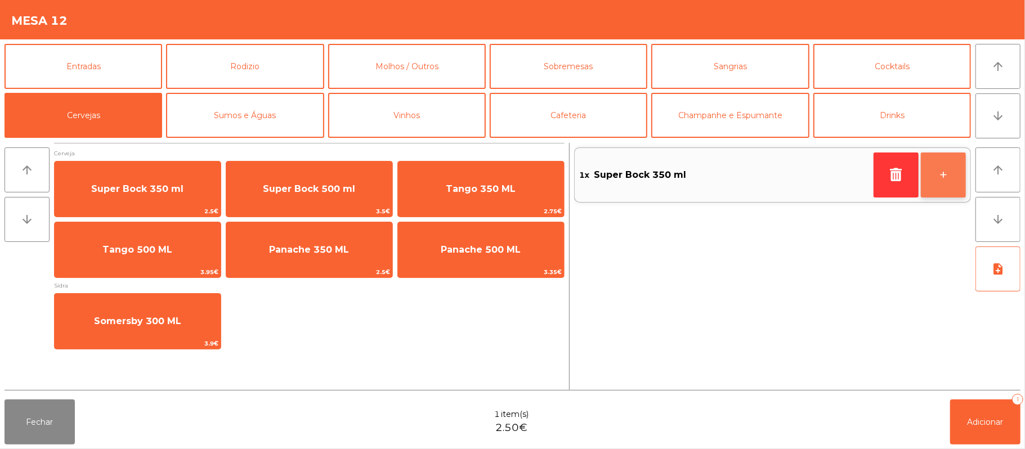
click at [953, 183] on button "+" at bounding box center [943, 175] width 45 height 45
click at [944, 181] on button "+" at bounding box center [943, 175] width 45 height 45
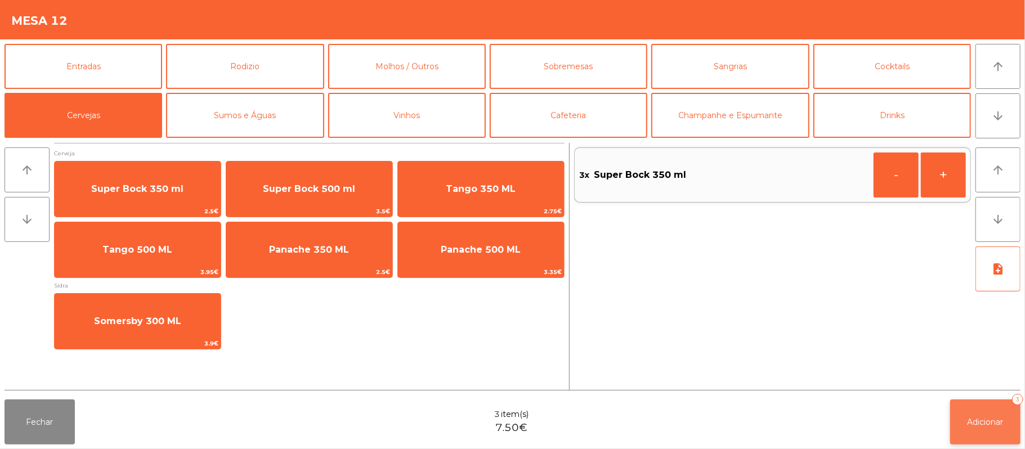
click at [979, 439] on button "Adicionar 3" at bounding box center [985, 422] width 70 height 45
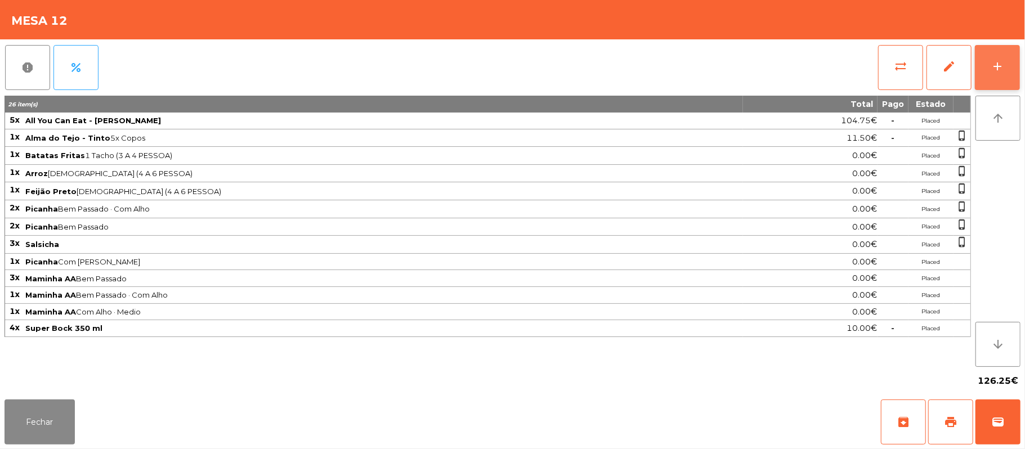
click at [997, 75] on button "add" at bounding box center [997, 67] width 45 height 45
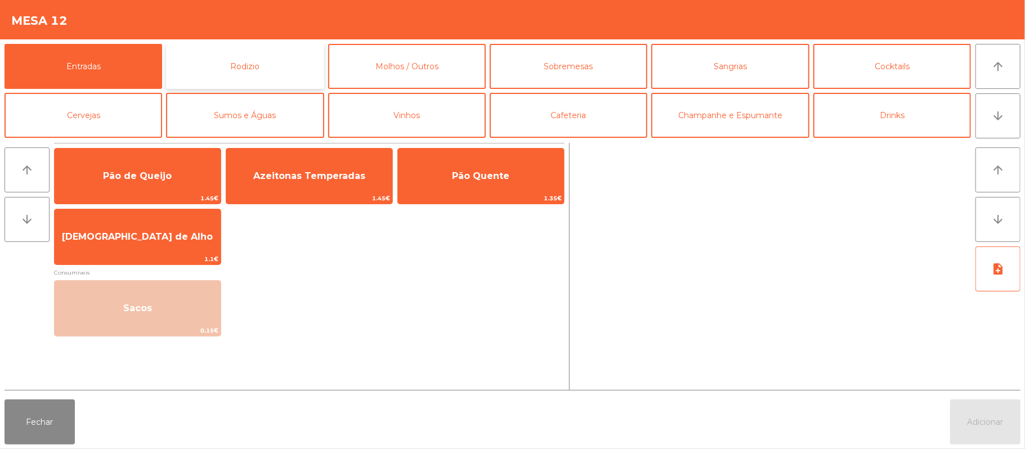
click at [281, 61] on button "Rodizio" at bounding box center [245, 66] width 158 height 45
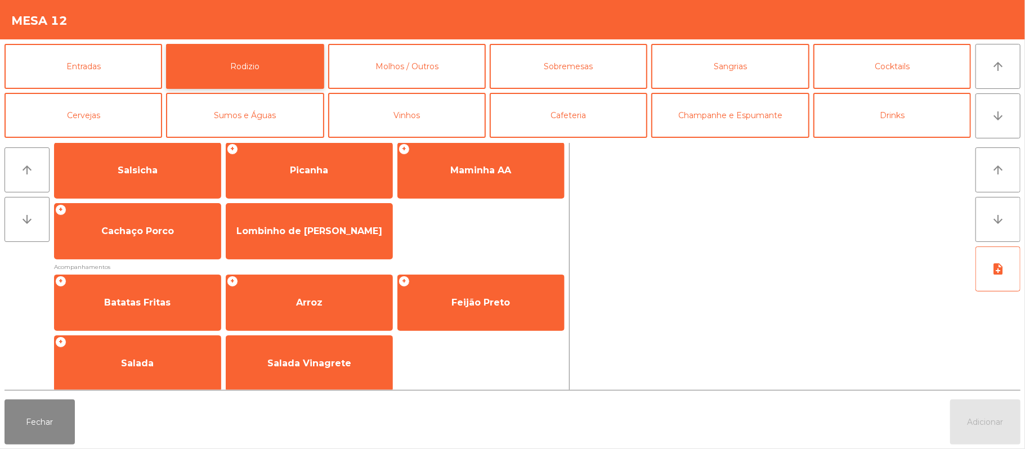
scroll to position [144, 0]
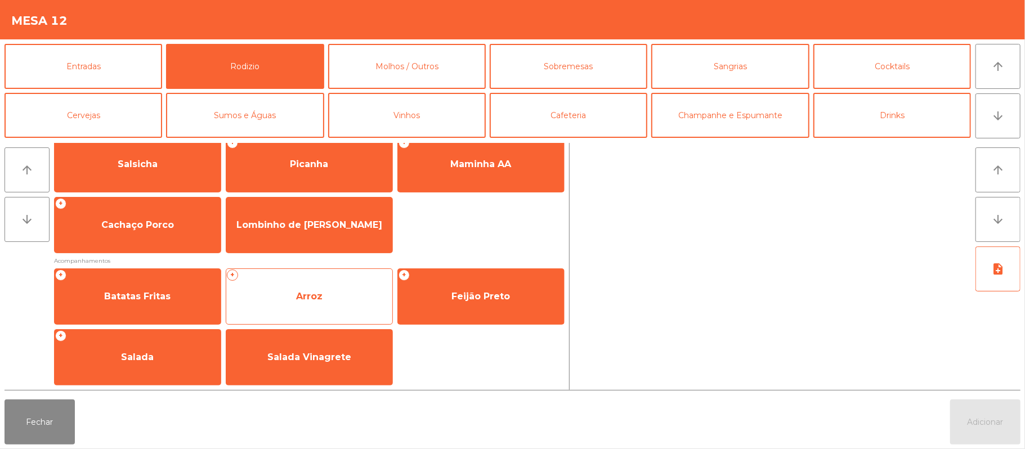
click at [295, 295] on span "Arroz" at bounding box center [309, 296] width 166 height 30
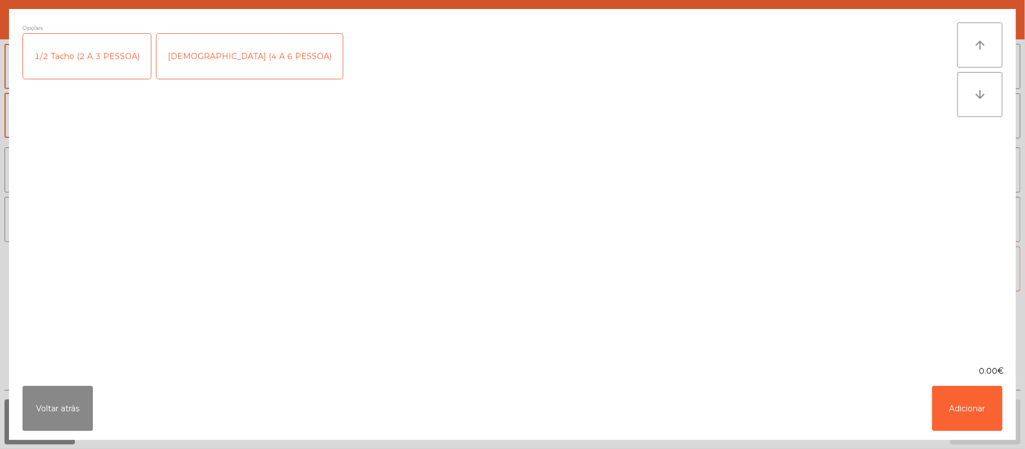
click at [194, 57] on div "[DEMOGRAPHIC_DATA] (4 A 6 PESSOA)" at bounding box center [249, 56] width 186 height 45
click at [971, 403] on button "Adicionar" at bounding box center [967, 408] width 70 height 45
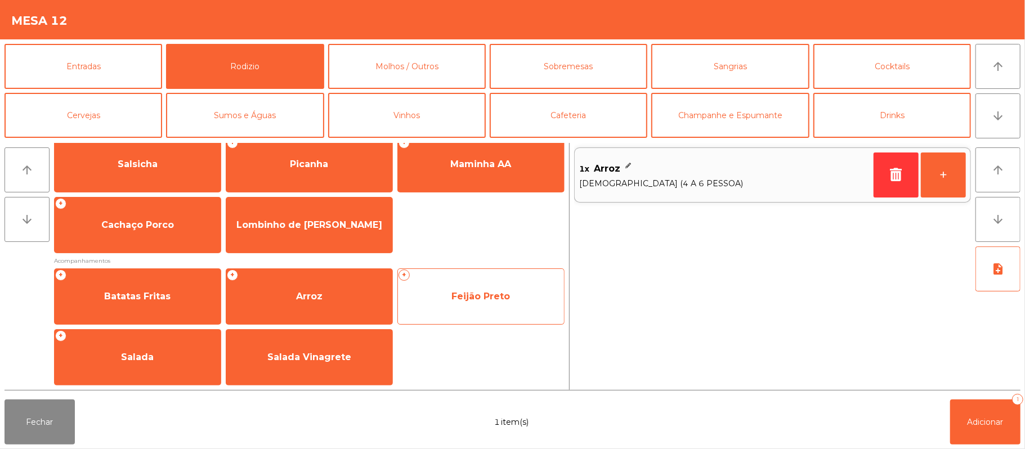
click at [468, 306] on span "Feijão Preto" at bounding box center [481, 296] width 166 height 30
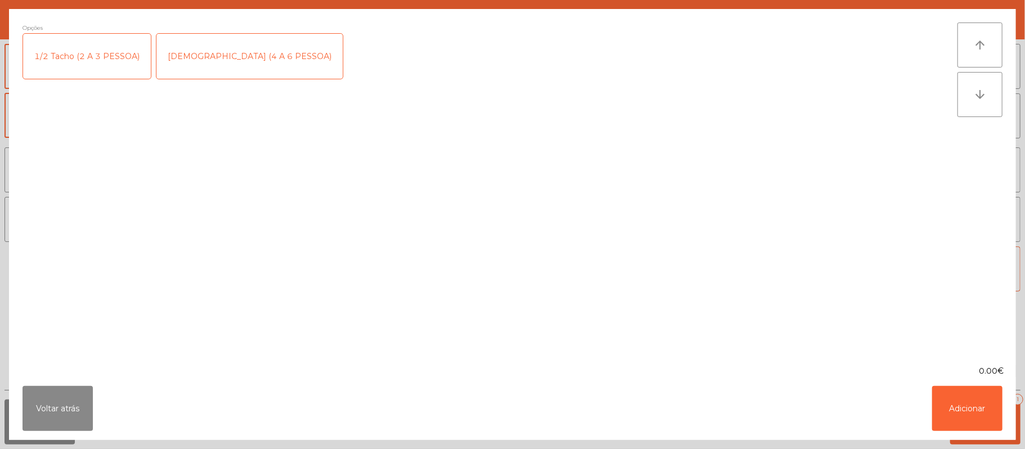
click at [212, 65] on div "[DEMOGRAPHIC_DATA] (4 A 6 PESSOA)" at bounding box center [249, 56] width 186 height 45
click at [963, 408] on button "Adicionar" at bounding box center [967, 408] width 70 height 45
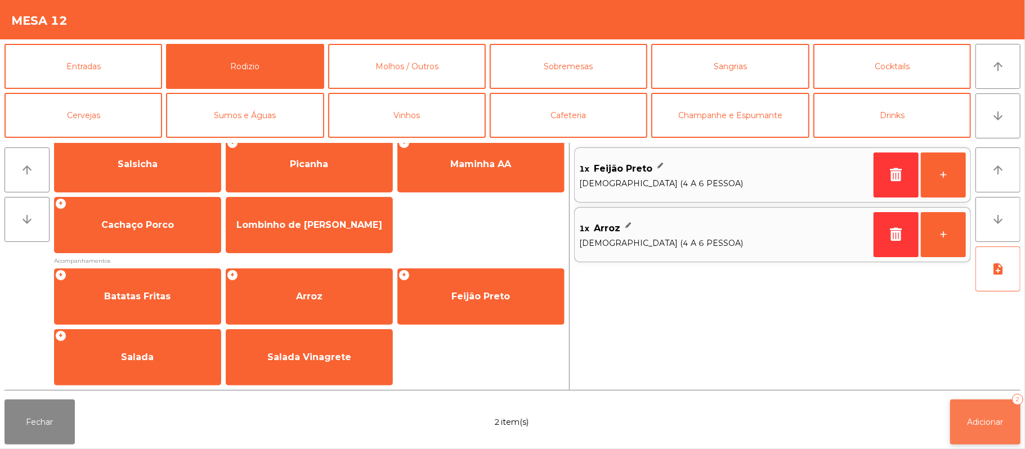
click at [983, 421] on span "Adicionar" at bounding box center [985, 422] width 36 height 10
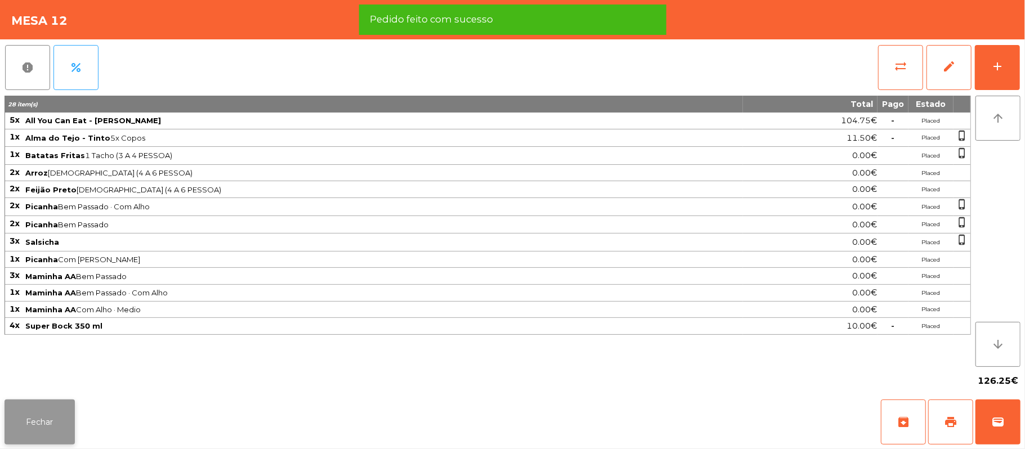
click at [37, 438] on button "Fechar" at bounding box center [40, 422] width 70 height 45
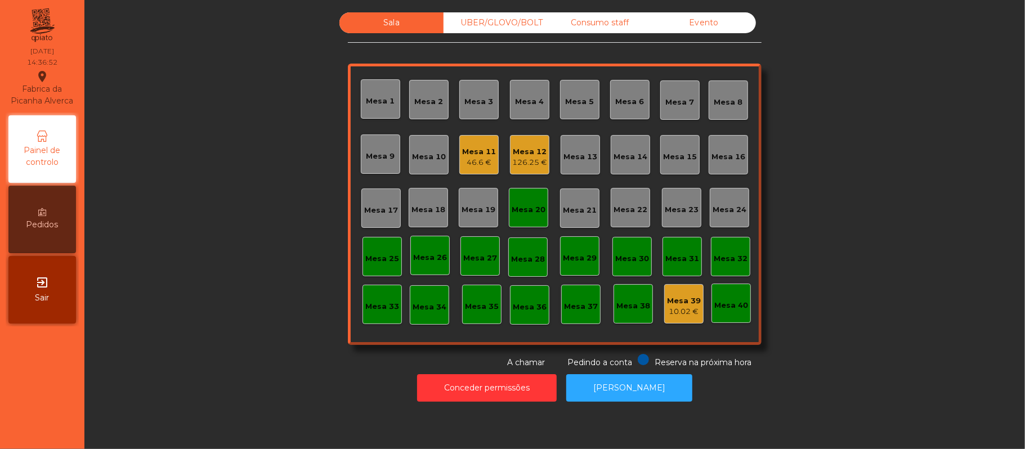
click at [524, 214] on div "Mesa 20" at bounding box center [529, 209] width 34 height 11
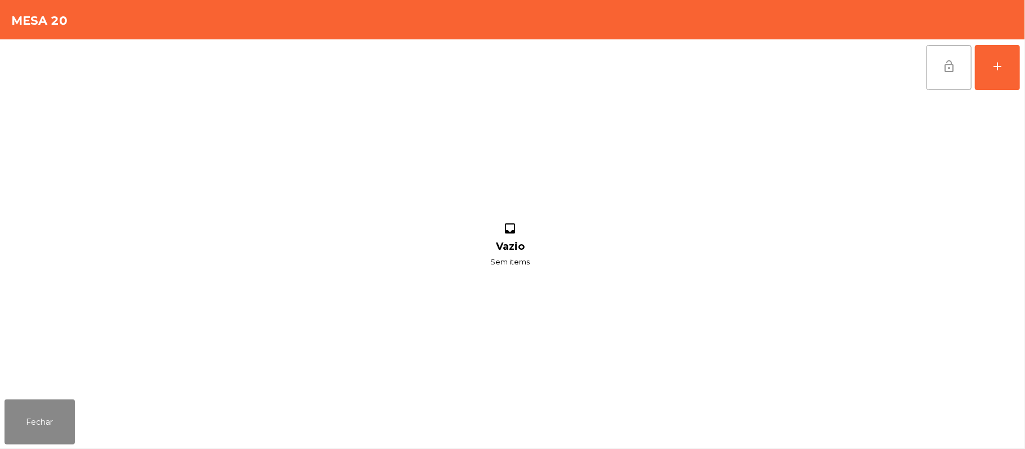
click at [954, 77] on button "lock_open" at bounding box center [948, 67] width 45 height 45
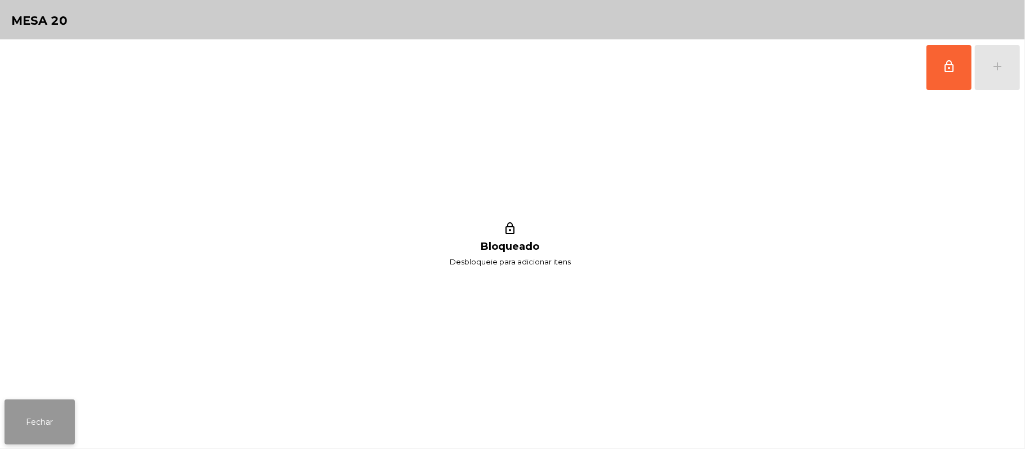
click at [28, 410] on button "Fechar" at bounding box center [40, 422] width 70 height 45
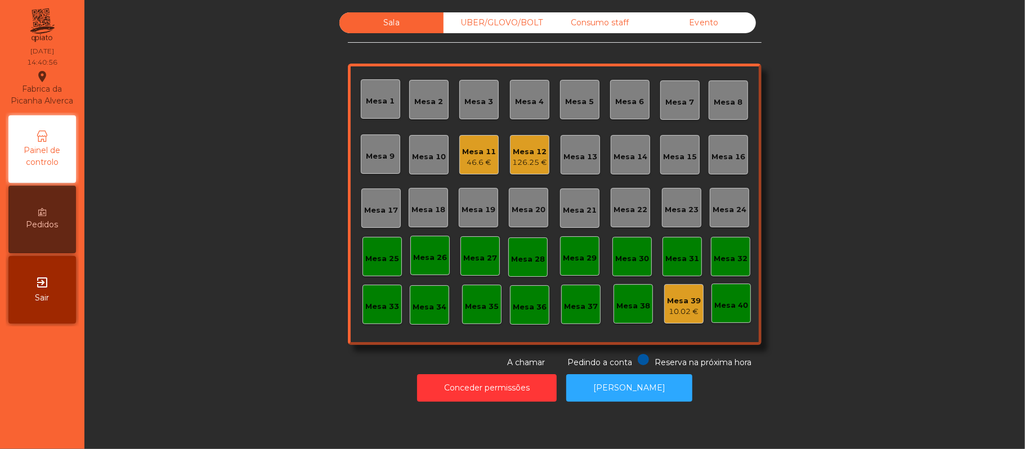
click at [536, 165] on div "126.25 €" at bounding box center [529, 162] width 35 height 11
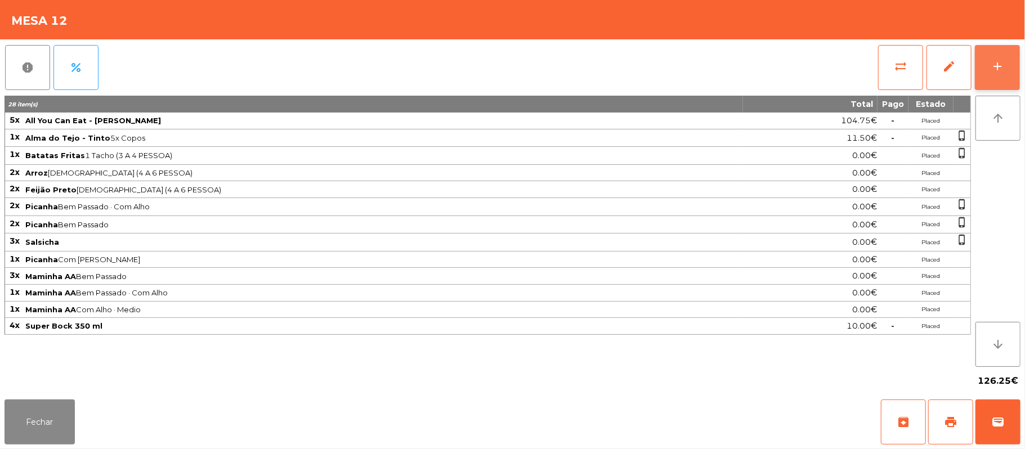
click at [989, 61] on button "add" at bounding box center [997, 67] width 45 height 45
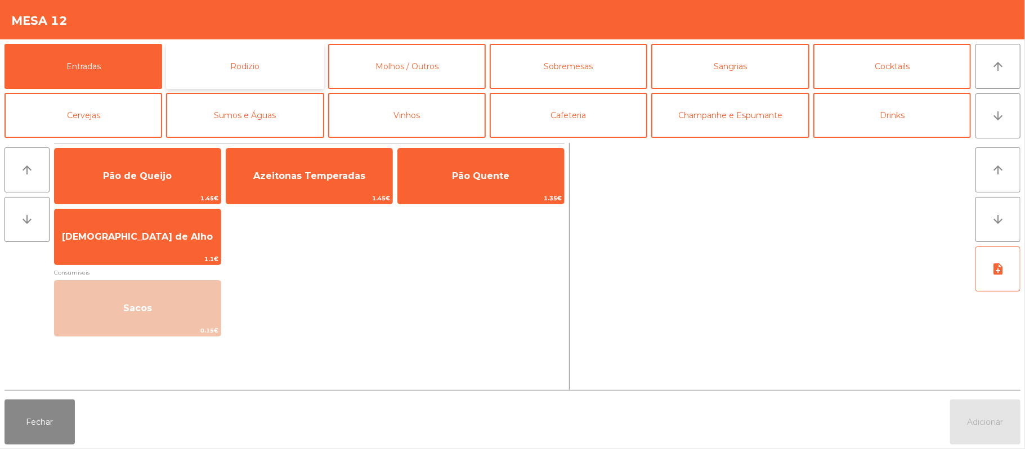
click at [268, 59] on button "Rodizio" at bounding box center [245, 66] width 158 height 45
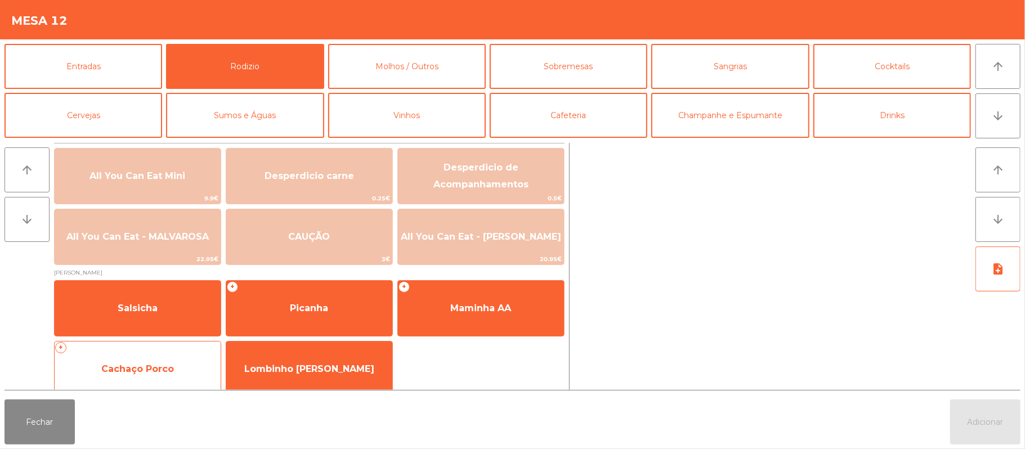
click at [172, 370] on span "Cachaço Porco" at bounding box center [137, 369] width 73 height 11
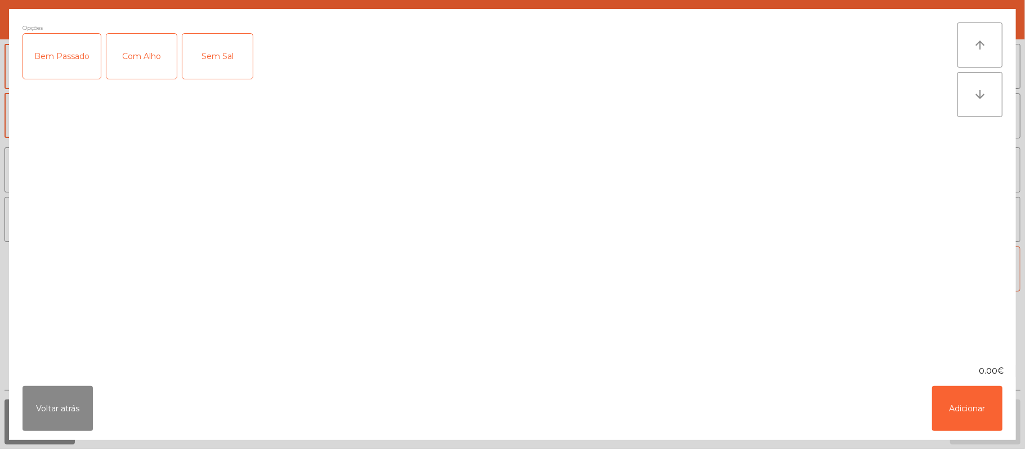
click at [45, 57] on div "Bem Passado" at bounding box center [62, 56] width 78 height 45
click at [133, 61] on div "Com Alho" at bounding box center [141, 56] width 70 height 45
click at [965, 403] on button "Adicionar" at bounding box center [967, 408] width 70 height 45
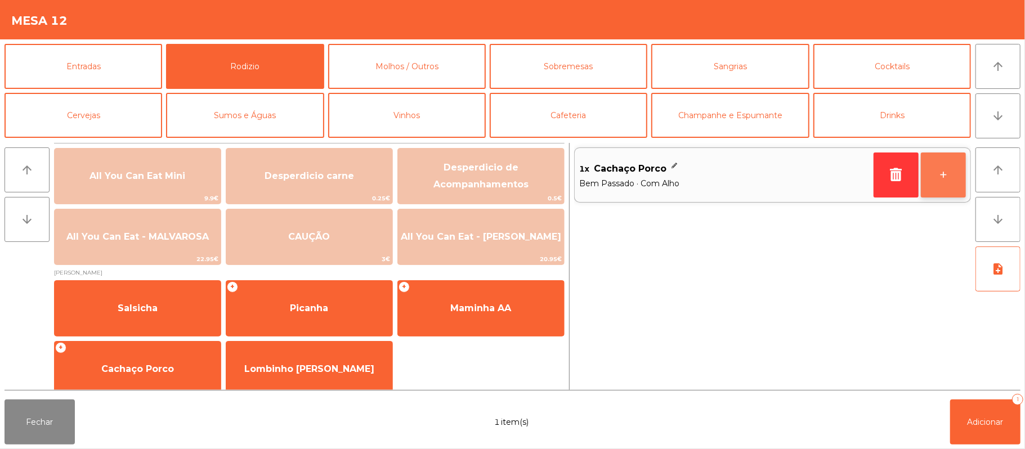
click at [940, 187] on button "+" at bounding box center [943, 175] width 45 height 45
click at [939, 181] on button "+" at bounding box center [943, 175] width 45 height 45
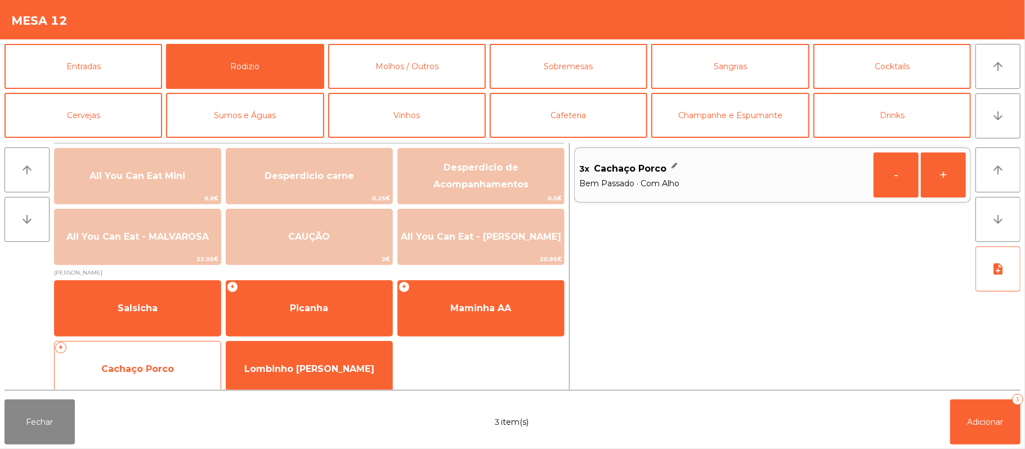
click at [154, 367] on span "Cachaço Porco" at bounding box center [137, 369] width 73 height 11
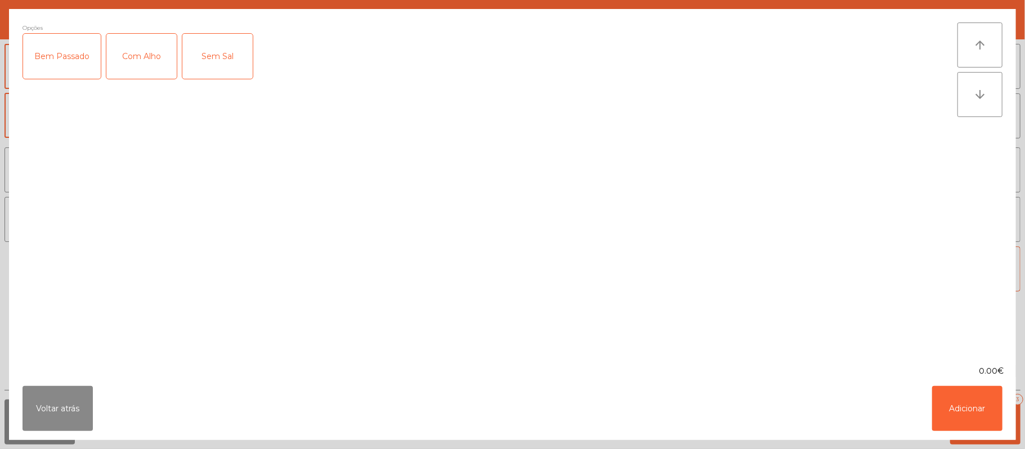
click at [79, 50] on div "Bem Passado" at bounding box center [62, 56] width 78 height 45
click at [989, 416] on button "Adicionar" at bounding box center [967, 408] width 70 height 45
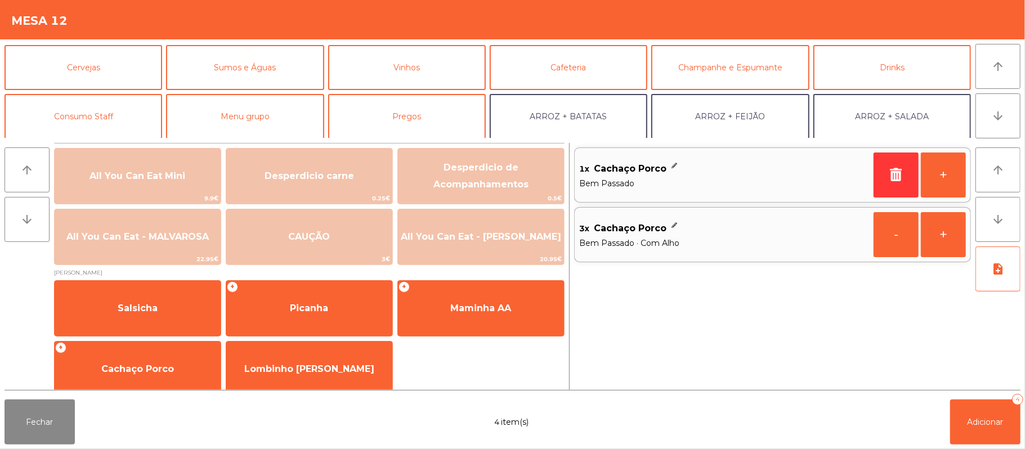
scroll to position [55, 0]
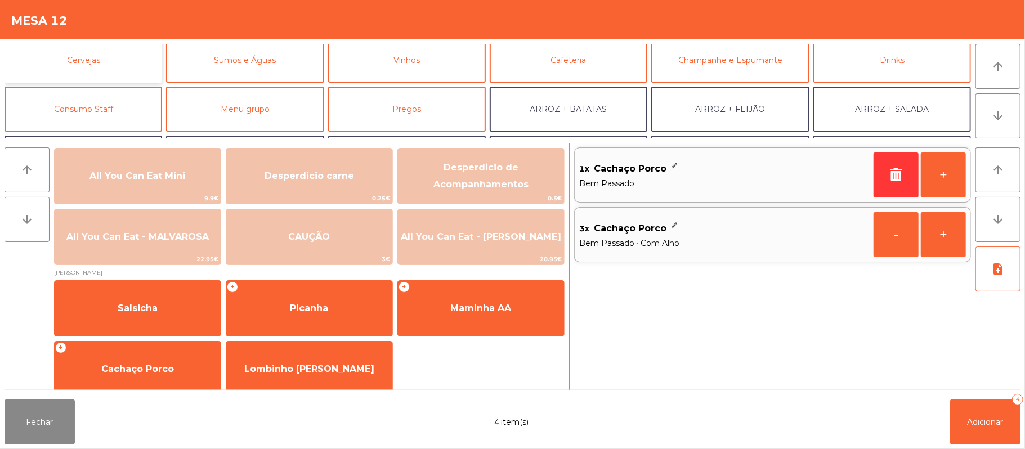
click at [110, 68] on button "Cervejas" at bounding box center [84, 60] width 158 height 45
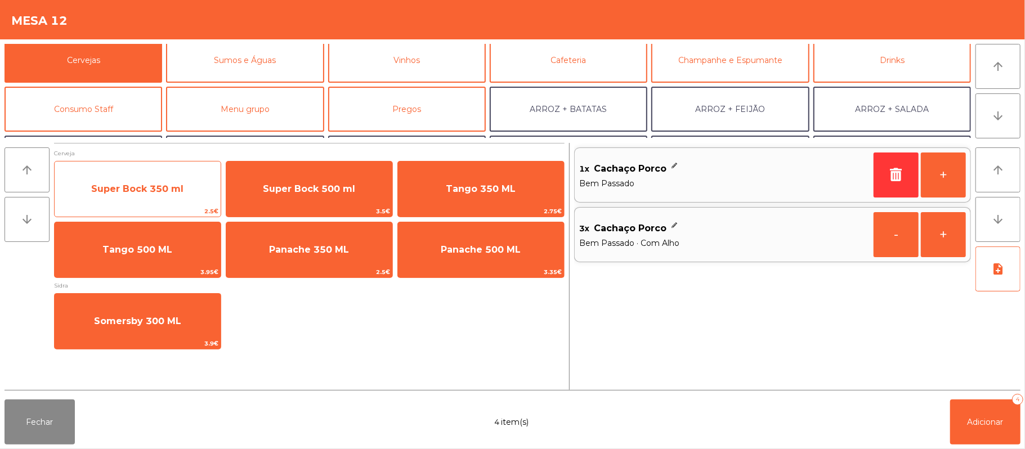
click at [181, 189] on span "Super Bock 350 ml" at bounding box center [137, 188] width 92 height 11
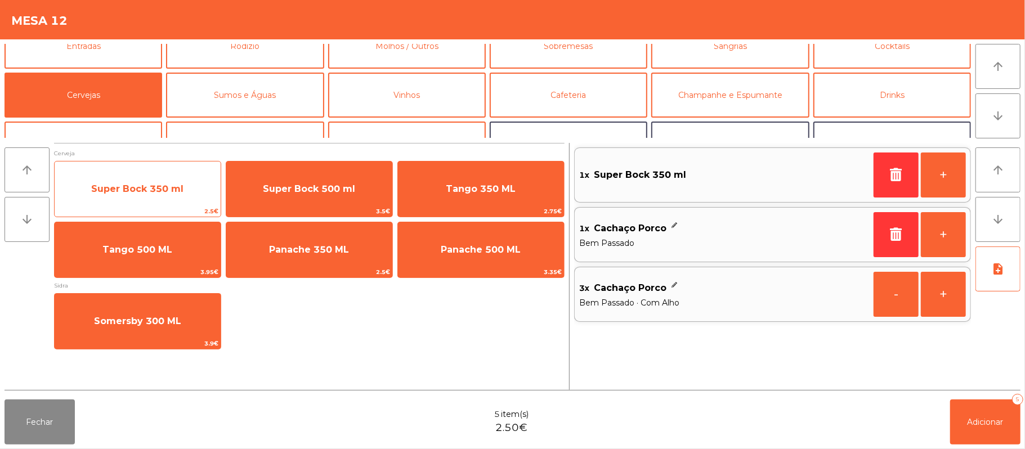
scroll to position [5, 0]
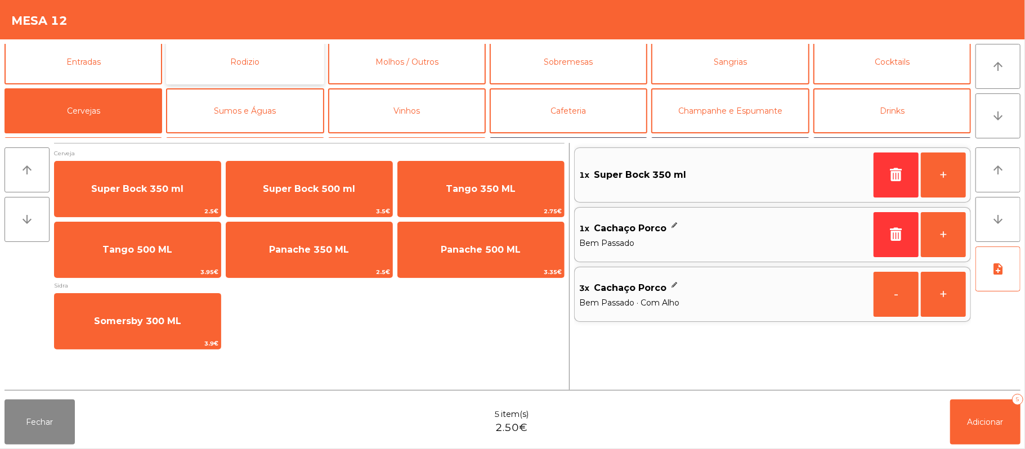
click at [226, 60] on button "Rodizio" at bounding box center [245, 61] width 158 height 45
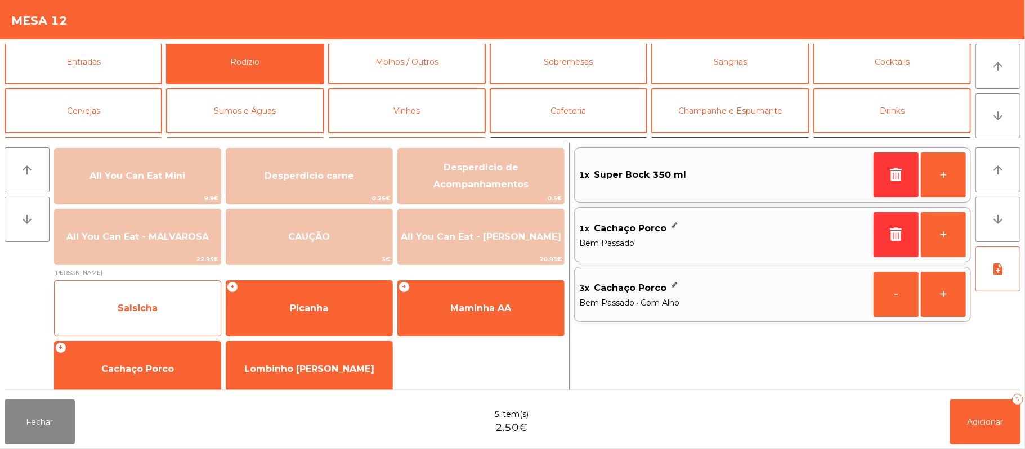
click at [136, 289] on div "Salsicha" at bounding box center [137, 308] width 167 height 56
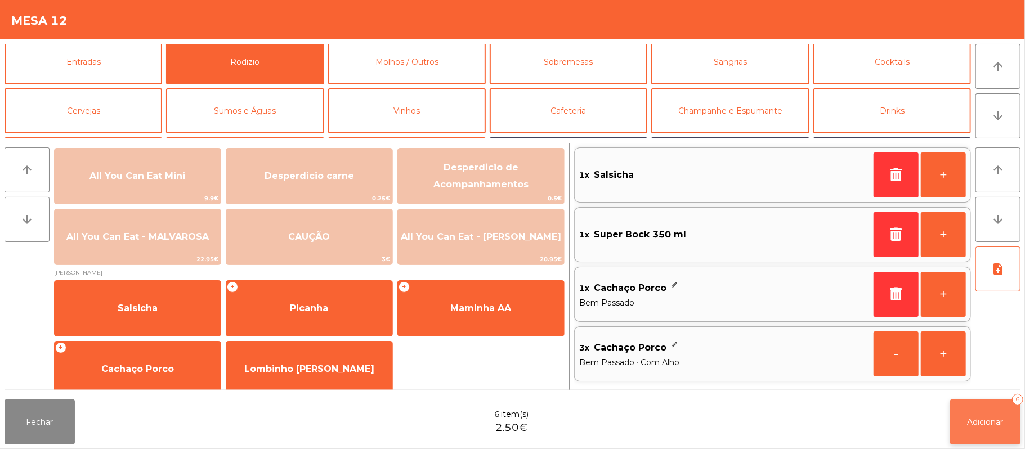
click at [984, 424] on span "Adicionar" at bounding box center [985, 422] width 36 height 10
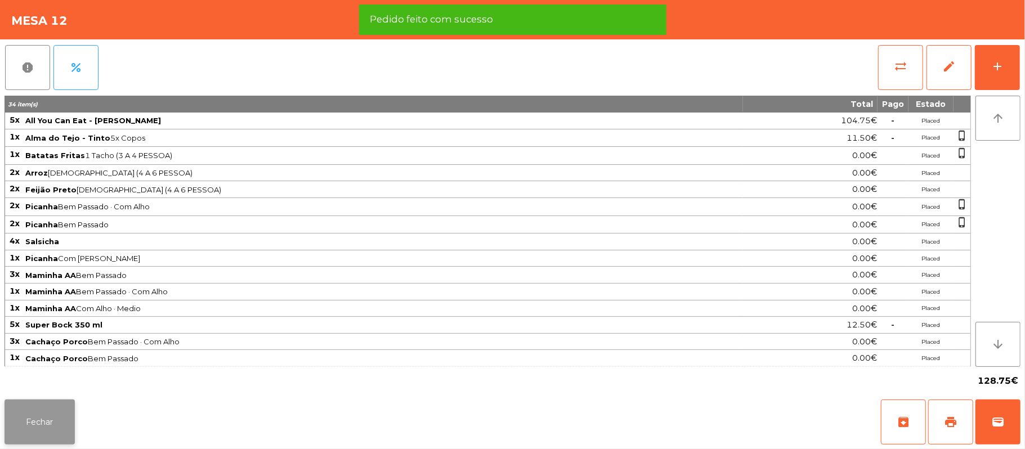
click at [38, 412] on button "Fechar" at bounding box center [40, 422] width 70 height 45
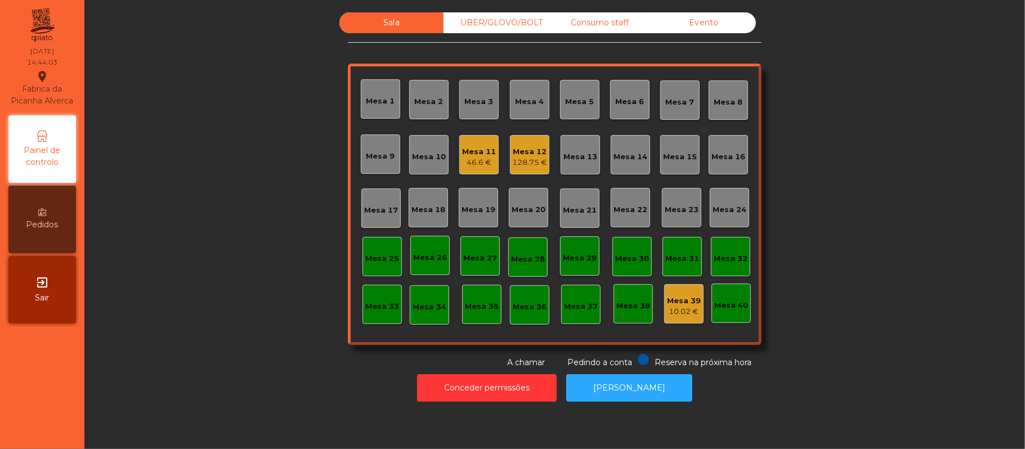
click at [467, 163] on div "46.6 €" at bounding box center [479, 162] width 34 height 11
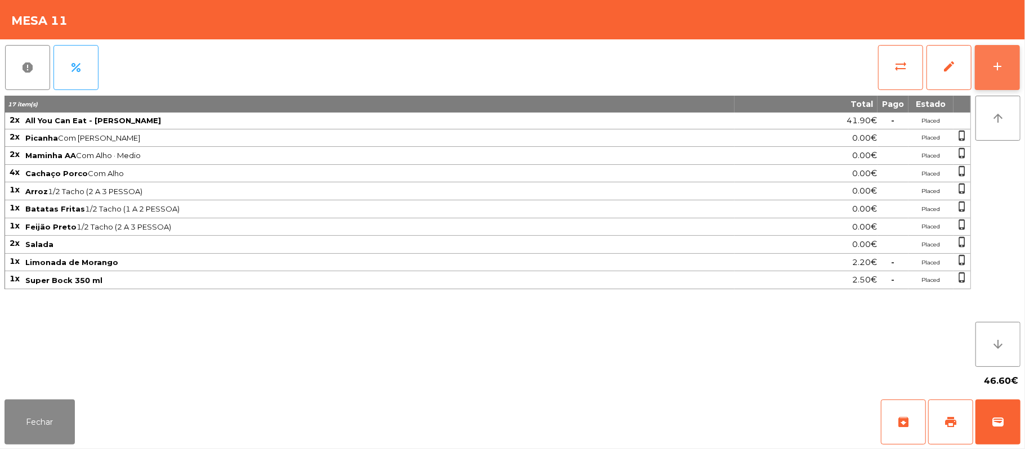
click at [1006, 79] on button "add" at bounding box center [997, 67] width 45 height 45
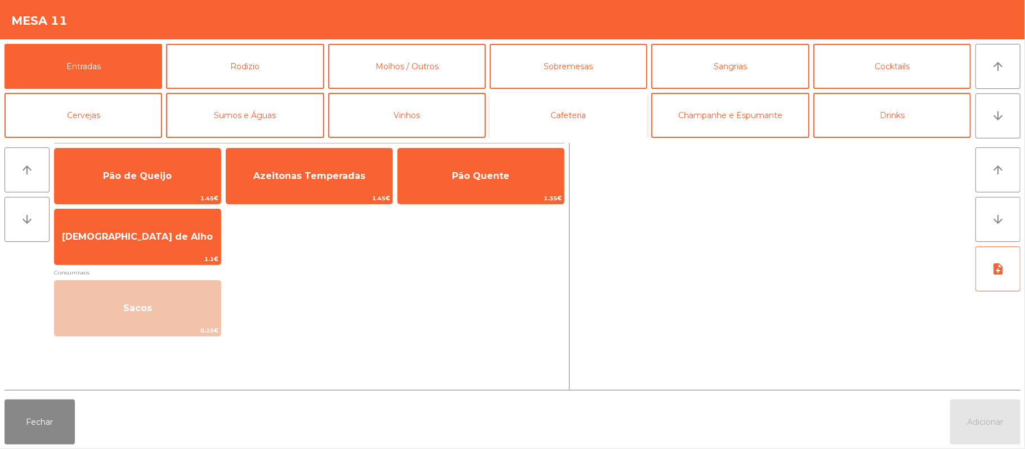
click at [588, 116] on button "Cafeteria" at bounding box center [569, 115] width 158 height 45
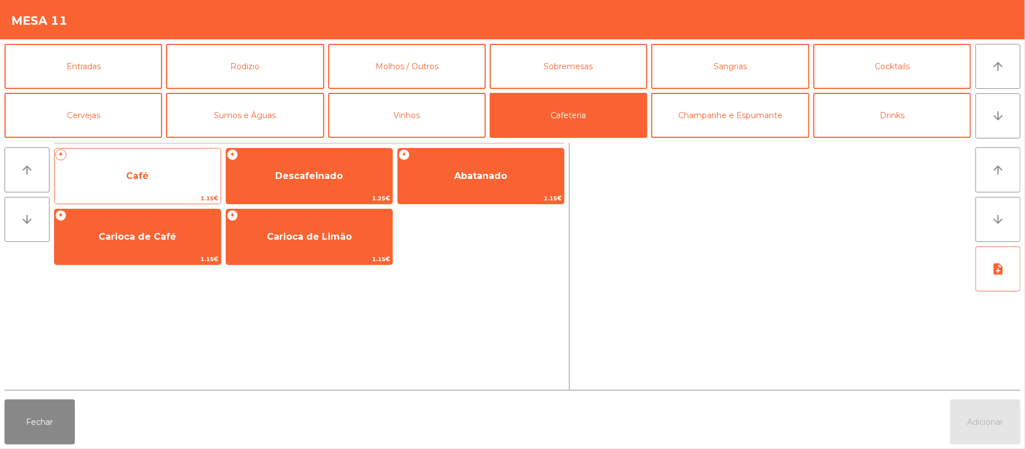
click at [141, 187] on span "Café" at bounding box center [138, 176] width 166 height 30
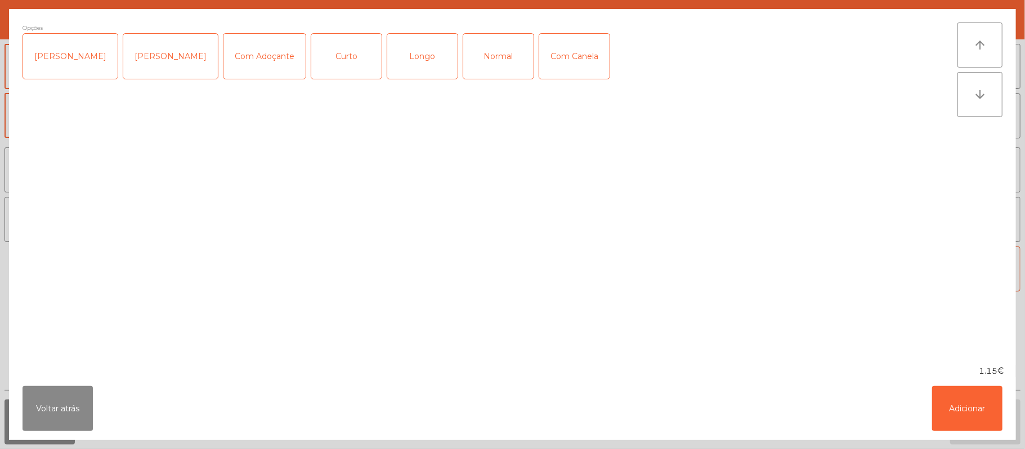
click at [505, 51] on div "Normal" at bounding box center [498, 56] width 70 height 45
click at [975, 401] on button "Adicionar" at bounding box center [967, 408] width 70 height 45
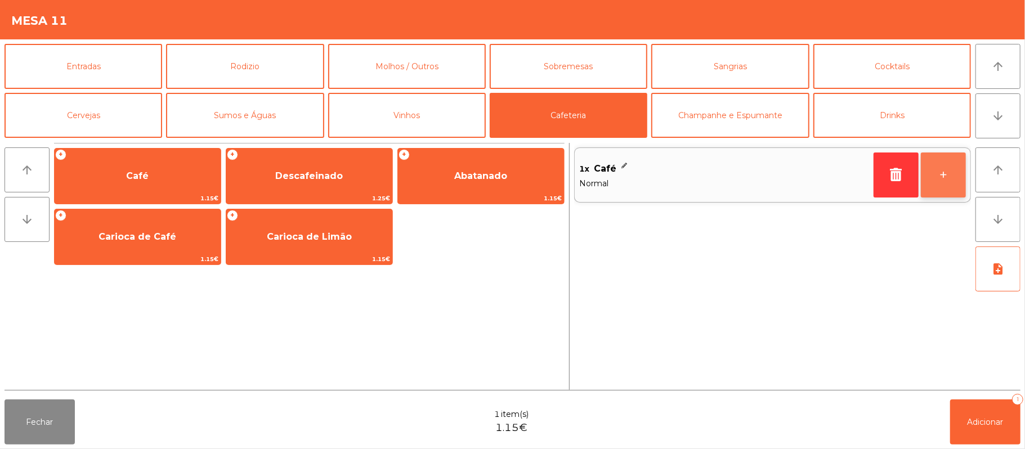
click at [941, 183] on button "+" at bounding box center [943, 175] width 45 height 45
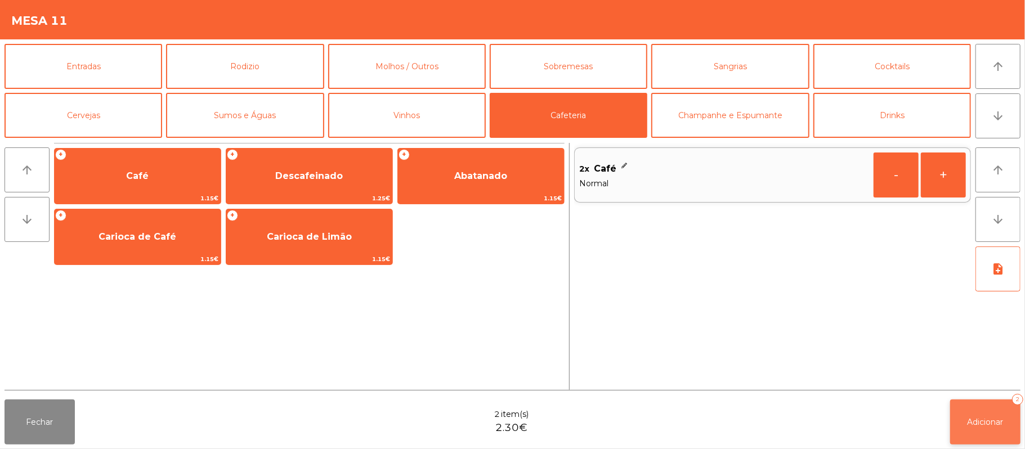
click at [1007, 407] on button "Adicionar 2" at bounding box center [985, 422] width 70 height 45
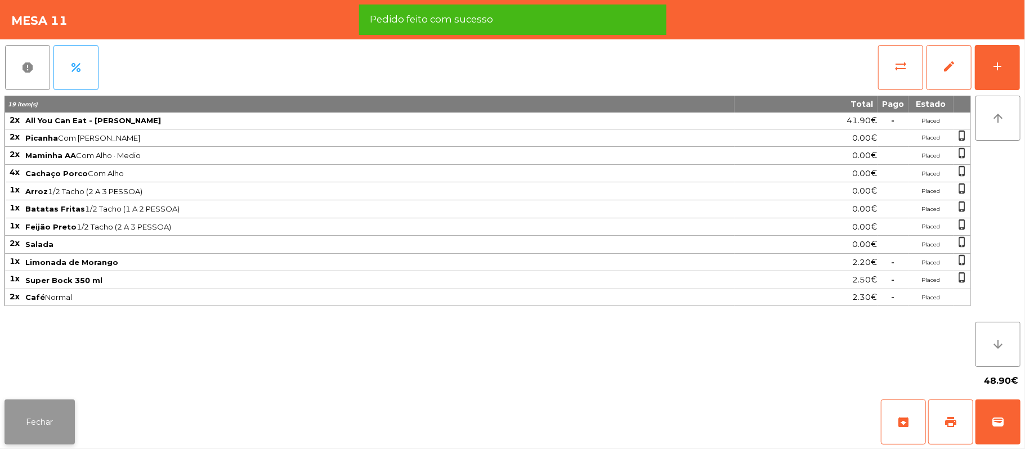
click at [5, 433] on button "Fechar" at bounding box center [40, 422] width 70 height 45
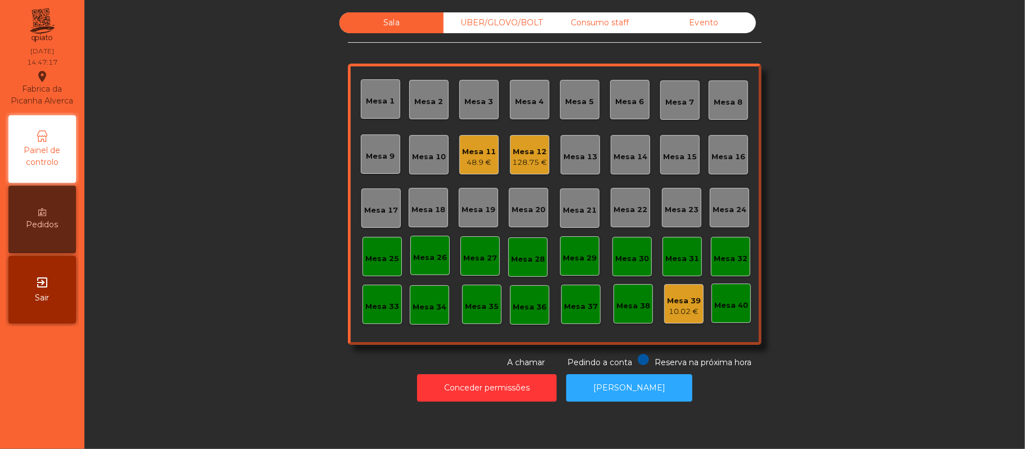
click at [477, 33] on div "UBER/GLOVO/BOLT" at bounding box center [495, 22] width 104 height 21
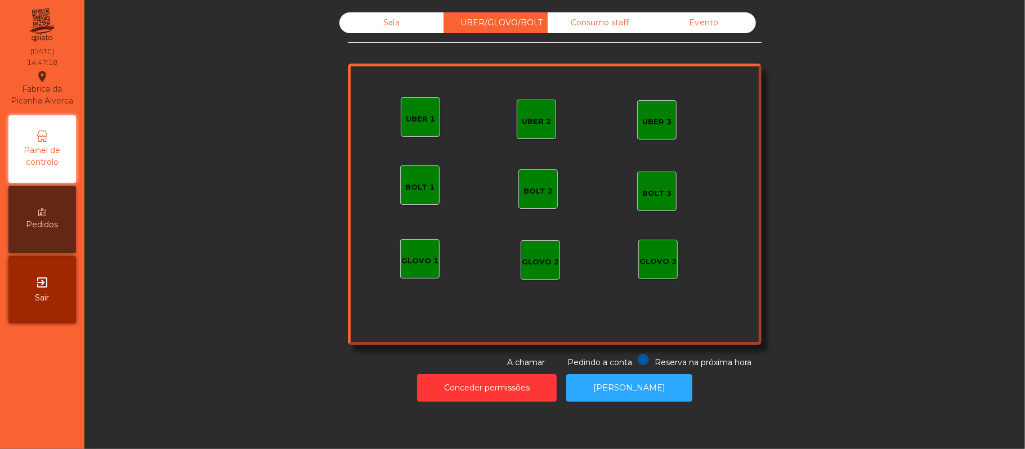
click at [410, 134] on div "UBER 1" at bounding box center [420, 116] width 39 height 39
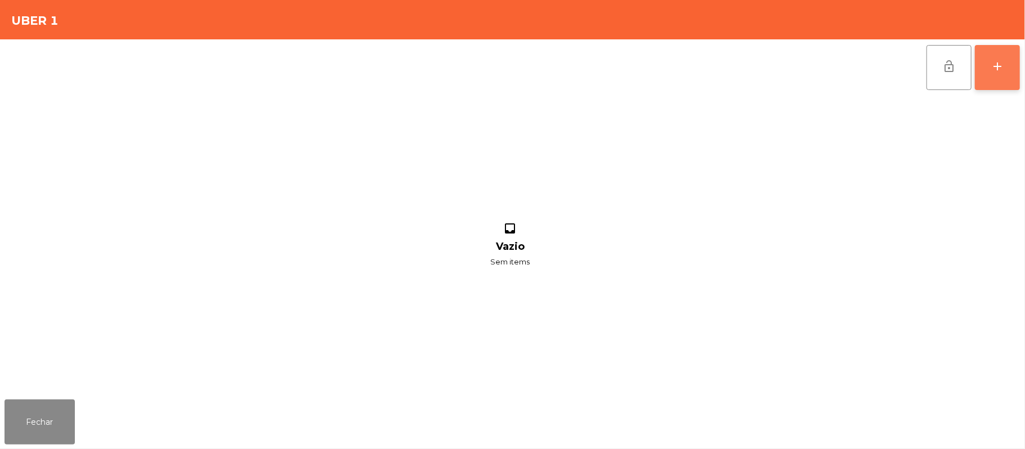
click at [988, 79] on button "add" at bounding box center [997, 67] width 45 height 45
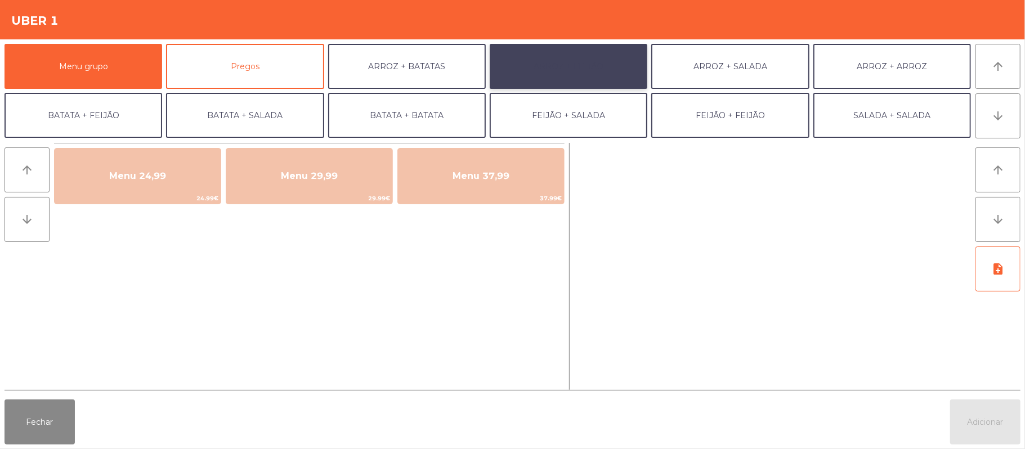
click at [558, 77] on button "ARROZ + FEIJÃO" at bounding box center [569, 66] width 158 height 45
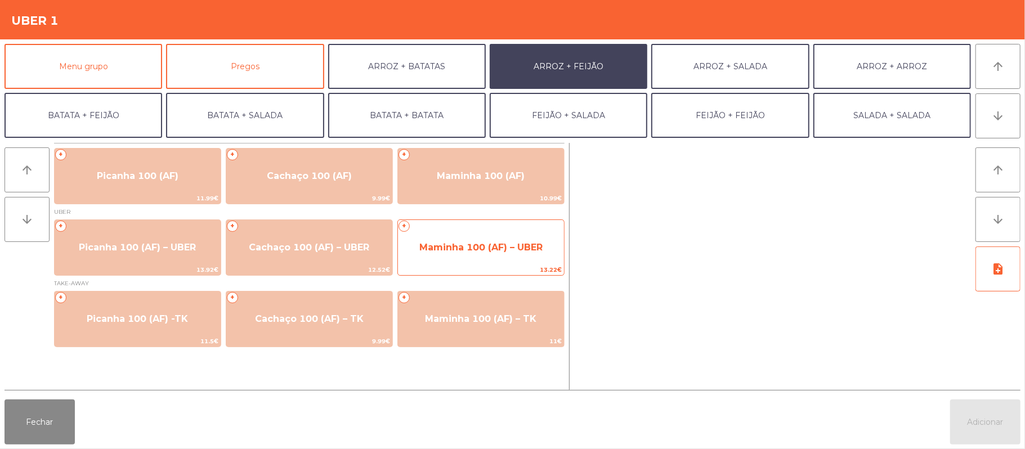
click at [477, 253] on span "Maminha 100 (AF) – UBER" at bounding box center [481, 247] width 166 height 30
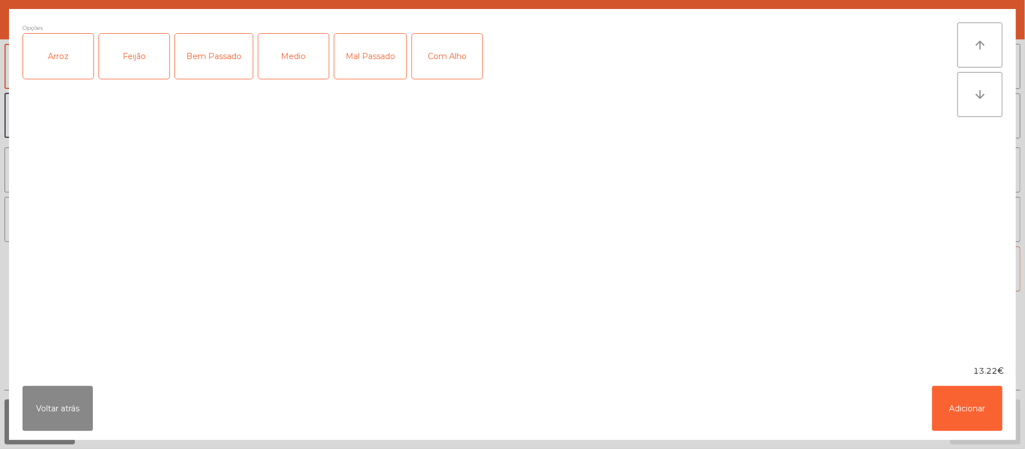
click at [61, 65] on div "Arroz" at bounding box center [58, 56] width 70 height 45
click at [124, 75] on div "Feijão" at bounding box center [134, 56] width 70 height 45
click at [212, 57] on div "Bem Passado" at bounding box center [214, 56] width 78 height 45
click at [962, 422] on button "Adicionar" at bounding box center [967, 408] width 70 height 45
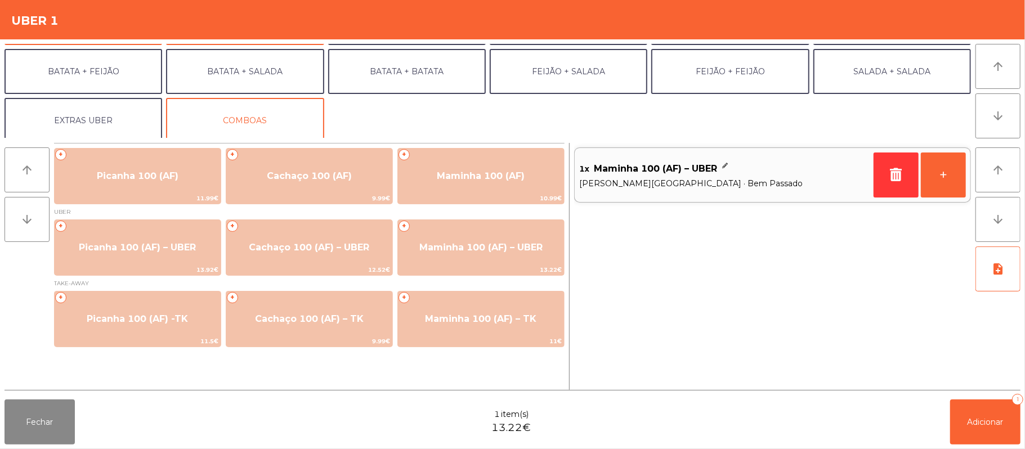
scroll to position [48, 0]
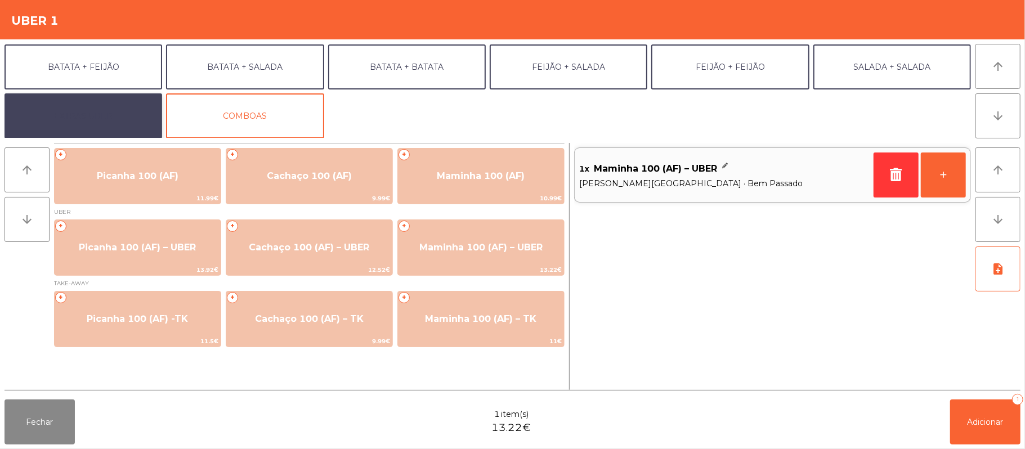
click at [95, 116] on button "EXTRAS UBER" at bounding box center [84, 115] width 158 height 45
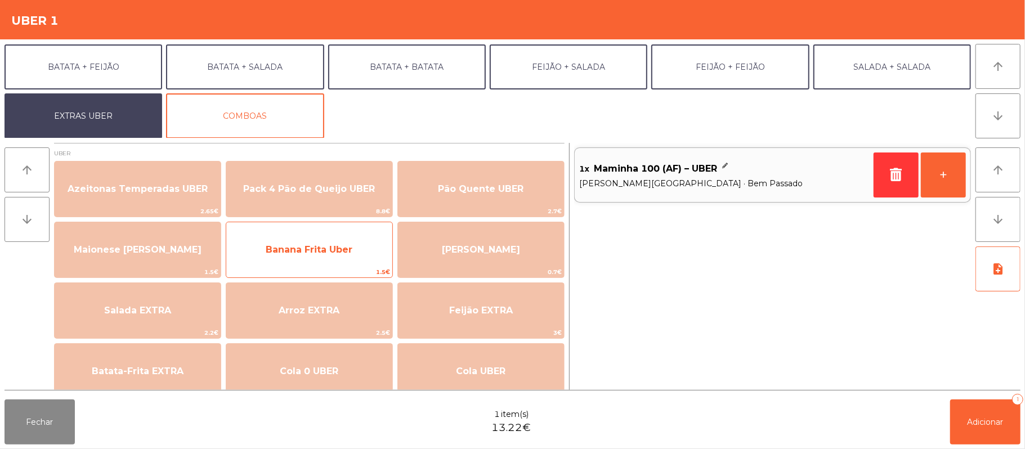
click at [319, 264] on span "Banana Frita Uber" at bounding box center [309, 250] width 166 height 30
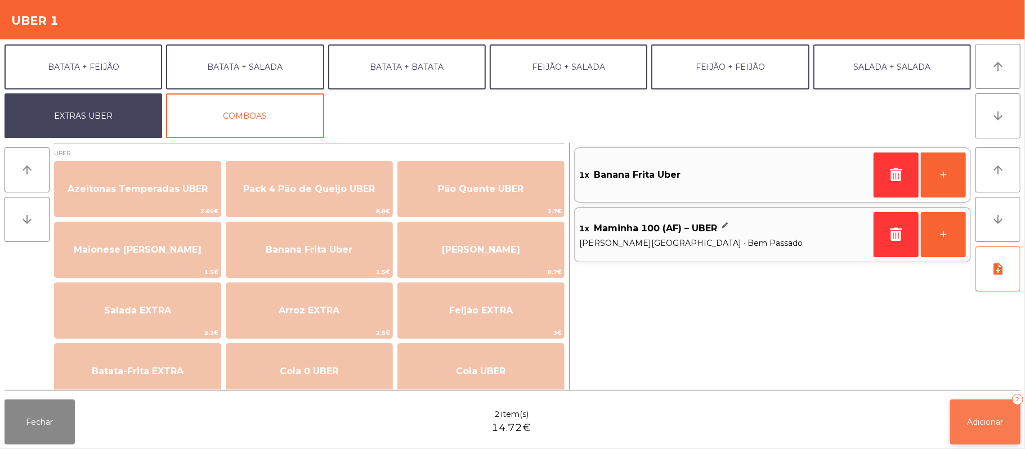
click at [985, 424] on span "Adicionar" at bounding box center [985, 422] width 36 height 10
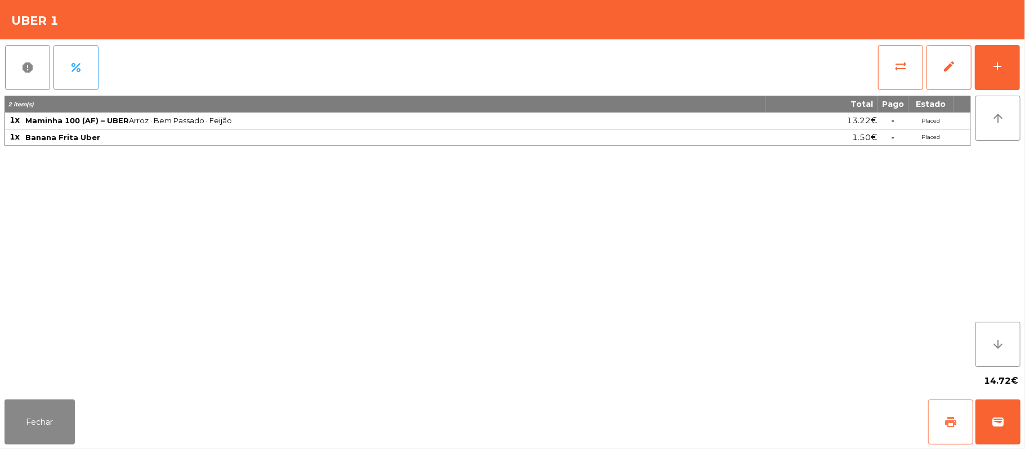
click at [938, 430] on button "print" at bounding box center [950, 422] width 45 height 45
click at [44, 416] on button "Fechar" at bounding box center [40, 422] width 70 height 45
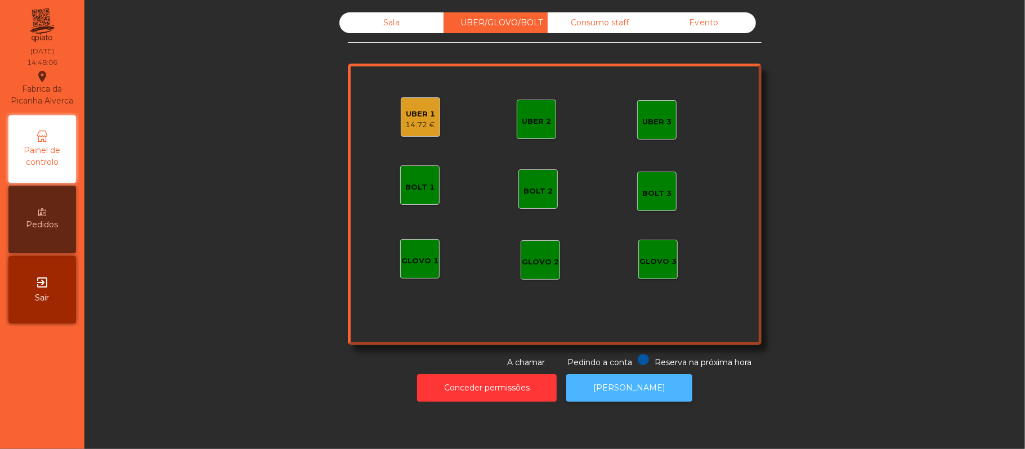
click at [640, 395] on button "[PERSON_NAME]" at bounding box center [629, 388] width 126 height 28
click at [412, 109] on div "UBER 1" at bounding box center [421, 114] width 30 height 11
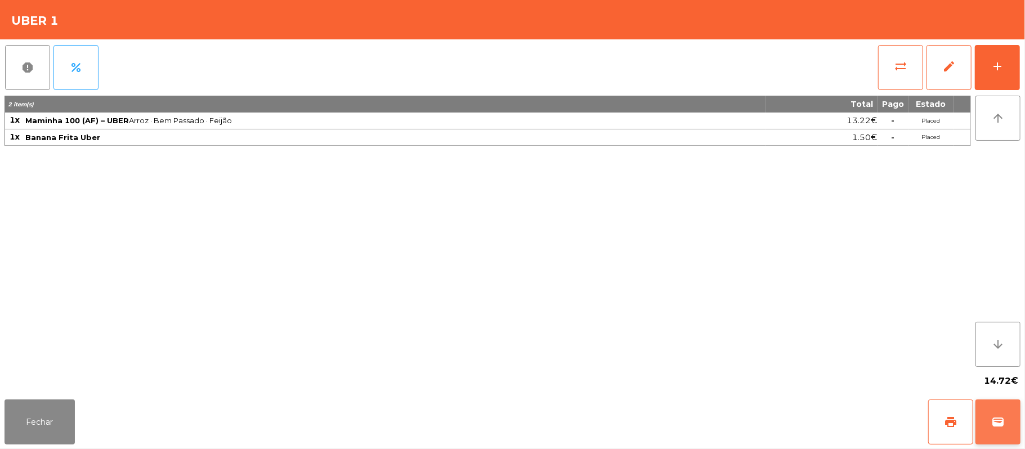
click at [998, 435] on button "wallet" at bounding box center [997, 422] width 45 height 45
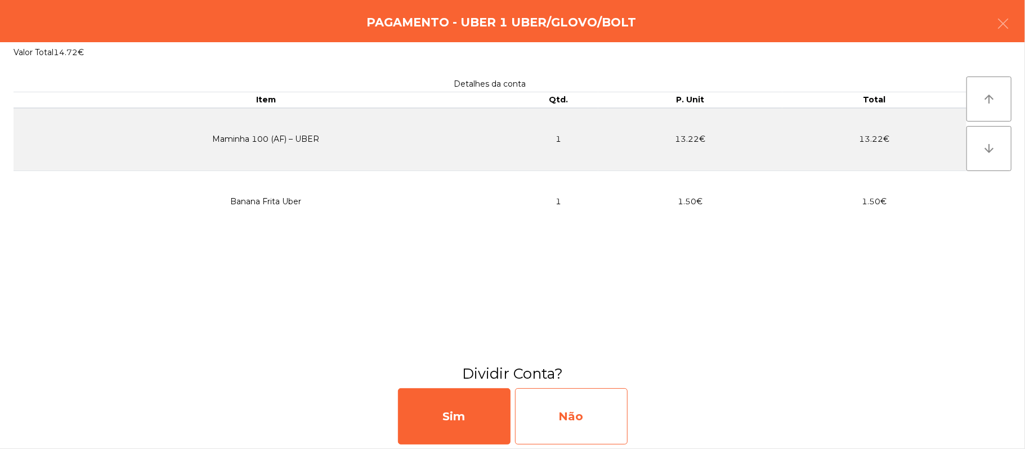
click at [589, 424] on div "Não" at bounding box center [571, 416] width 113 height 56
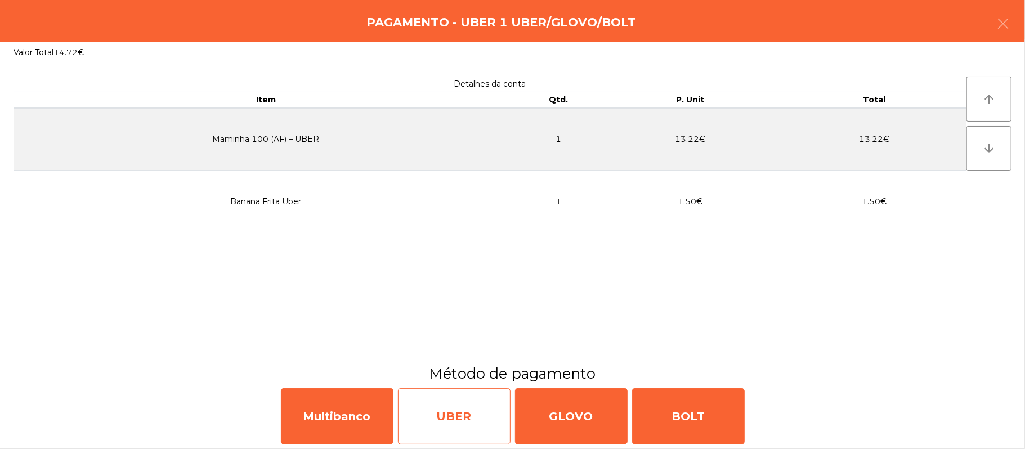
click at [444, 425] on div "UBER" at bounding box center [454, 416] width 113 height 56
select select "**"
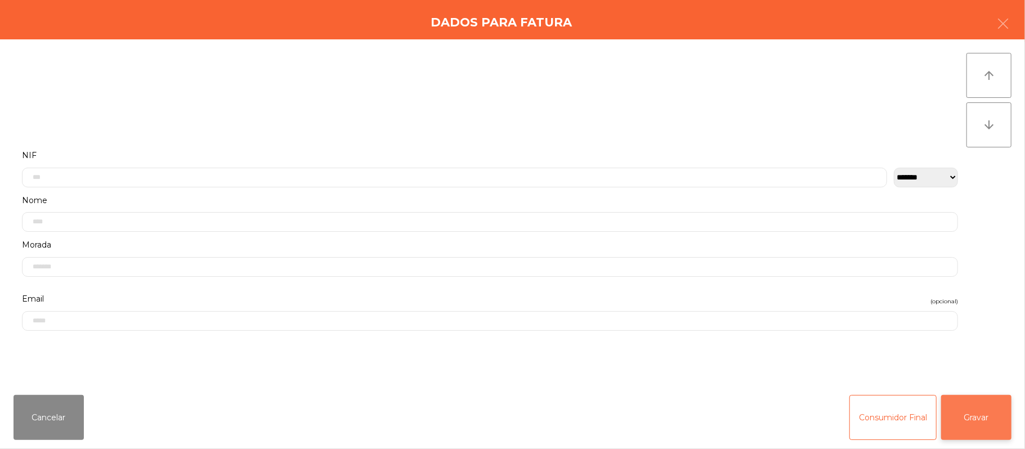
click at [962, 412] on button "Gravar" at bounding box center [976, 417] width 70 height 45
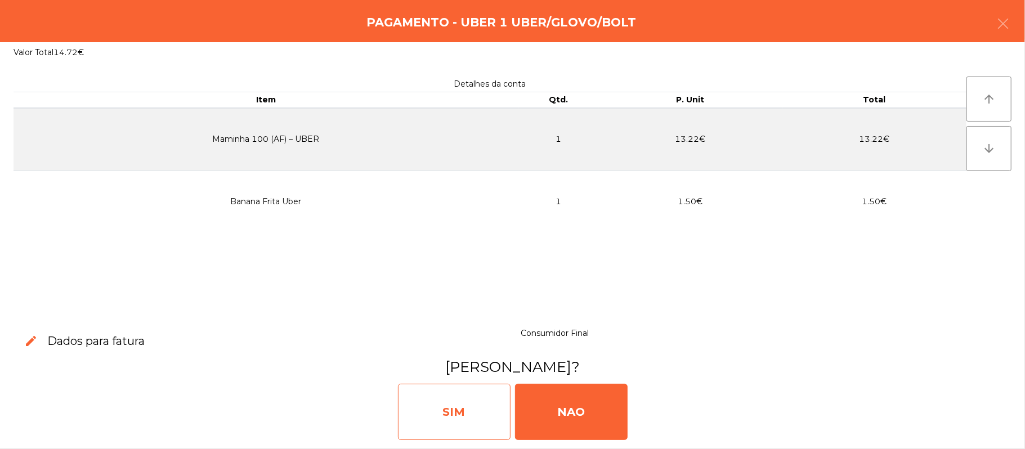
click at [446, 437] on div "SIM" at bounding box center [454, 412] width 113 height 56
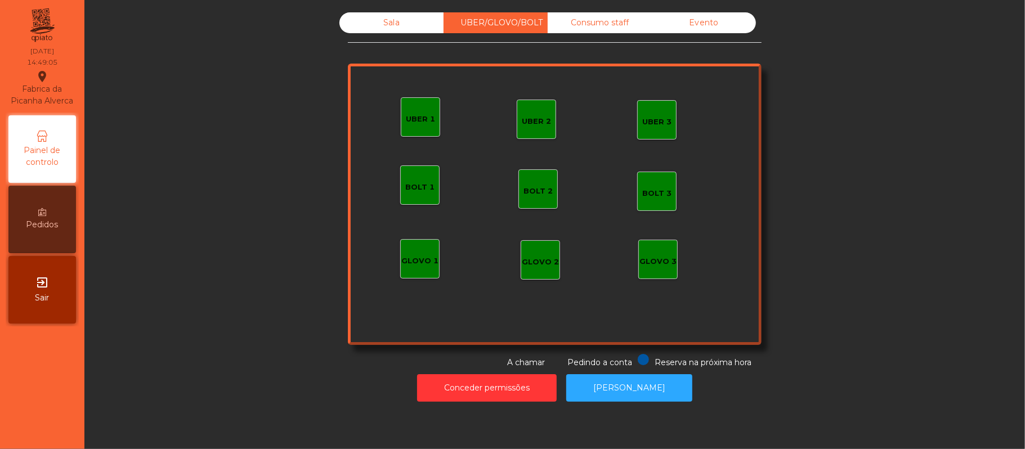
click at [703, 23] on div "Evento" at bounding box center [704, 22] width 104 height 21
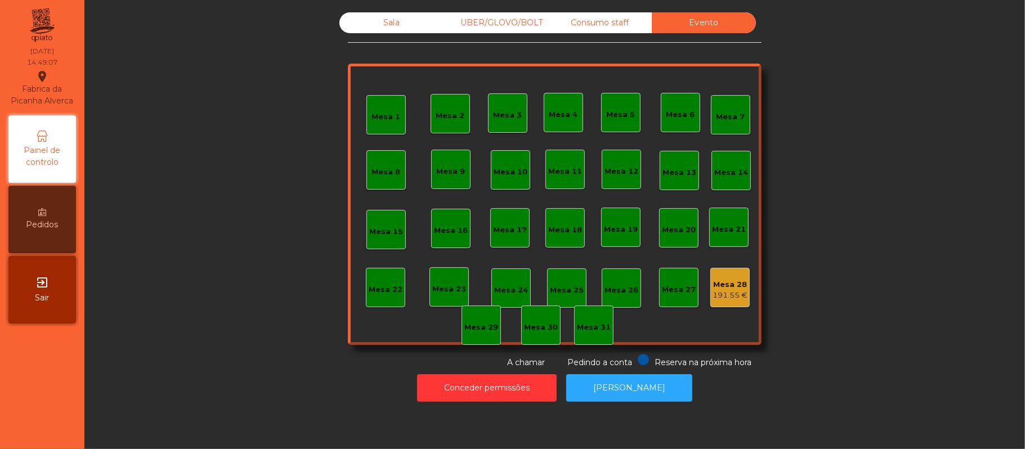
click at [387, 25] on div "Sala" at bounding box center [391, 22] width 104 height 21
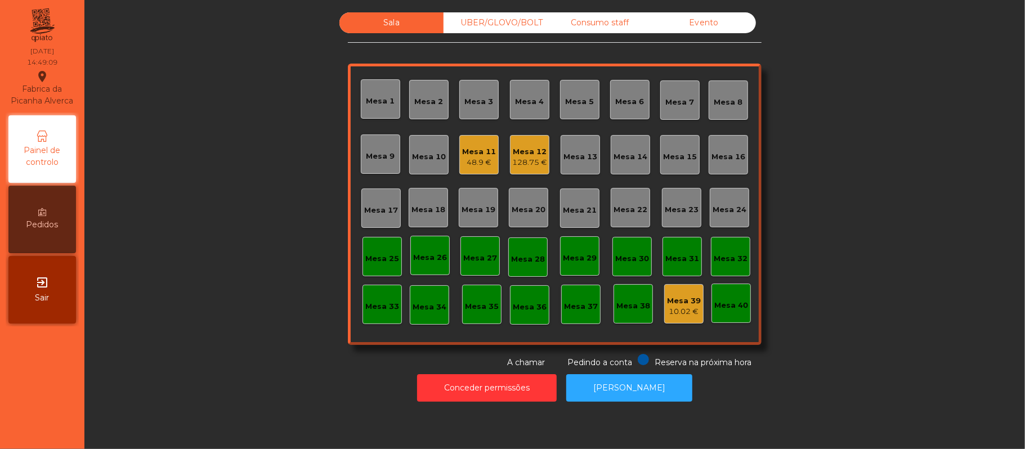
click at [466, 151] on div "Mesa 11" at bounding box center [479, 151] width 34 height 11
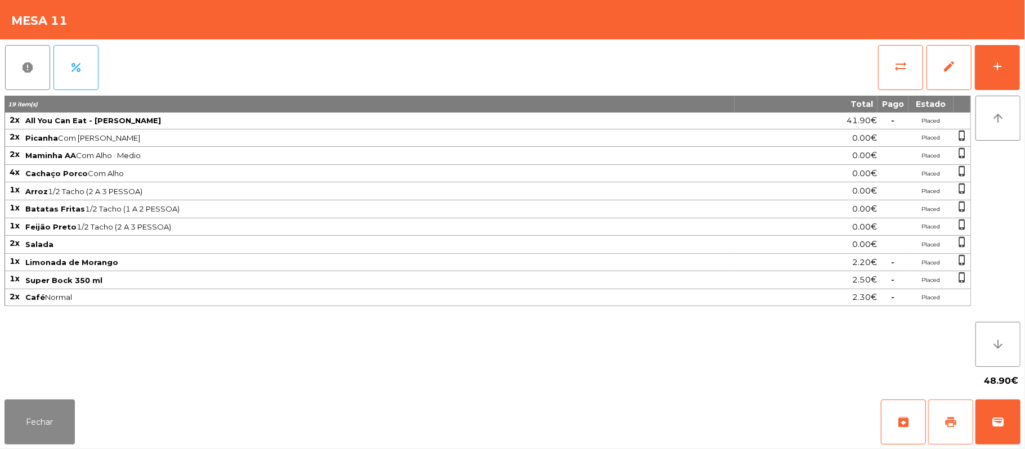
click at [949, 420] on span "print" at bounding box center [951, 422] width 14 height 14
click at [894, 66] on span "sync_alt" at bounding box center [901, 67] width 14 height 14
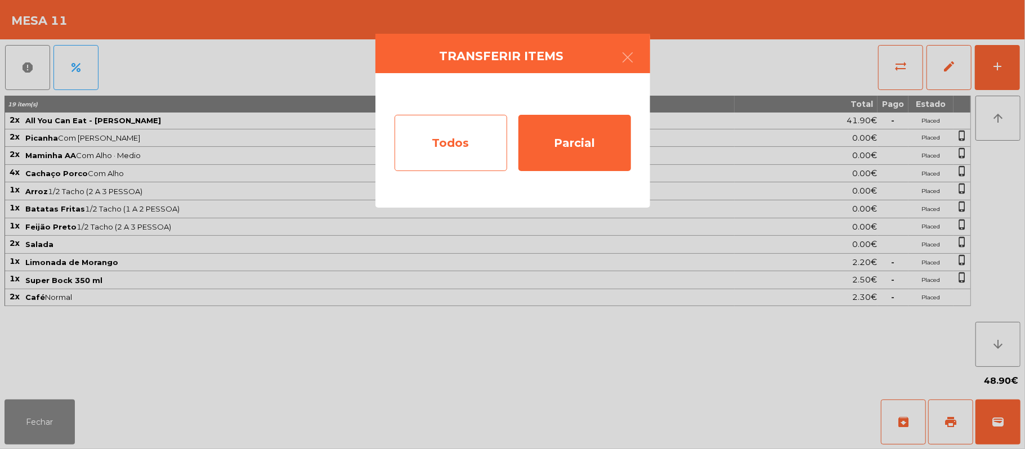
click at [458, 140] on div "Todos" at bounding box center [450, 143] width 113 height 56
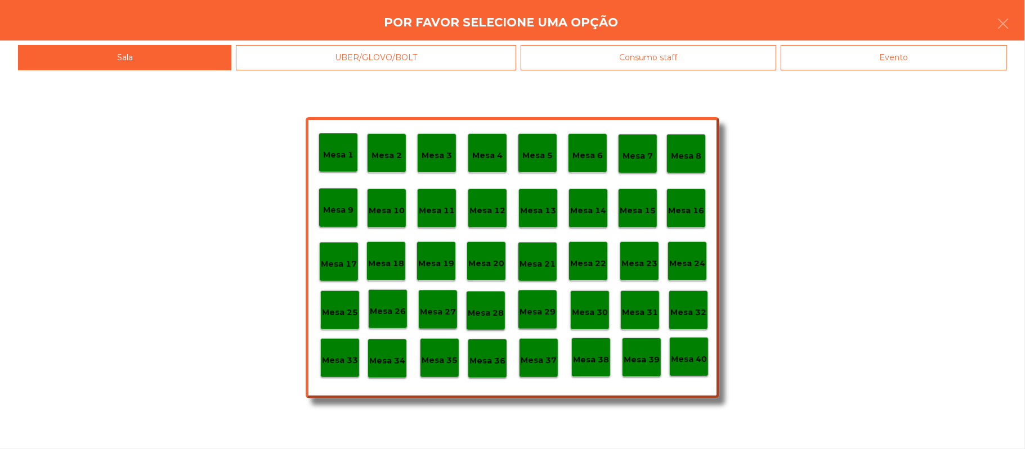
click at [917, 61] on div "Evento" at bounding box center [894, 57] width 226 height 25
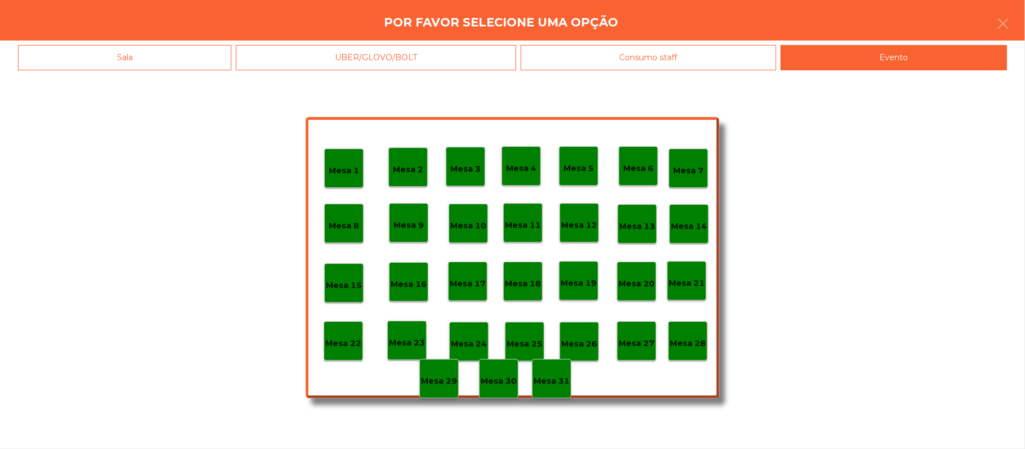
click at [688, 341] on p "Mesa 28" at bounding box center [688, 343] width 36 height 13
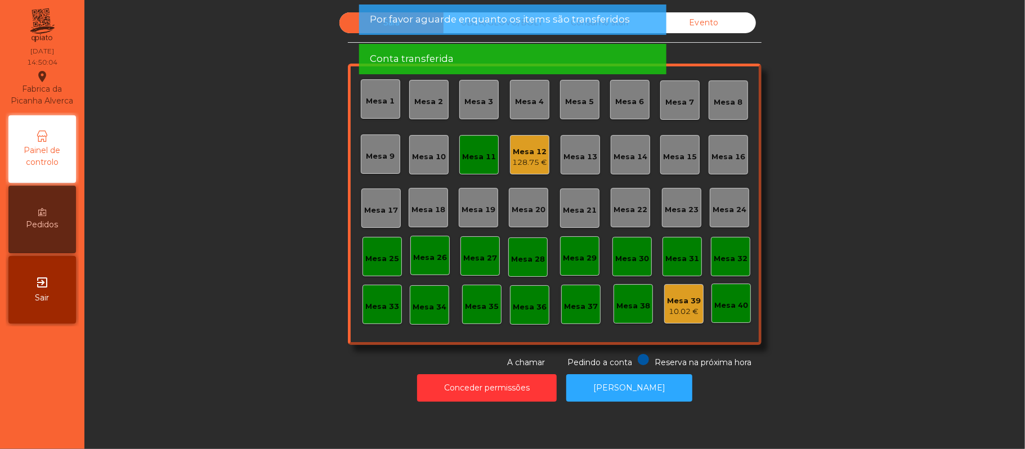
click at [471, 149] on div "Mesa 11" at bounding box center [479, 155] width 34 height 16
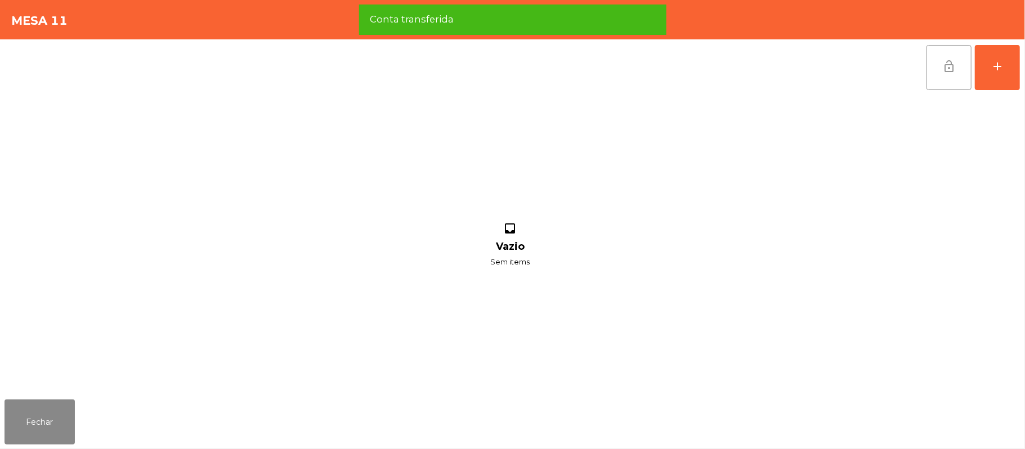
click at [940, 68] on button "lock_open" at bounding box center [948, 67] width 45 height 45
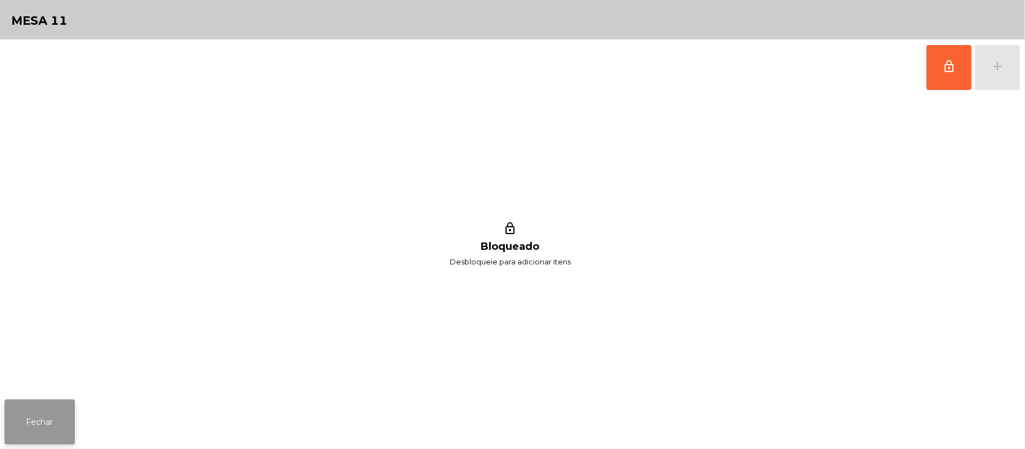
click at [57, 416] on button "Fechar" at bounding box center [40, 422] width 70 height 45
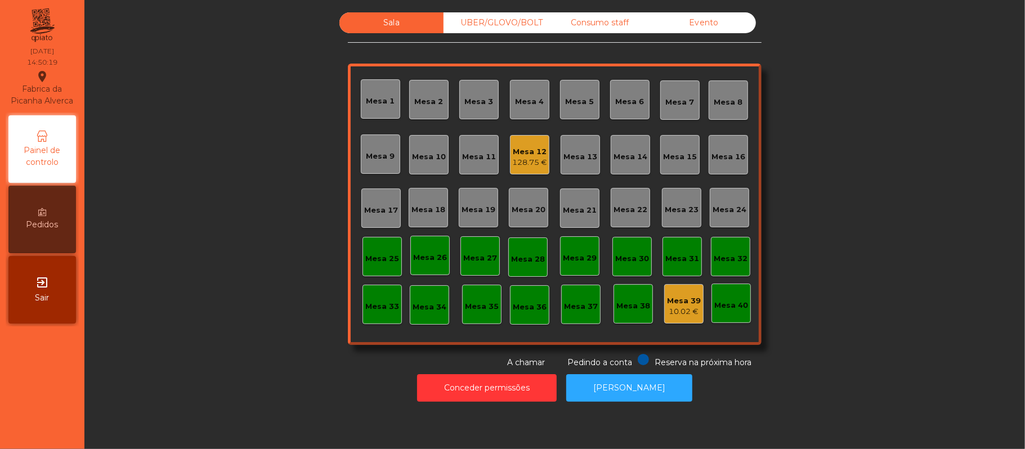
click at [536, 151] on div "Mesa 12" at bounding box center [529, 151] width 35 height 11
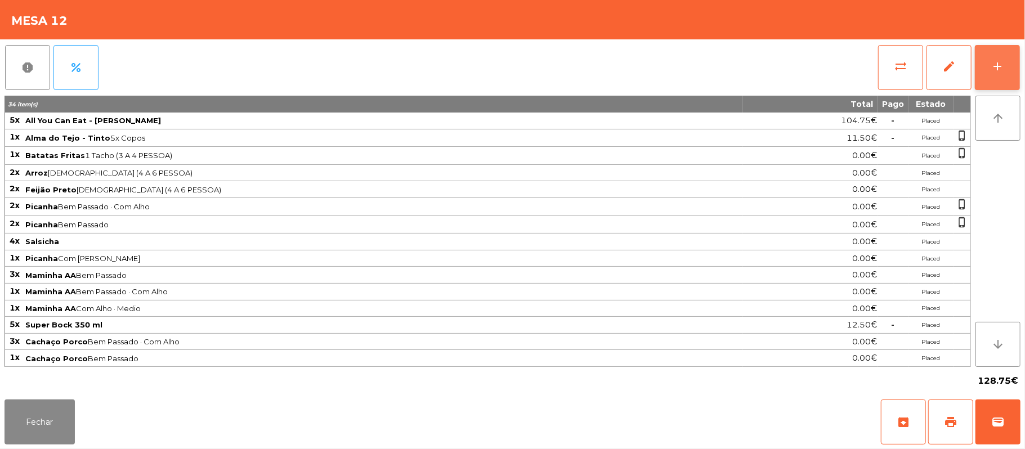
click at [988, 79] on button "add" at bounding box center [997, 67] width 45 height 45
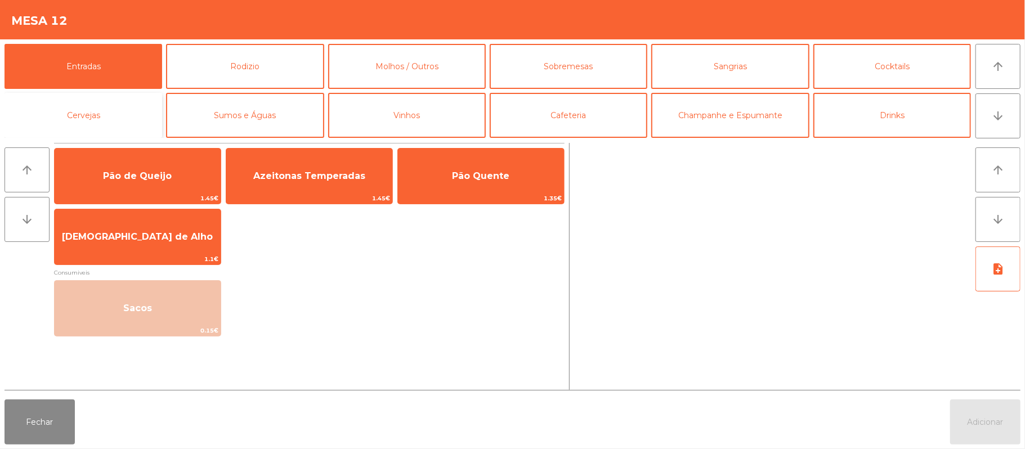
click at [111, 125] on button "Cervejas" at bounding box center [84, 115] width 158 height 45
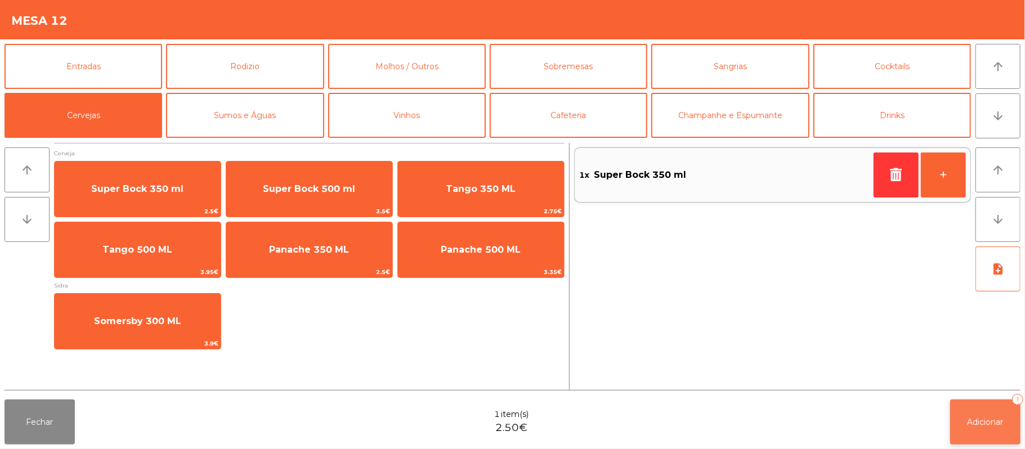
click at [986, 420] on span "Adicionar" at bounding box center [985, 422] width 36 height 10
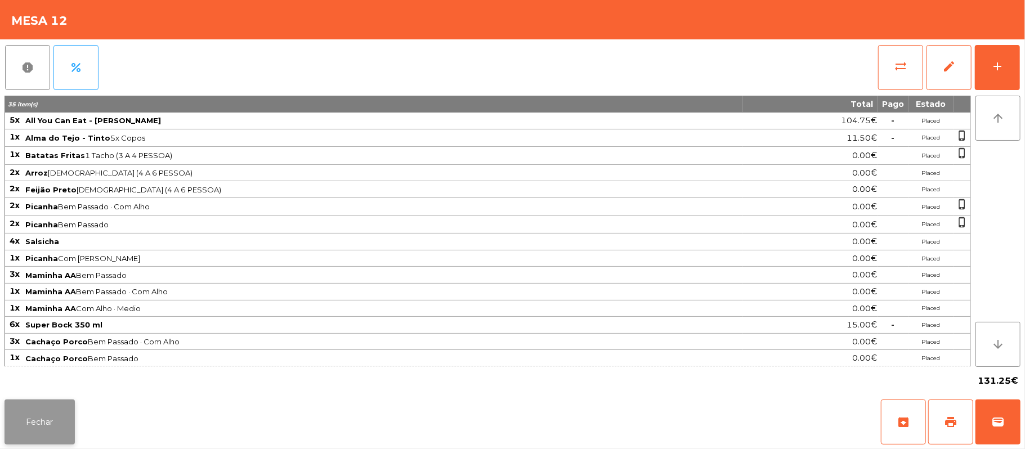
click at [7, 441] on button "Fechar" at bounding box center [40, 422] width 70 height 45
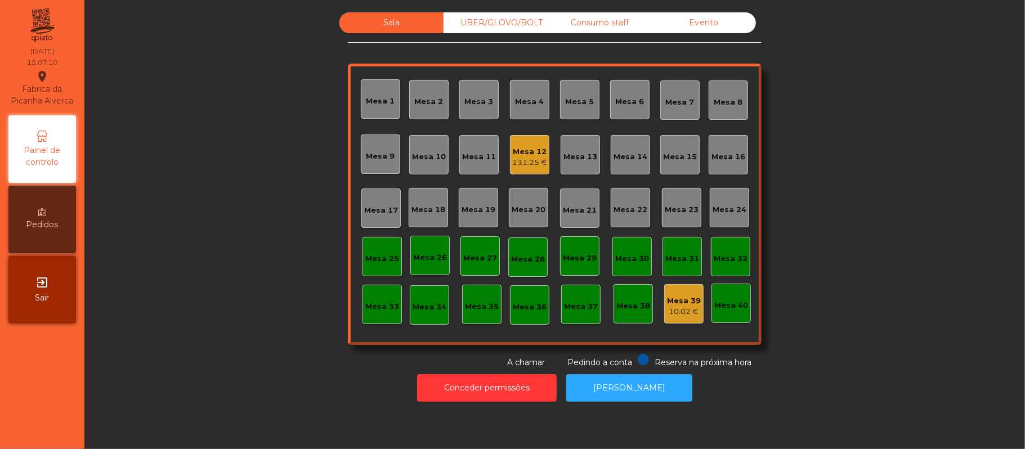
click at [680, 312] on div "10.02 €" at bounding box center [684, 311] width 34 height 11
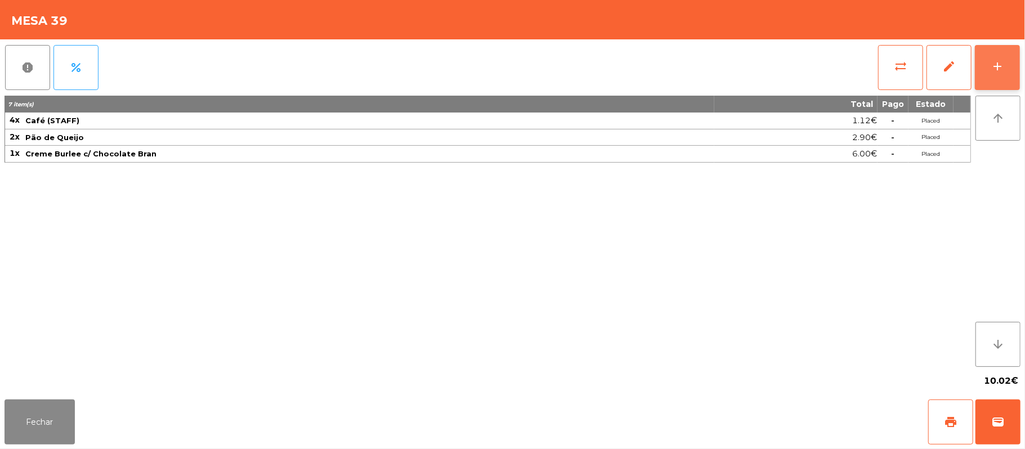
click at [993, 68] on div "add" at bounding box center [997, 67] width 14 height 14
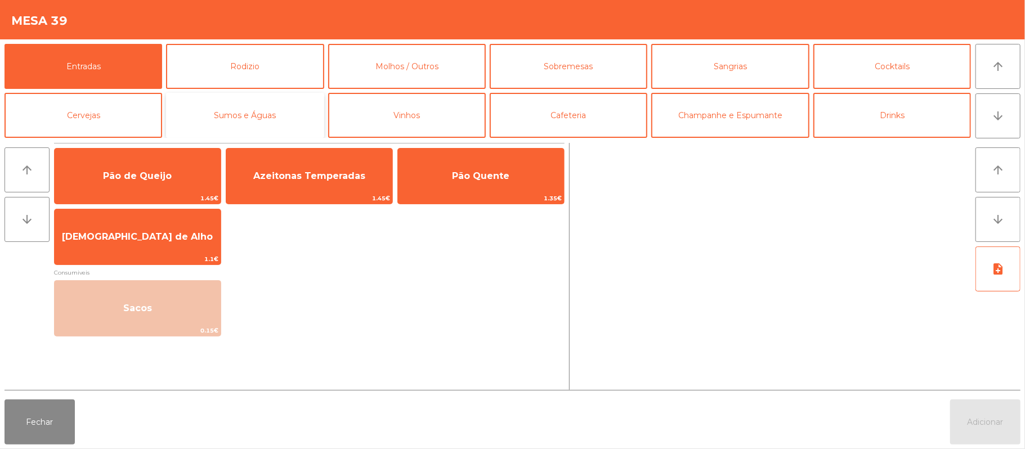
click at [260, 109] on button "Sumos e Águas" at bounding box center [245, 115] width 158 height 45
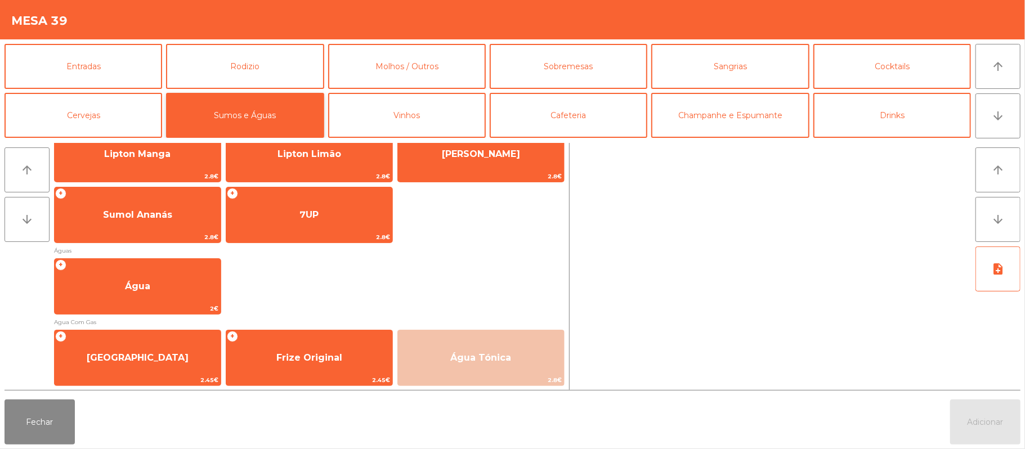
scroll to position [286, 0]
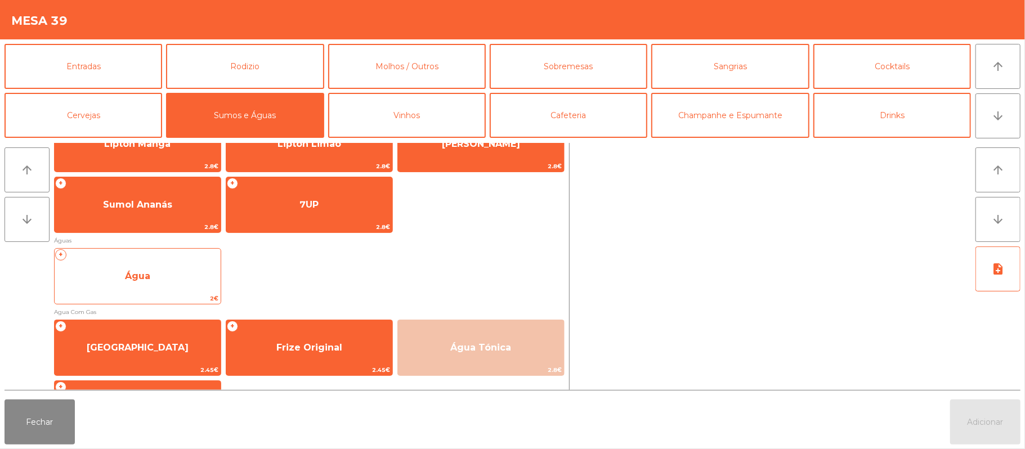
click at [158, 280] on span "Água" at bounding box center [138, 276] width 166 height 30
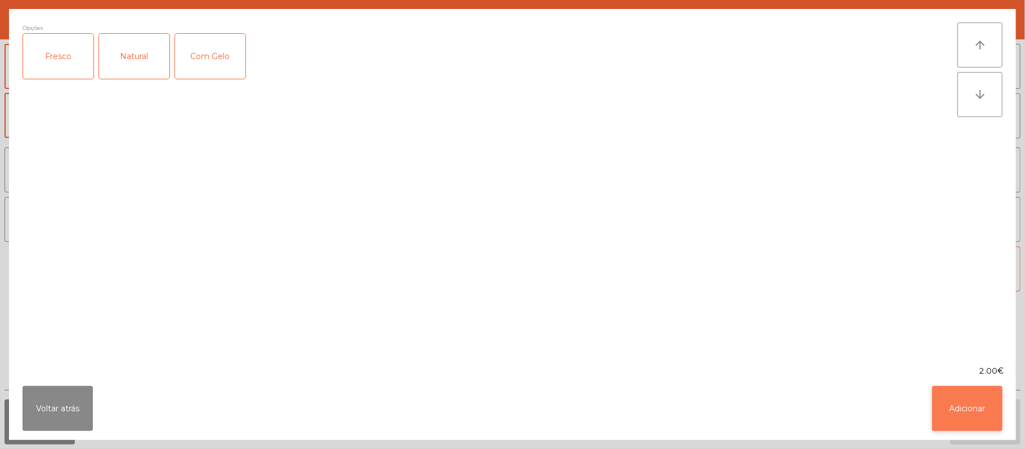
click at [948, 401] on button "Adicionar" at bounding box center [967, 408] width 70 height 45
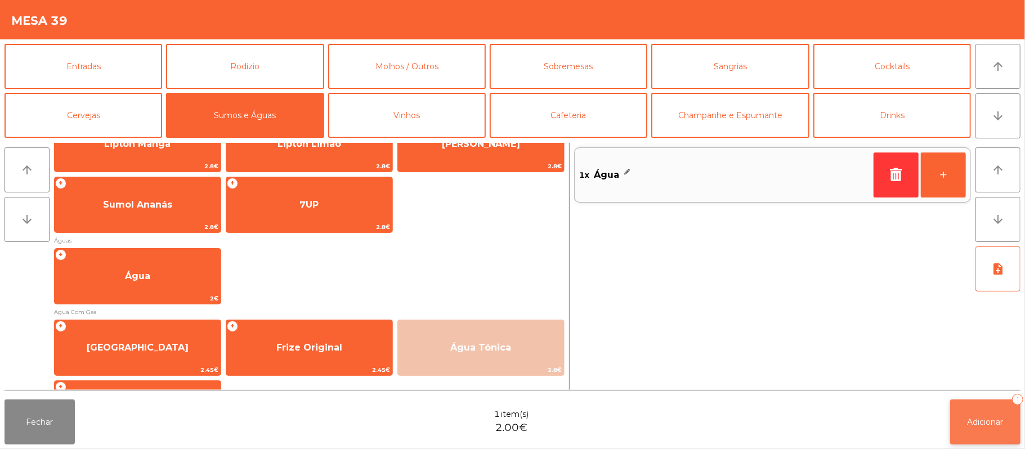
click at [984, 420] on span "Adicionar" at bounding box center [985, 422] width 36 height 10
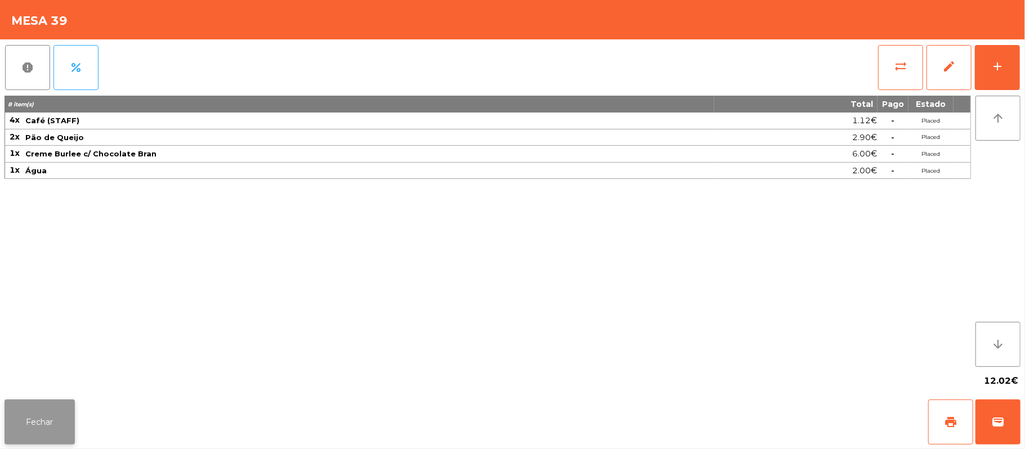
click at [29, 400] on button "Fechar" at bounding box center [40, 422] width 70 height 45
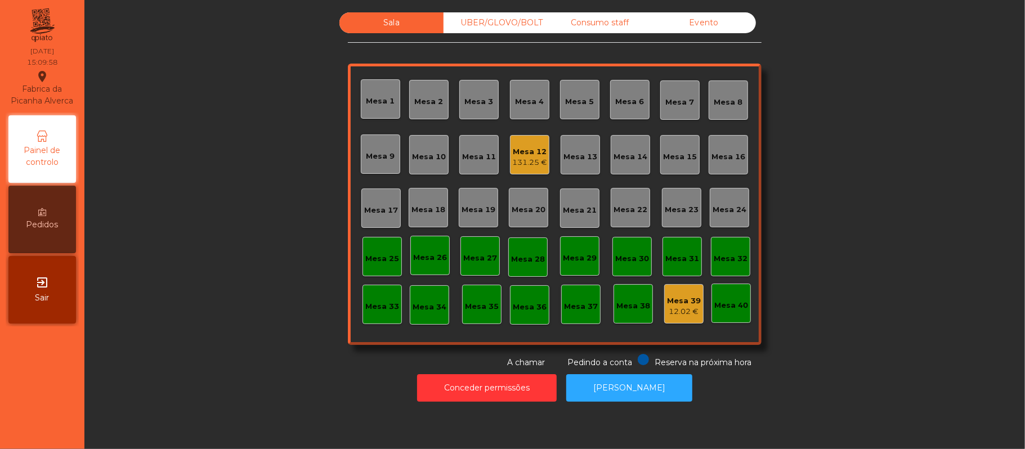
click at [535, 164] on div "131.25 €" at bounding box center [529, 162] width 35 height 11
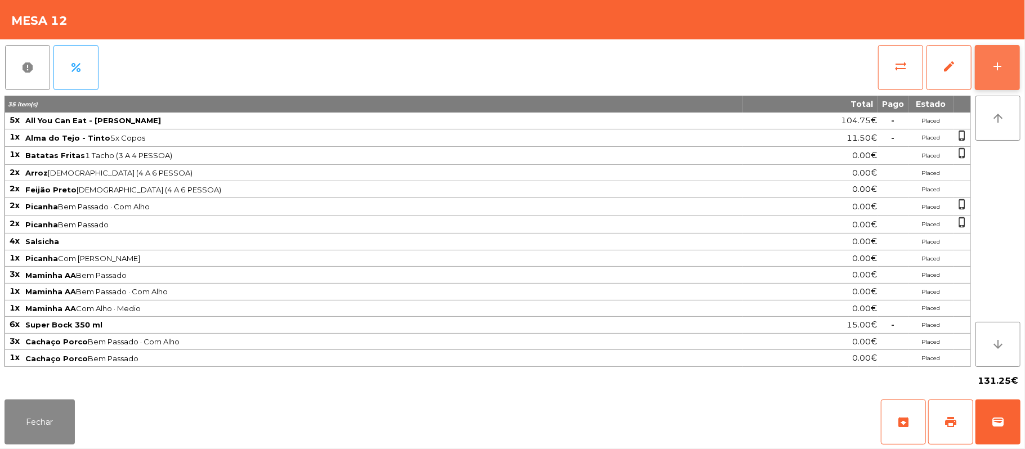
click at [988, 66] on button "add" at bounding box center [997, 67] width 45 height 45
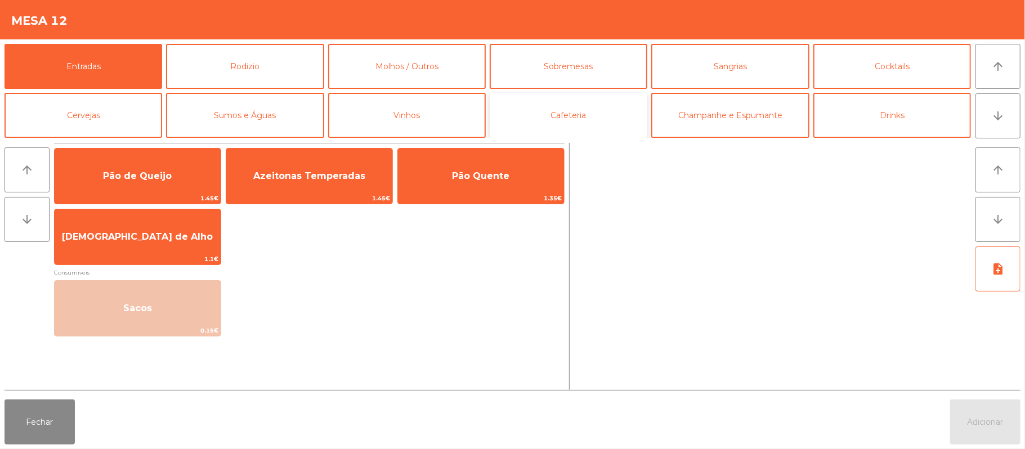
click at [559, 128] on button "Cafeteria" at bounding box center [569, 115] width 158 height 45
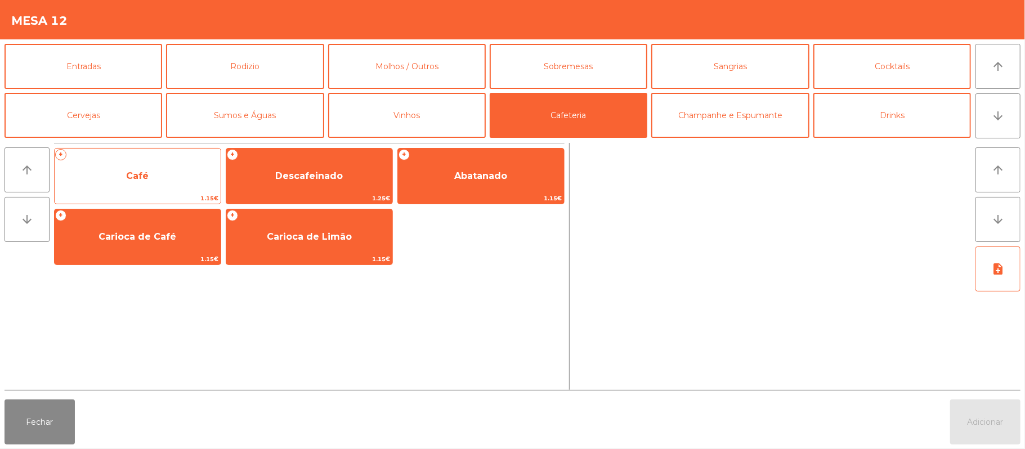
click at [163, 178] on span "Café" at bounding box center [138, 176] width 166 height 30
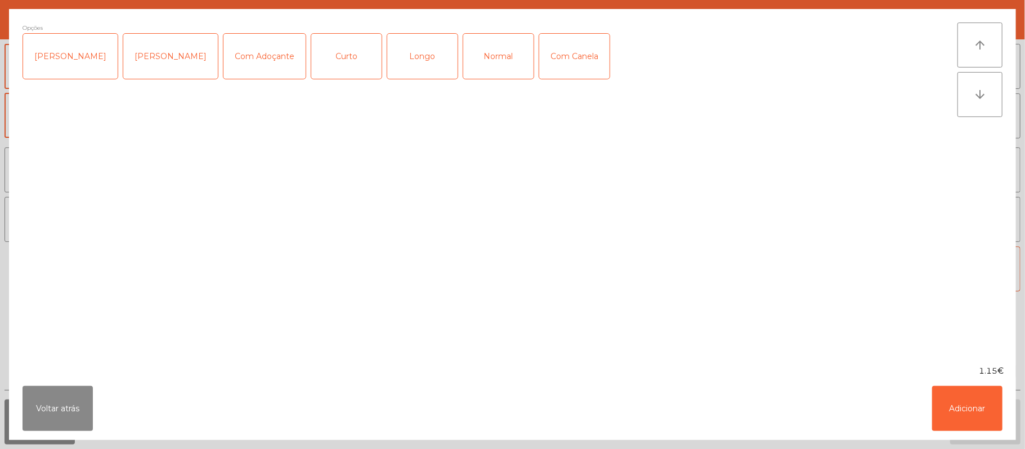
click at [482, 54] on div "Normal" at bounding box center [498, 56] width 70 height 45
click at [970, 420] on button "Adicionar" at bounding box center [967, 408] width 70 height 45
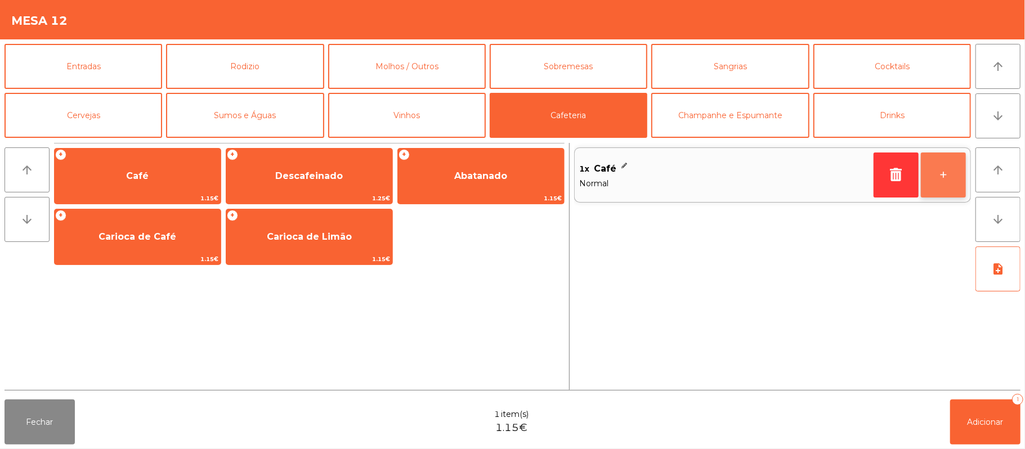
click at [946, 178] on button "+" at bounding box center [943, 175] width 45 height 45
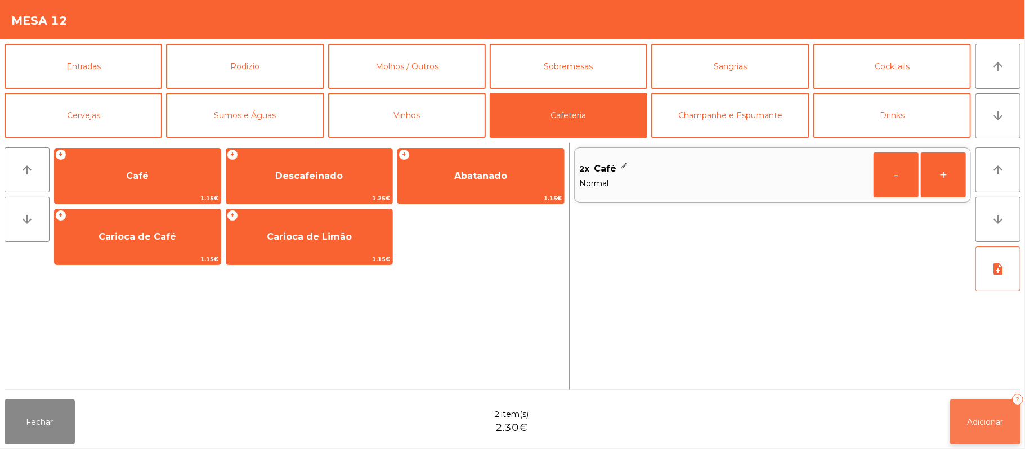
click at [992, 421] on span "Adicionar" at bounding box center [985, 422] width 36 height 10
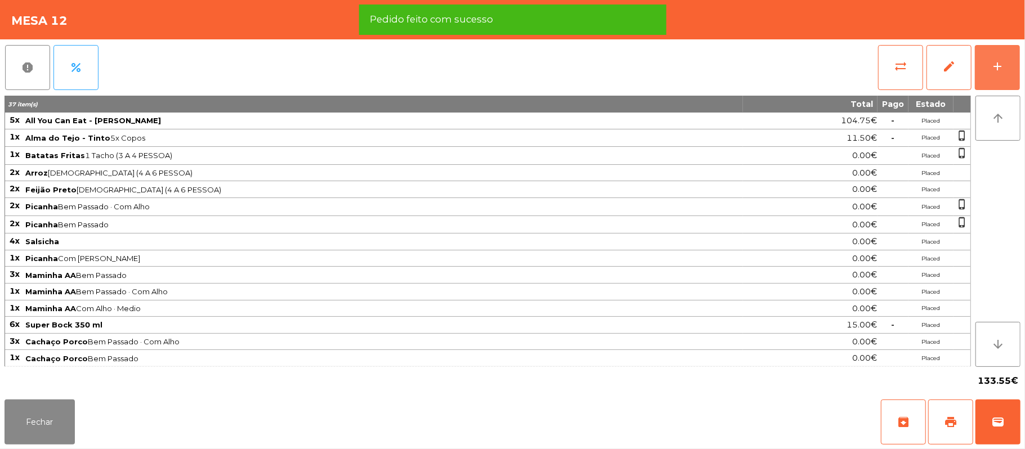
scroll to position [21, 0]
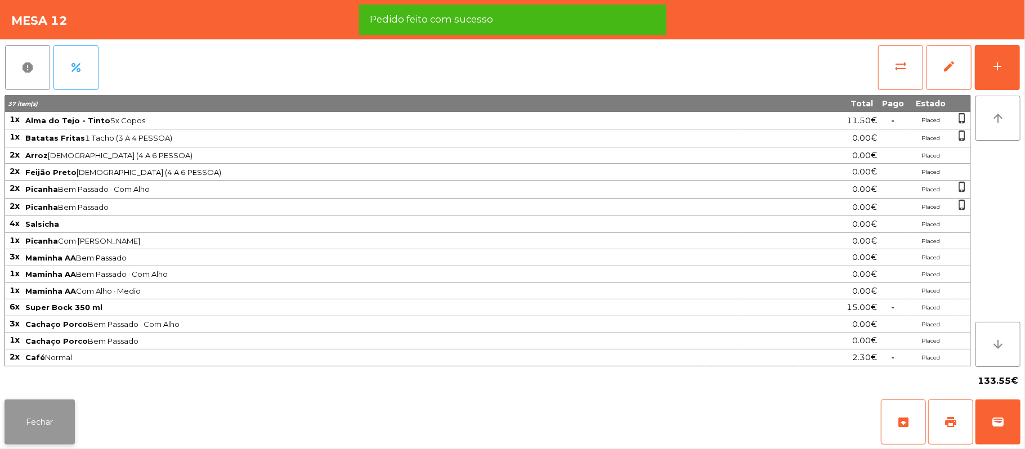
click at [37, 418] on button "Fechar" at bounding box center [40, 422] width 70 height 45
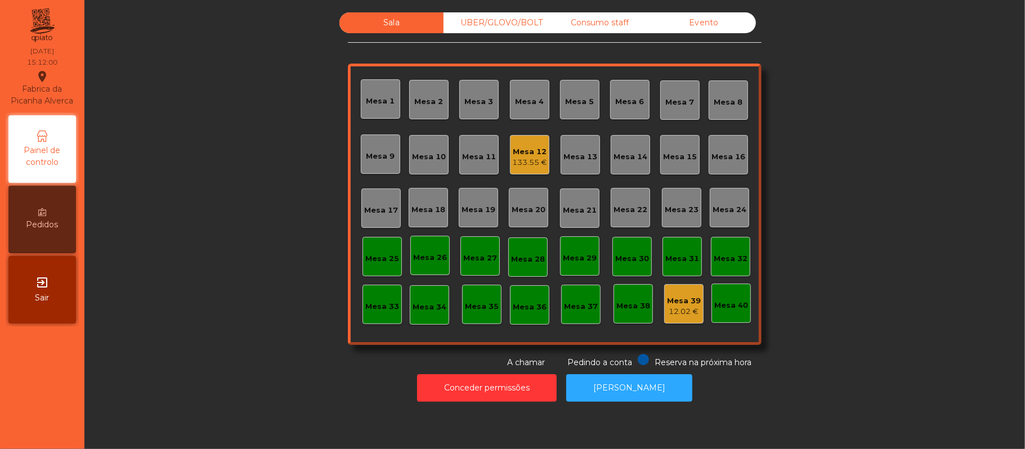
click at [672, 312] on div "12.02 €" at bounding box center [684, 311] width 34 height 11
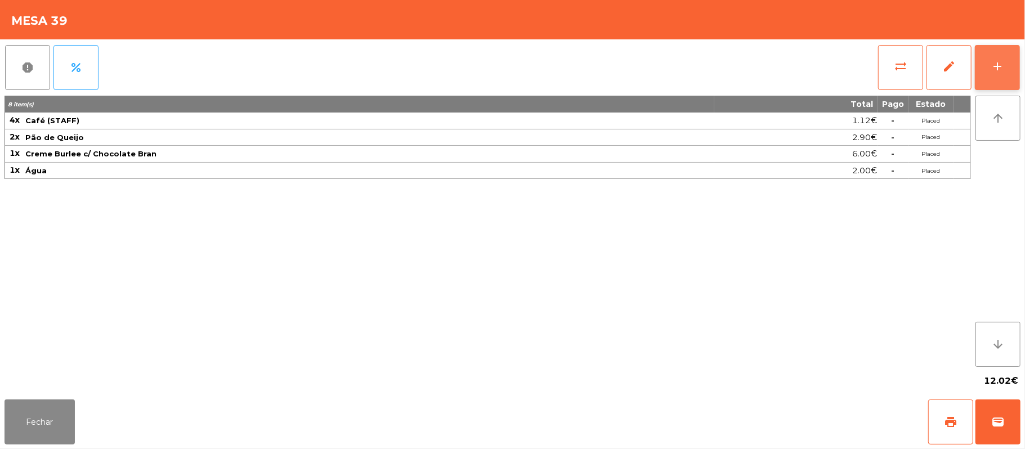
click at [1001, 55] on button "add" at bounding box center [997, 67] width 45 height 45
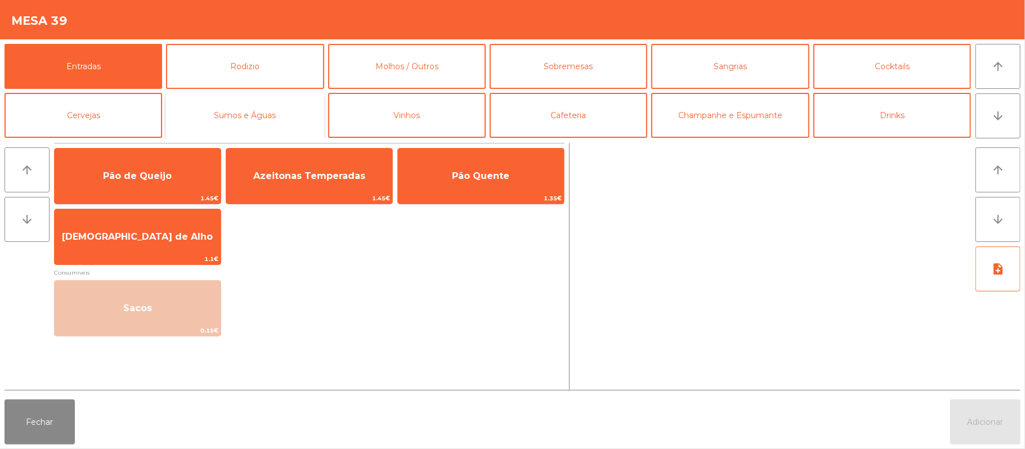
click at [250, 115] on button "Sumos e Águas" at bounding box center [245, 115] width 158 height 45
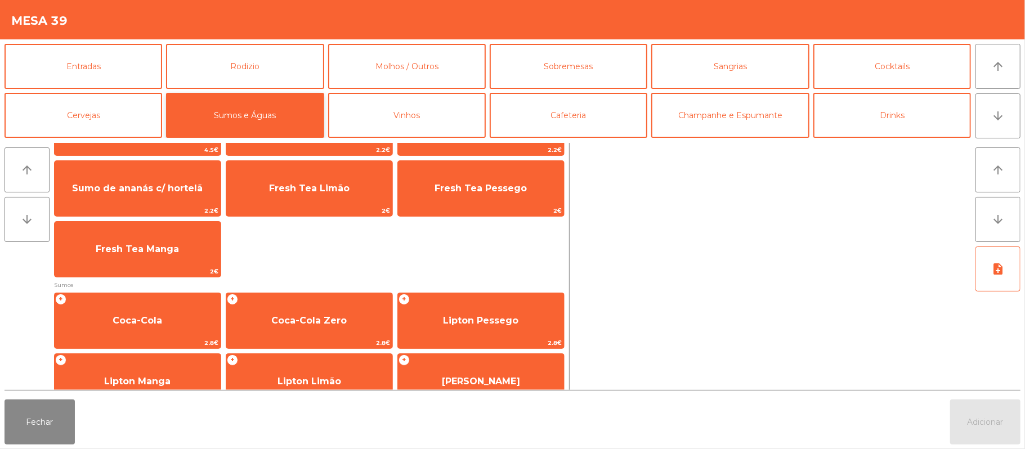
scroll to position [86, 0]
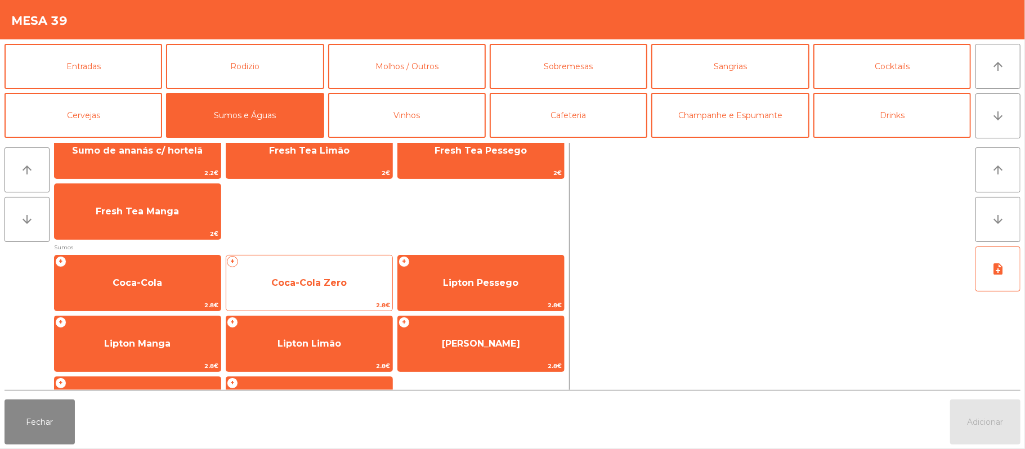
click at [302, 282] on span "Coca-Cola Zero" at bounding box center [308, 282] width 75 height 11
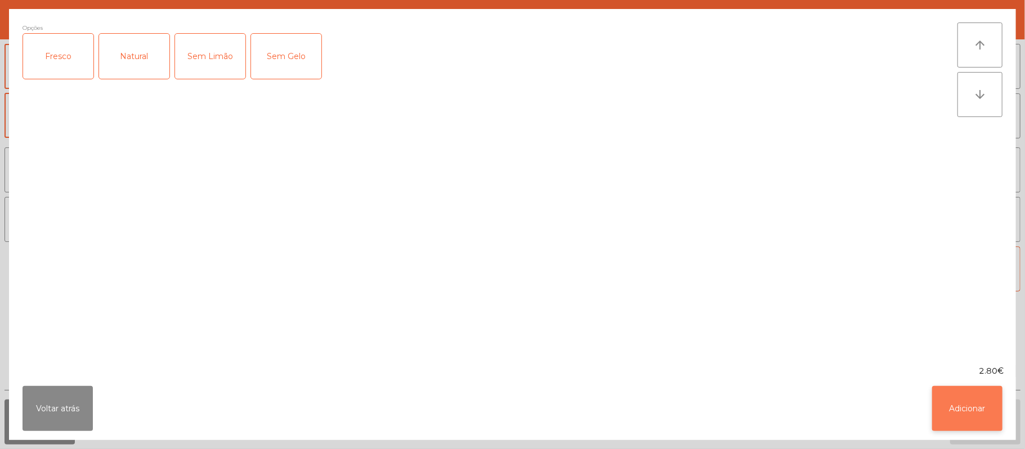
click at [953, 404] on button "Adicionar" at bounding box center [967, 408] width 70 height 45
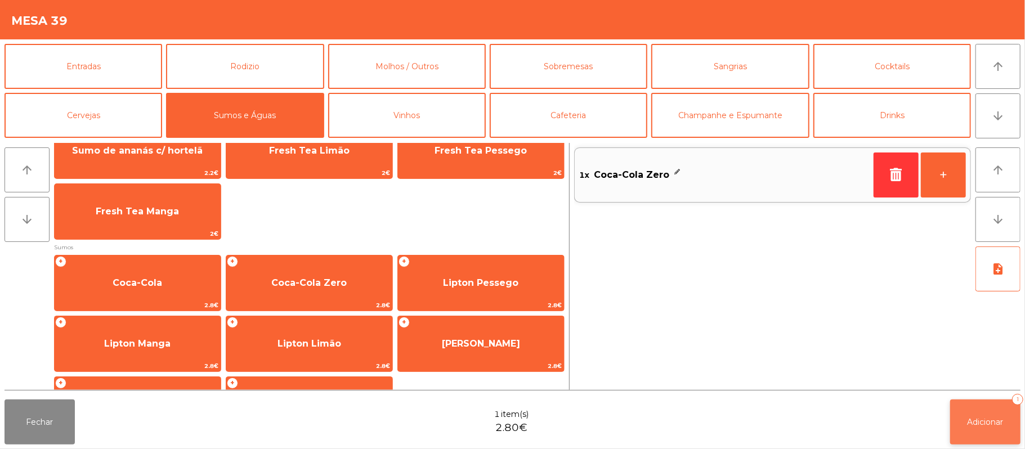
click at [967, 421] on span "Adicionar" at bounding box center [985, 422] width 36 height 10
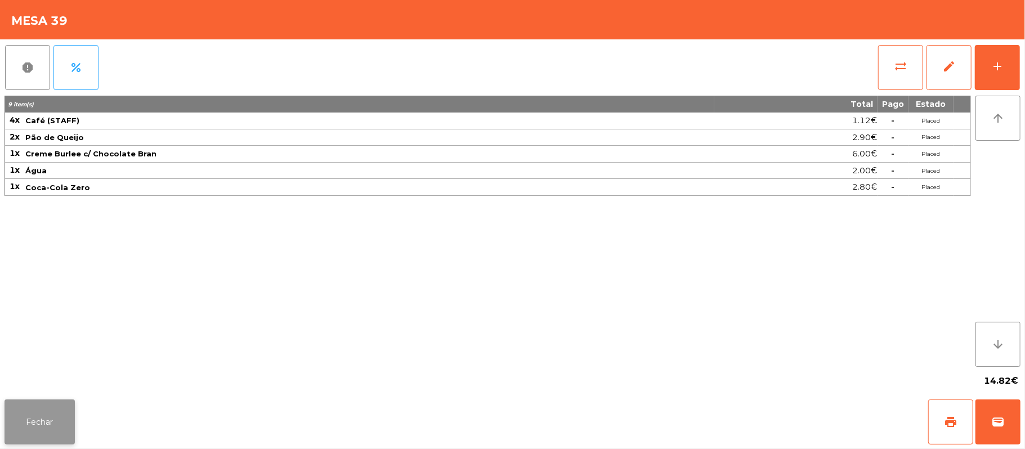
click at [37, 421] on button "Fechar" at bounding box center [40, 422] width 70 height 45
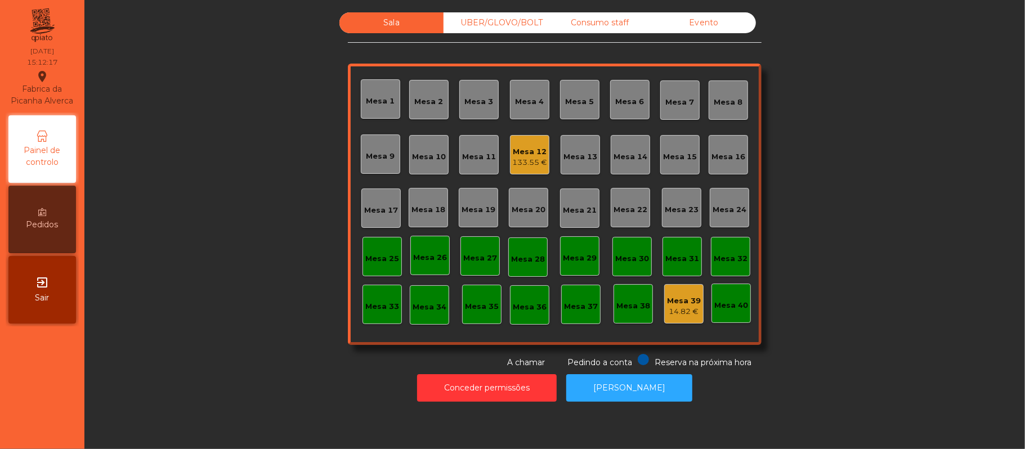
click at [523, 150] on div "Mesa 12" at bounding box center [529, 151] width 35 height 11
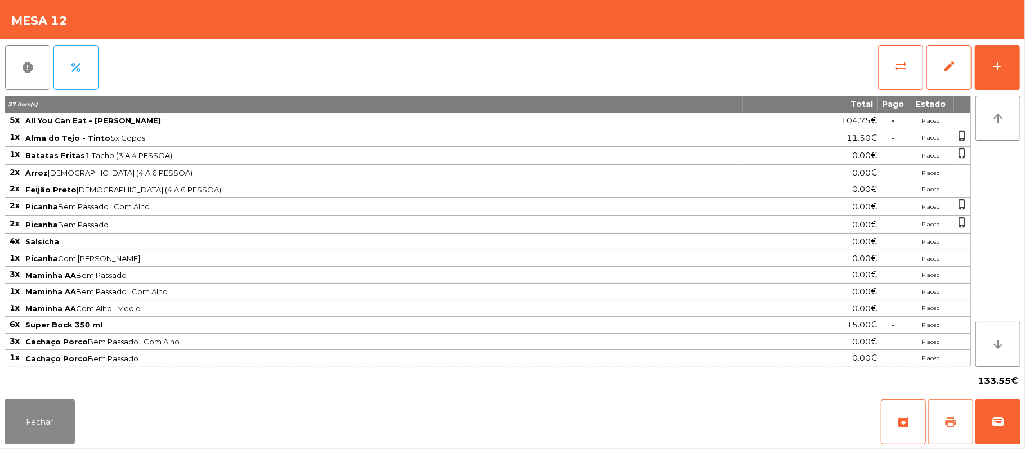
click at [962, 421] on button "print" at bounding box center [950, 422] width 45 height 45
click at [15, 421] on button "Fechar" at bounding box center [40, 422] width 70 height 45
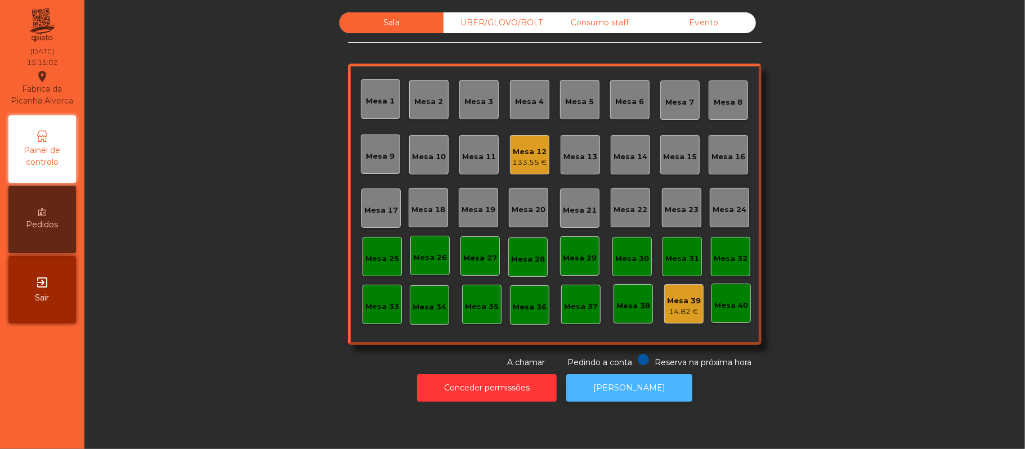
click at [634, 385] on button "[PERSON_NAME]" at bounding box center [629, 388] width 126 height 28
click at [521, 164] on div "133.55 €" at bounding box center [529, 162] width 35 height 11
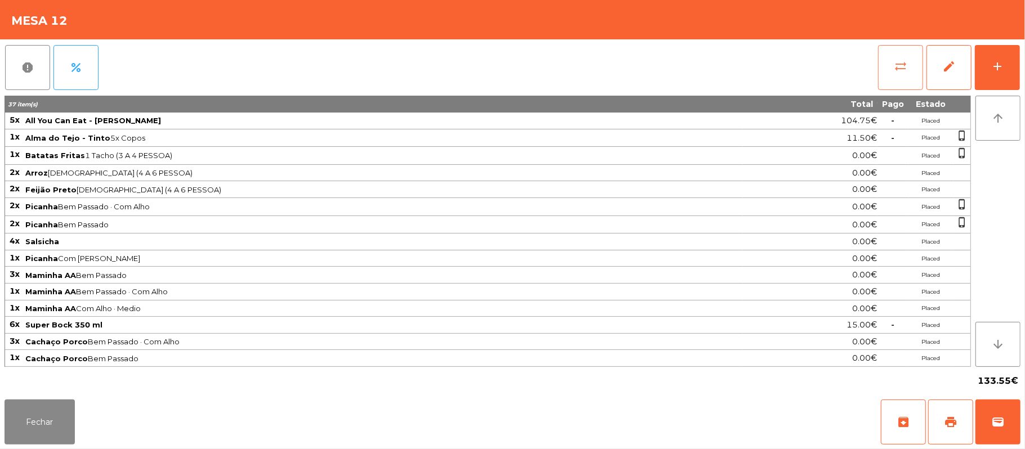
click at [900, 71] on span "sync_alt" at bounding box center [901, 67] width 14 height 14
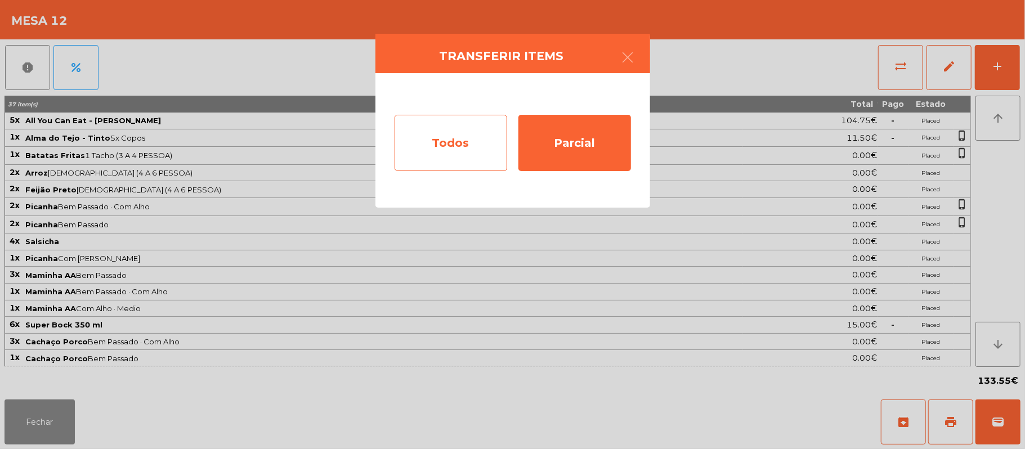
click at [458, 153] on div "Todos" at bounding box center [450, 143] width 113 height 56
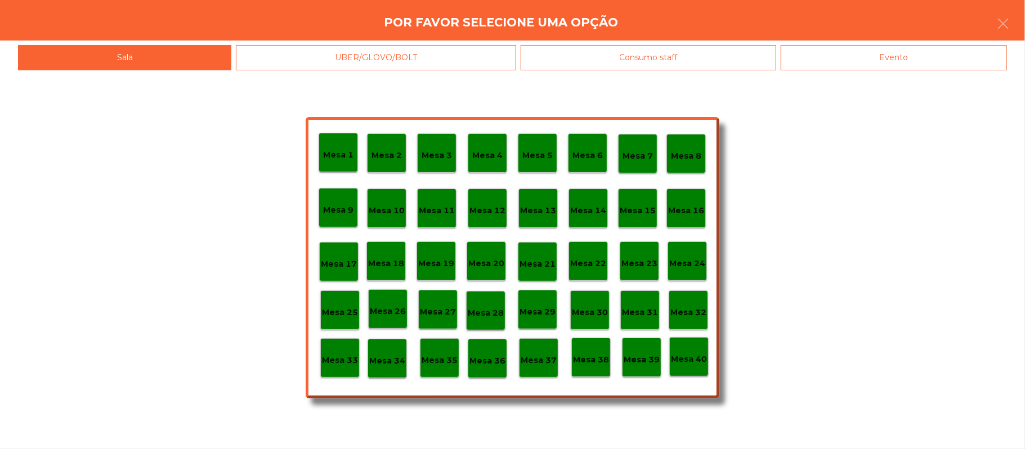
click at [869, 62] on div "Evento" at bounding box center [894, 57] width 226 height 25
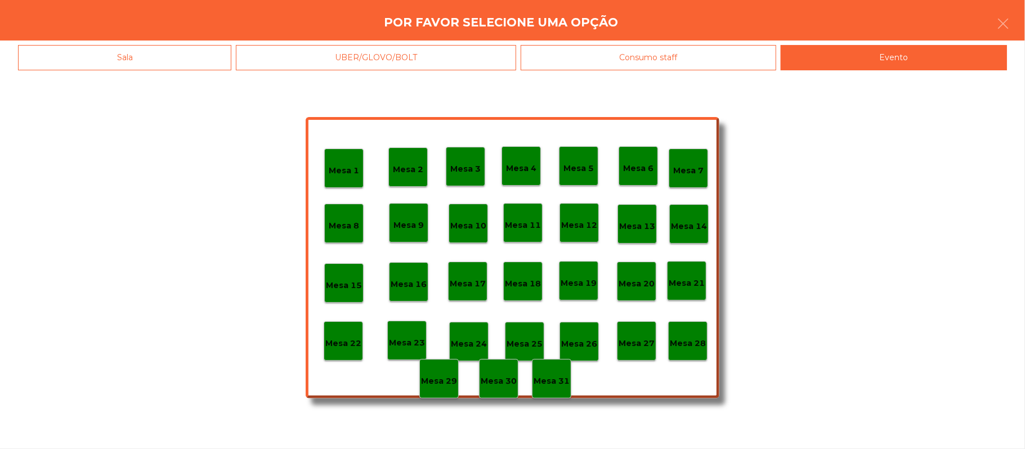
click at [683, 340] on p "Mesa 28" at bounding box center [688, 343] width 36 height 13
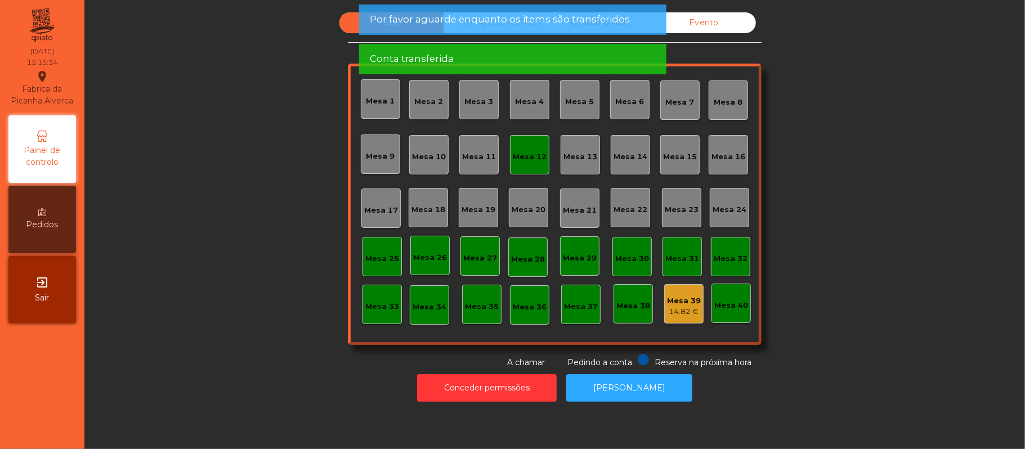
click at [524, 145] on div "Mesa 12" at bounding box center [529, 154] width 39 height 39
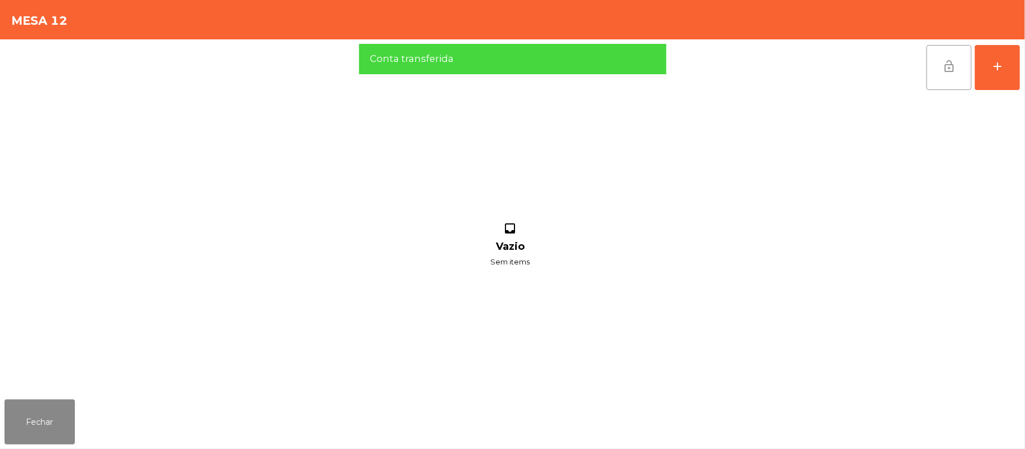
click at [939, 64] on button "lock_open" at bounding box center [948, 67] width 45 height 45
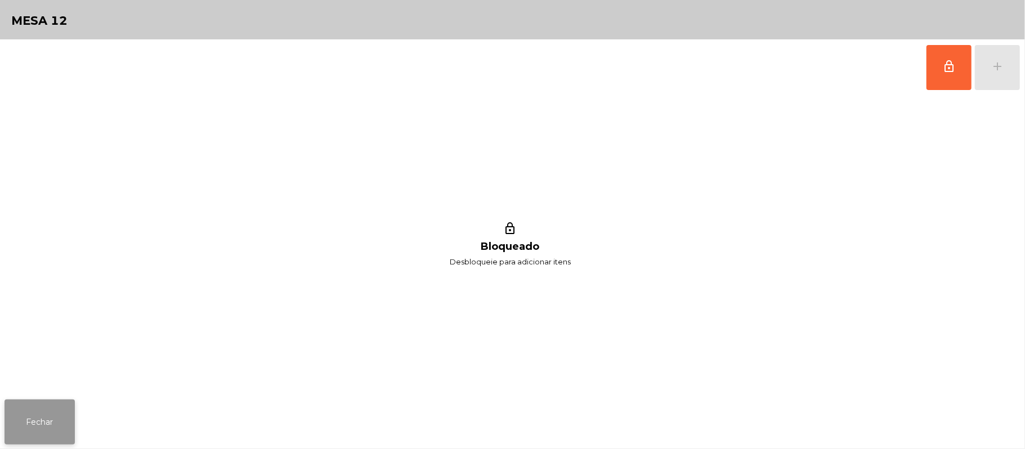
click at [63, 425] on button "Fechar" at bounding box center [40, 422] width 70 height 45
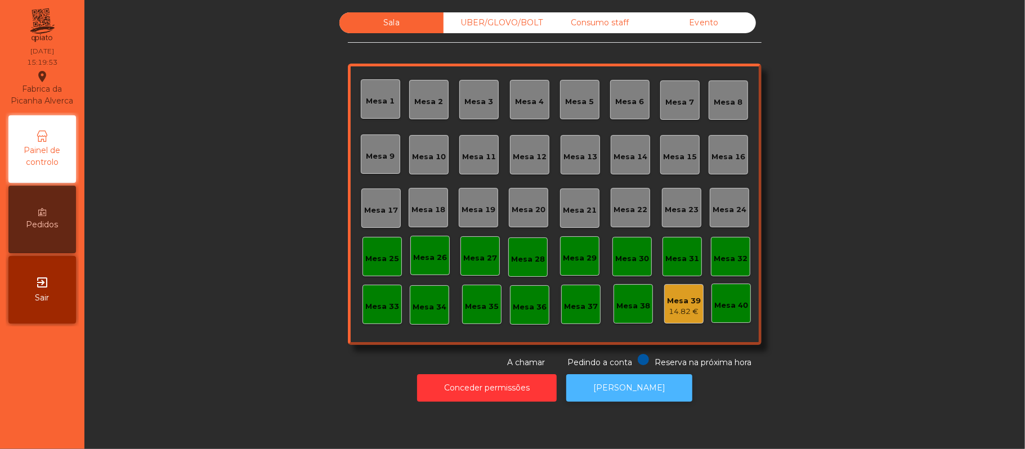
click at [613, 388] on button "[PERSON_NAME]" at bounding box center [629, 388] width 126 height 28
click at [705, 29] on div "Evento" at bounding box center [704, 22] width 104 height 21
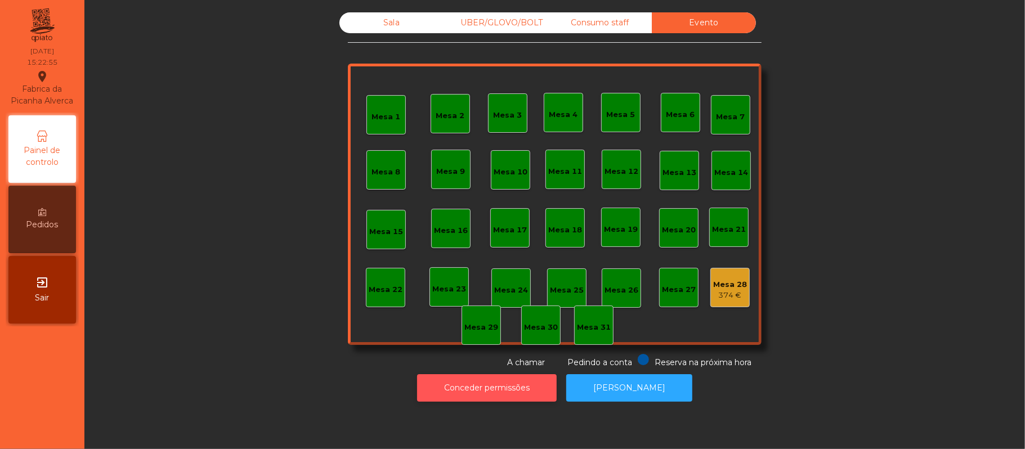
click at [491, 388] on button "Conceder permissões" at bounding box center [487, 388] width 140 height 28
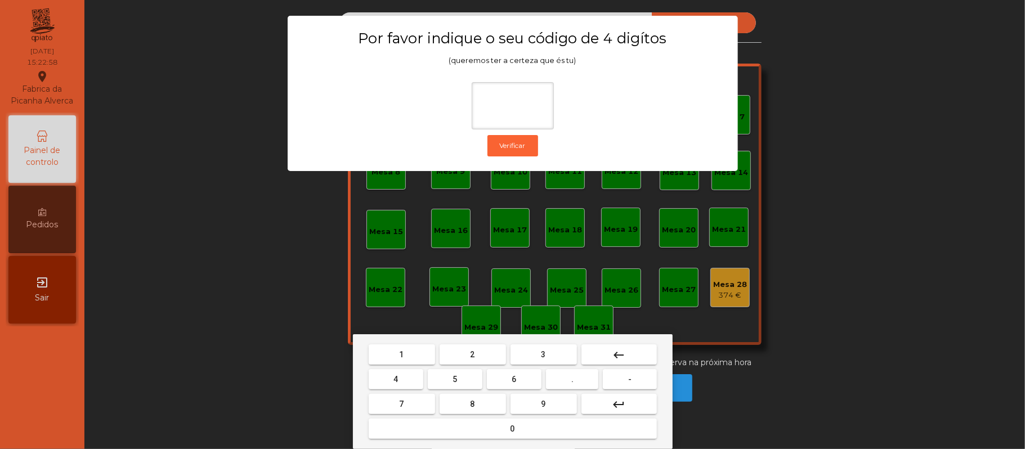
click at [479, 353] on button "2" at bounding box center [472, 354] width 66 height 20
click at [531, 383] on button "6" at bounding box center [514, 379] width 55 height 20
click at [389, 355] on button "1" at bounding box center [402, 354] width 66 height 20
click at [455, 379] on span "5" at bounding box center [454, 379] width 5 height 9
type input "****"
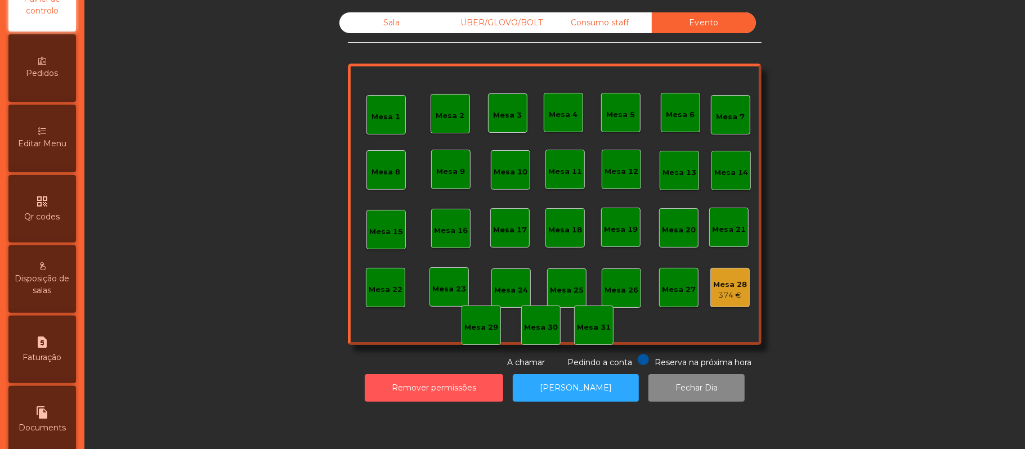
scroll to position [316, 0]
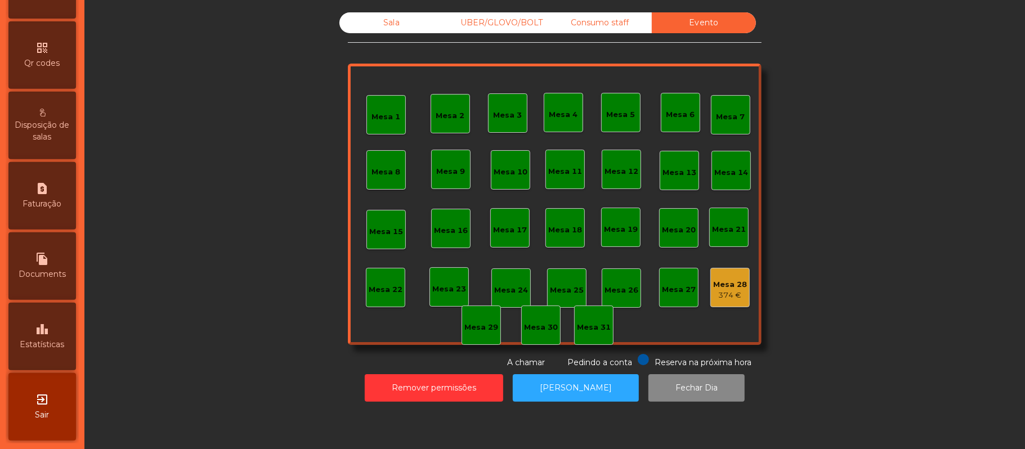
click at [36, 338] on div "leaderboard Estatísticas" at bounding box center [42, 337] width 68 height 68
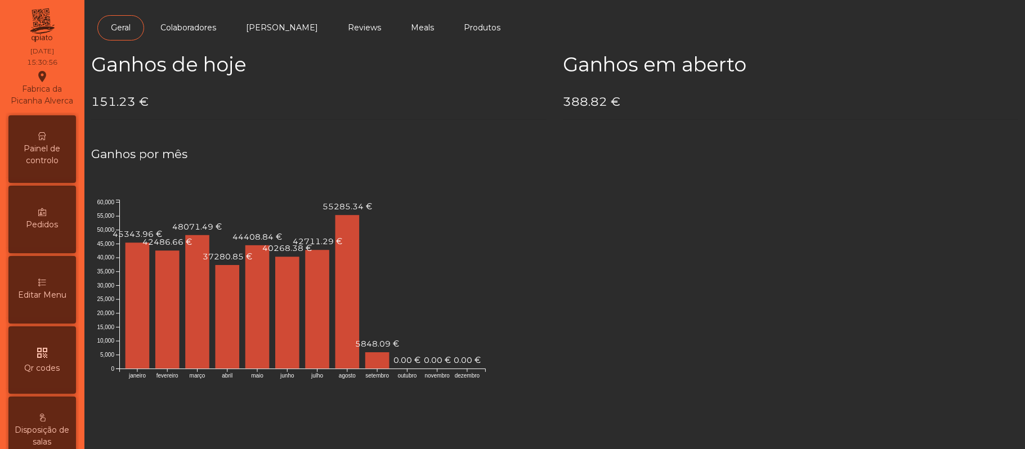
click at [50, 167] on span "Painel de controlo" at bounding box center [42, 155] width 62 height 24
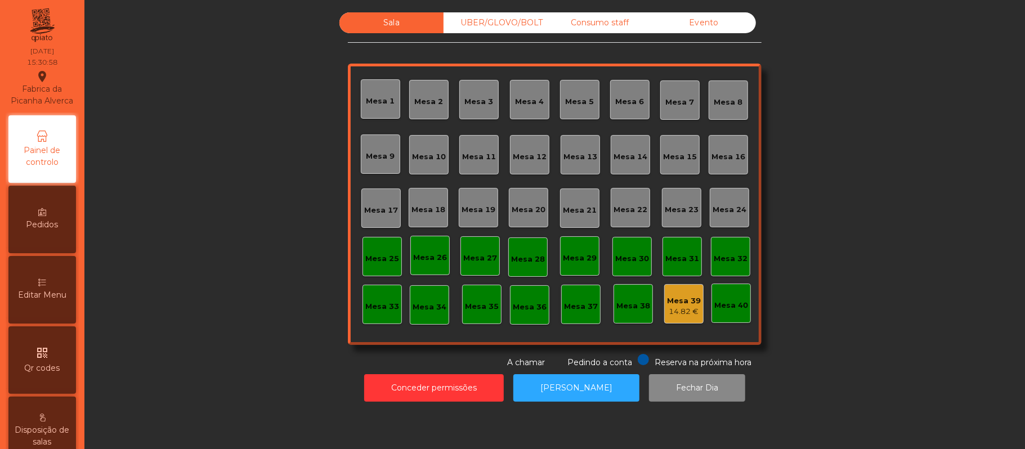
click at [712, 32] on div "Evento" at bounding box center [704, 22] width 104 height 21
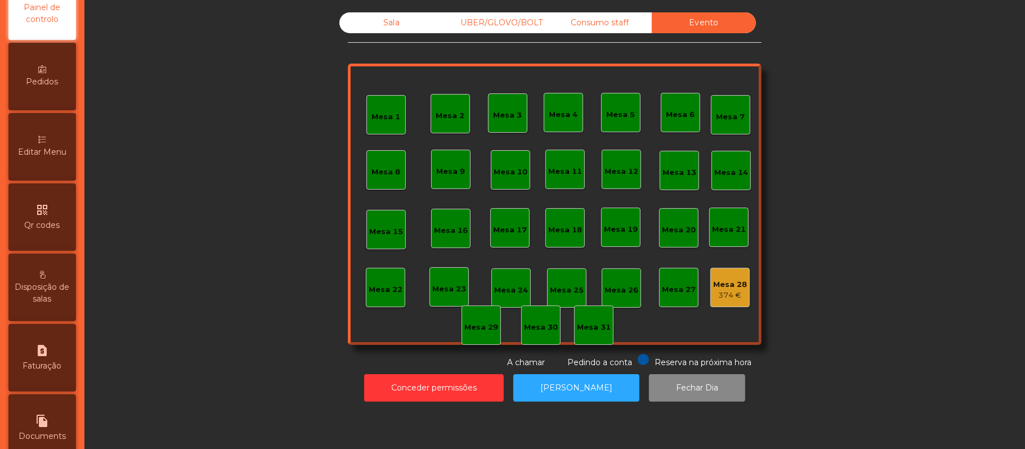
scroll to position [316, 0]
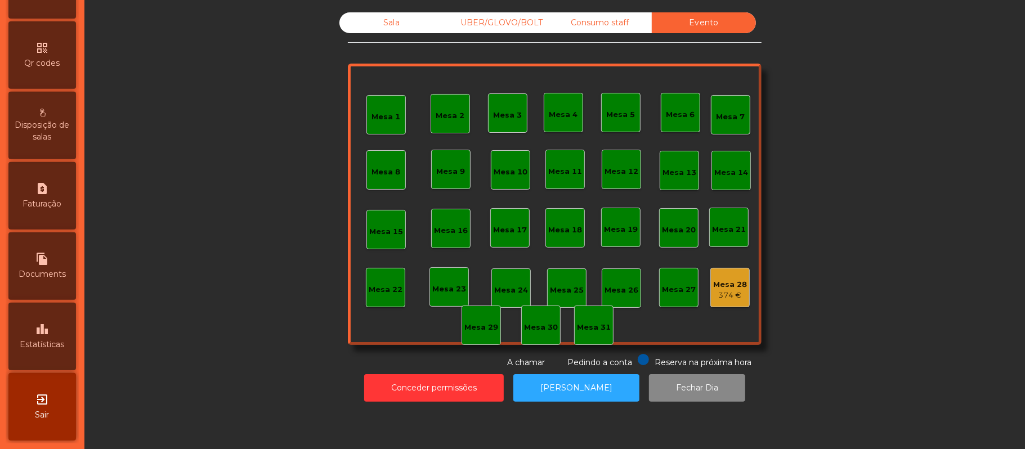
click at [38, 331] on div "leaderboard Estatísticas" at bounding box center [42, 337] width 68 height 68
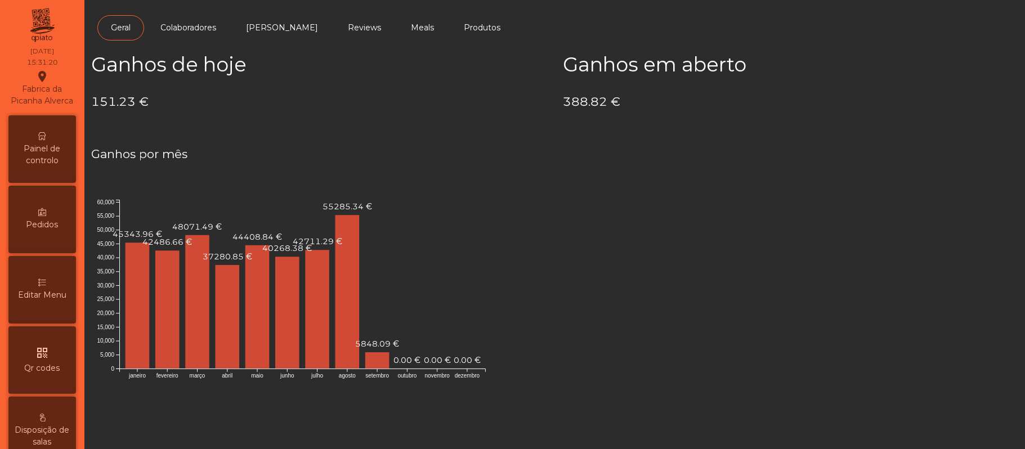
click at [43, 152] on div "Painel de controlo" at bounding box center [42, 149] width 68 height 68
